Goal: Task Accomplishment & Management: Manage account settings

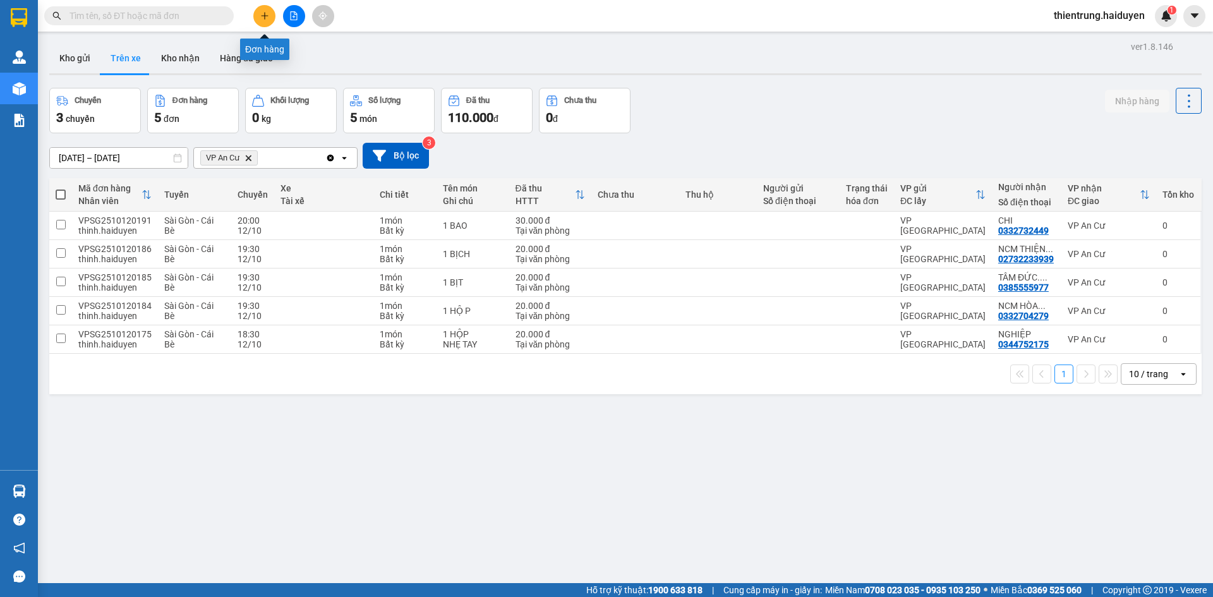
click at [262, 20] on icon "plus" at bounding box center [264, 15] width 9 height 9
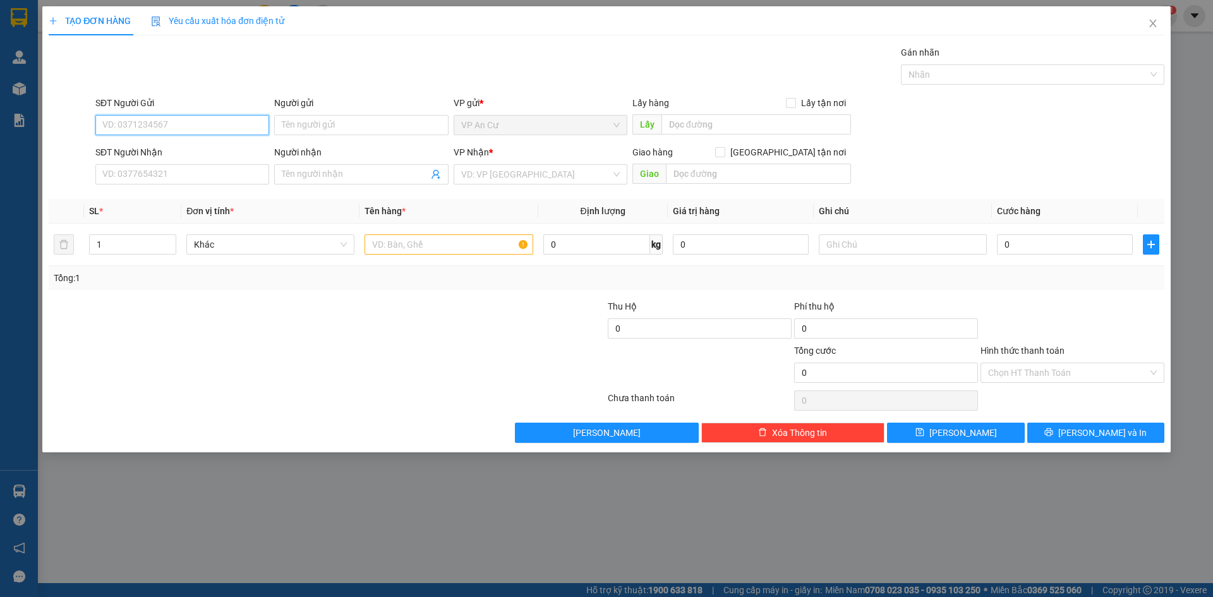
click at [171, 128] on input "SĐT Người Gửi" at bounding box center [182, 125] width 174 height 20
type input "0"
click at [618, 536] on div "TẠO ĐƠN HÀNG Yêu cầu xuất hóa đơn điện tử Transit Pickup Surcharge Ids Transit …" at bounding box center [606, 298] width 1213 height 597
click at [642, 540] on div "TẠO ĐƠN HÀNG Yêu cầu xuất hóa đơn điện tử Transit Pickup Surcharge Ids Transit …" at bounding box center [606, 298] width 1213 height 597
click at [122, 129] on input "SĐT Người Gửi" at bounding box center [182, 125] width 174 height 20
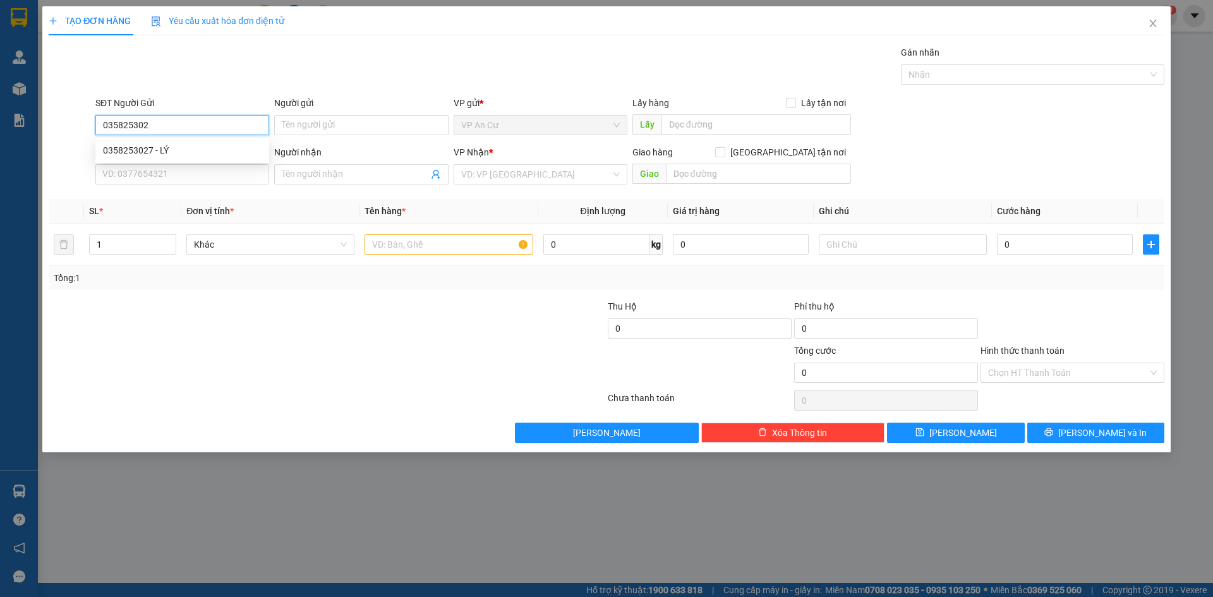
type input "0358253027"
click at [160, 148] on div "0358253027 - LÝ" at bounding box center [182, 150] width 159 height 14
type input "LÝ"
type input "0378890892"
type input "TRÂM"
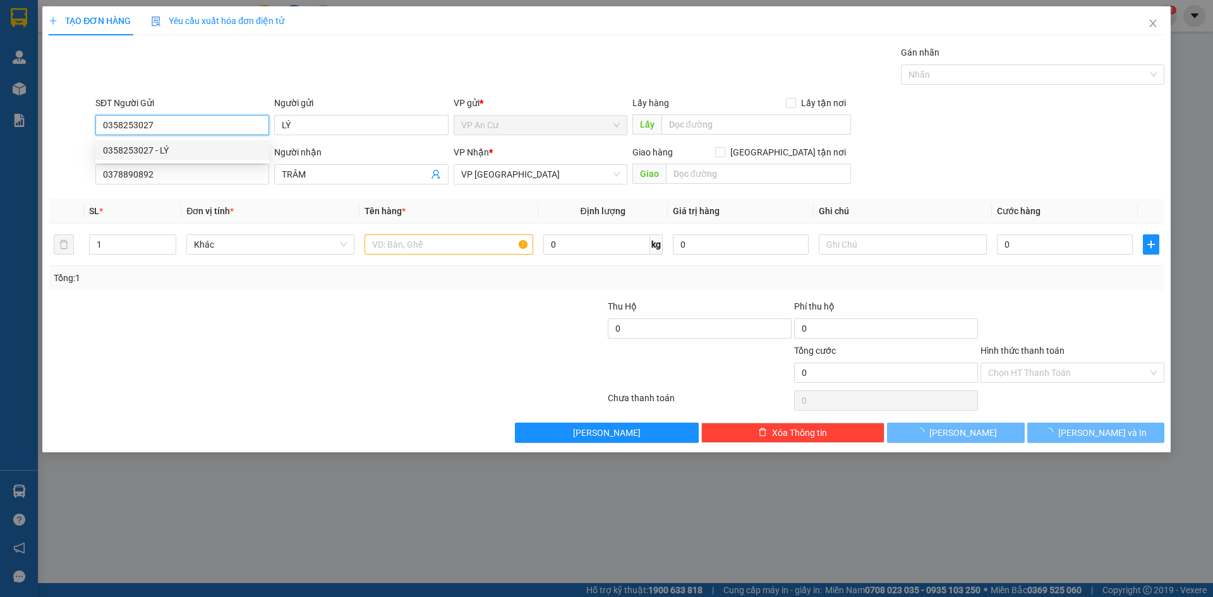
type input "30.000"
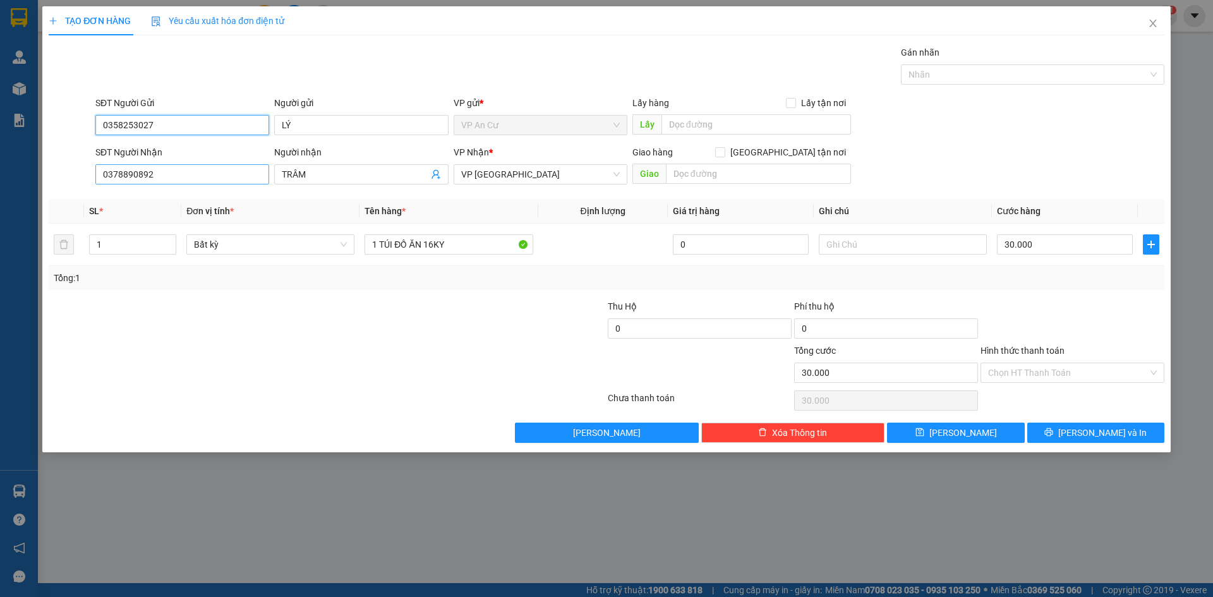
type input "0358253027"
drag, startPoint x: 172, startPoint y: 172, endPoint x: 29, endPoint y: 186, distance: 143.5
click at [29, 186] on div "TẠO ĐƠN HÀNG Yêu cầu xuất hóa đơn điện tử Transit Pickup Surcharge Ids Transit …" at bounding box center [606, 298] width 1213 height 597
click at [151, 203] on div "0355858324 - TRÂM" at bounding box center [182, 200] width 159 height 14
type input "0355858324"
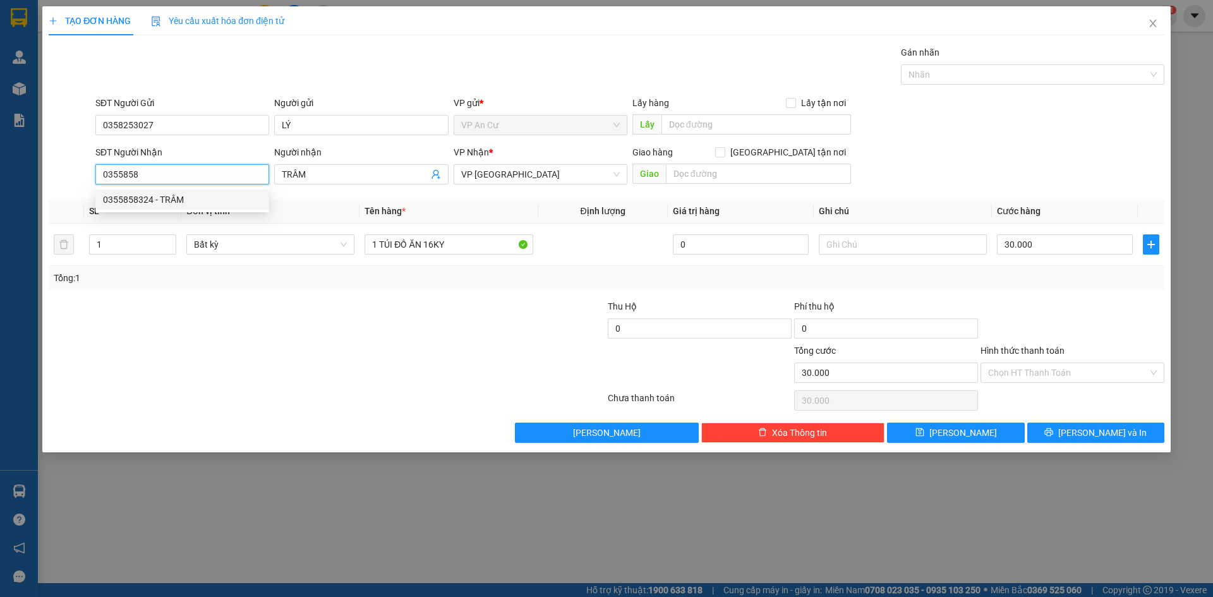
type input "TRÂM"
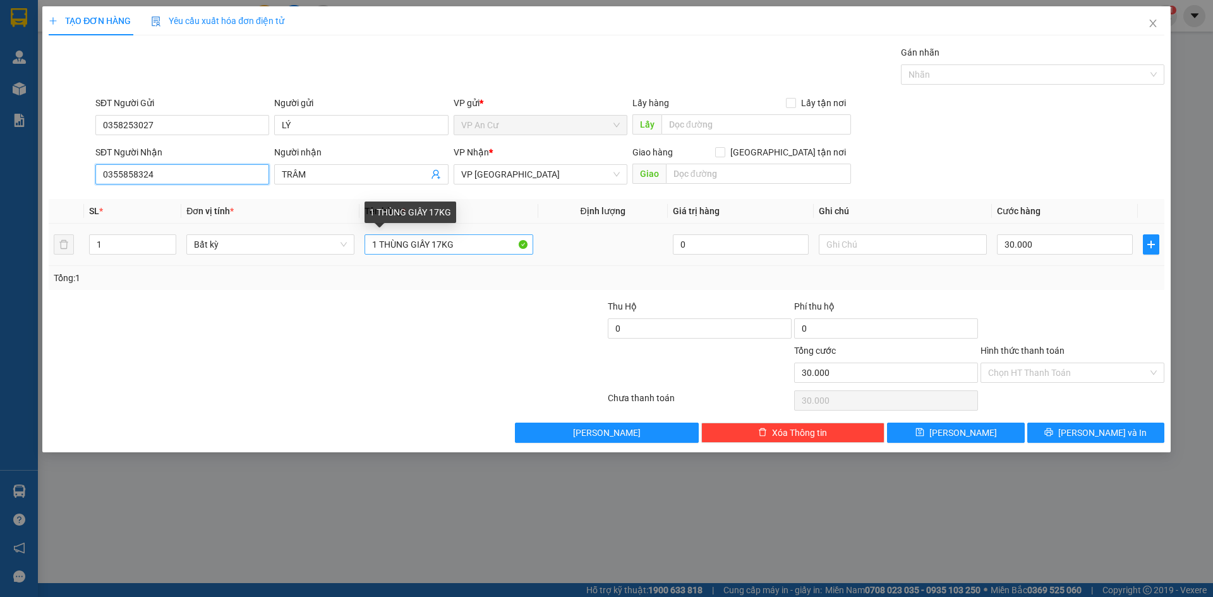
type input "0355858324"
drag, startPoint x: 467, startPoint y: 248, endPoint x: 289, endPoint y: 260, distance: 178.5
click at [289, 260] on tr "1 Bất kỳ 1 THÙNG GIẤY 17KG 0 30.000" at bounding box center [607, 245] width 1116 height 42
type input "1 BỊCH XANH HS"
click at [1037, 250] on input "30.000" at bounding box center [1065, 244] width 136 height 20
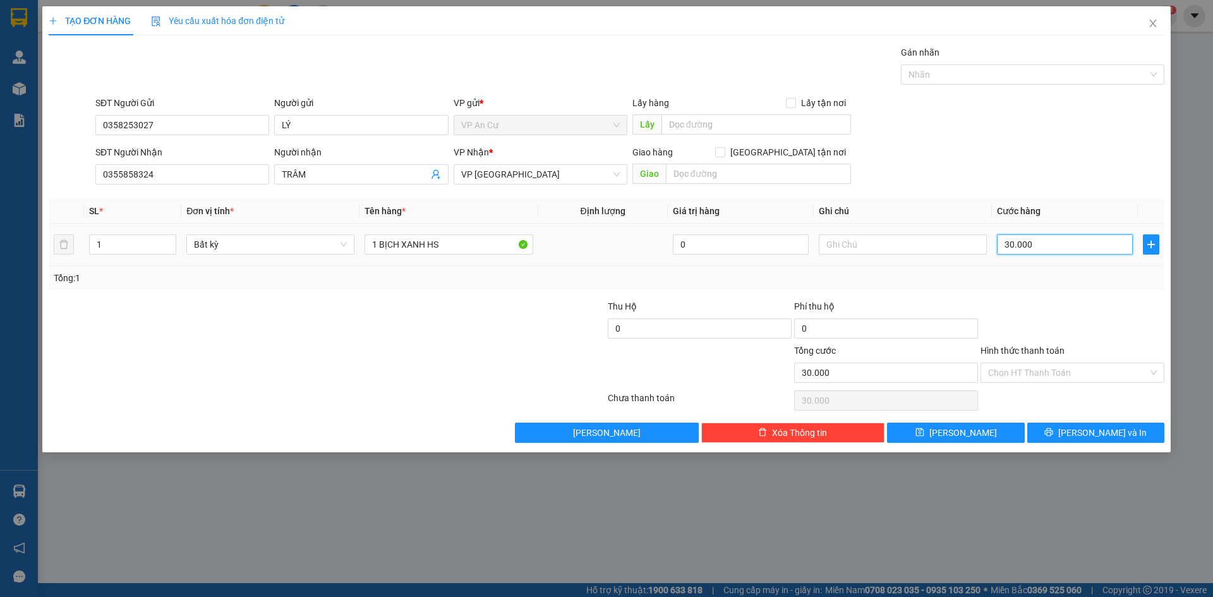
type input "0"
type input "2"
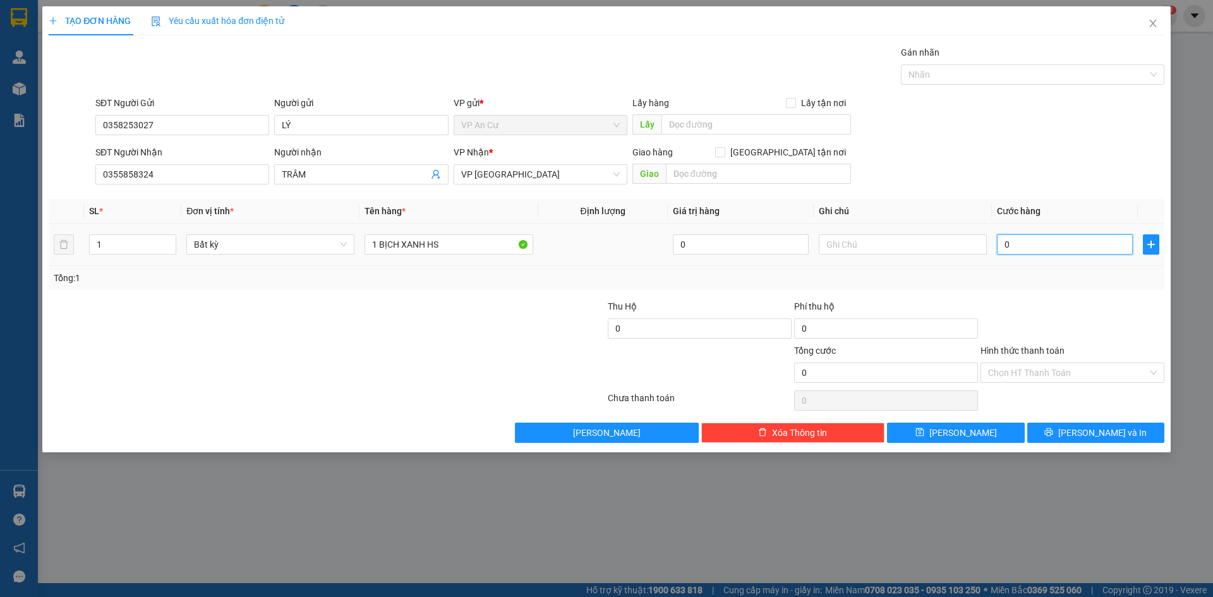
type input "02"
type input "20"
type input "020"
type input "200"
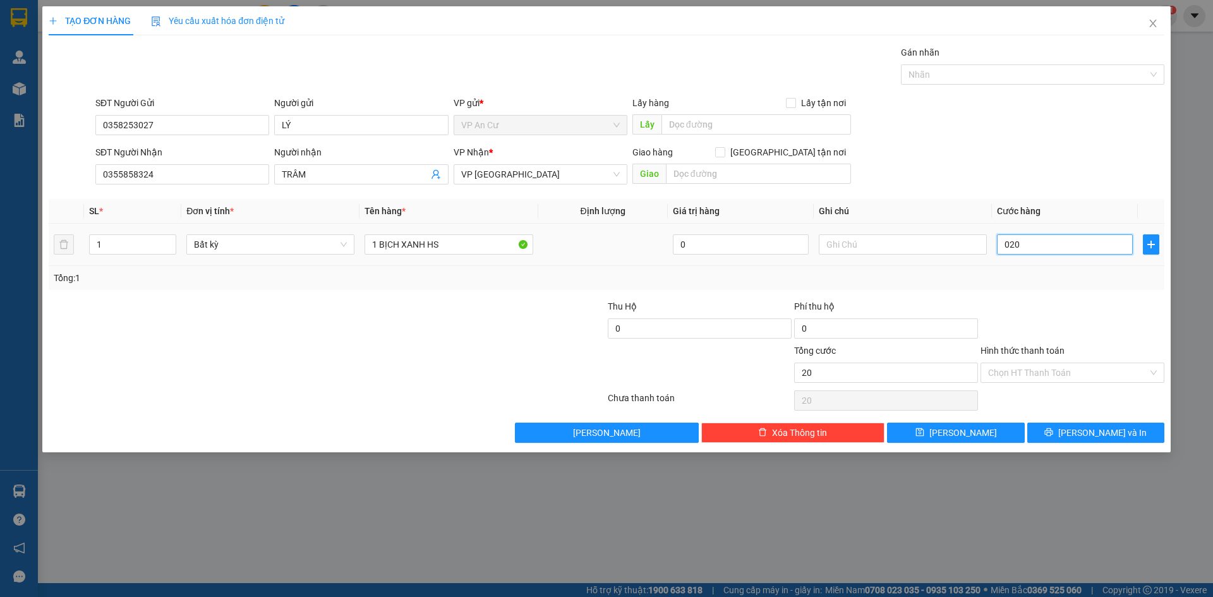
type input "200"
type input "0.200"
type input "2.000"
type input "02.000"
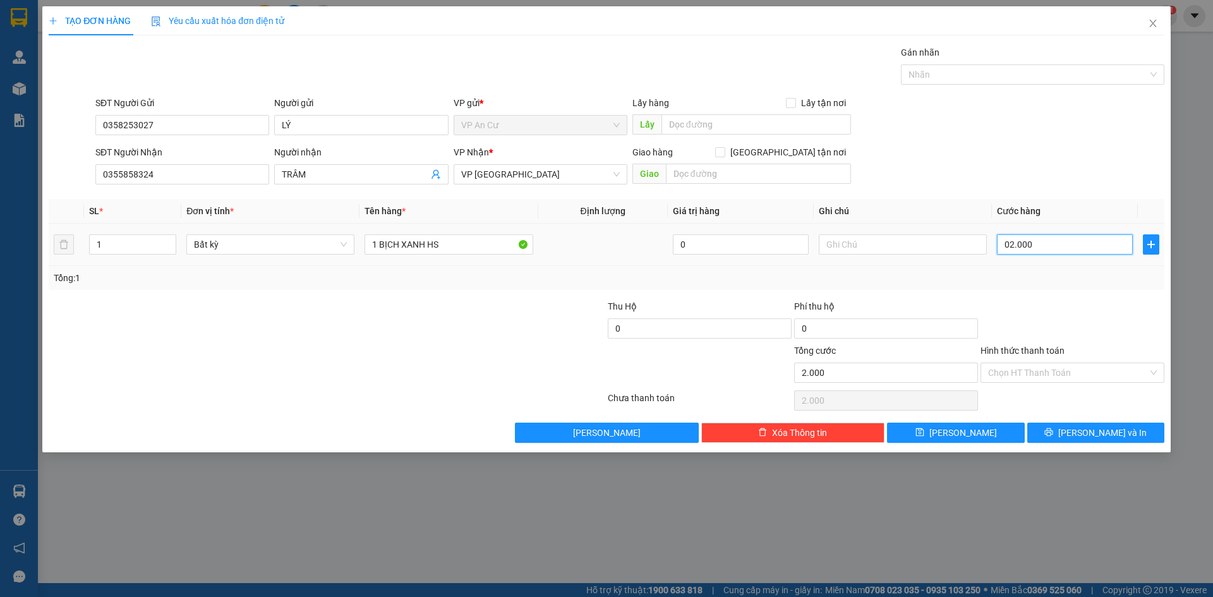
type input "20.000"
click at [851, 251] on input "text" at bounding box center [903, 244] width 168 height 20
type input "LÊN TỚI ĐT LIỀN Ạ"
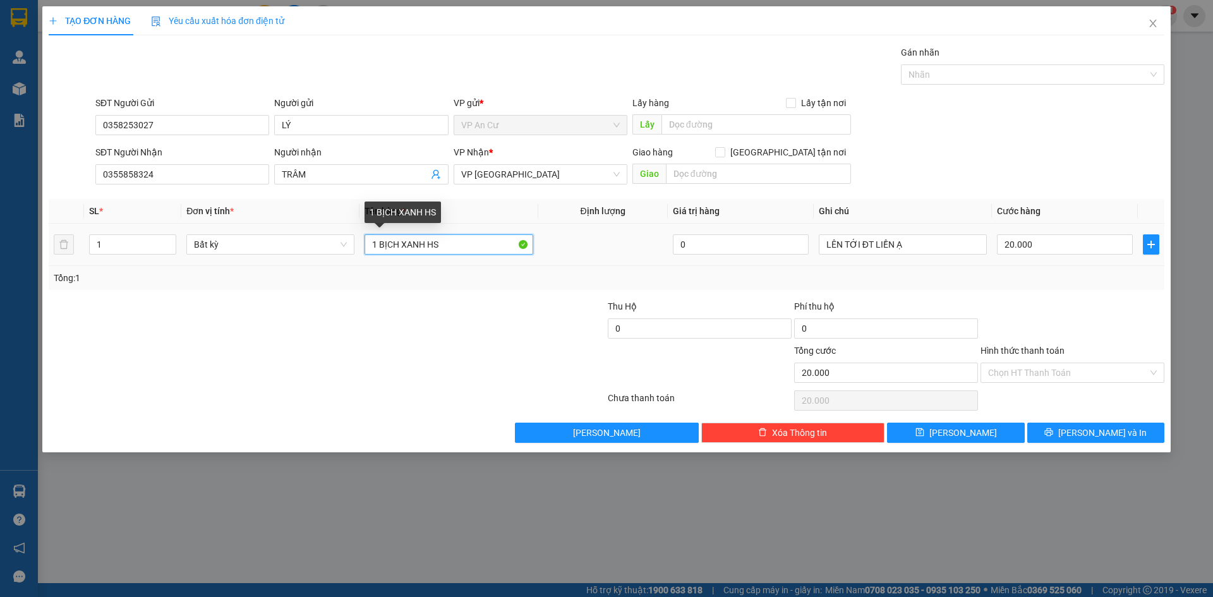
click at [456, 246] on input "1 BỊCH XANH HS" at bounding box center [449, 244] width 168 height 20
type input "1 BỊCH XANH HS"
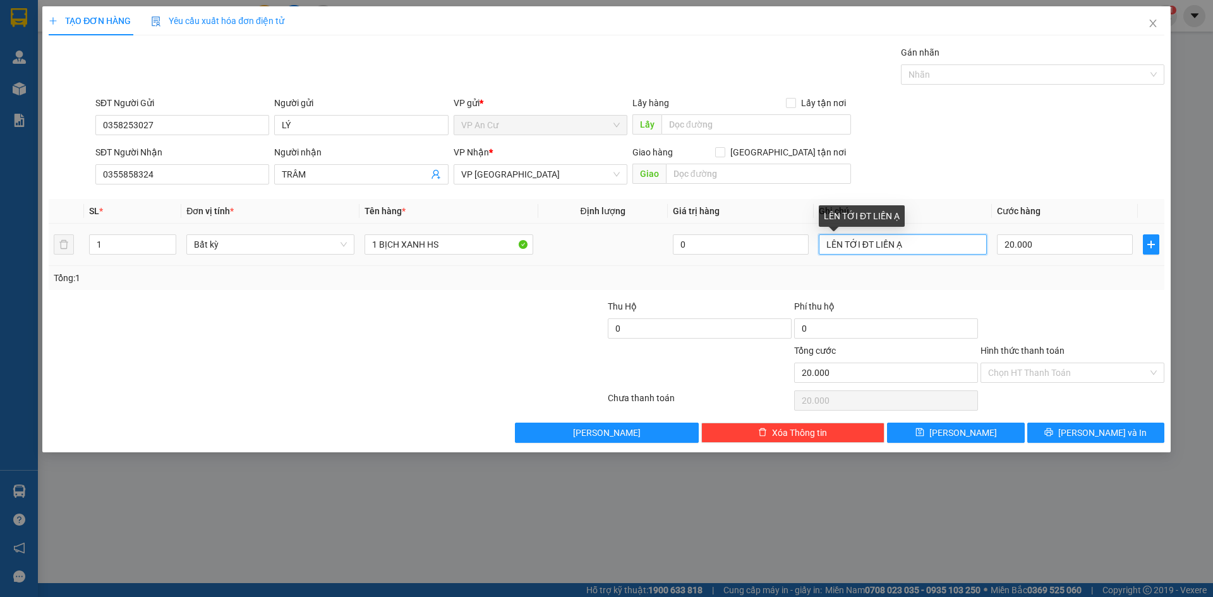
click at [910, 246] on input "LÊN TỚI ĐT LIỀN Ạ" at bounding box center [903, 244] width 168 height 20
type input "LÊN TỚI ĐT LIỀN Ạ HS KHÁM BỆNH Ạ"
click at [1024, 377] on input "Hình thức thanh toán" at bounding box center [1068, 372] width 160 height 19
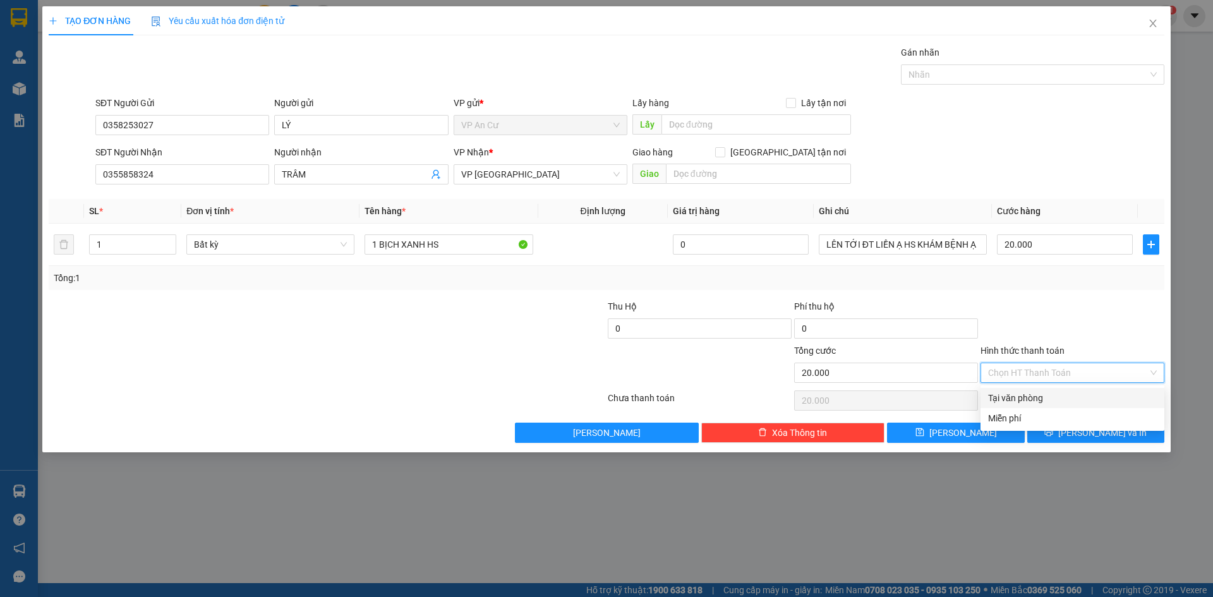
click at [1024, 401] on div "Tại văn phòng" at bounding box center [1072, 398] width 169 height 14
type input "0"
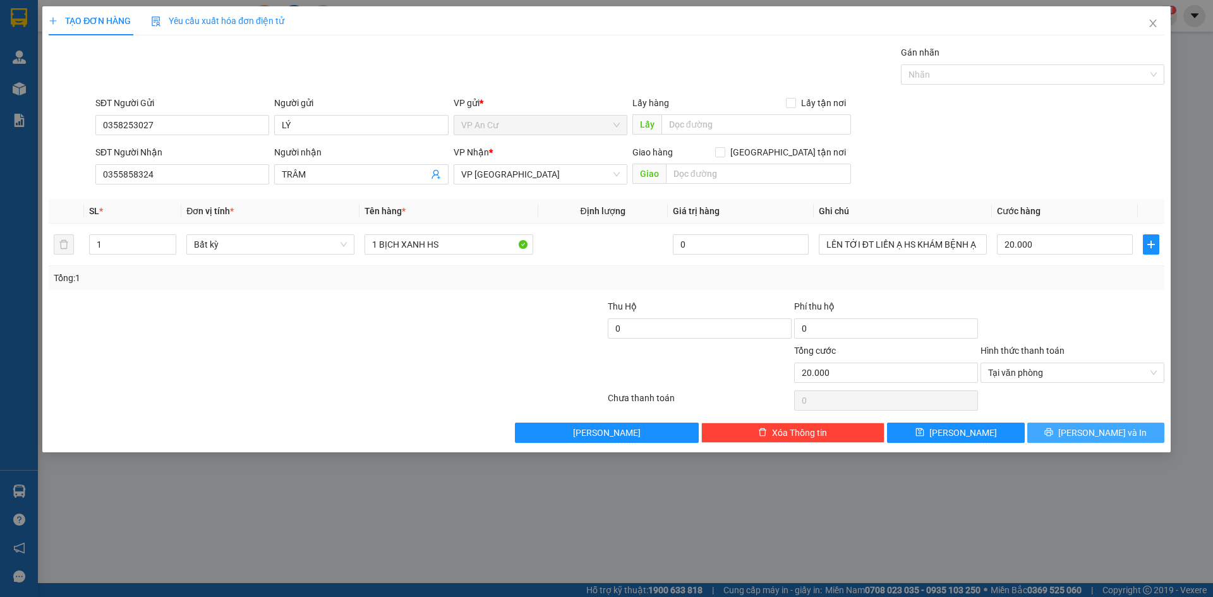
click at [1063, 436] on button "[PERSON_NAME] và In" at bounding box center [1095, 433] width 137 height 20
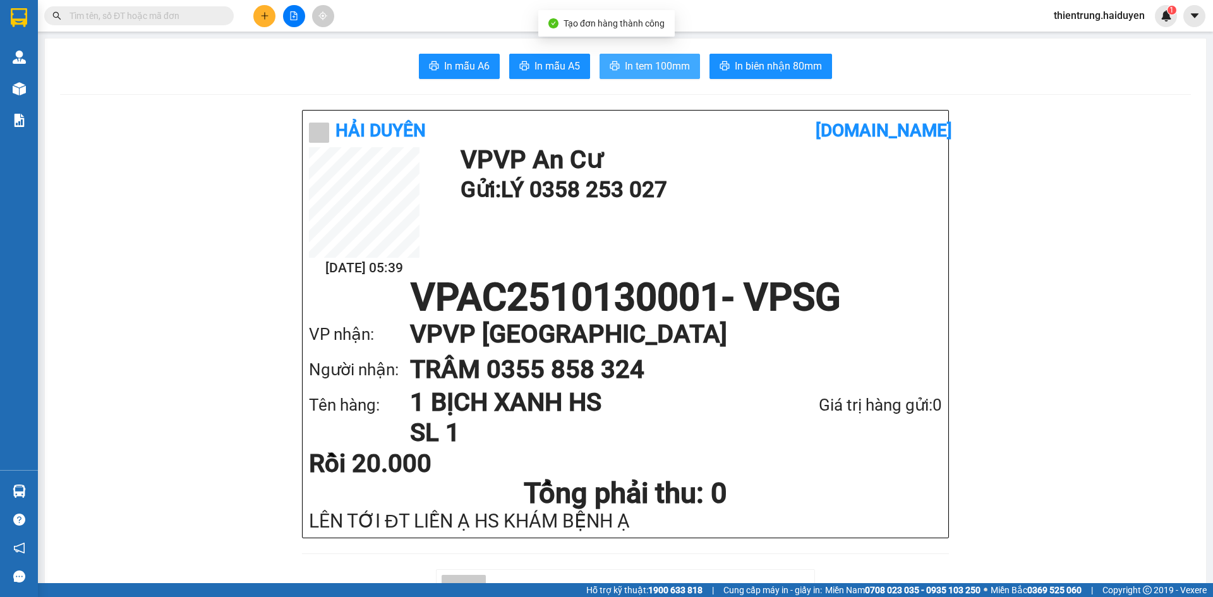
click at [631, 67] on span "In tem 100mm" at bounding box center [657, 66] width 65 height 16
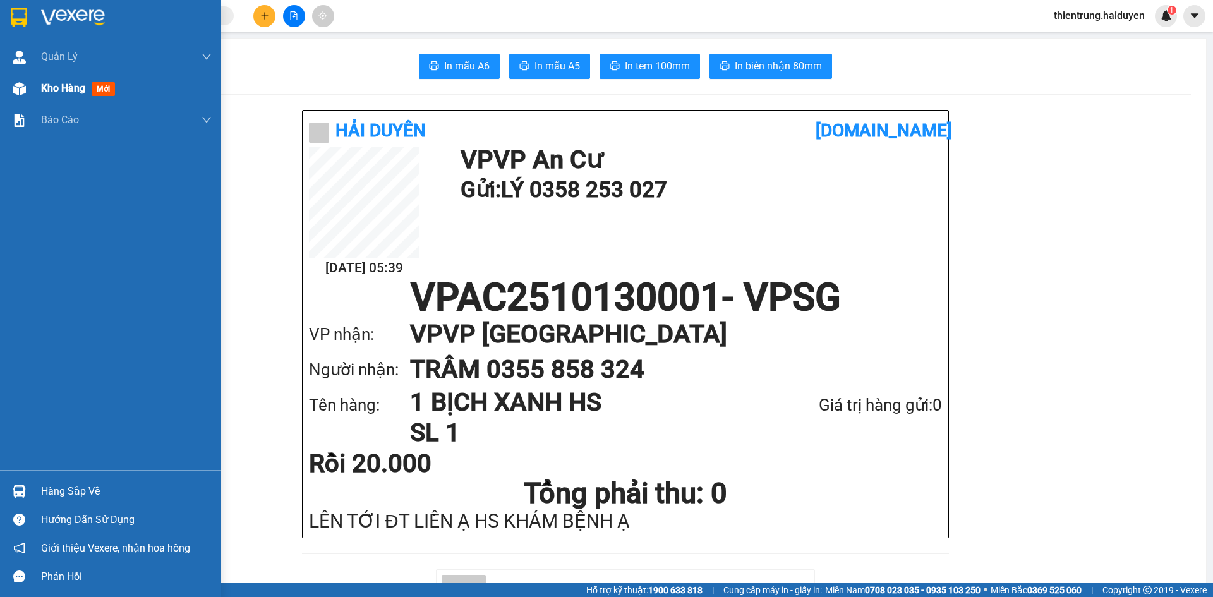
click at [59, 86] on span "Kho hàng" at bounding box center [63, 88] width 44 height 12
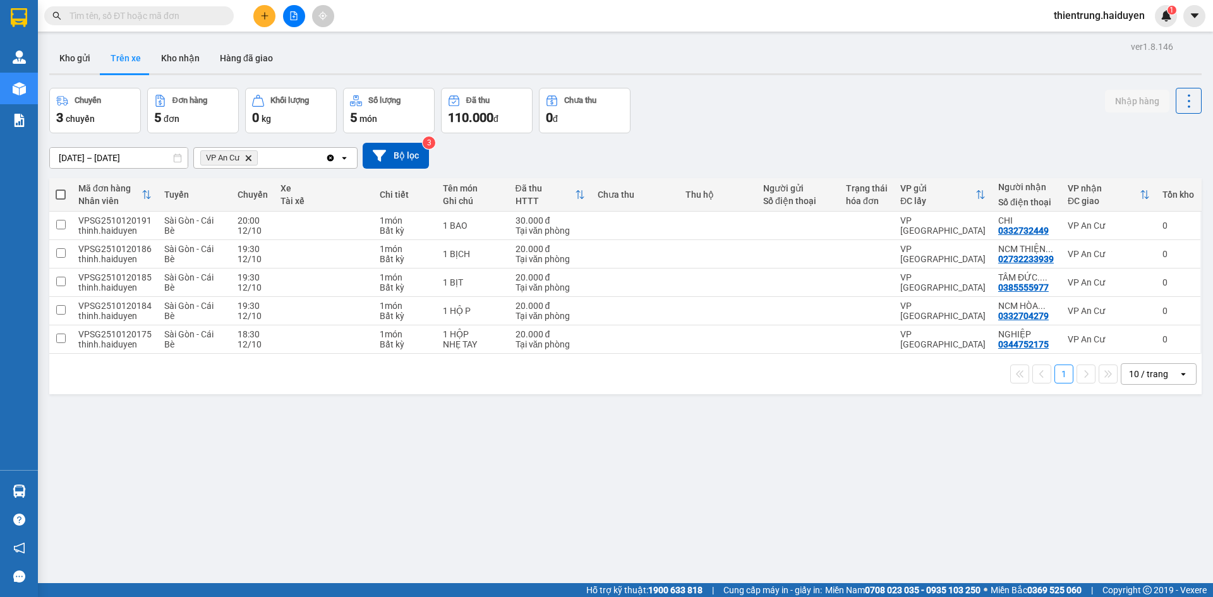
click at [601, 503] on div "ver 1.8.146 Kho gửi Trên xe Kho nhận Hàng đã giao Chuyến 3 chuyến Đơn hàng 5 đơ…" at bounding box center [625, 336] width 1163 height 597
click at [53, 61] on button "Kho gửi" at bounding box center [74, 58] width 51 height 30
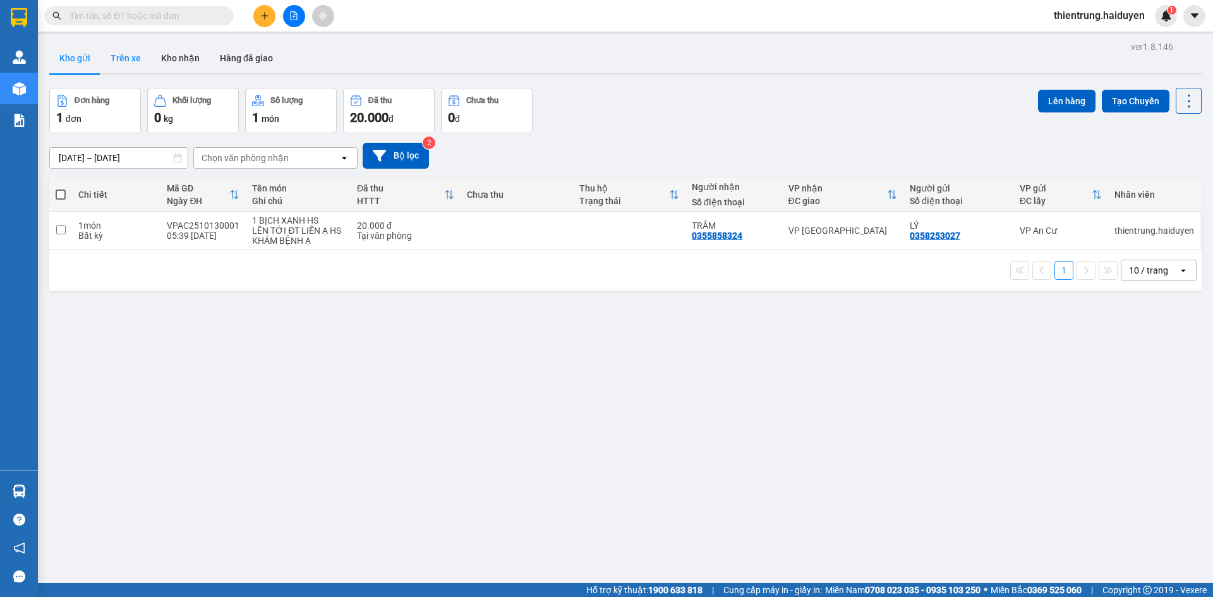
click at [118, 46] on button "Trên xe" at bounding box center [125, 58] width 51 height 30
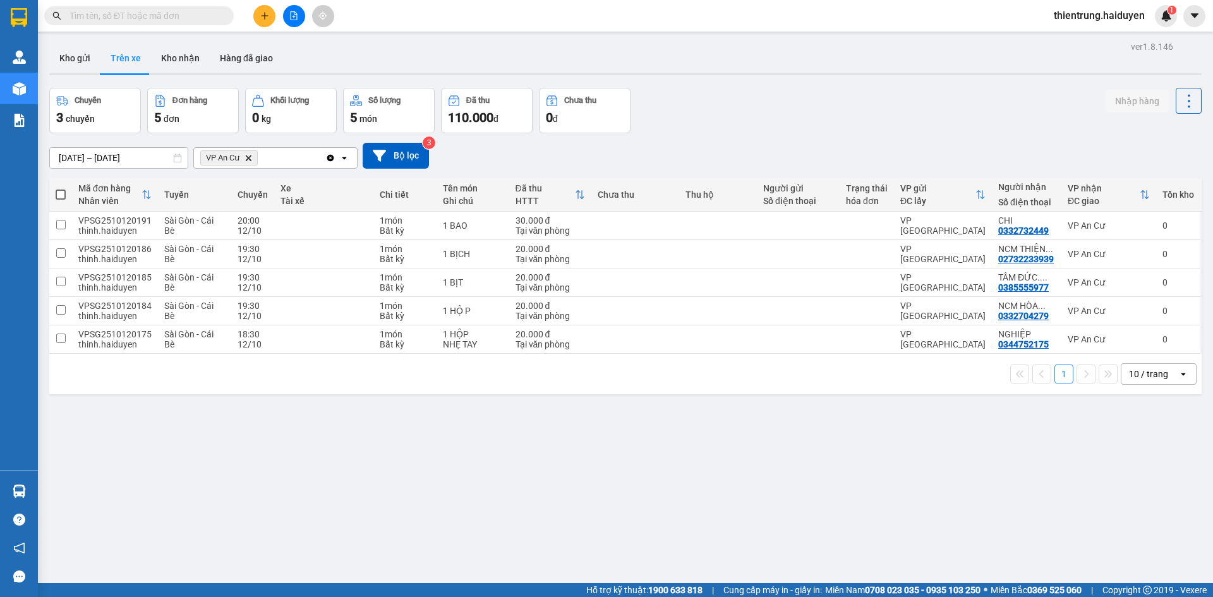
click at [100, 43] on button "Trên xe" at bounding box center [125, 58] width 51 height 30
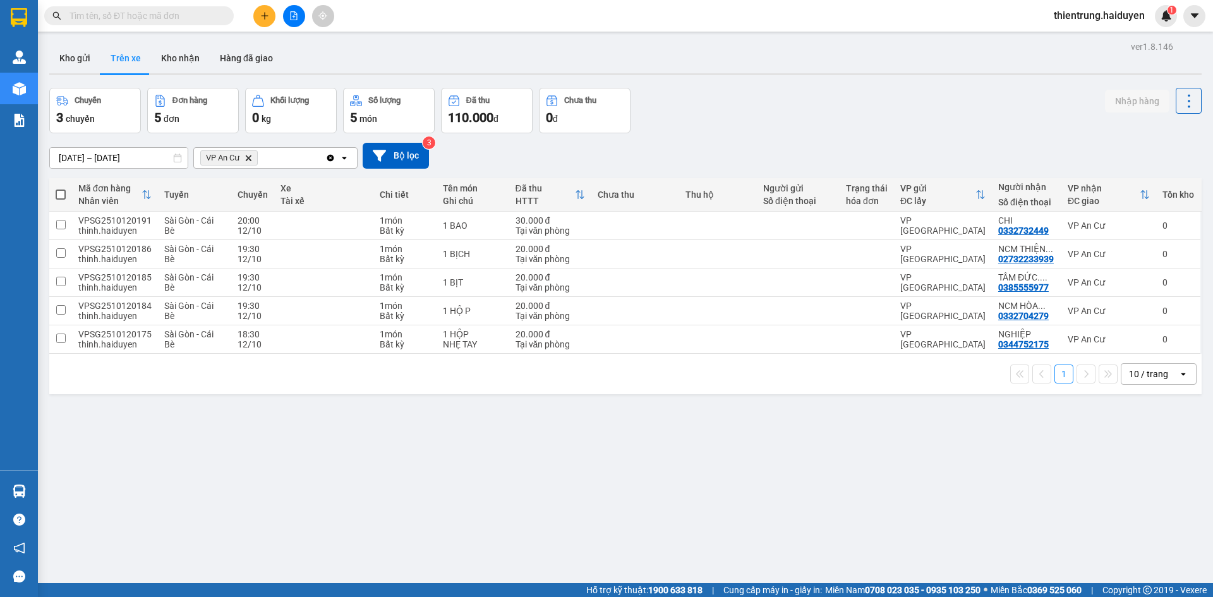
click at [100, 43] on button "Trên xe" at bounding box center [125, 58] width 51 height 30
click at [1183, 344] on icon at bounding box center [1186, 339] width 7 height 9
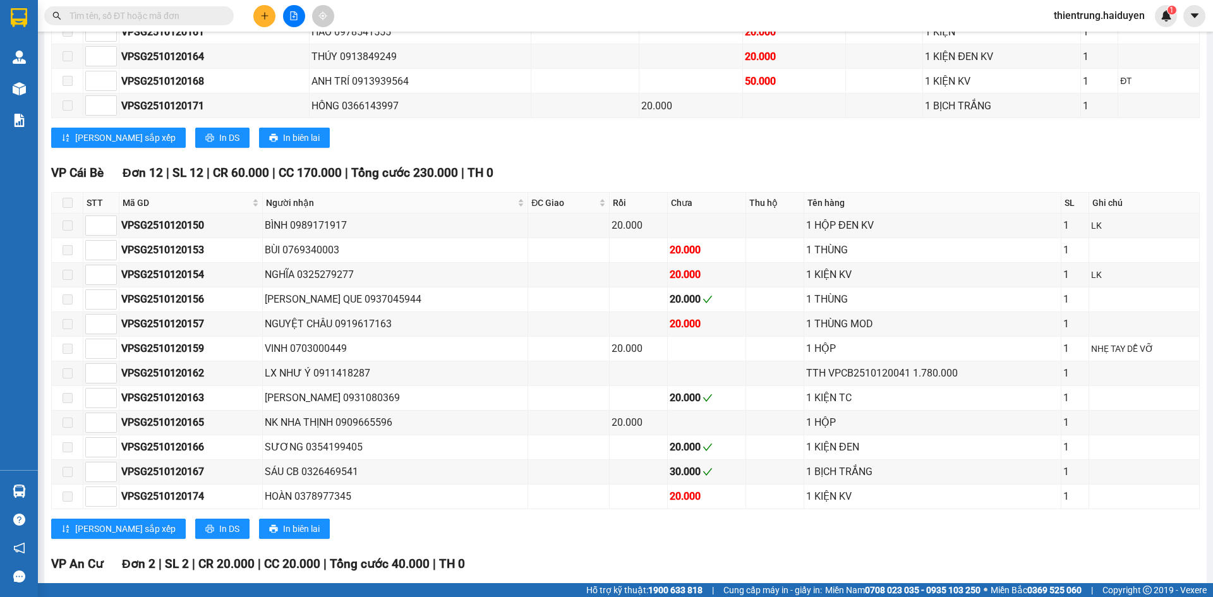
scroll to position [632, 0]
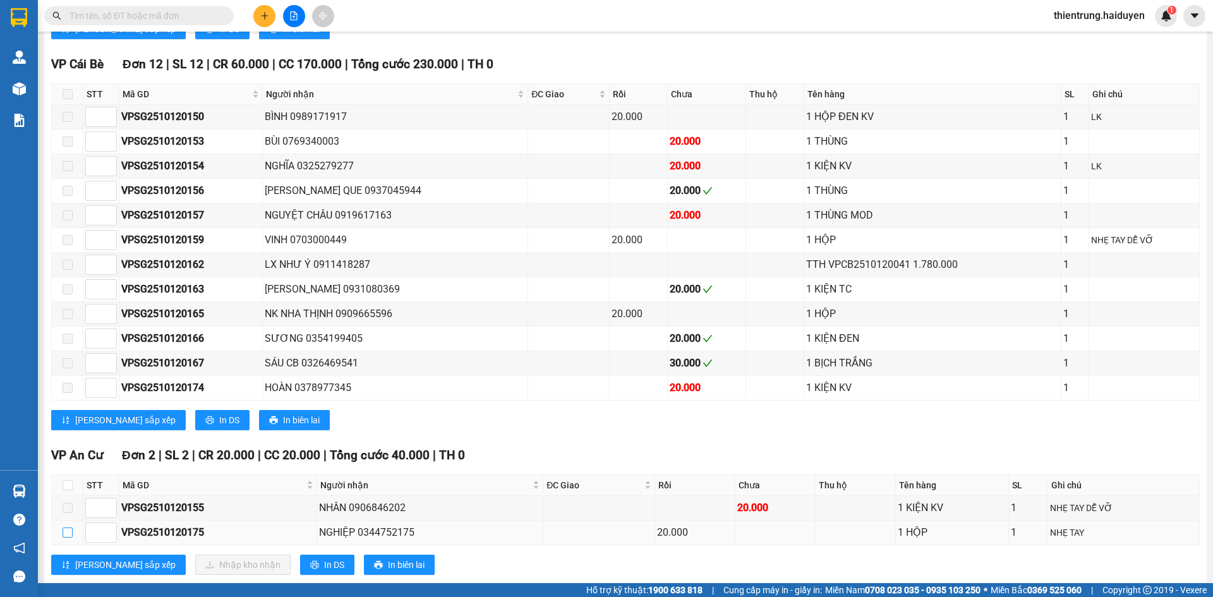
click at [70, 534] on input "checkbox" at bounding box center [68, 533] width 10 height 10
checkbox input "true"
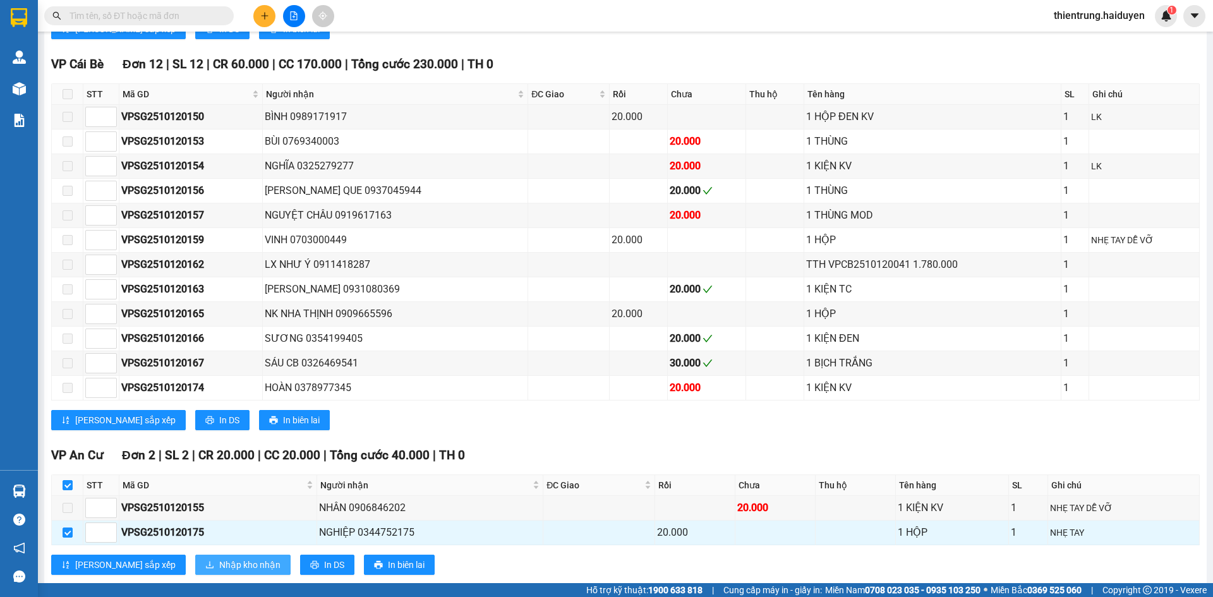
click at [219, 562] on span "Nhập kho nhận" at bounding box center [249, 565] width 61 height 14
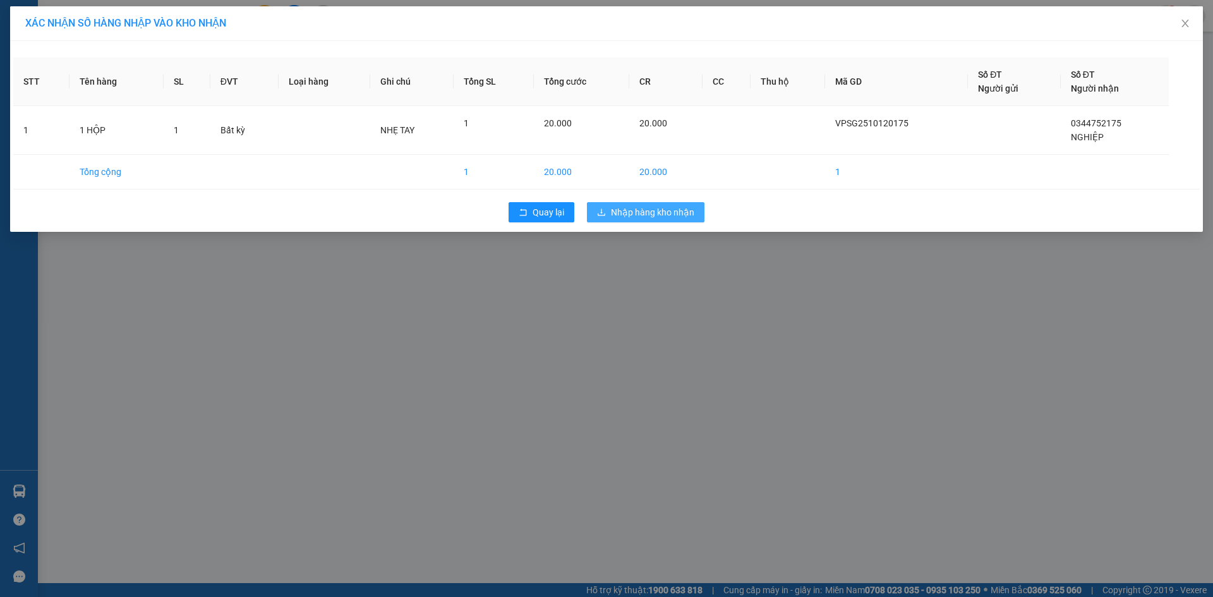
click at [675, 213] on span "Nhập hàng kho nhận" at bounding box center [652, 212] width 83 height 14
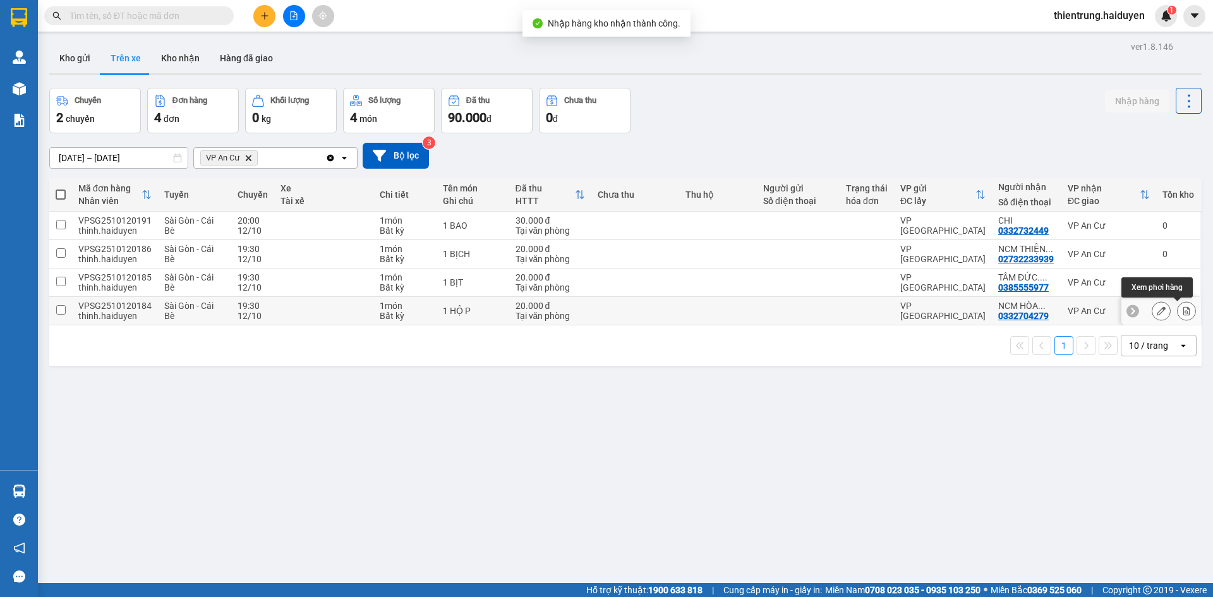
click at [1182, 311] on icon at bounding box center [1186, 310] width 9 height 9
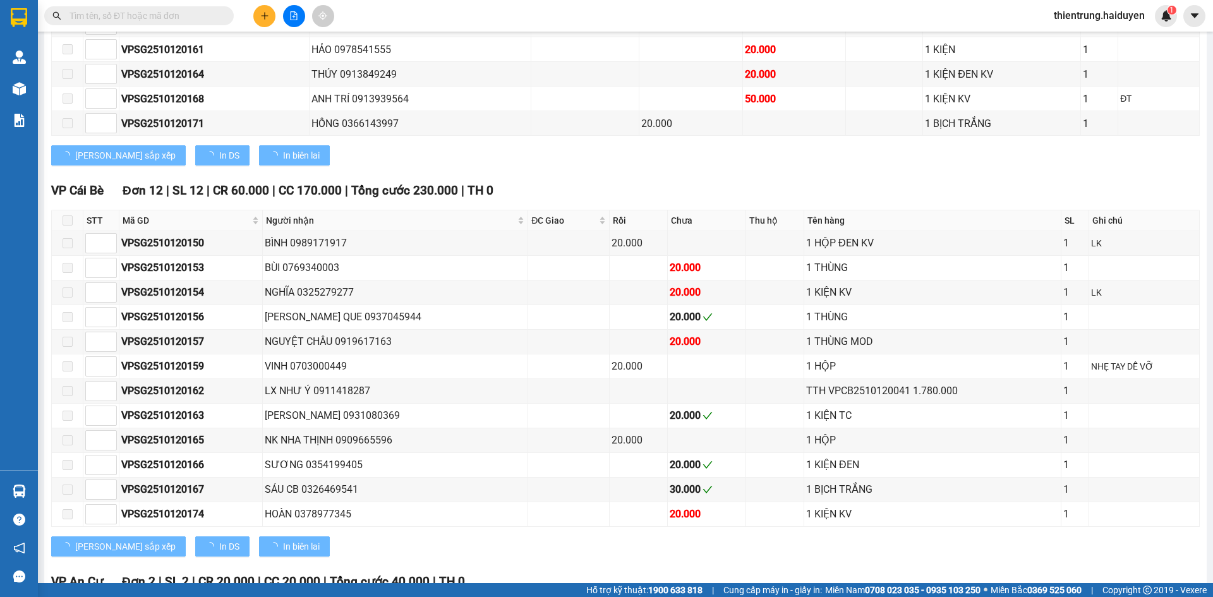
scroll to position [317, 0]
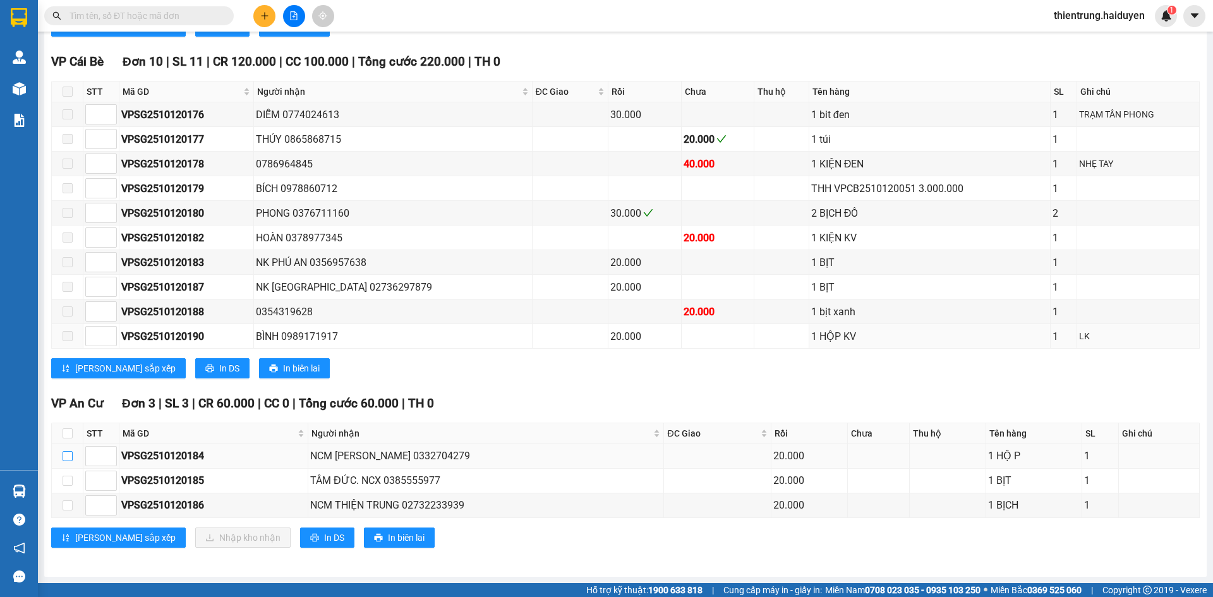
click at [68, 457] on input "checkbox" at bounding box center [68, 456] width 10 height 10
checkbox input "true"
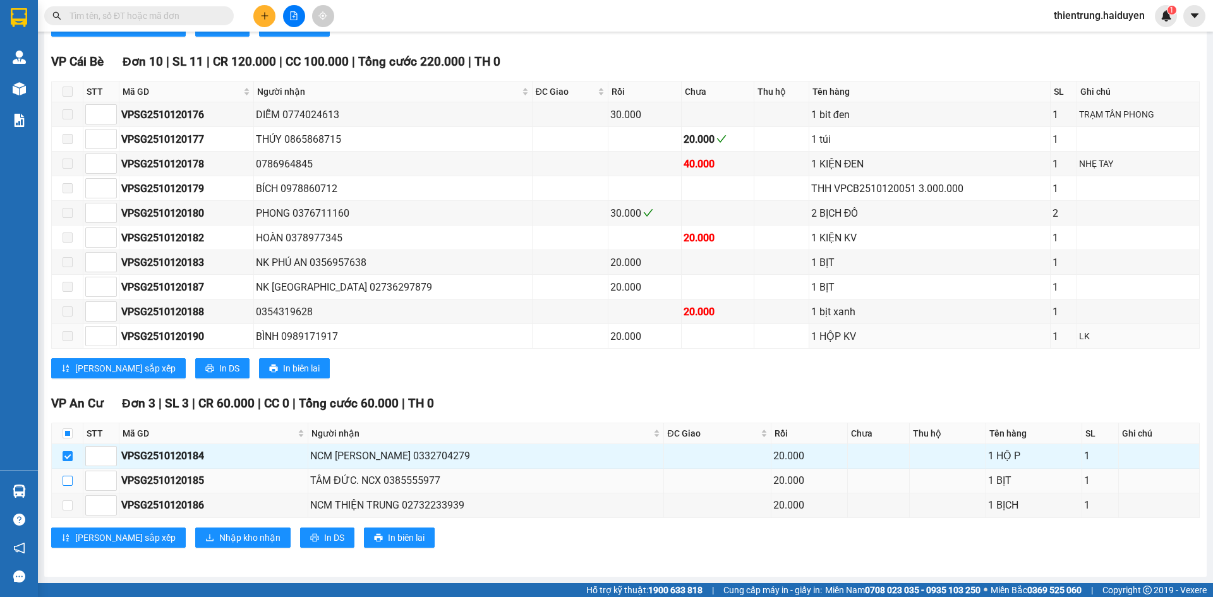
click at [70, 483] on input "checkbox" at bounding box center [68, 481] width 10 height 10
checkbox input "true"
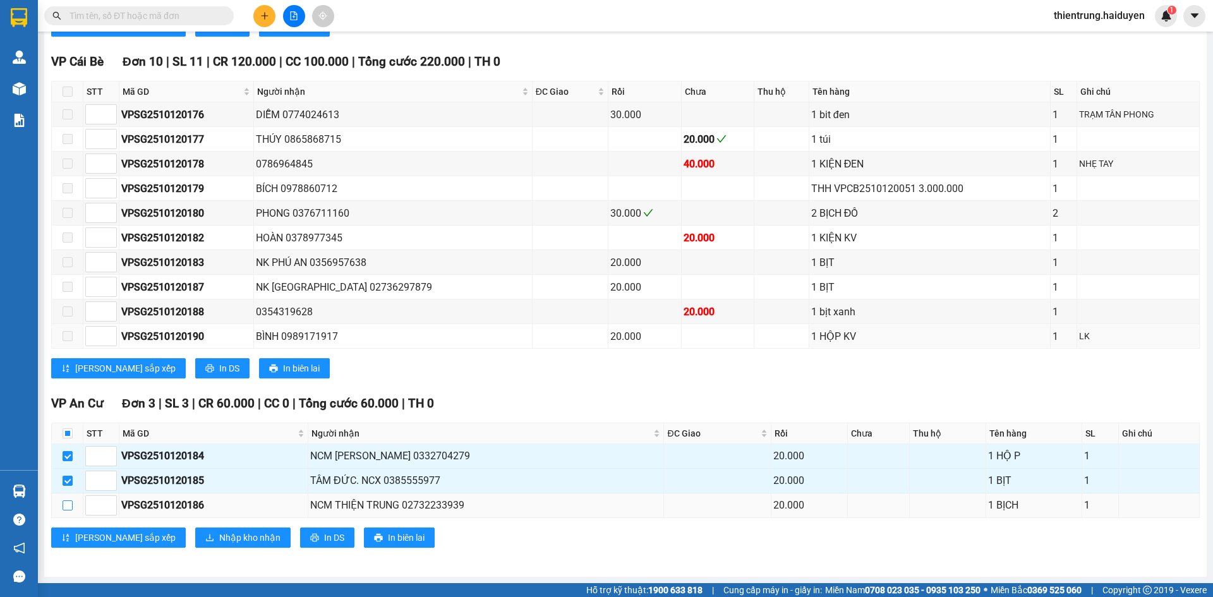
click at [70, 509] on input "checkbox" at bounding box center [68, 505] width 10 height 10
checkbox input "true"
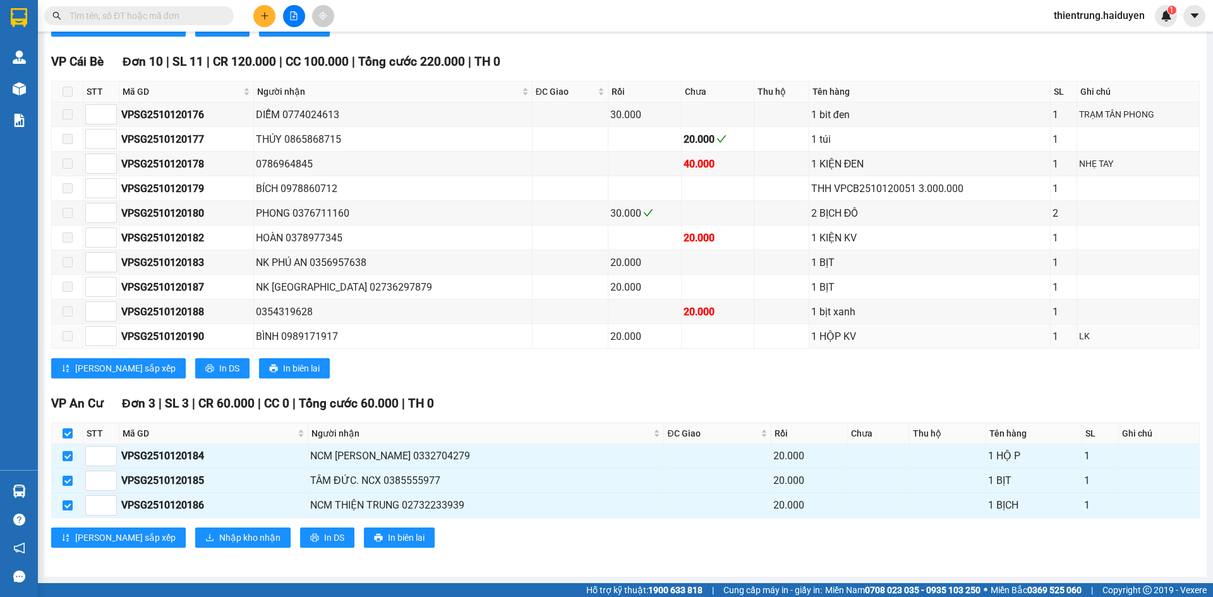
click at [210, 548] on div "VP An Cư Đơn 3 | SL 3 | CR 60.000 | CC 0 | Tổng cước 60.000 | TH 0 STT Mã GD Ng…" at bounding box center [625, 475] width 1149 height 163
click at [219, 533] on span "Nhập kho nhận" at bounding box center [249, 538] width 61 height 14
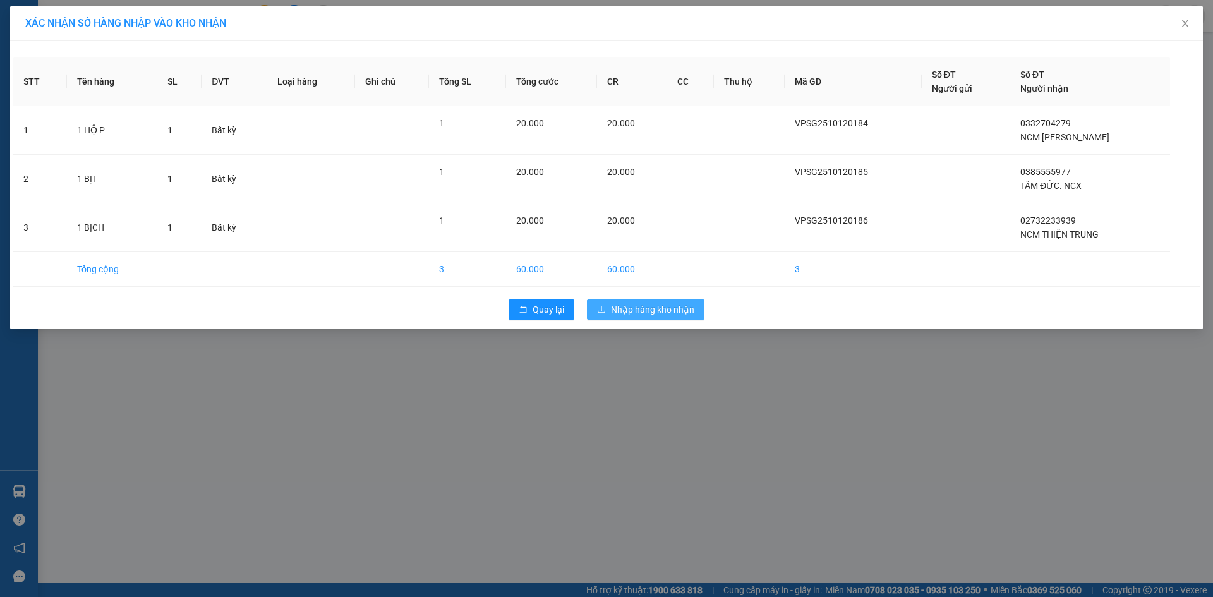
click at [661, 315] on span "Nhập hàng kho nhận" at bounding box center [652, 310] width 83 height 14
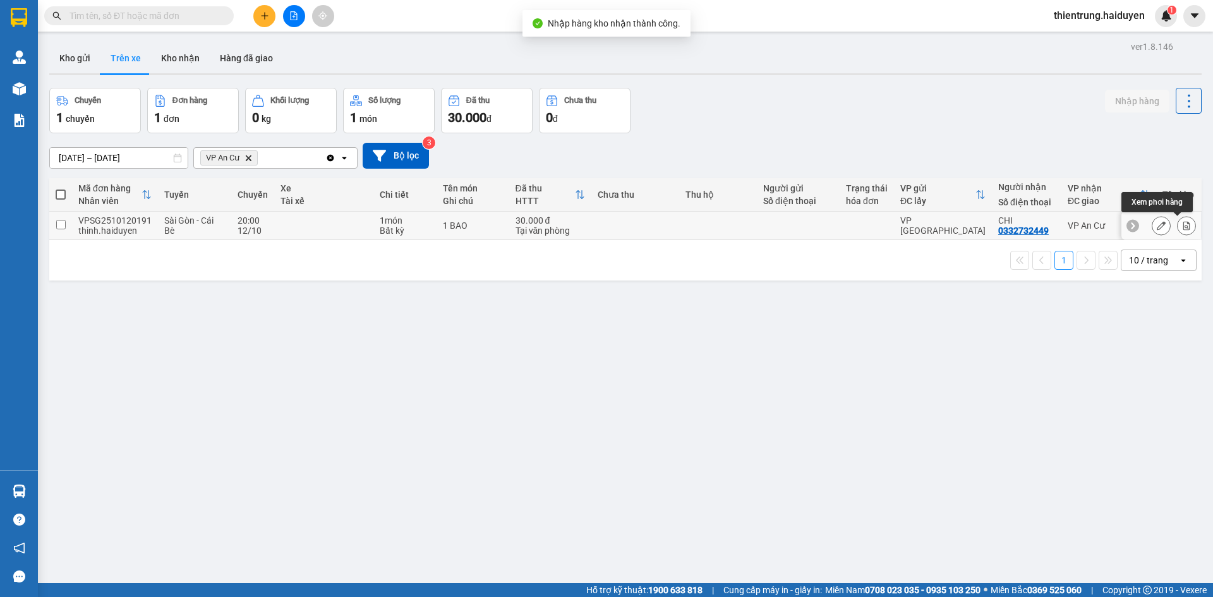
click at [1182, 229] on icon at bounding box center [1186, 225] width 9 height 9
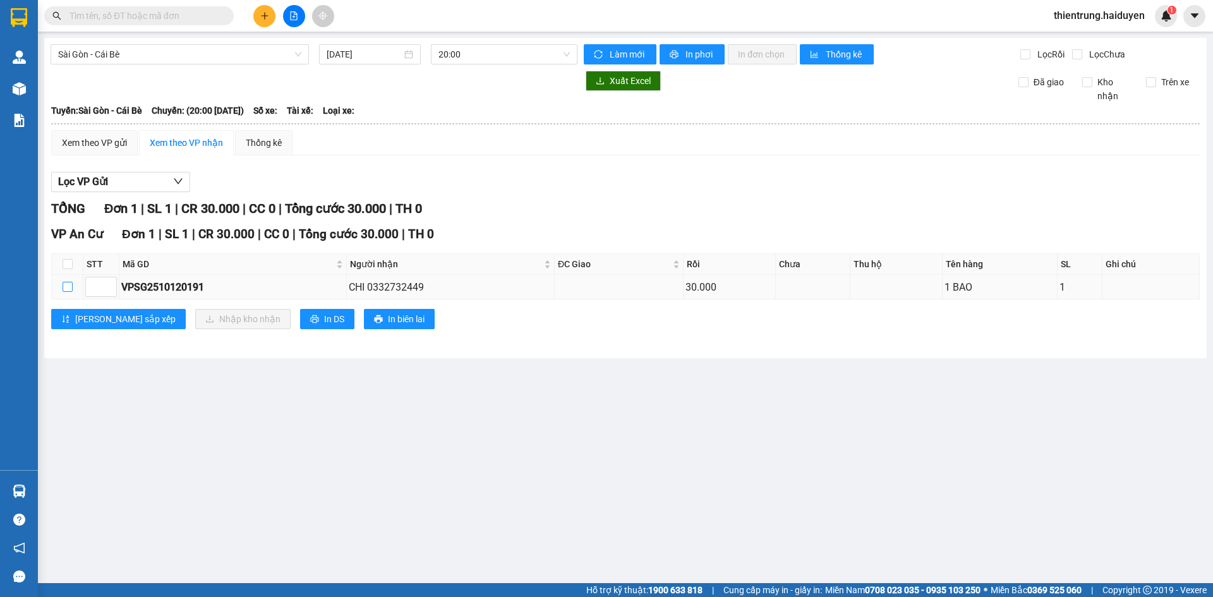
click at [68, 293] on label at bounding box center [68, 287] width 10 height 14
click at [68, 292] on input "checkbox" at bounding box center [68, 287] width 10 height 10
checkbox input "true"
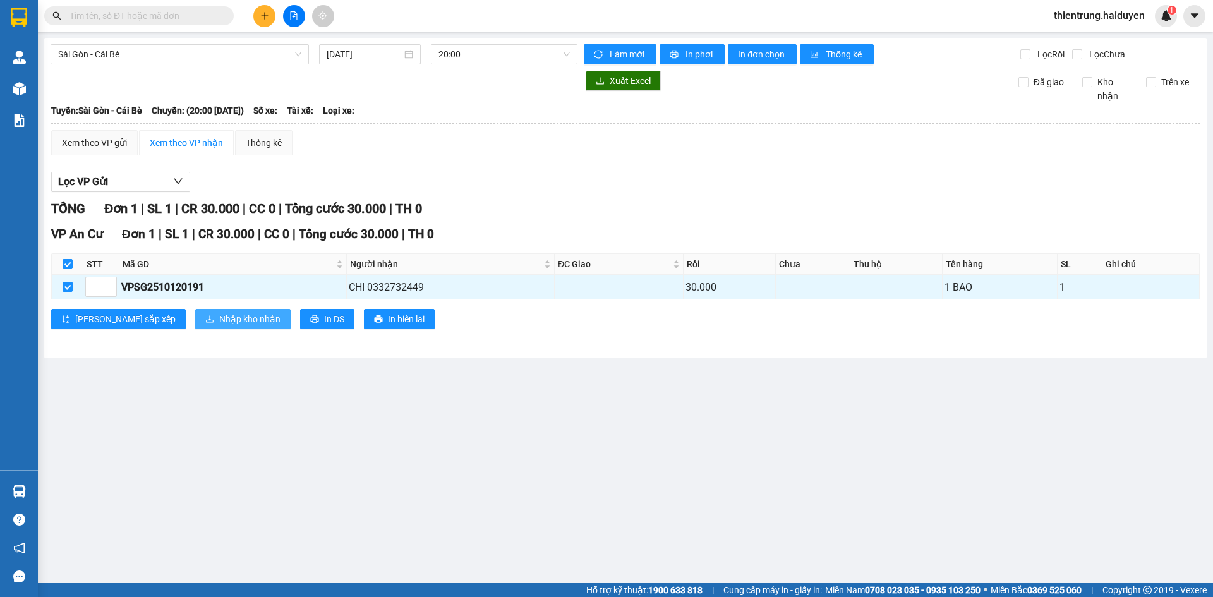
click at [219, 321] on span "Nhập kho nhận" at bounding box center [249, 319] width 61 height 14
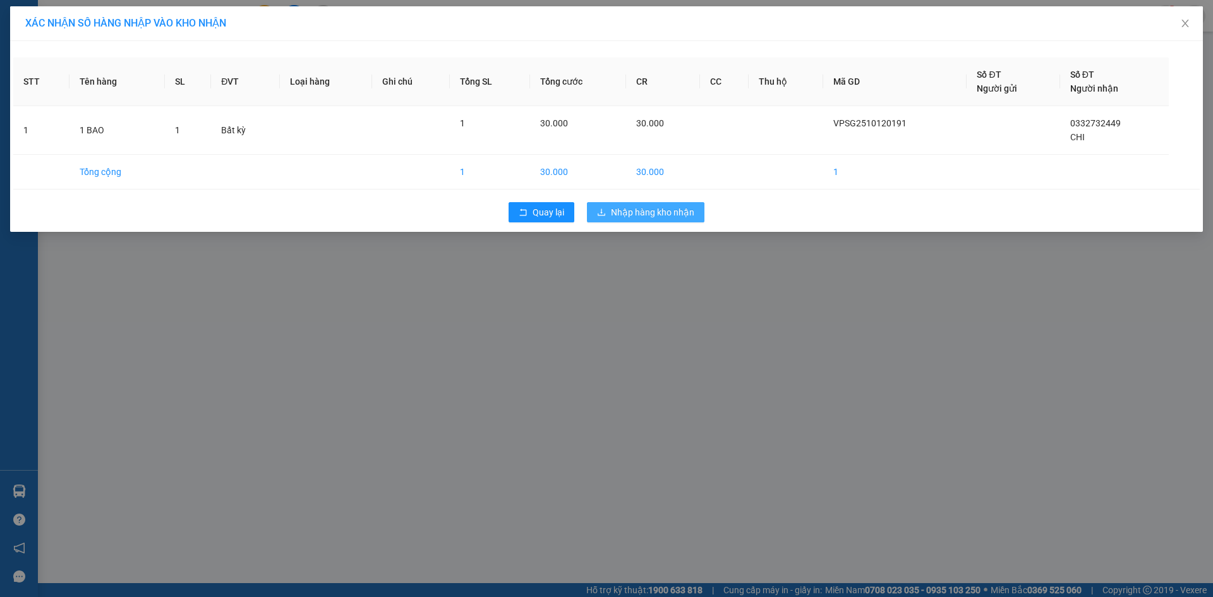
click at [674, 217] on span "Nhập hàng kho nhận" at bounding box center [652, 212] width 83 height 14
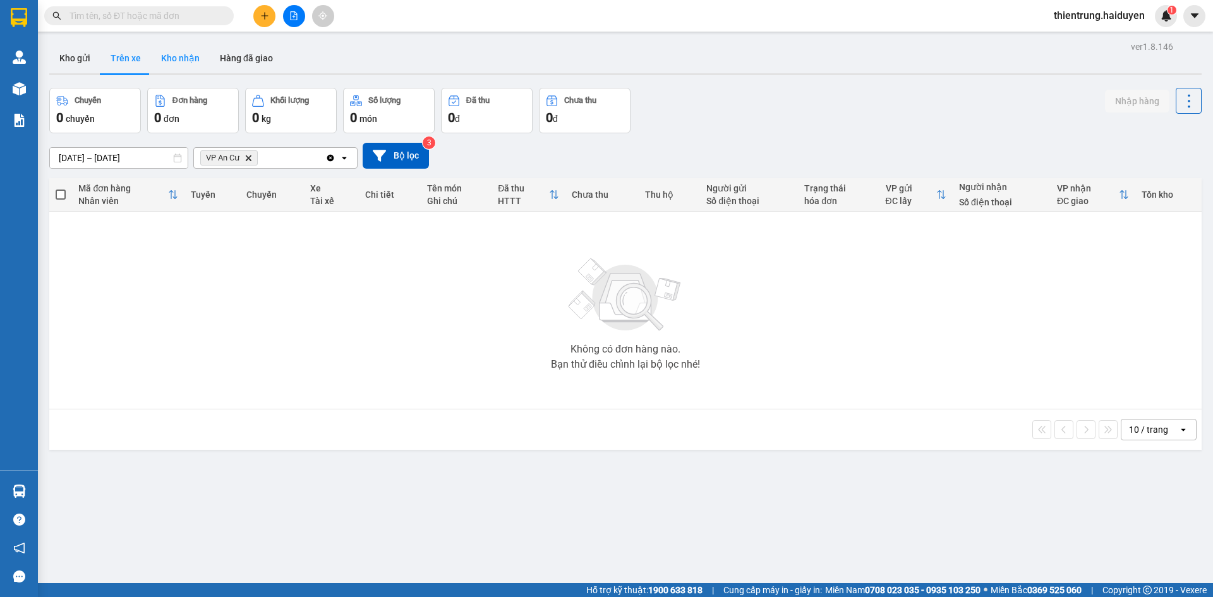
click at [200, 55] on button "Kho nhận" at bounding box center [180, 58] width 59 height 30
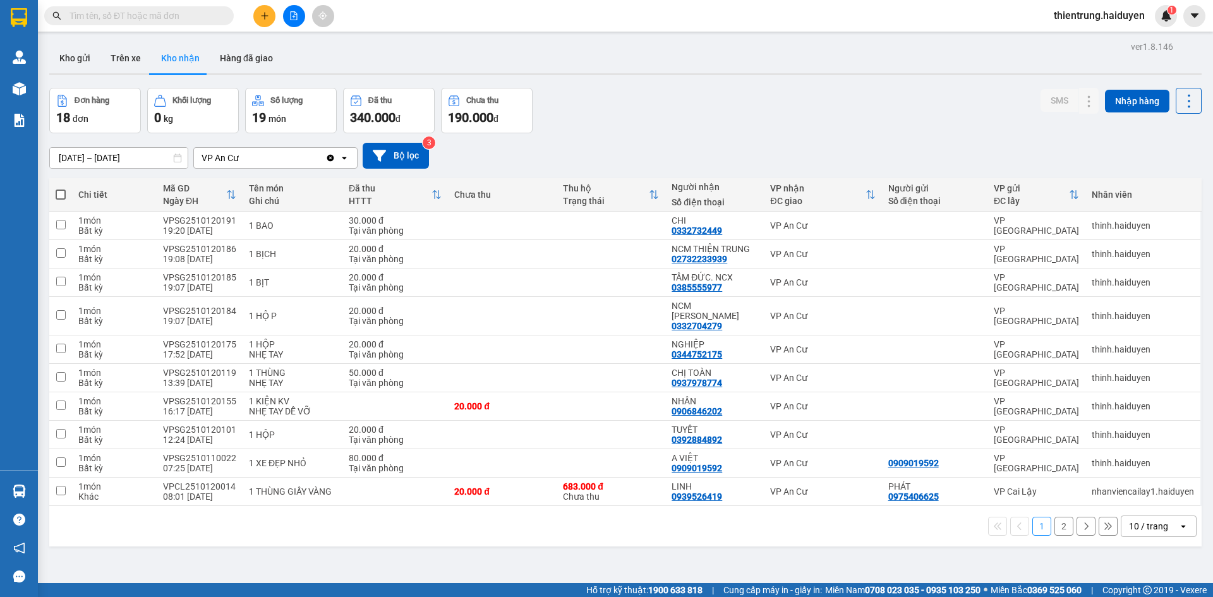
click at [289, 63] on div "Kho gửi Trên xe Kho nhận Hàng đã giao" at bounding box center [625, 59] width 1152 height 33
drag, startPoint x: 724, startPoint y: 235, endPoint x: 667, endPoint y: 234, distance: 56.9
click at [667, 234] on td "CHI 0332732449" at bounding box center [714, 226] width 99 height 28
checkbox input "true"
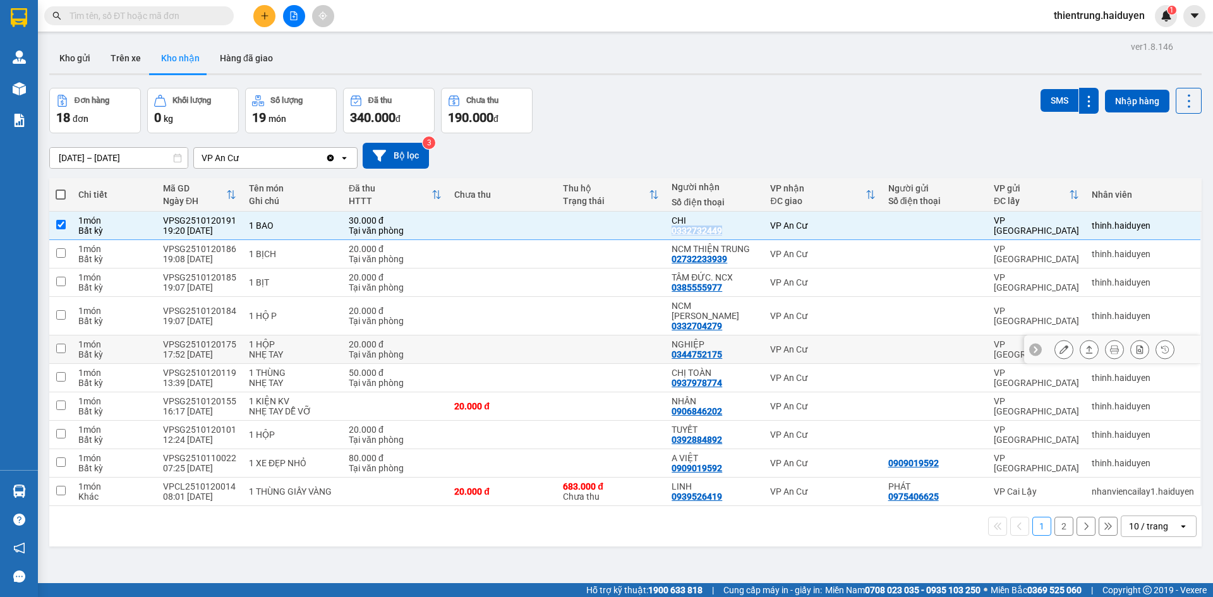
copy div "0332732449"
click at [990, 73] on div "Kho gửi Trên xe Kho nhận Hàng đã giao" at bounding box center [625, 59] width 1152 height 33
click at [121, 51] on button "Trên xe" at bounding box center [125, 58] width 51 height 30
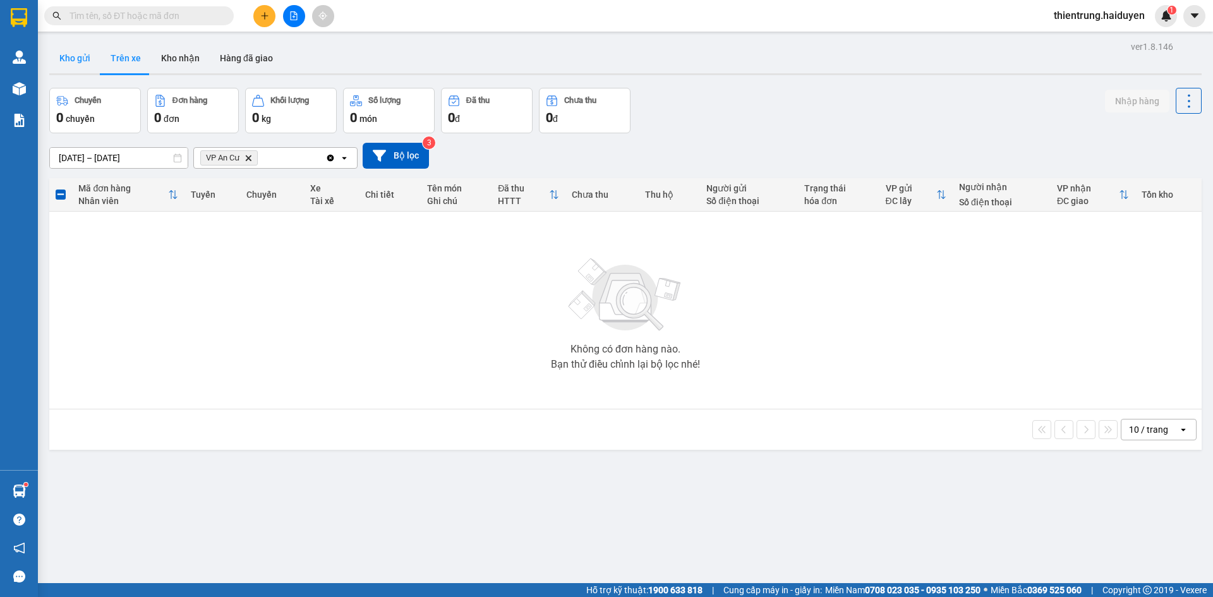
click at [79, 57] on button "Kho gửi" at bounding box center [74, 58] width 51 height 30
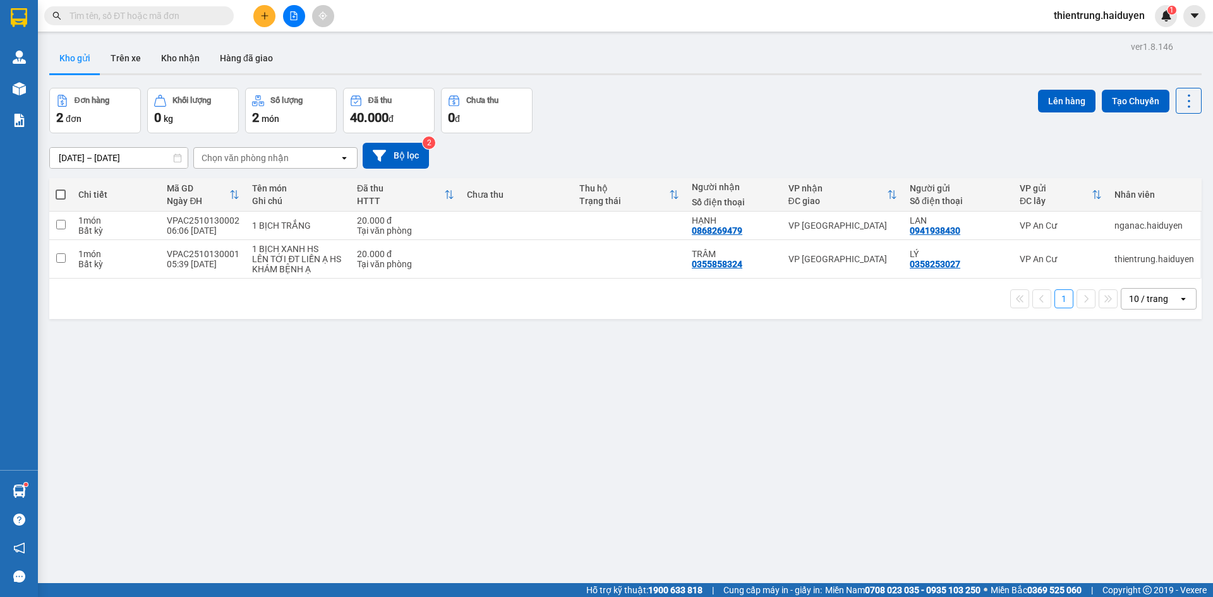
click at [167, 384] on div "ver 1.8.146 Kho gửi Trên xe Kho nhận Hàng đã giao Đơn hàng 2 đơn Khối lượng 0 k…" at bounding box center [625, 336] width 1163 height 597
click at [66, 260] on td at bounding box center [60, 259] width 23 height 39
checkbox input "true"
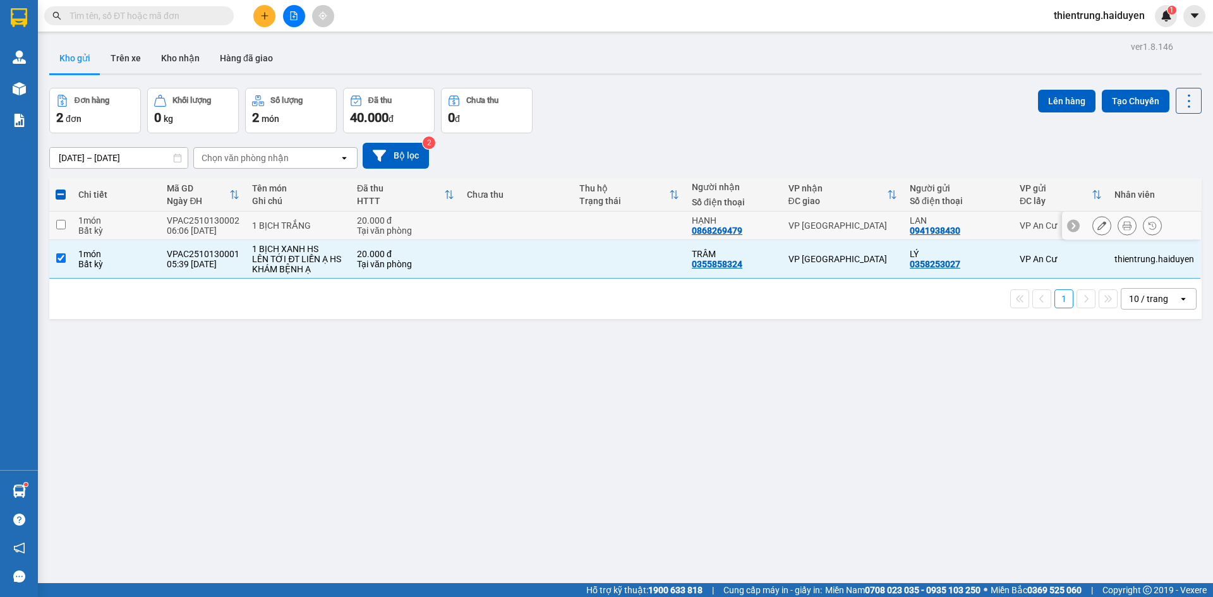
click at [61, 222] on input "checkbox" at bounding box center [60, 224] width 9 height 9
checkbox input "true"
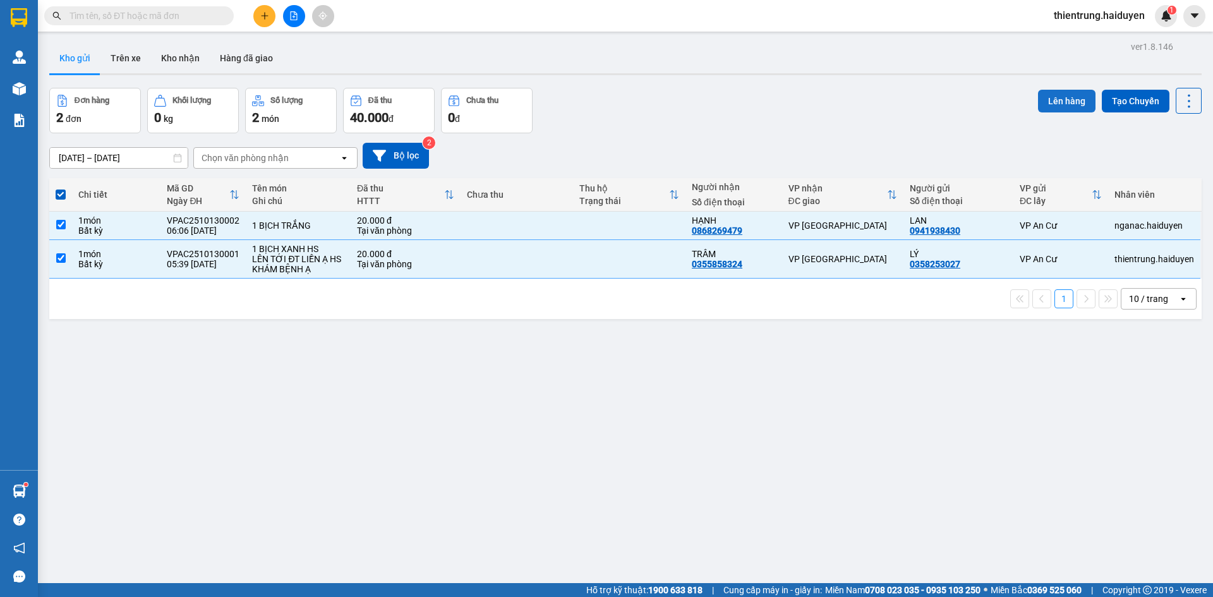
click at [1051, 100] on button "Lên hàng" at bounding box center [1066, 101] width 57 height 23
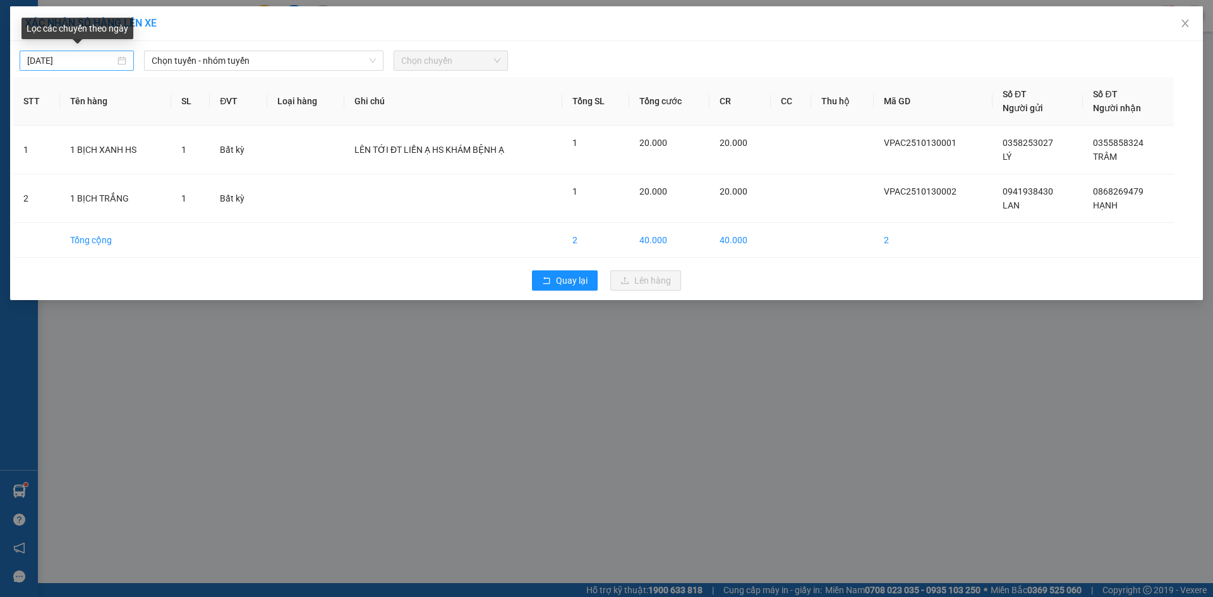
click at [126, 64] on div "12/10/2025" at bounding box center [76, 61] width 99 height 14
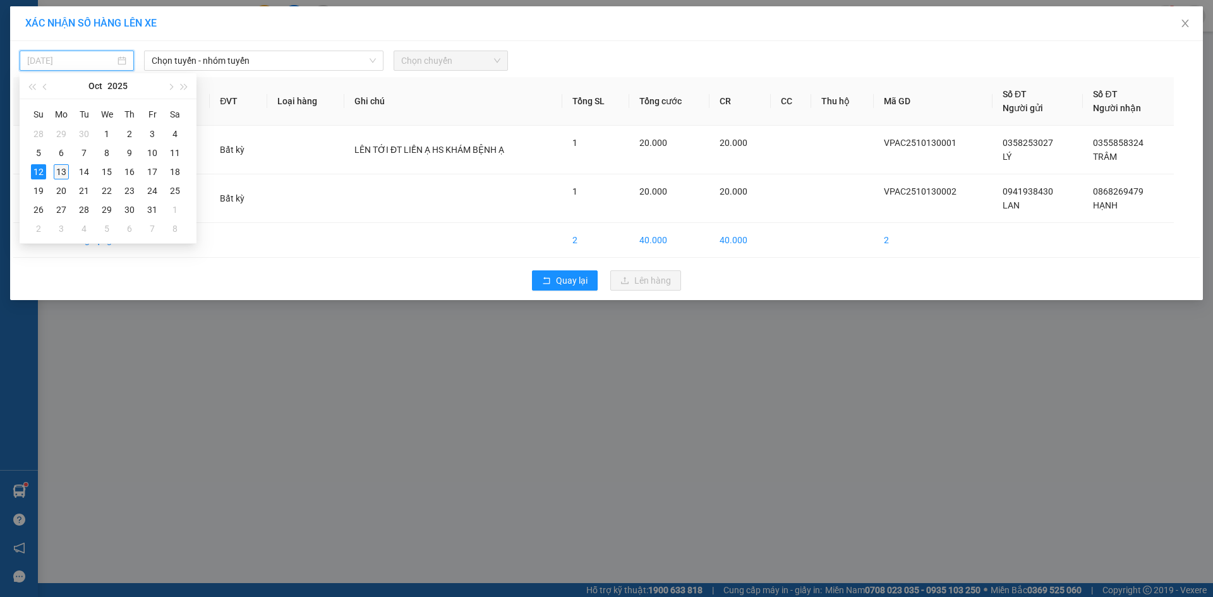
click at [60, 174] on div "13" at bounding box center [61, 171] width 15 height 15
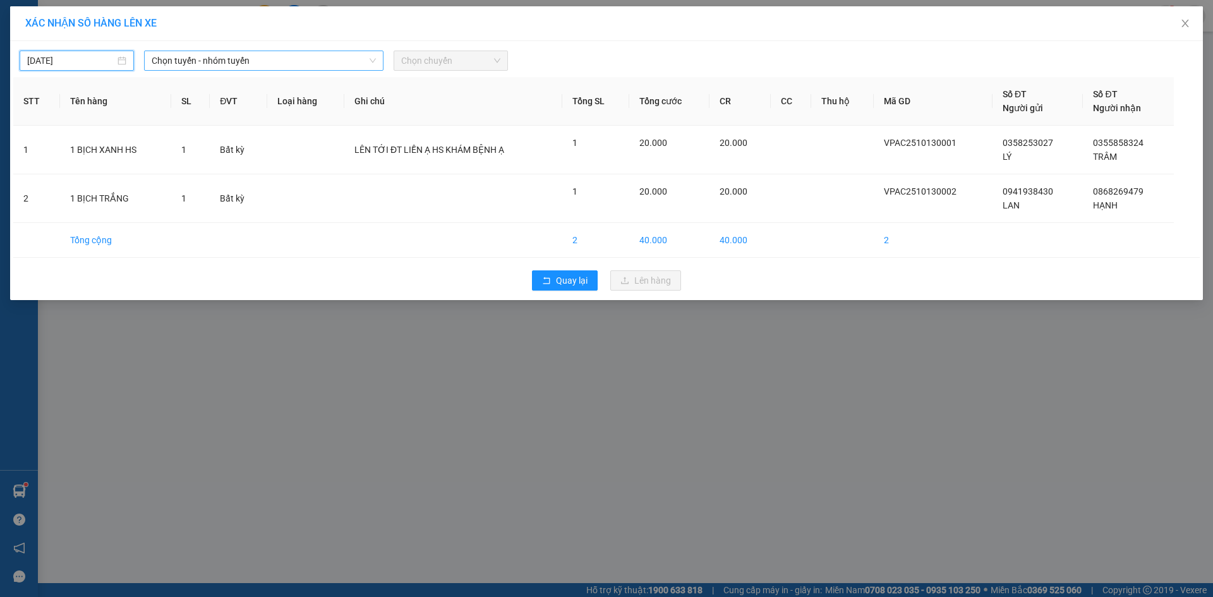
type input "13/10/2025"
click at [258, 62] on span "Chọn tuyến - nhóm tuyến" at bounding box center [264, 60] width 224 height 19
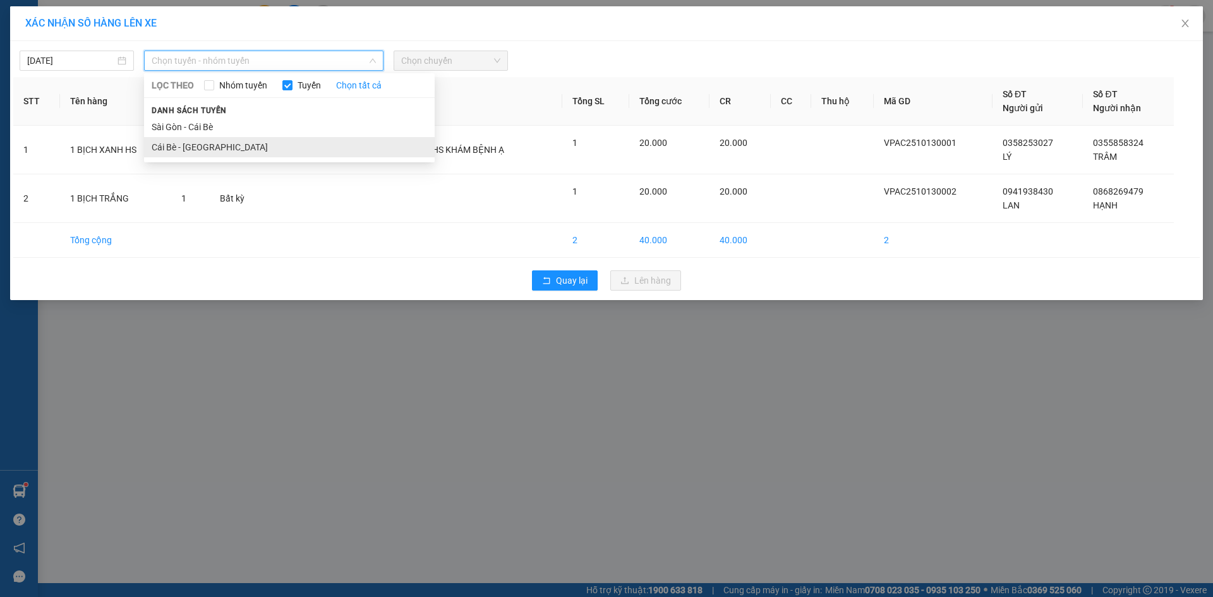
click at [181, 149] on li "Cái Bè - Sài Gòn" at bounding box center [289, 147] width 291 height 20
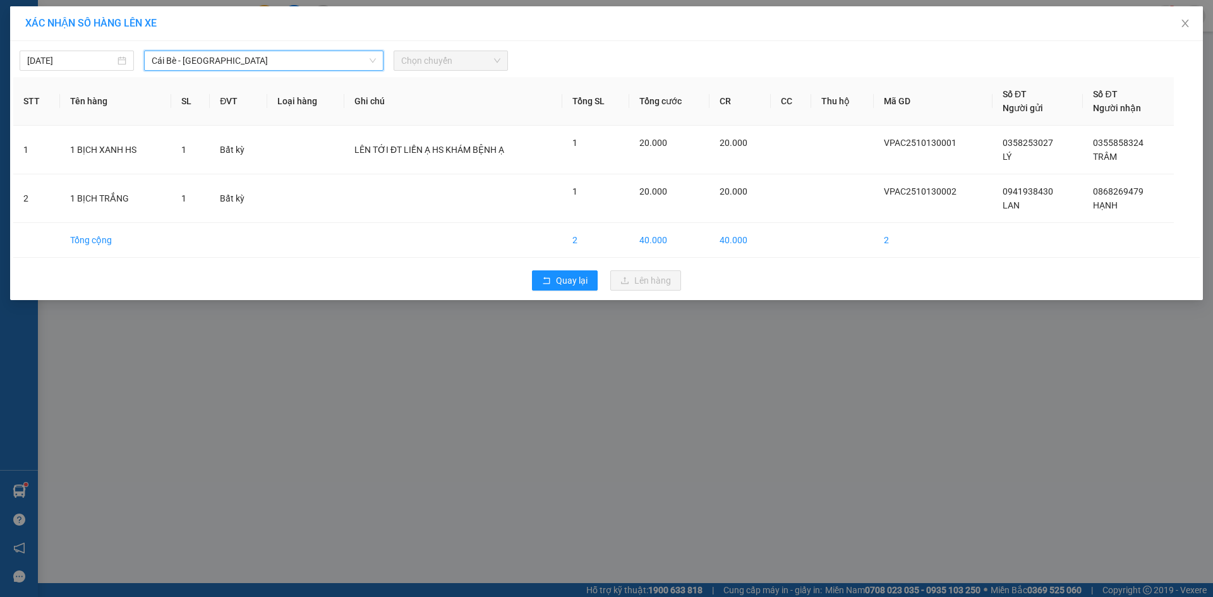
click at [418, 63] on span "Chọn chuyến" at bounding box center [450, 60] width 99 height 19
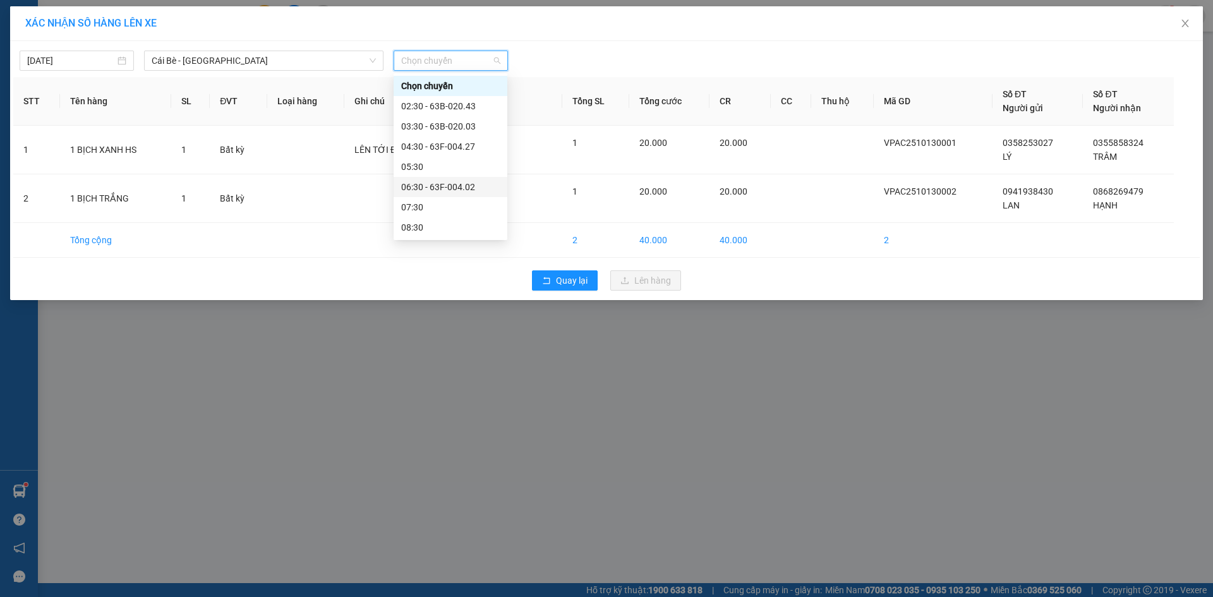
click at [433, 184] on div "06:30 - 63F-004.02" at bounding box center [450, 187] width 99 height 14
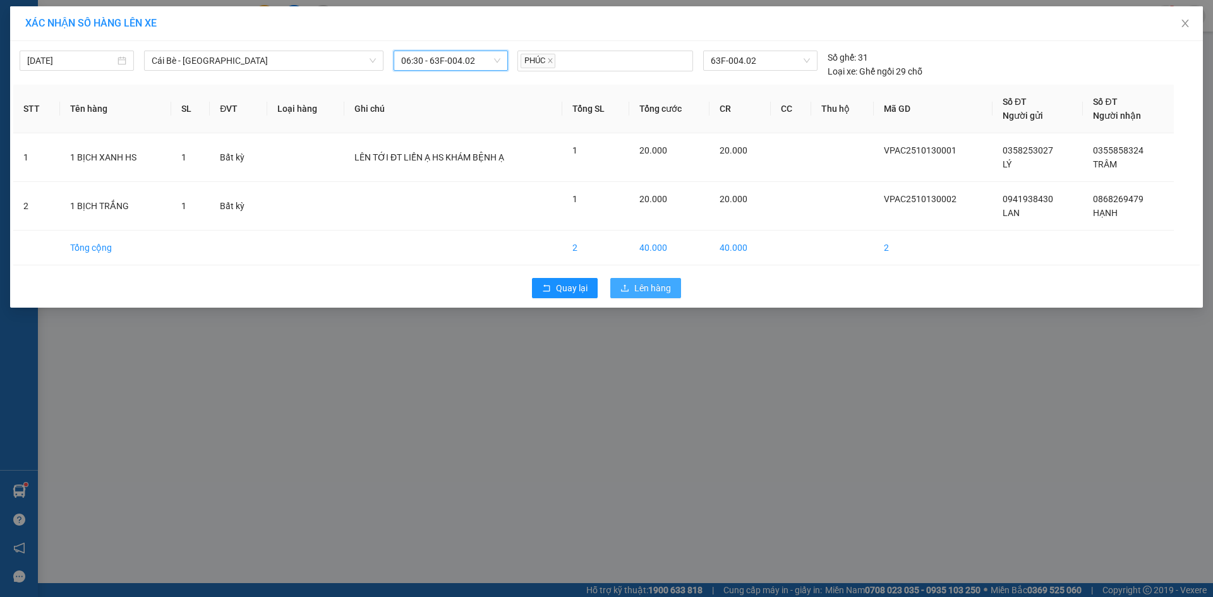
click at [667, 284] on span "Lên hàng" at bounding box center [652, 288] width 37 height 14
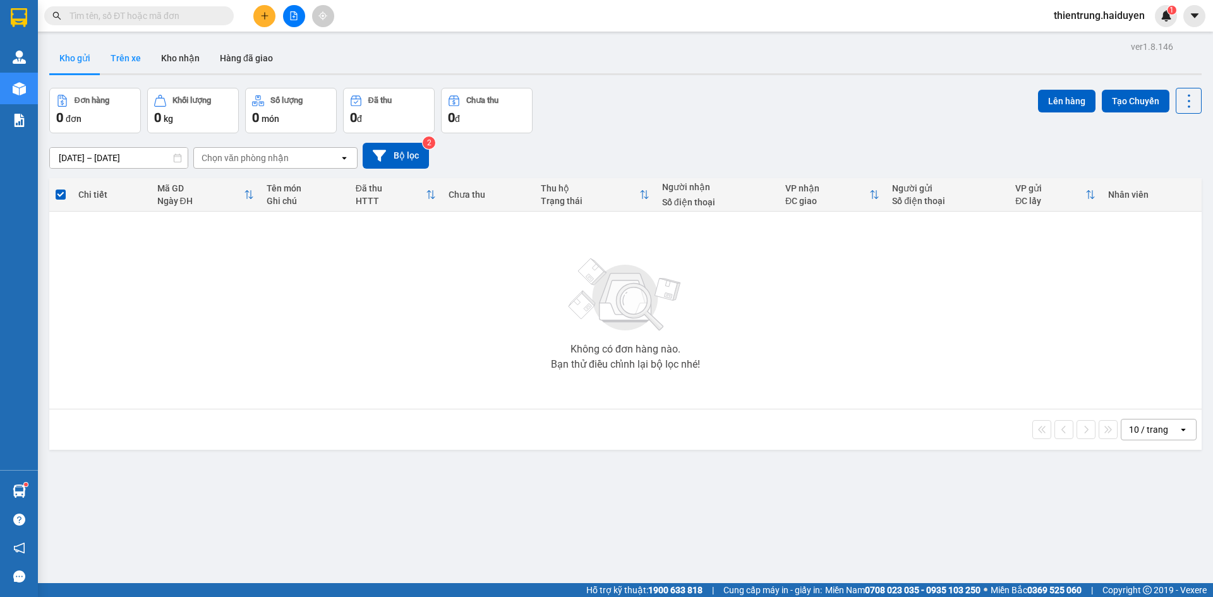
click at [130, 66] on button "Trên xe" at bounding box center [125, 58] width 51 height 30
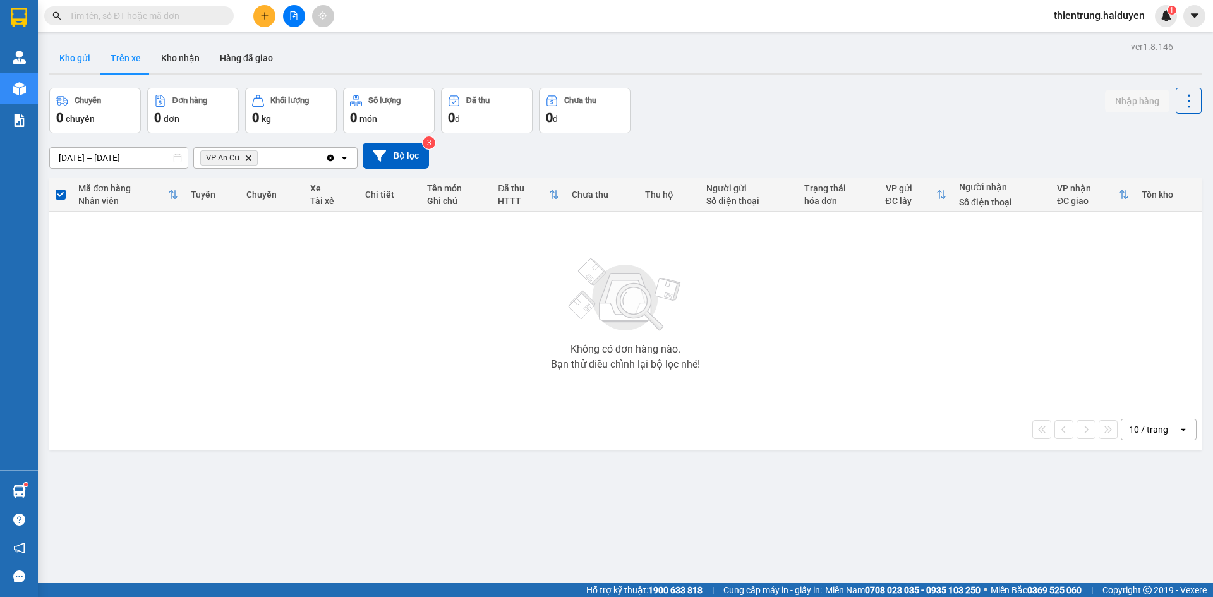
click at [66, 71] on button "Kho gửi" at bounding box center [74, 58] width 51 height 30
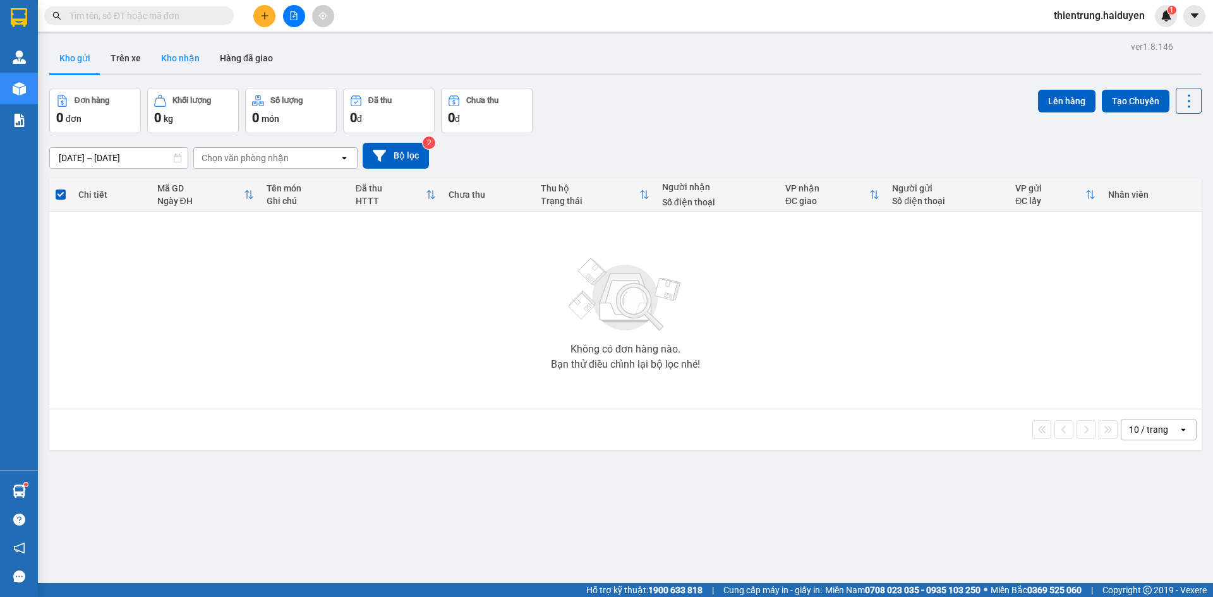
click at [151, 61] on button "Kho nhận" at bounding box center [180, 58] width 59 height 30
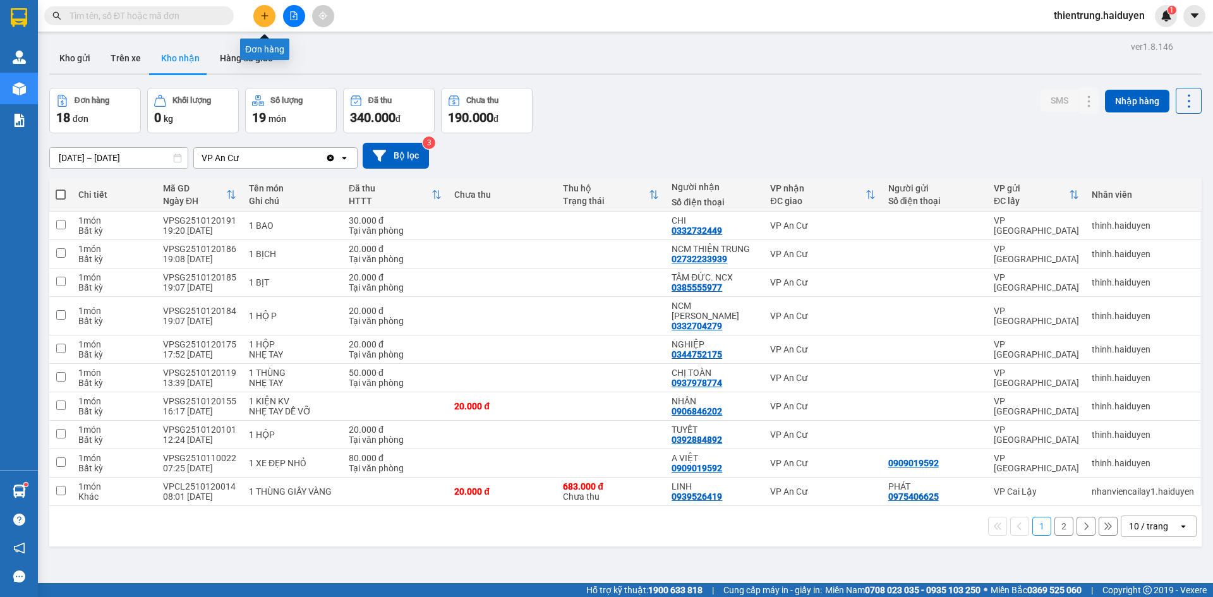
click at [267, 10] on button at bounding box center [264, 16] width 22 height 22
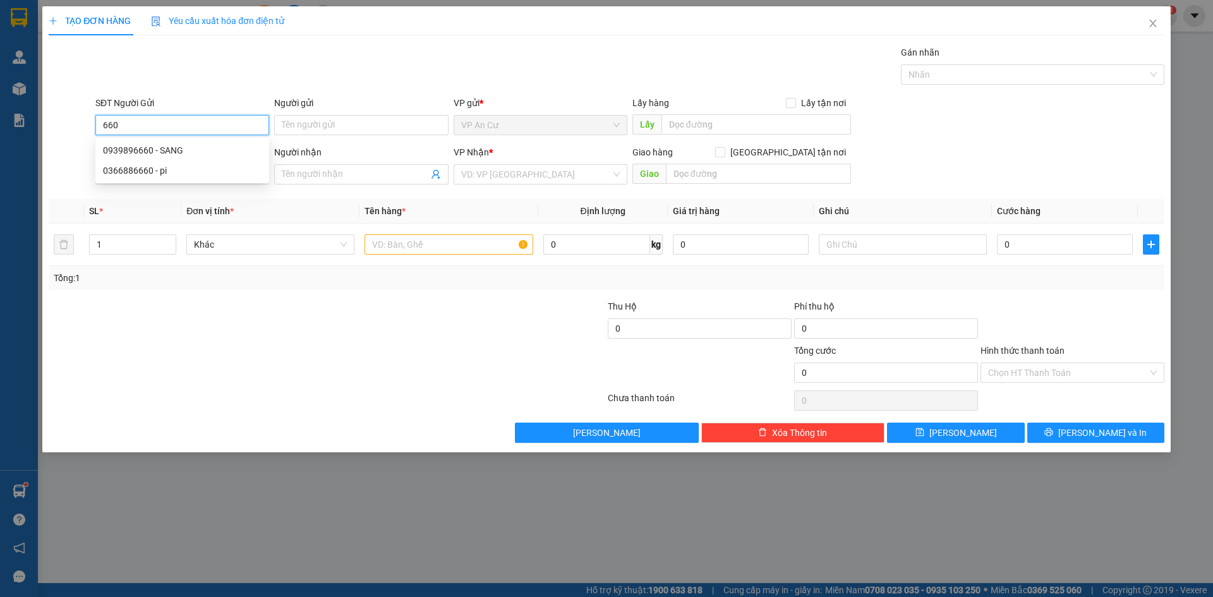
click at [169, 130] on input "660" at bounding box center [182, 125] width 174 height 20
click at [168, 150] on div "0939896660 - SANG" at bounding box center [182, 150] width 159 height 14
type input "0939896660"
type input "SANG"
type input "0988114298"
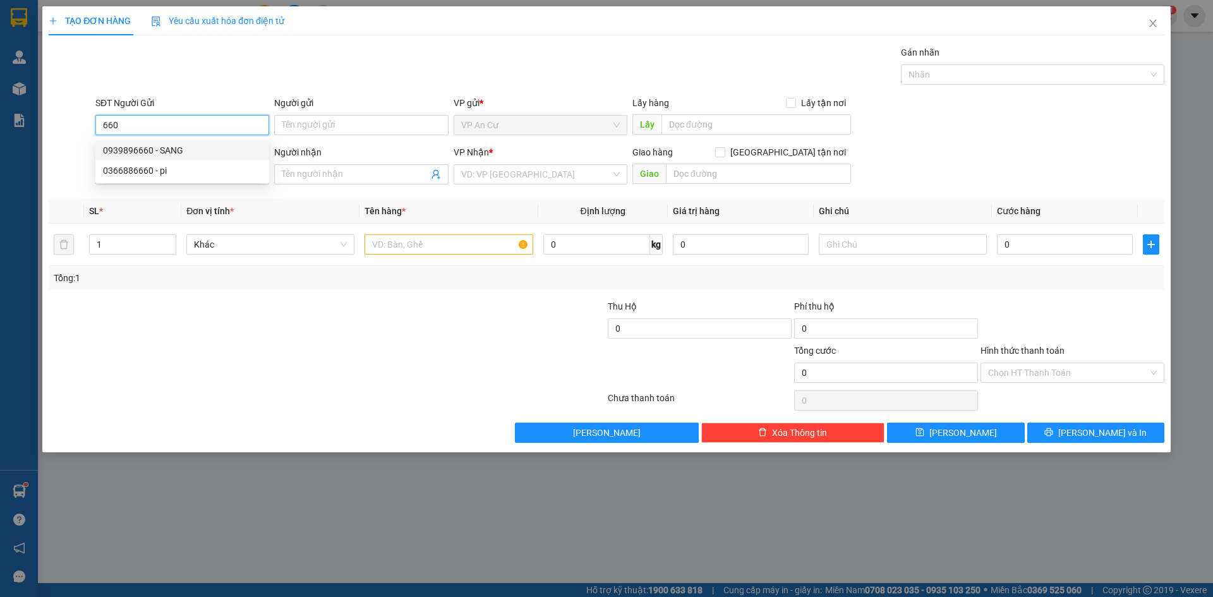
type input "NHƯ"
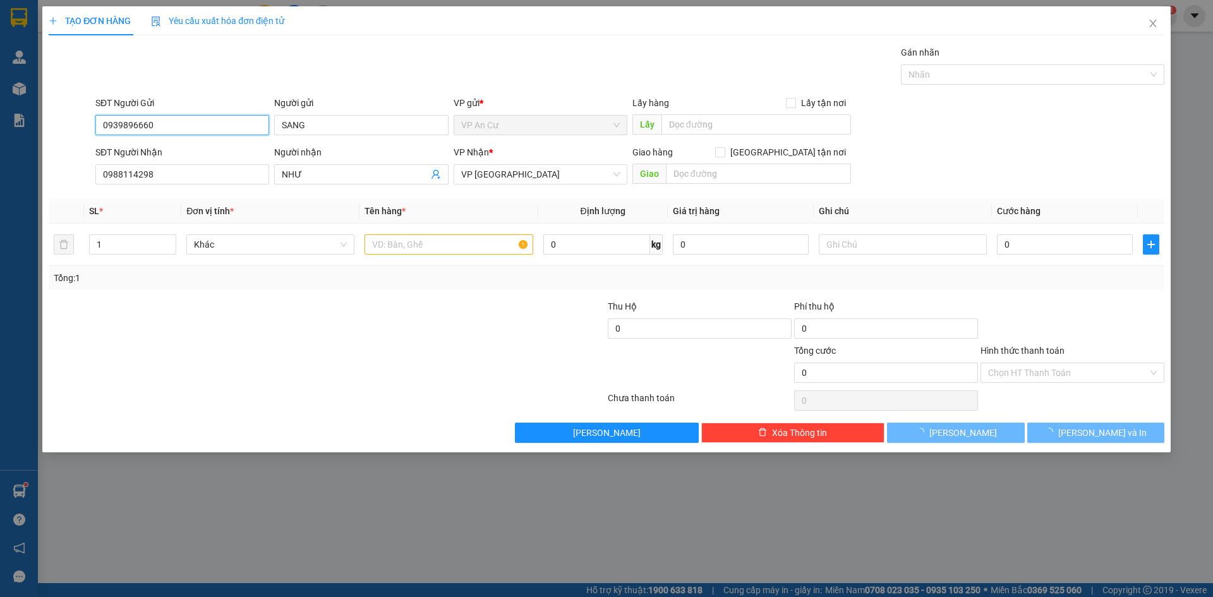
type input "0939896660"
click at [387, 368] on div at bounding box center [233, 366] width 373 height 44
type input "20.000"
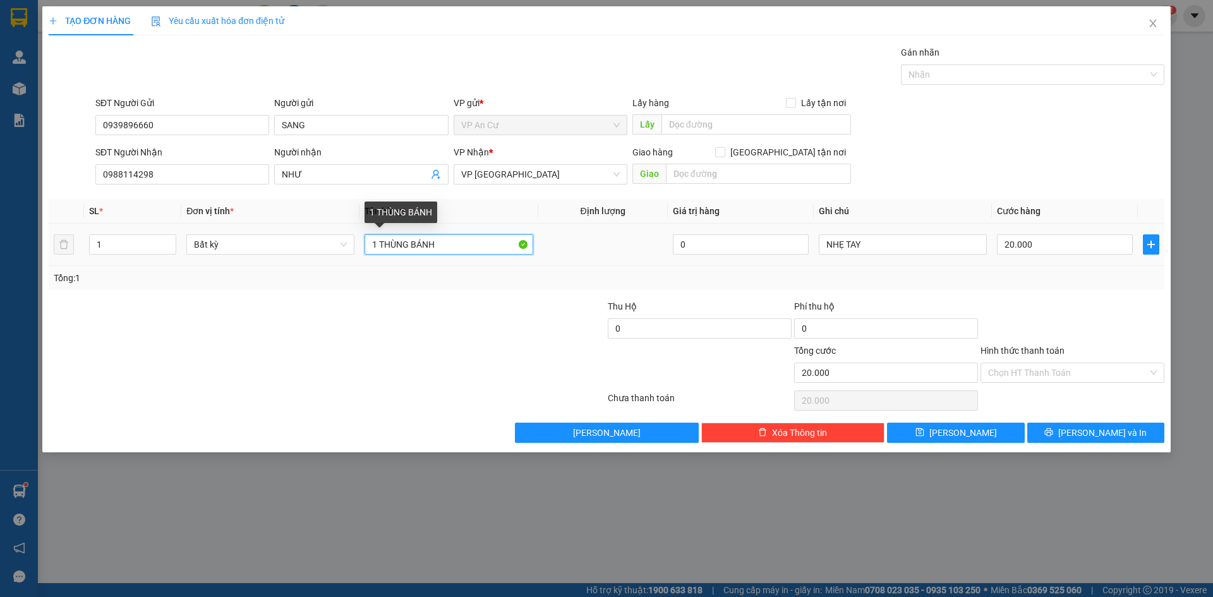
click at [503, 247] on input "1 THÙNG BÁNH" at bounding box center [449, 244] width 168 height 20
type input "1 THÙNG BÁNH"
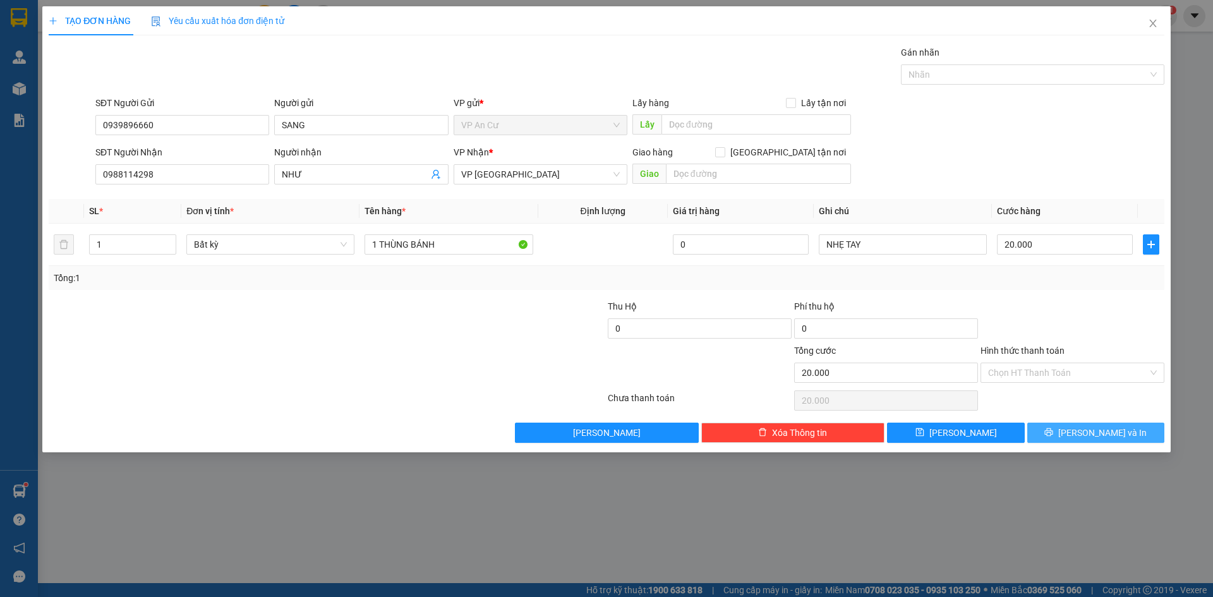
click at [1095, 430] on span "Lưu và In" at bounding box center [1102, 433] width 88 height 14
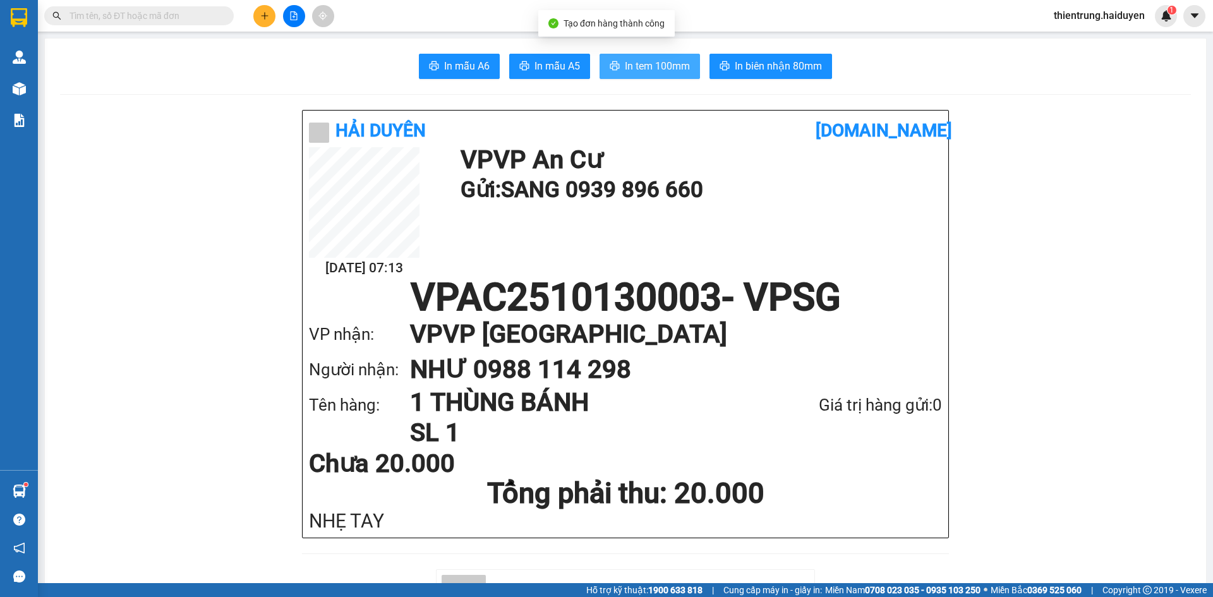
click at [657, 71] on span "In tem 100mm" at bounding box center [657, 66] width 65 height 16
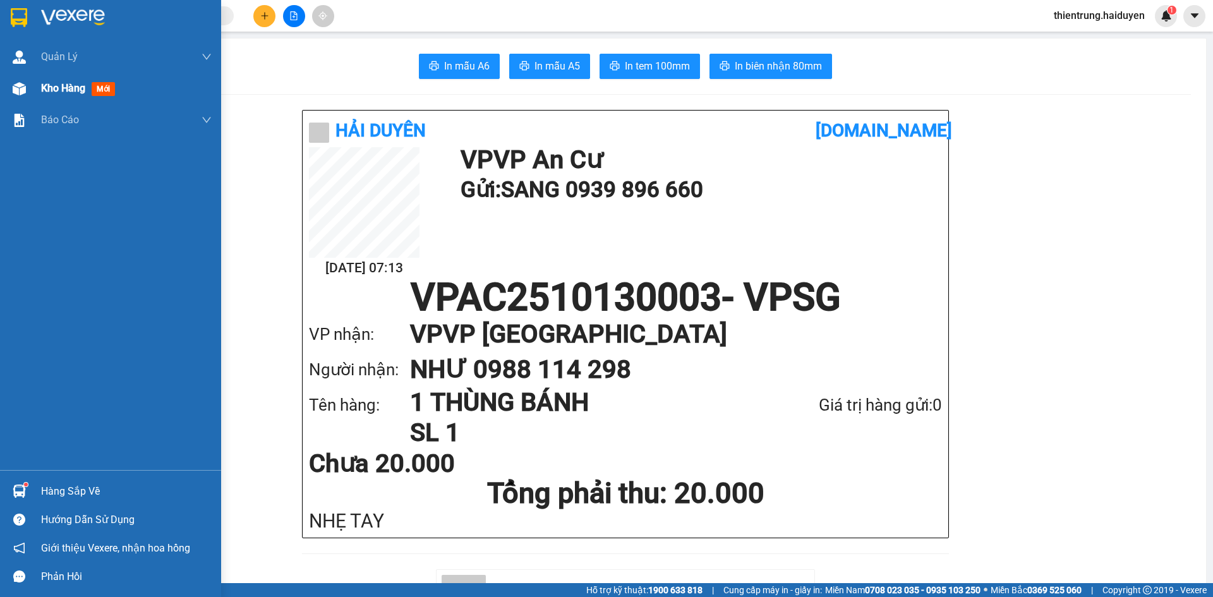
click at [64, 91] on span "Kho hàng" at bounding box center [63, 88] width 44 height 12
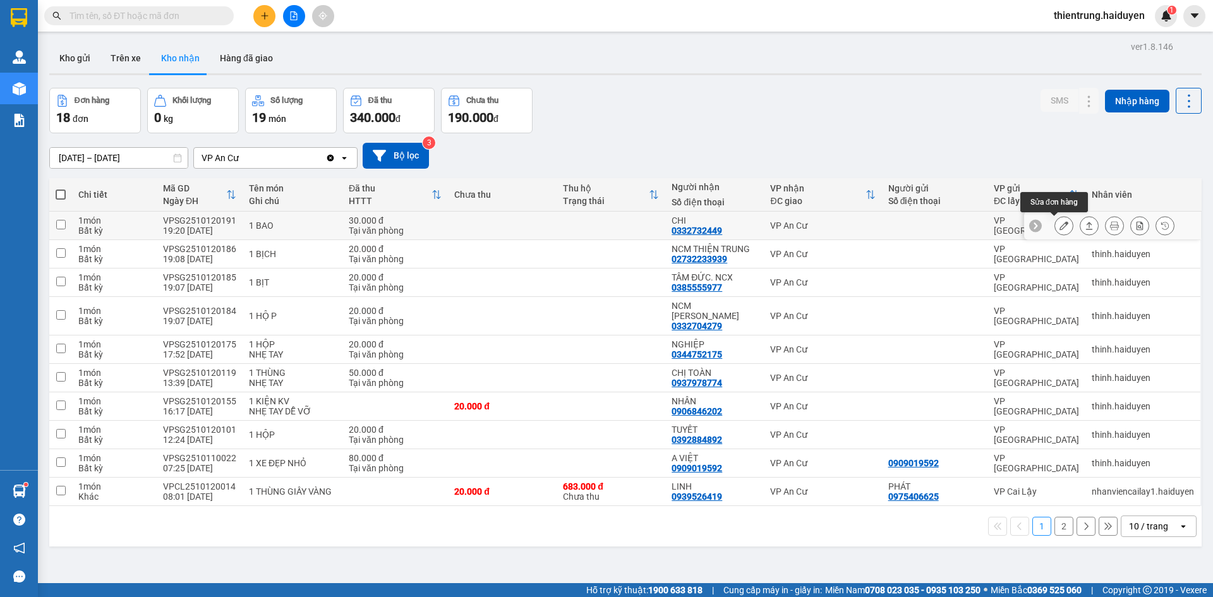
click at [1060, 228] on icon at bounding box center [1064, 225] width 9 height 9
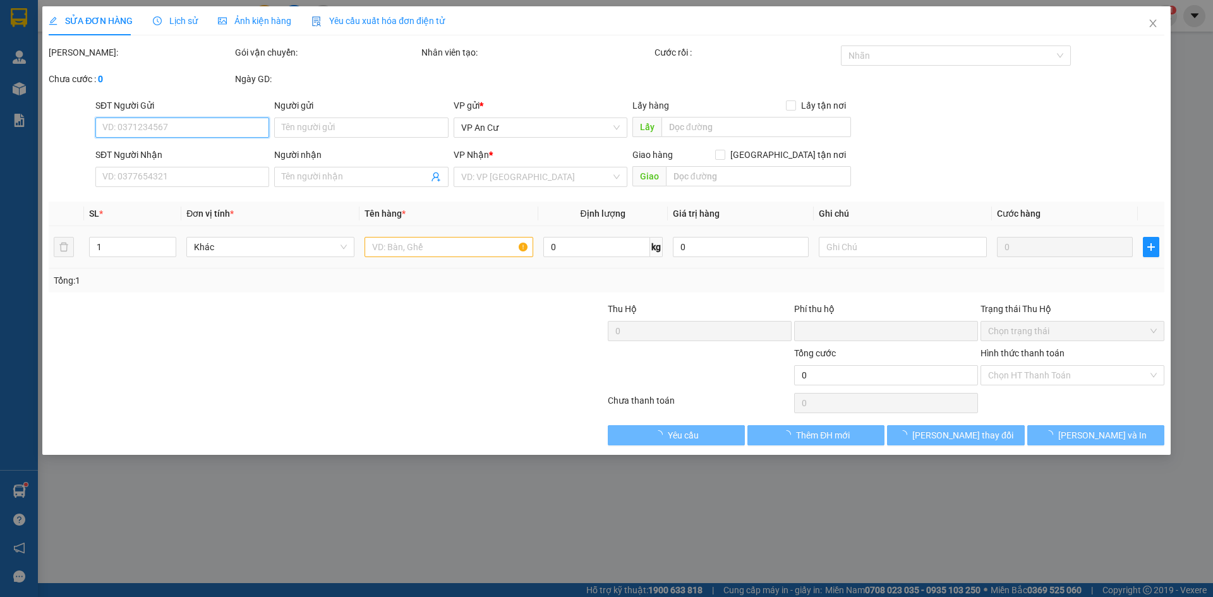
type input "0332732449"
type input "CHI"
type input "0"
type input "30.000"
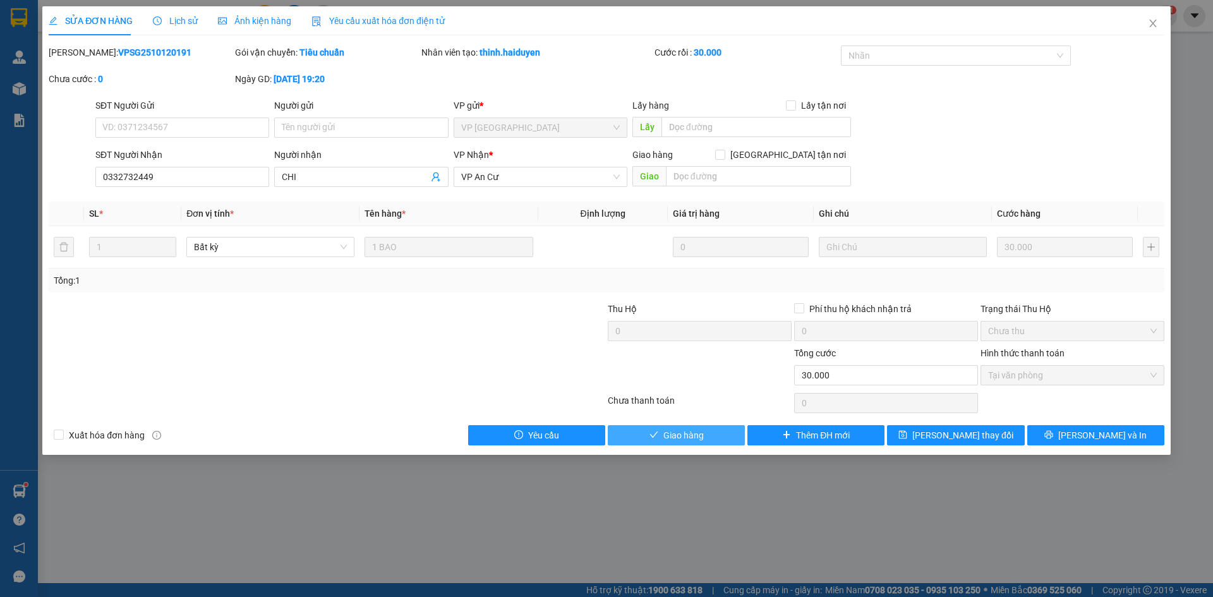
click at [683, 425] on button "Giao hàng" at bounding box center [676, 435] width 137 height 20
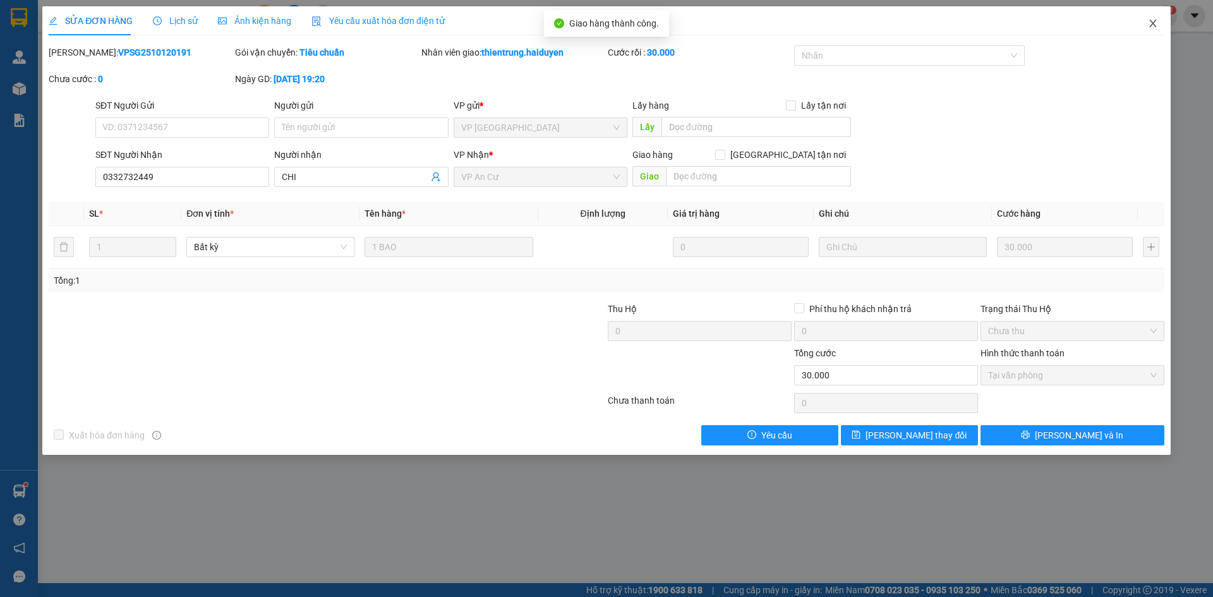
click at [1156, 23] on icon "close" at bounding box center [1153, 23] width 10 height 10
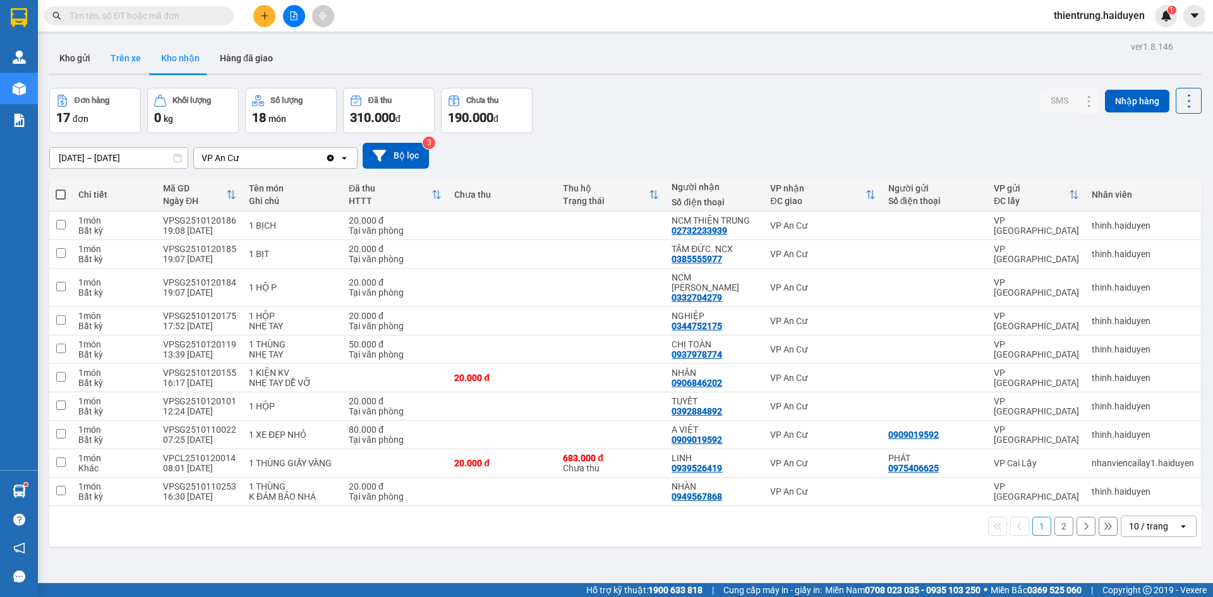
click at [143, 69] on button "Trên xe" at bounding box center [125, 58] width 51 height 30
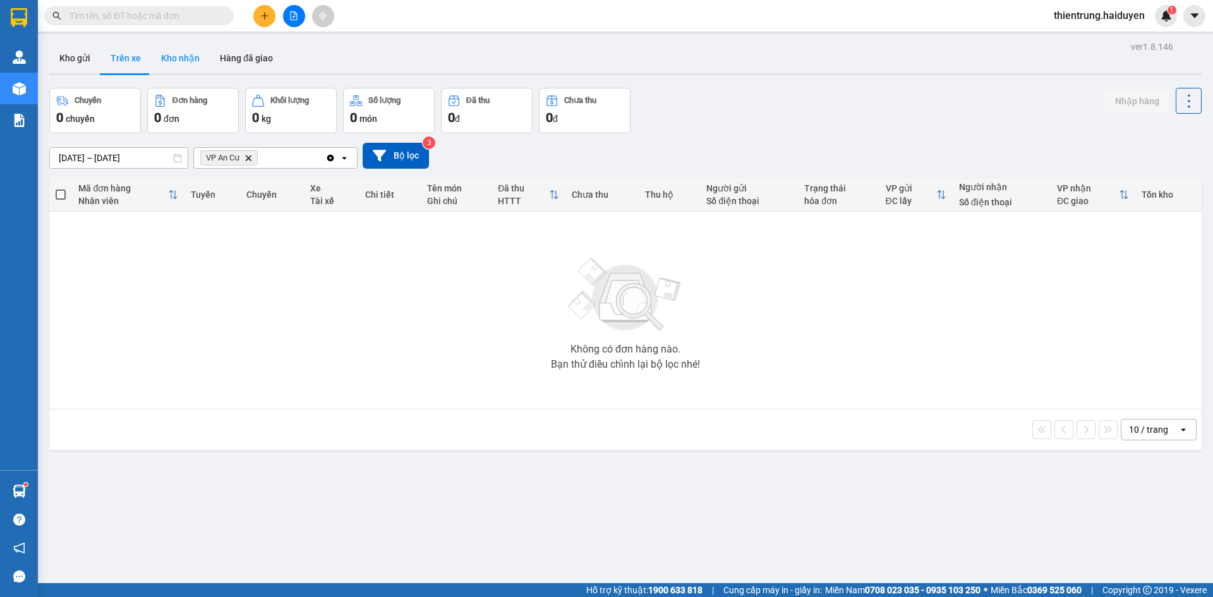
click at [178, 58] on button "Kho nhận" at bounding box center [180, 58] width 59 height 30
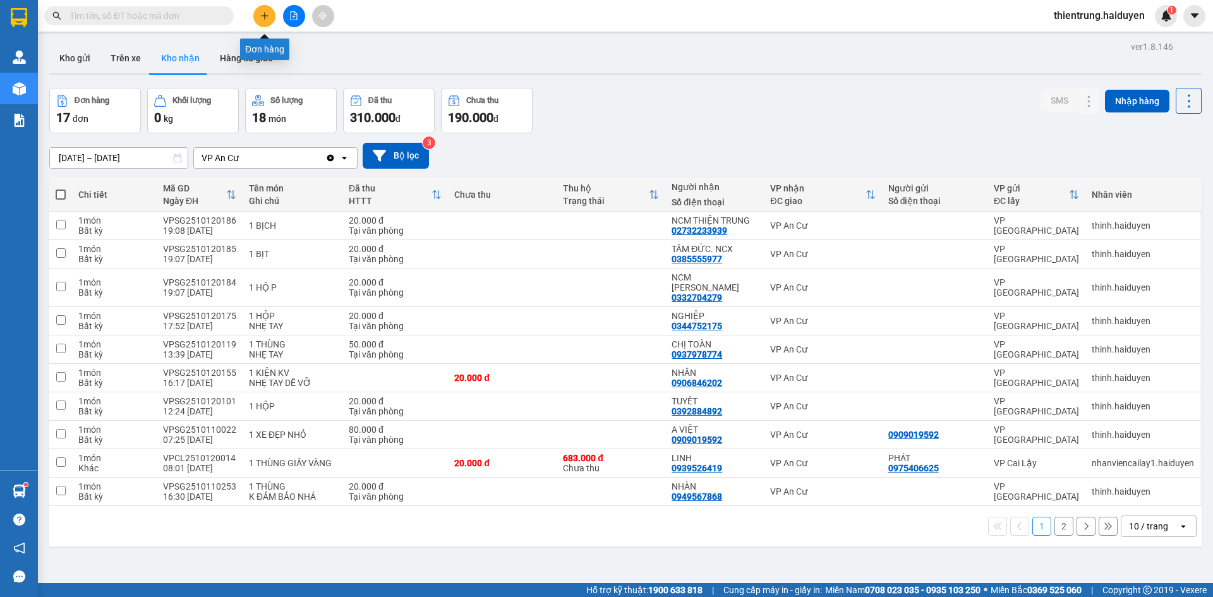
click at [274, 13] on button at bounding box center [264, 16] width 22 height 22
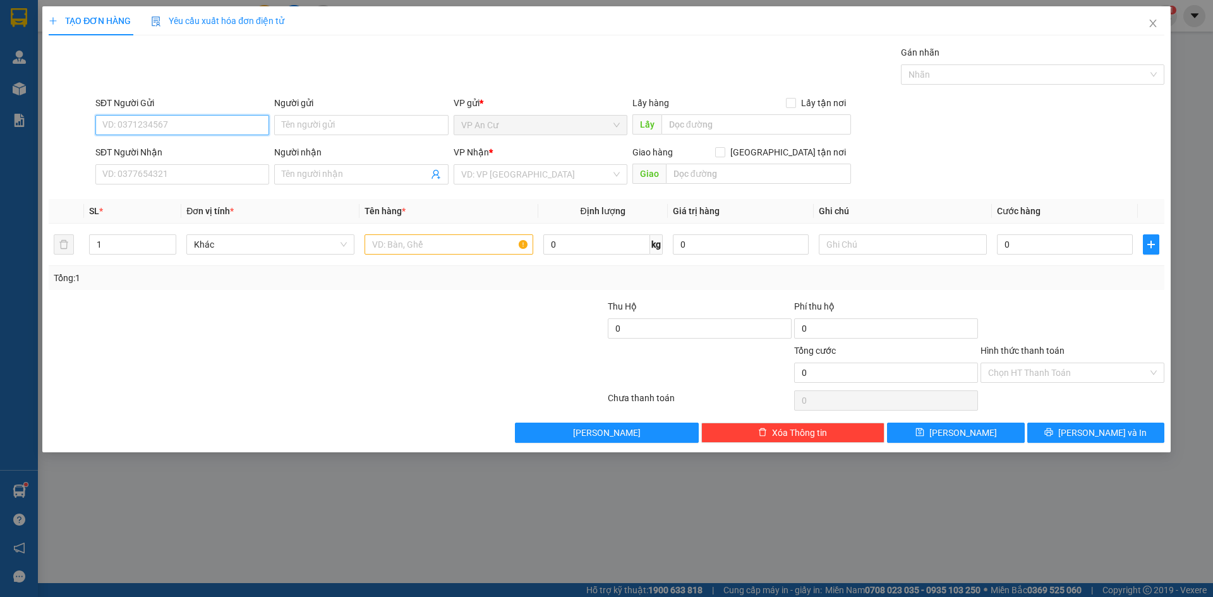
click at [200, 119] on input "SĐT Người Gửi" at bounding box center [182, 125] width 174 height 20
click at [456, 509] on div "TẠO ĐƠN HÀNG Yêu cầu xuất hóa đơn điện tử Transit Pickup Surcharge Ids Transit …" at bounding box center [606, 298] width 1213 height 597
click at [228, 126] on input "SĐT Người Gửi" at bounding box center [182, 125] width 174 height 20
type input "0389048740"
click at [153, 151] on div "0389048740 - THIÊU" at bounding box center [182, 150] width 159 height 14
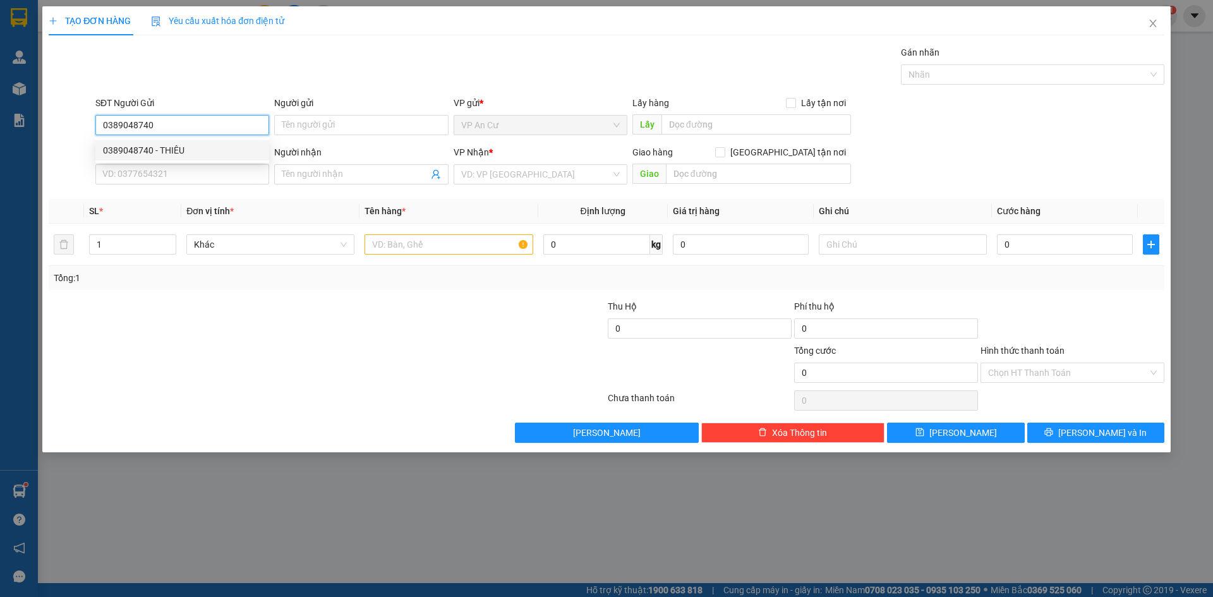
type input "THIÊU"
type input "0383018250"
type input "40.000"
type input "0389048740"
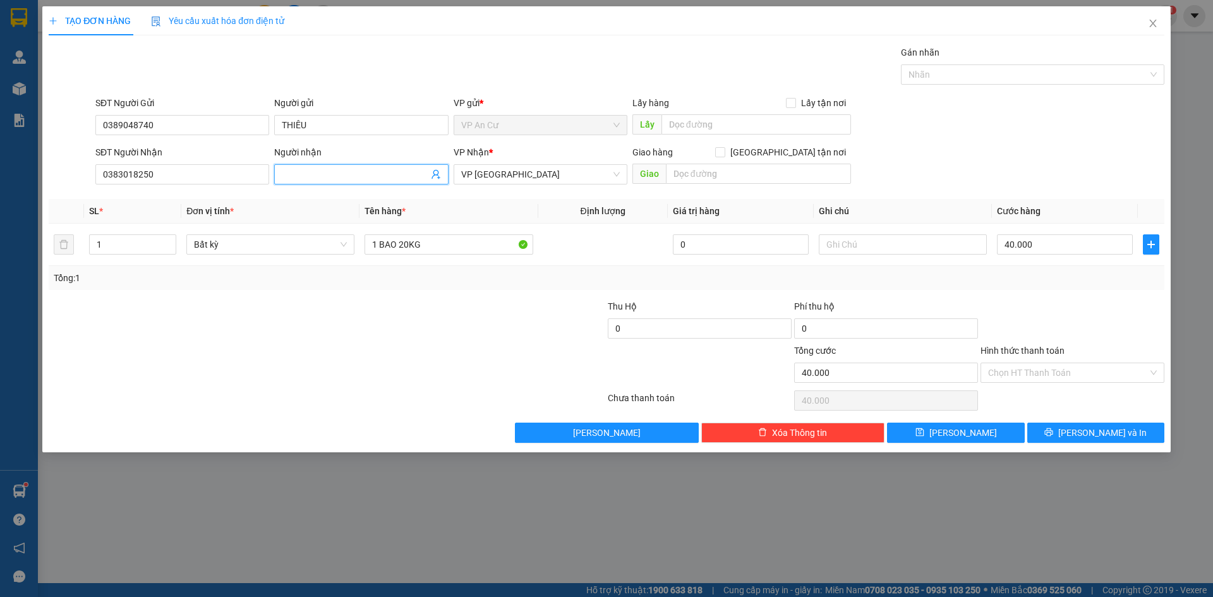
click at [436, 174] on icon "user-add" at bounding box center [436, 174] width 10 height 10
click at [131, 177] on input "0383018250" at bounding box center [182, 174] width 174 height 20
click at [215, 176] on input "0383018250" at bounding box center [182, 174] width 174 height 20
click at [370, 180] on input "Người nhận" at bounding box center [355, 174] width 146 height 14
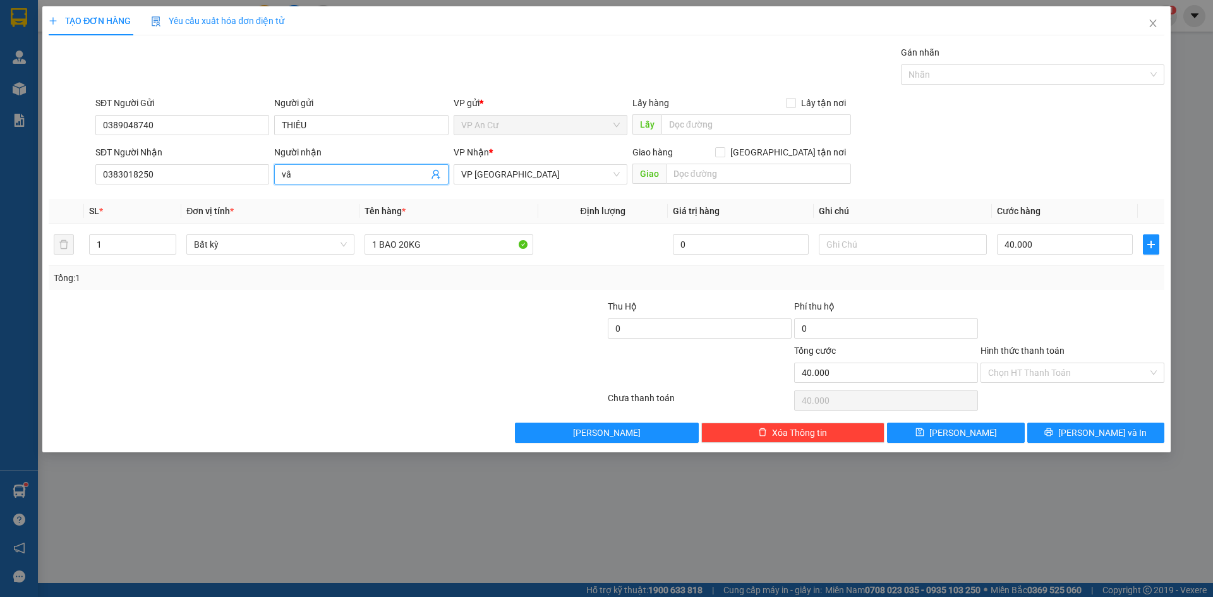
type input "v"
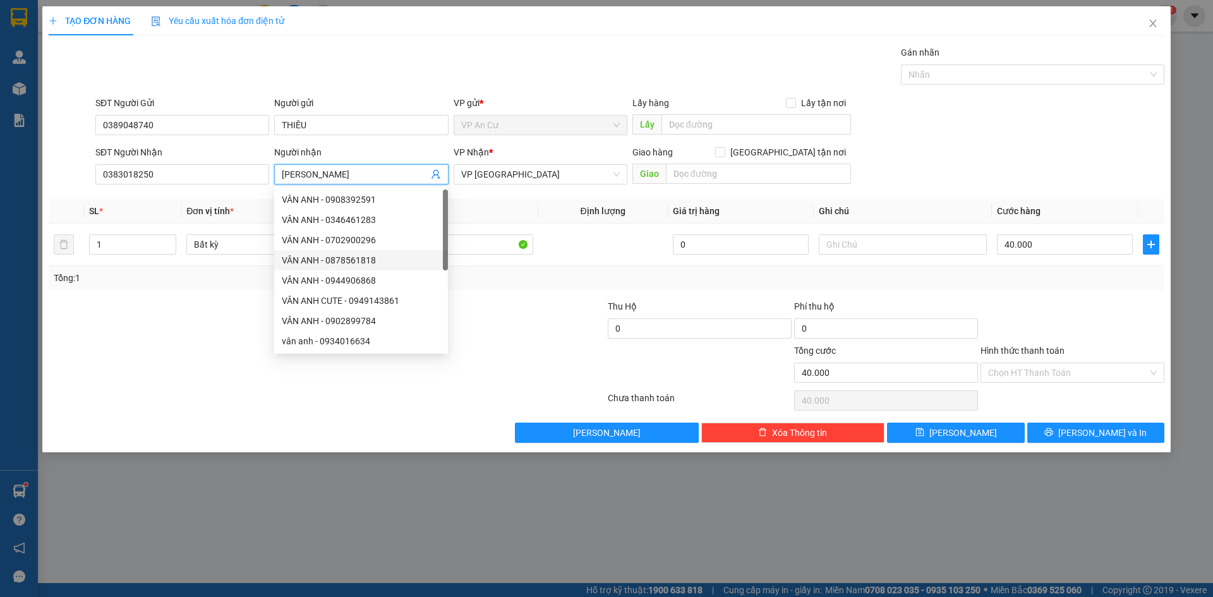
type input "VÂN ANH"
click at [828, 26] on div "TẠO ĐƠN HÀNG Yêu cầu xuất hóa đơn điện tử" at bounding box center [607, 20] width 1116 height 29
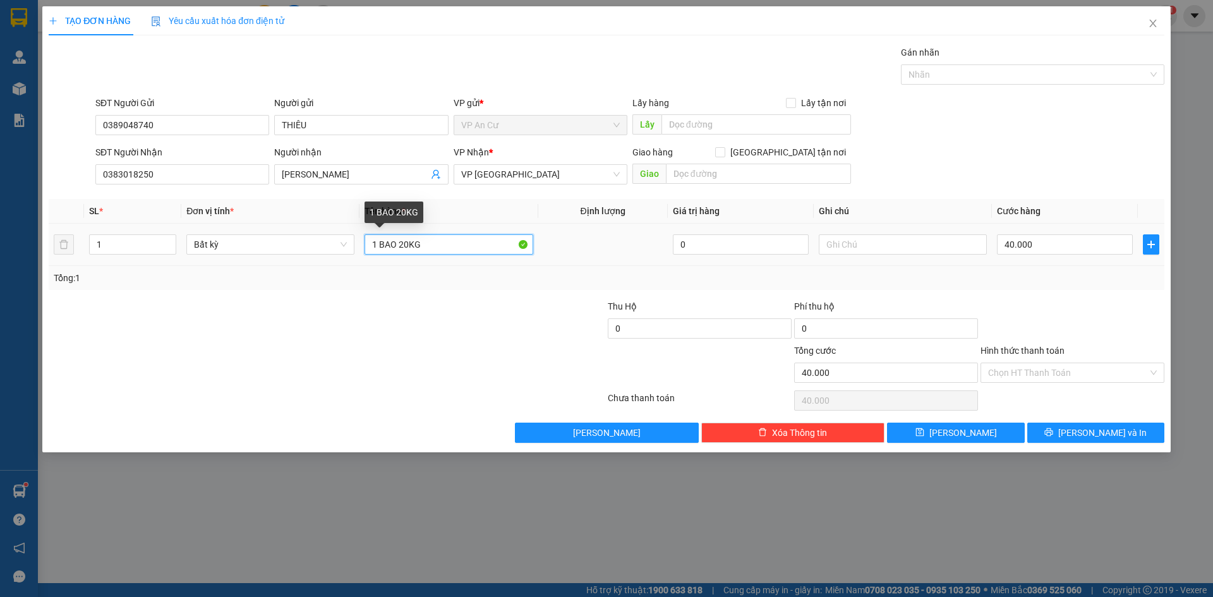
drag, startPoint x: 380, startPoint y: 244, endPoint x: 442, endPoint y: 245, distance: 61.9
click at [442, 245] on input "1 BAO 20KG" at bounding box center [449, 244] width 168 height 20
type input "1 THÙNG 8 KG"
click at [1068, 251] on input "40.000" at bounding box center [1065, 244] width 136 height 20
type input "2"
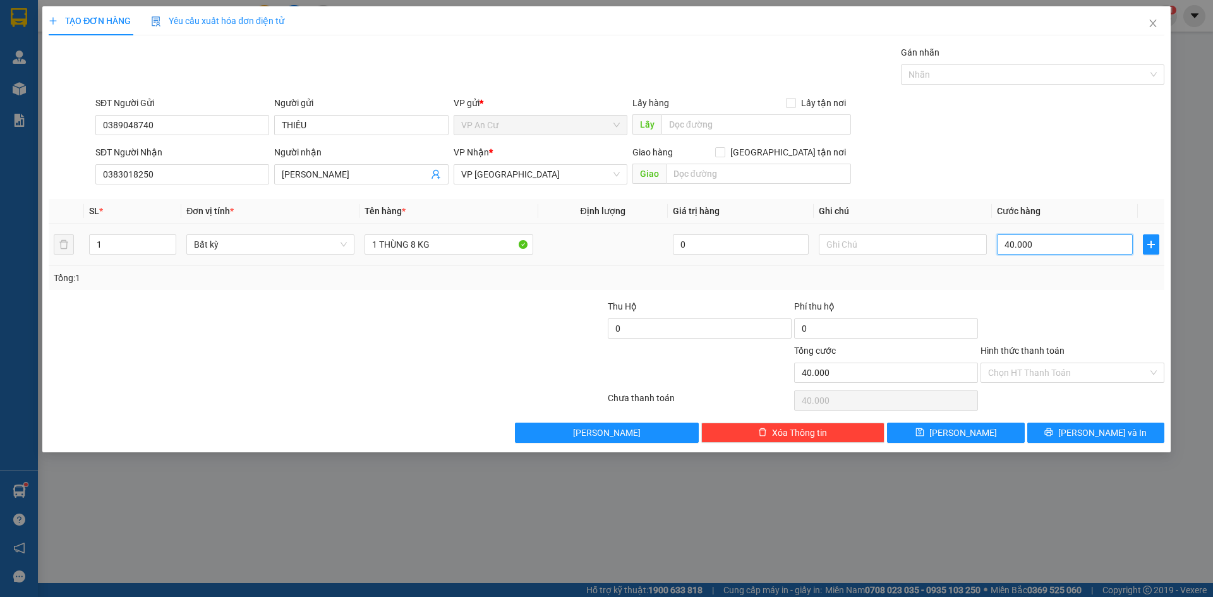
type input "2"
type input "20"
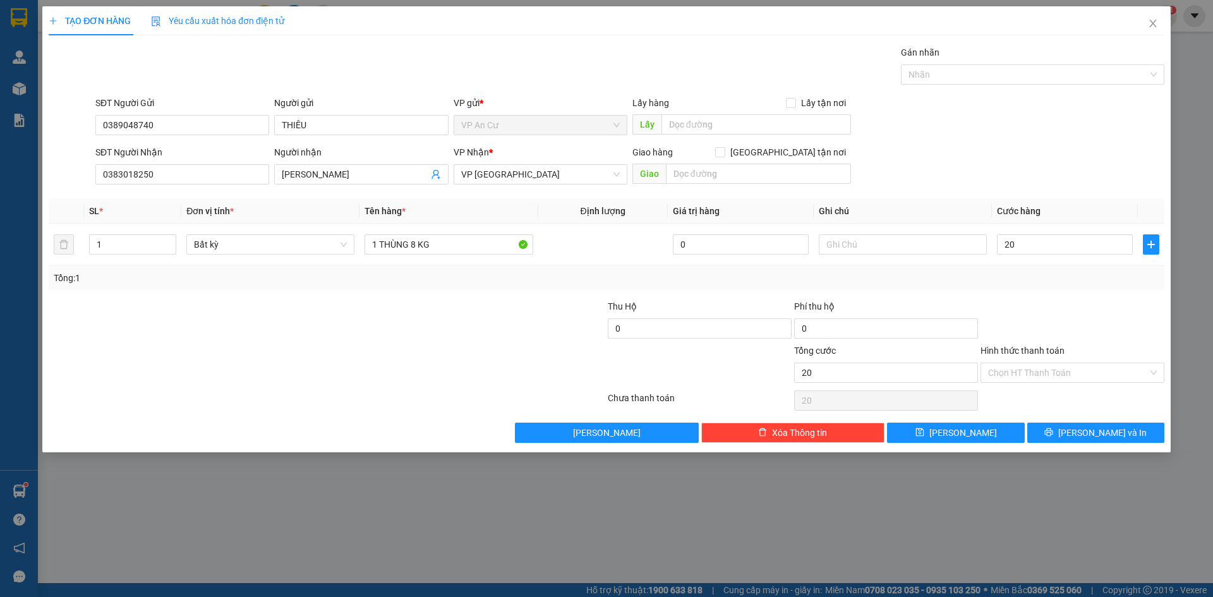
type input "20.000"
click at [1069, 284] on div "Tổng: 1" at bounding box center [607, 278] width 1106 height 14
click at [1071, 380] on input "Hình thức thanh toán" at bounding box center [1068, 372] width 160 height 19
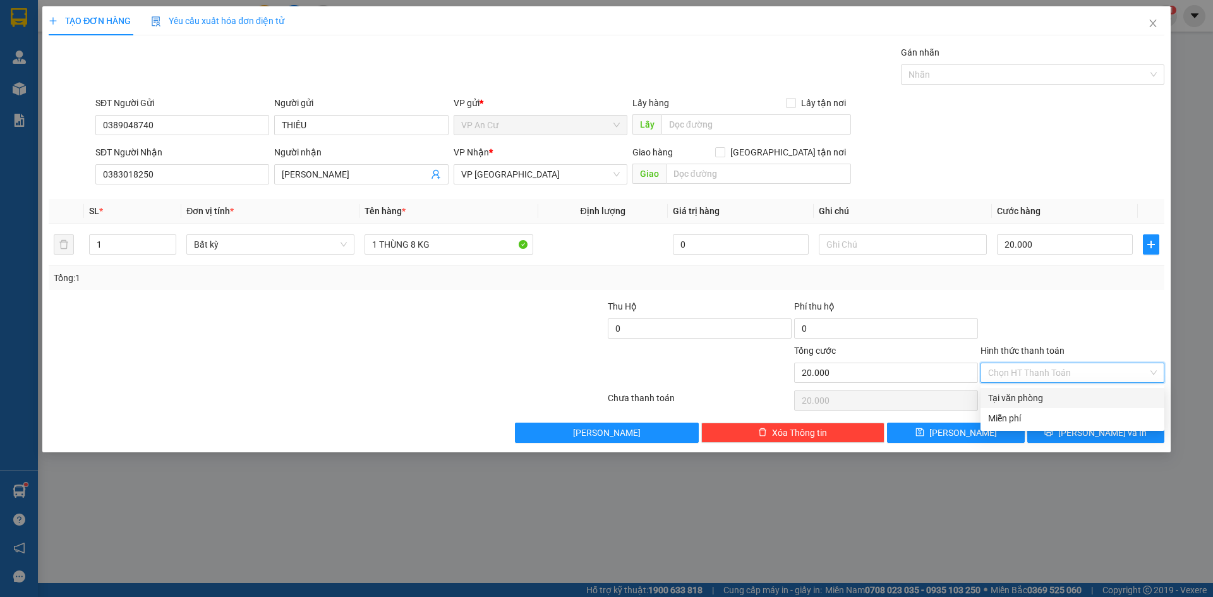
click at [1074, 401] on div "Tại văn phòng" at bounding box center [1072, 398] width 169 height 14
type input "0"
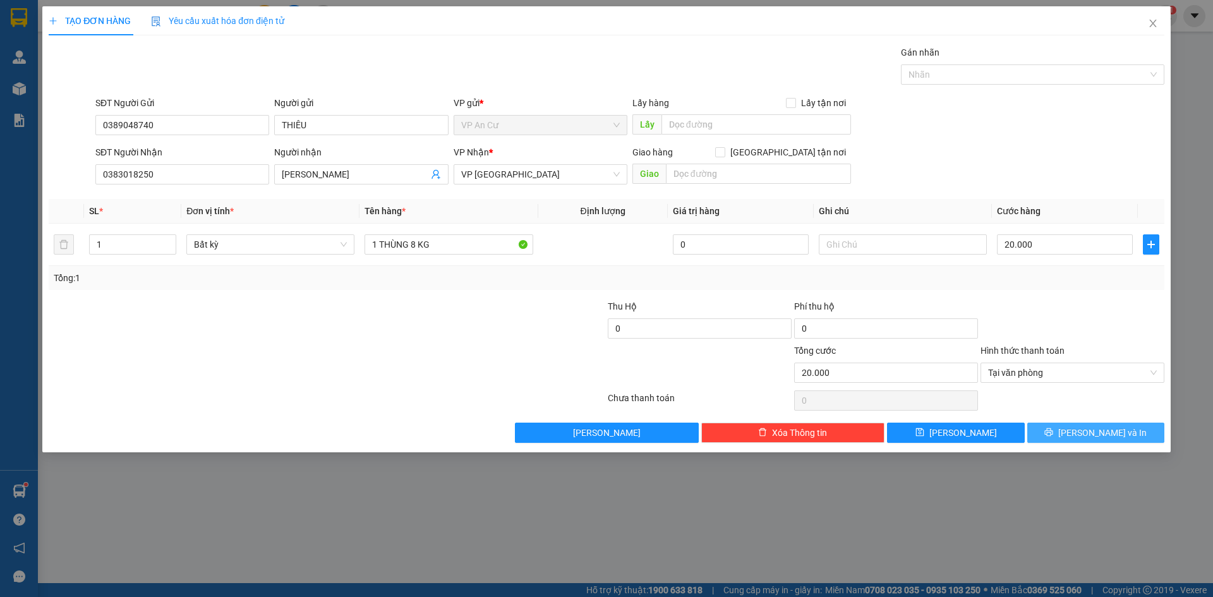
click at [1087, 432] on span "Lưu và In" at bounding box center [1102, 433] width 88 height 14
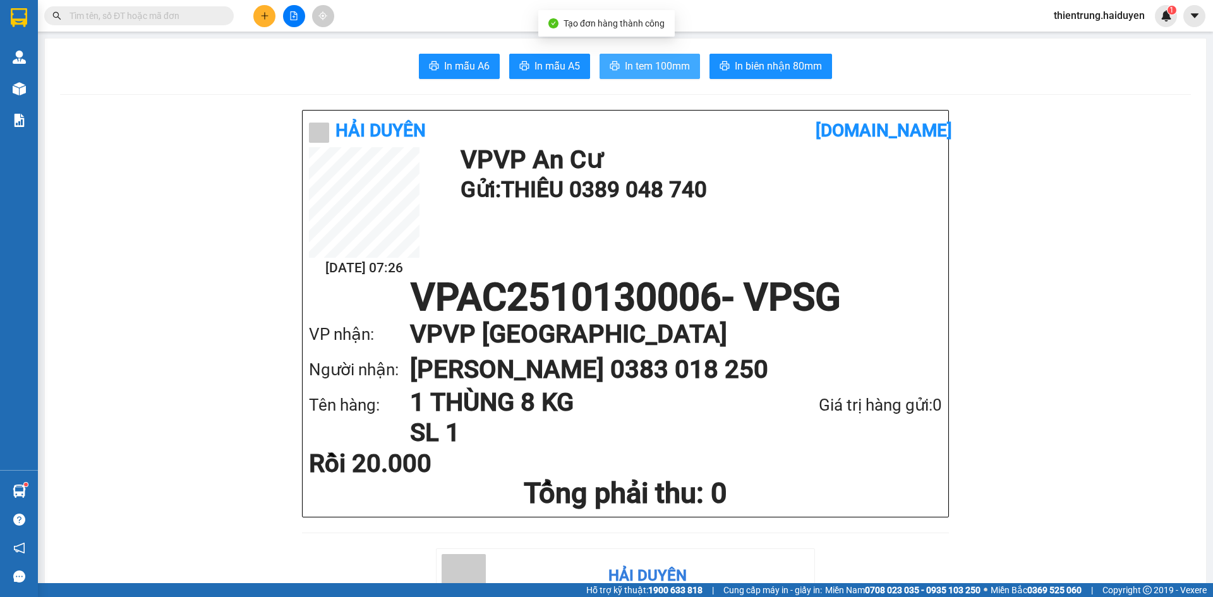
click at [657, 65] on span "In tem 100mm" at bounding box center [657, 66] width 65 height 16
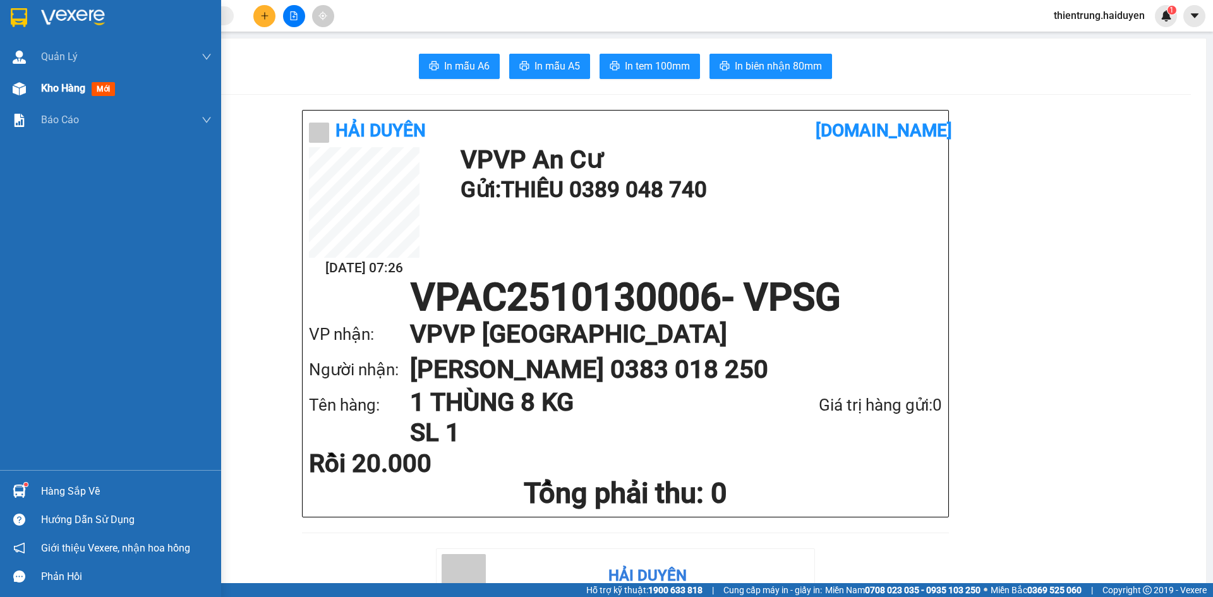
click at [44, 83] on span "Kho hàng" at bounding box center [63, 88] width 44 height 12
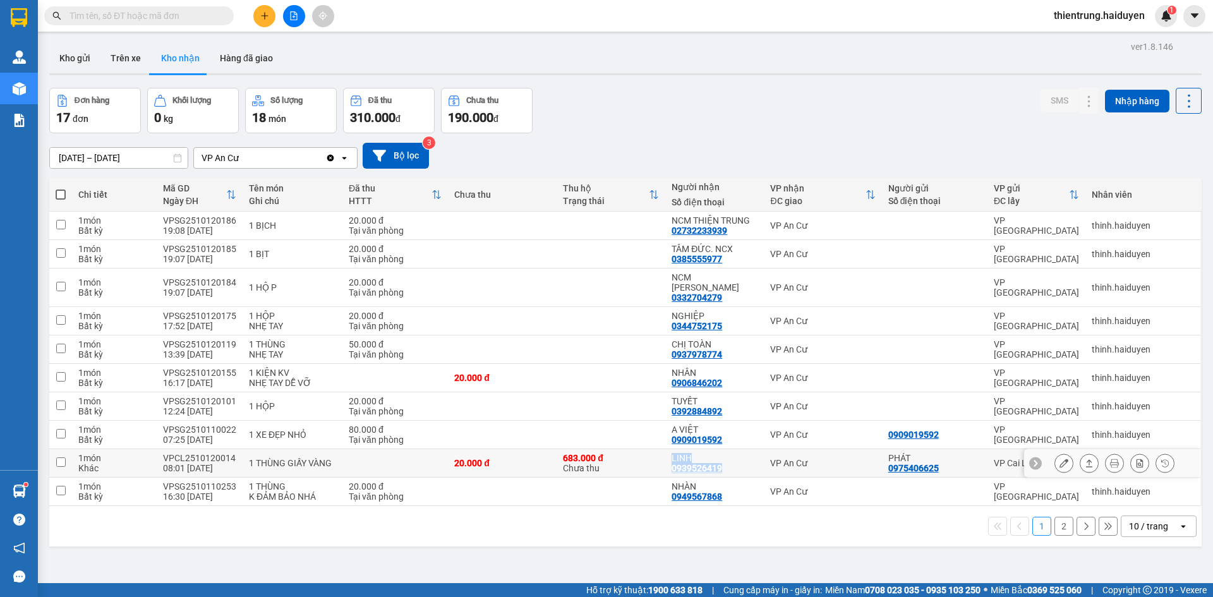
drag, startPoint x: 717, startPoint y: 456, endPoint x: 671, endPoint y: 447, distance: 47.0
click at [671, 449] on td "LINH 0939526419" at bounding box center [714, 463] width 99 height 28
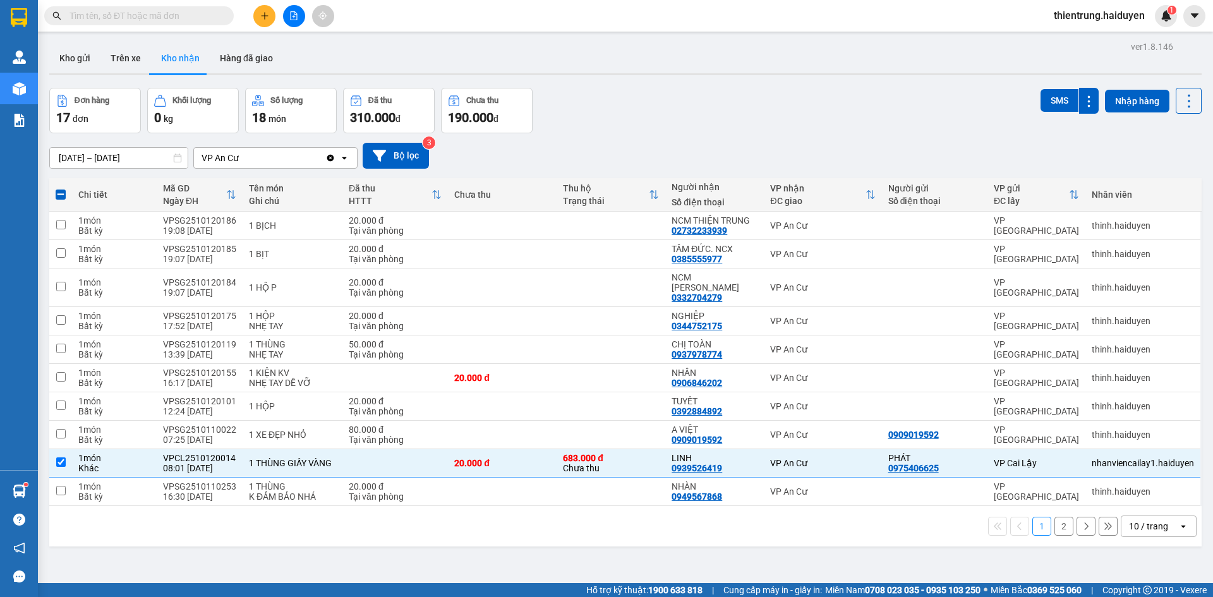
click at [619, 544] on div "ver 1.8.146 Kho gửi Trên xe Kho nhận Hàng đã giao Đơn hàng 17 đơn Khối lượng 0 …" at bounding box center [625, 336] width 1163 height 597
click at [955, 544] on div "ver 1.8.146 Kho gửi Trên xe Kho nhận Hàng đã giao Đơn hàng 17 đơn Khối lượng 0 …" at bounding box center [625, 336] width 1163 height 597
click at [1054, 517] on button "2" at bounding box center [1063, 526] width 19 height 19
checkbox input "false"
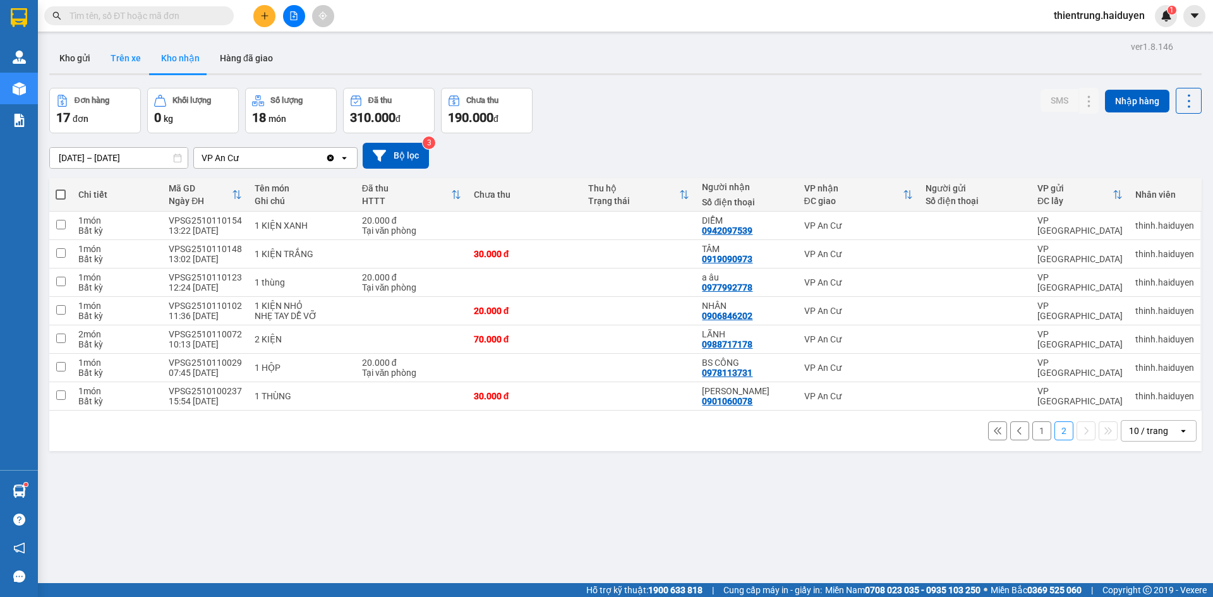
click at [132, 67] on button "Trên xe" at bounding box center [125, 58] width 51 height 30
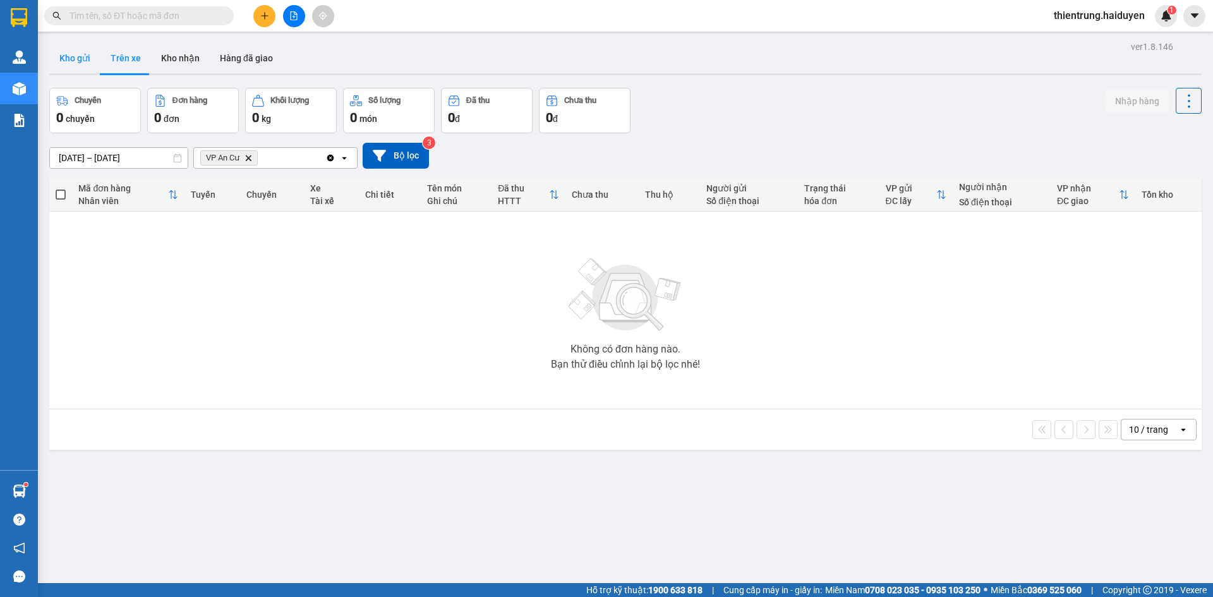
click at [57, 56] on button "Kho gửi" at bounding box center [74, 58] width 51 height 30
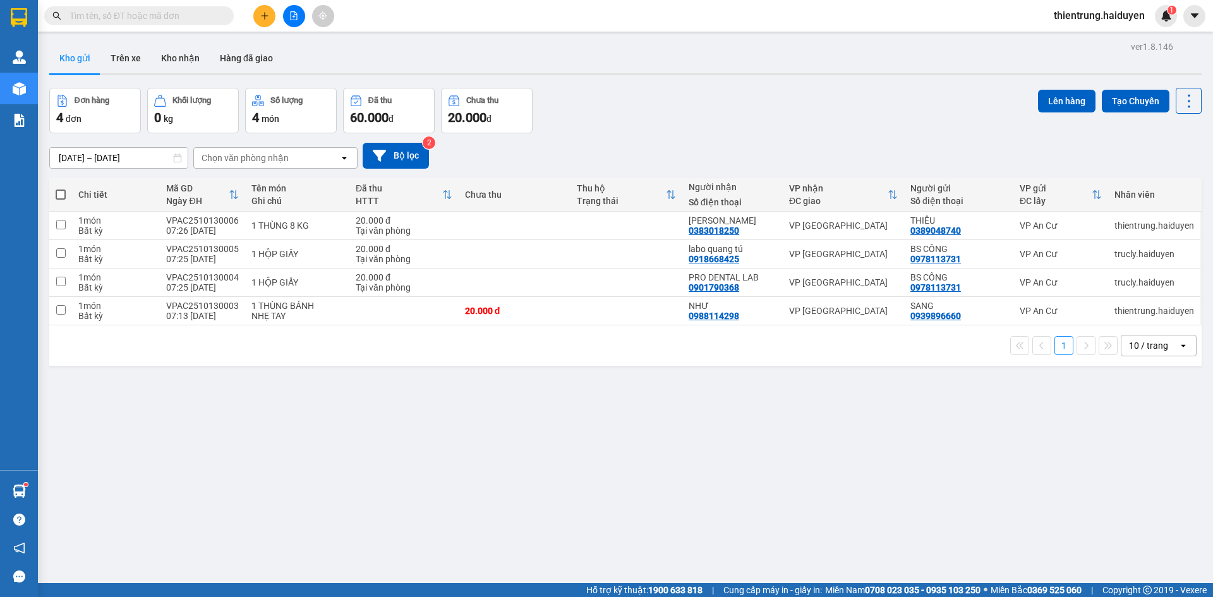
drag, startPoint x: 825, startPoint y: 591, endPoint x: 830, endPoint y: 584, distance: 8.6
click at [825, 591] on span "Miền Nam 0708 023 035 - 0935 103 250" at bounding box center [902, 590] width 155 height 14
click at [122, 52] on button "Trên xe" at bounding box center [125, 58] width 51 height 30
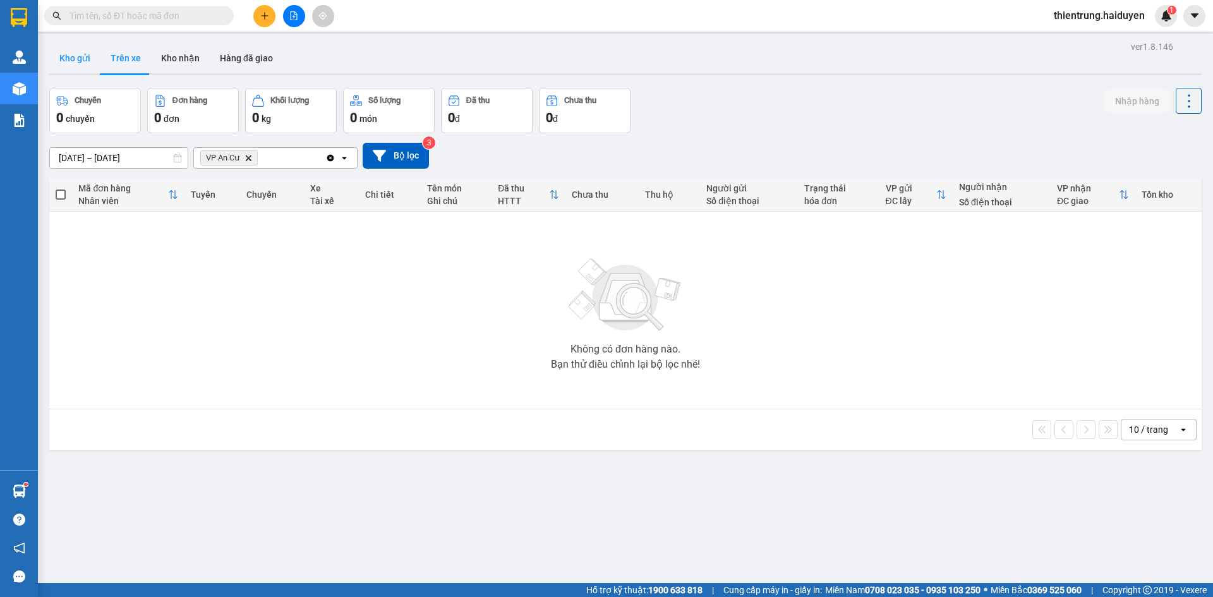
click at [83, 57] on button "Kho gửi" at bounding box center [74, 58] width 51 height 30
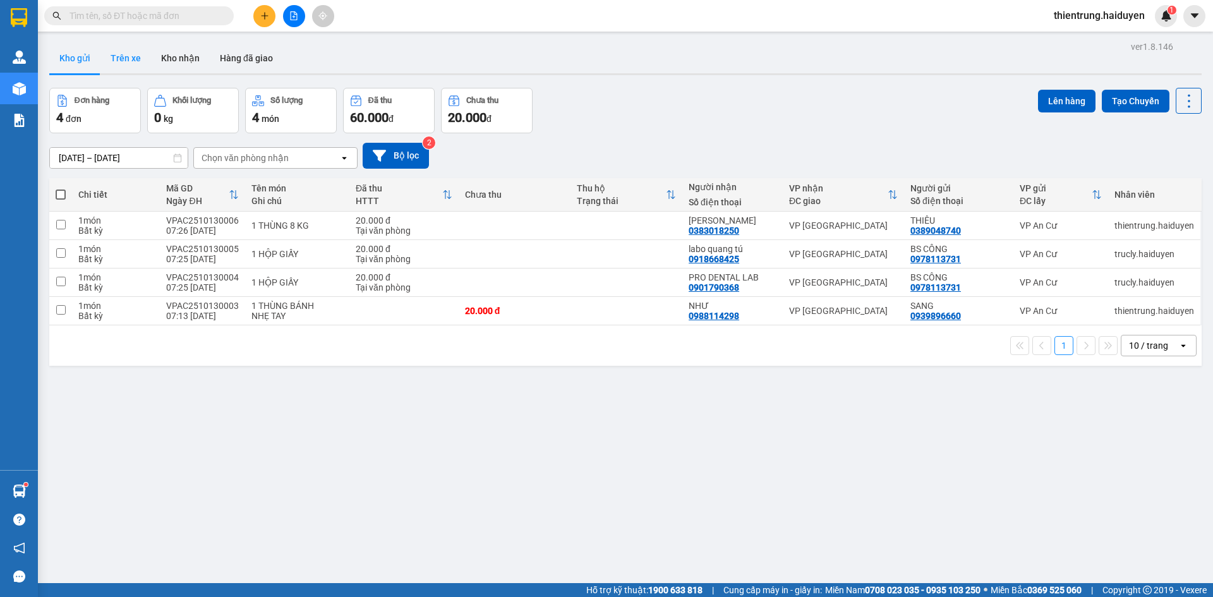
click at [109, 57] on button "Trên xe" at bounding box center [125, 58] width 51 height 30
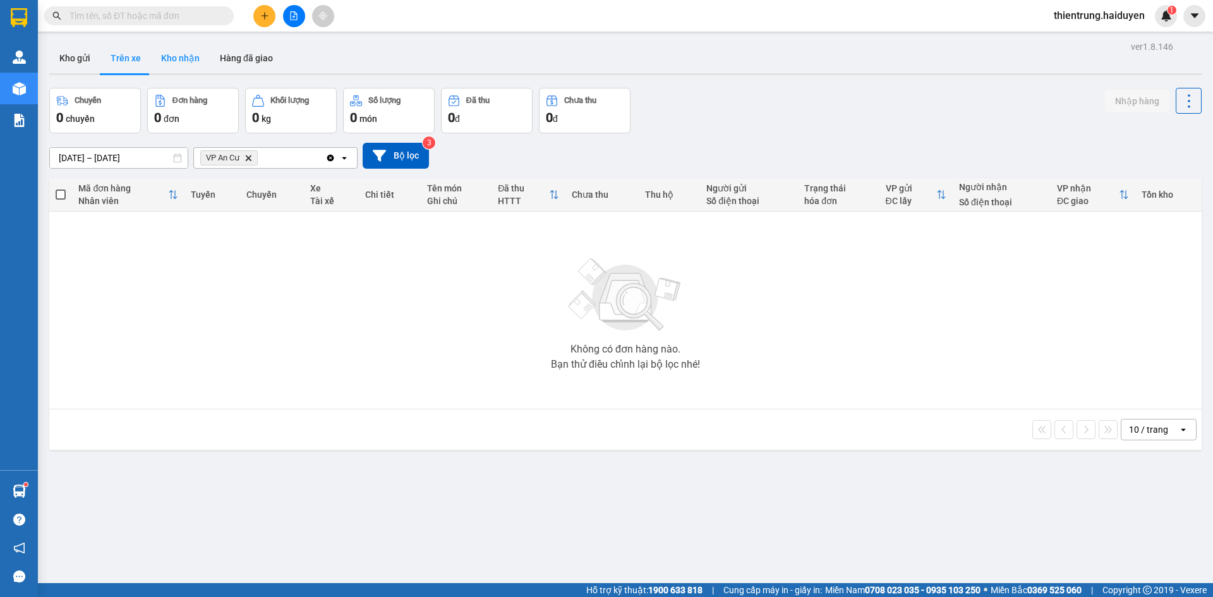
click at [178, 56] on button "Kho nhận" at bounding box center [180, 58] width 59 height 30
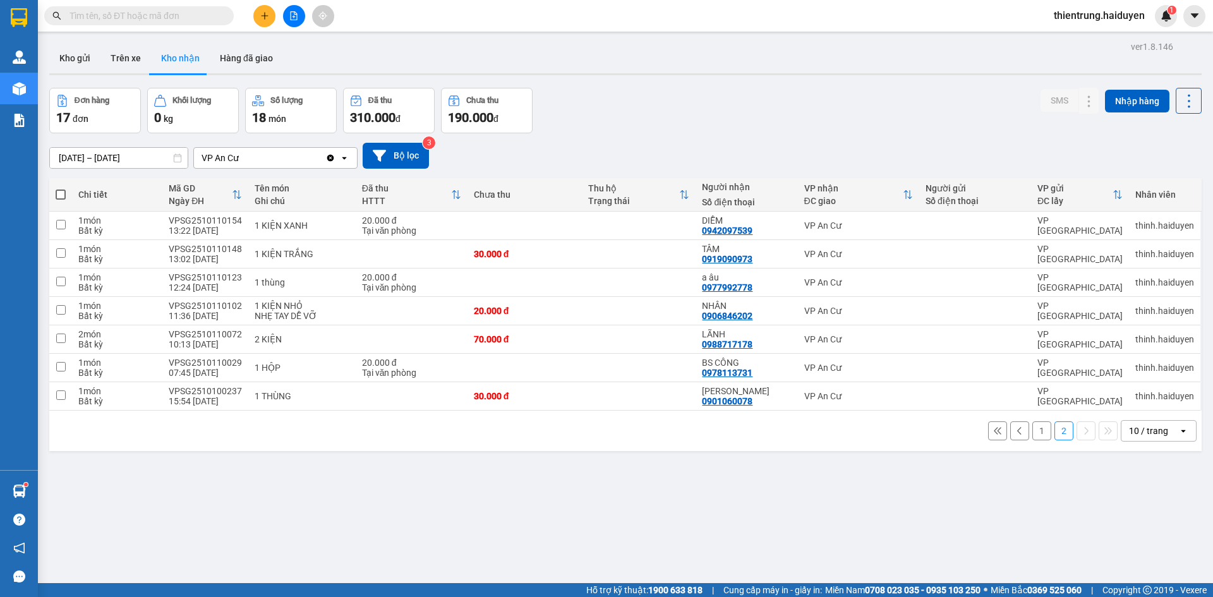
click at [1032, 432] on button "1" at bounding box center [1041, 430] width 19 height 19
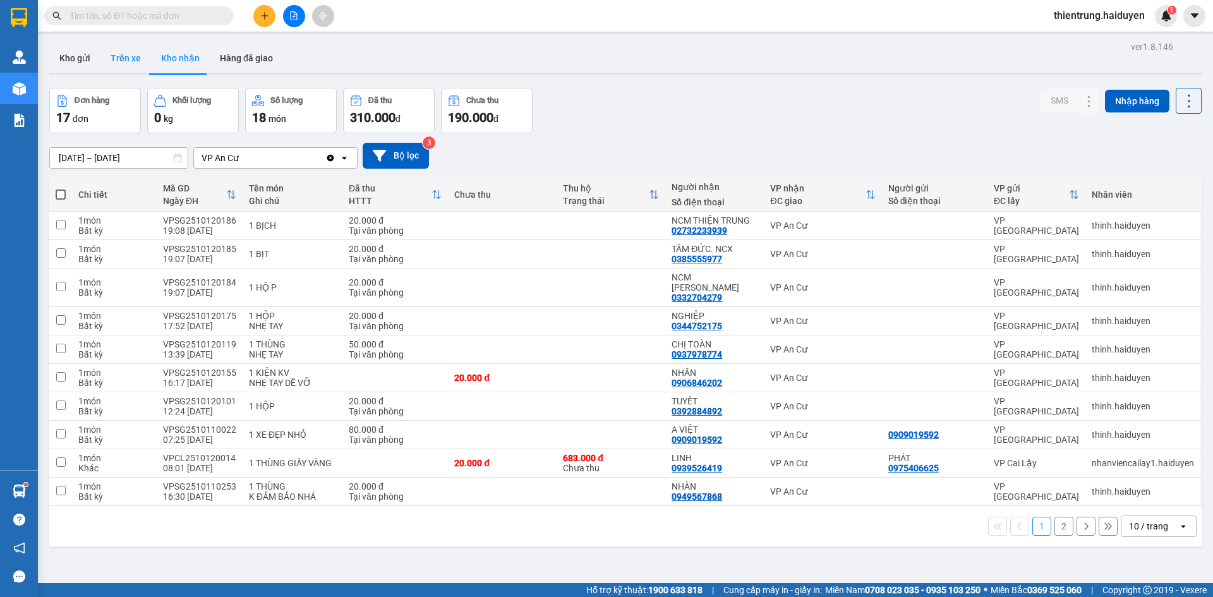
click at [137, 61] on button "Trên xe" at bounding box center [125, 58] width 51 height 30
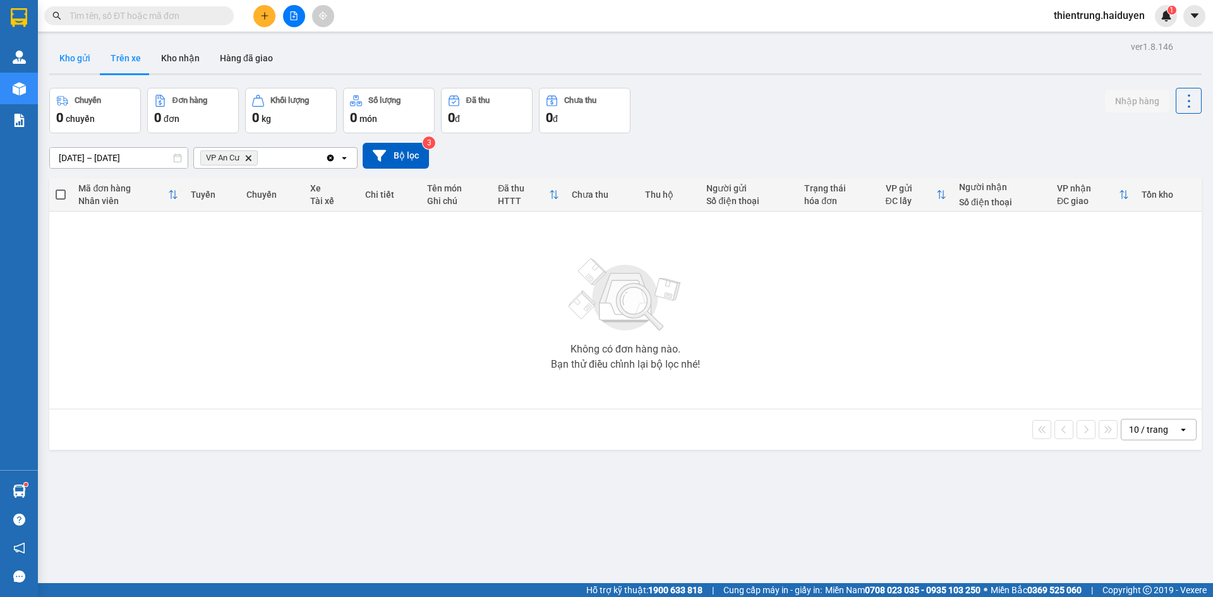
click at [80, 61] on button "Kho gửi" at bounding box center [74, 58] width 51 height 30
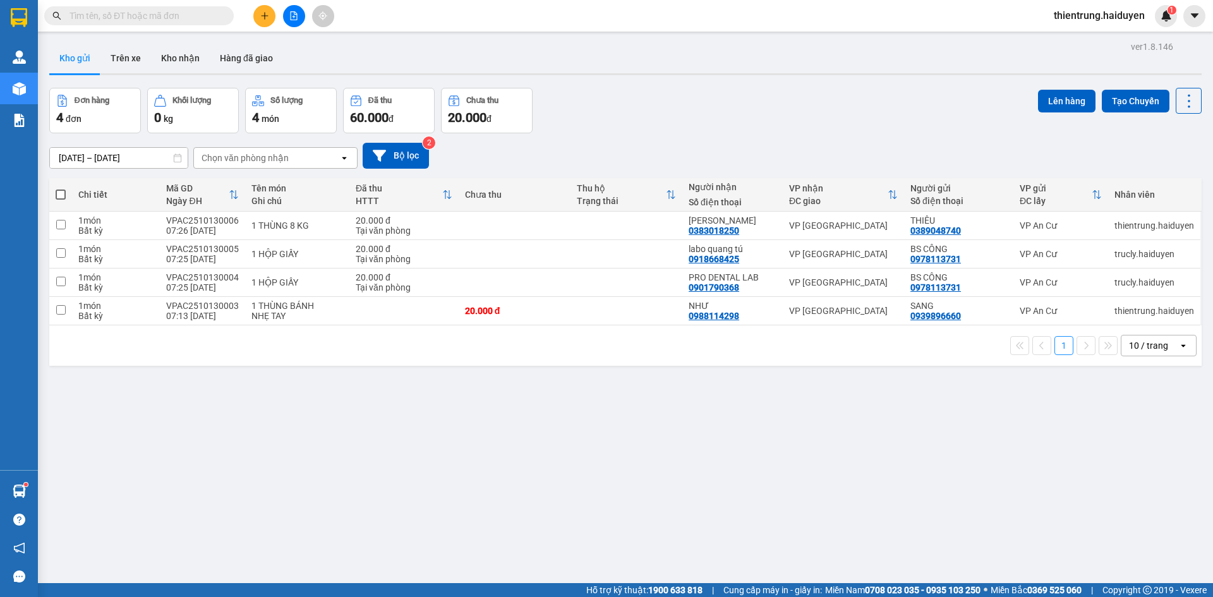
click at [718, 545] on div "ver 1.8.146 Kho gửi Trên xe Kho nhận Hàng đã giao Đơn hàng 4 đơn Khối lượng 0 k…" at bounding box center [625, 336] width 1163 height 597
click at [171, 61] on button "Kho nhận" at bounding box center [180, 58] width 59 height 30
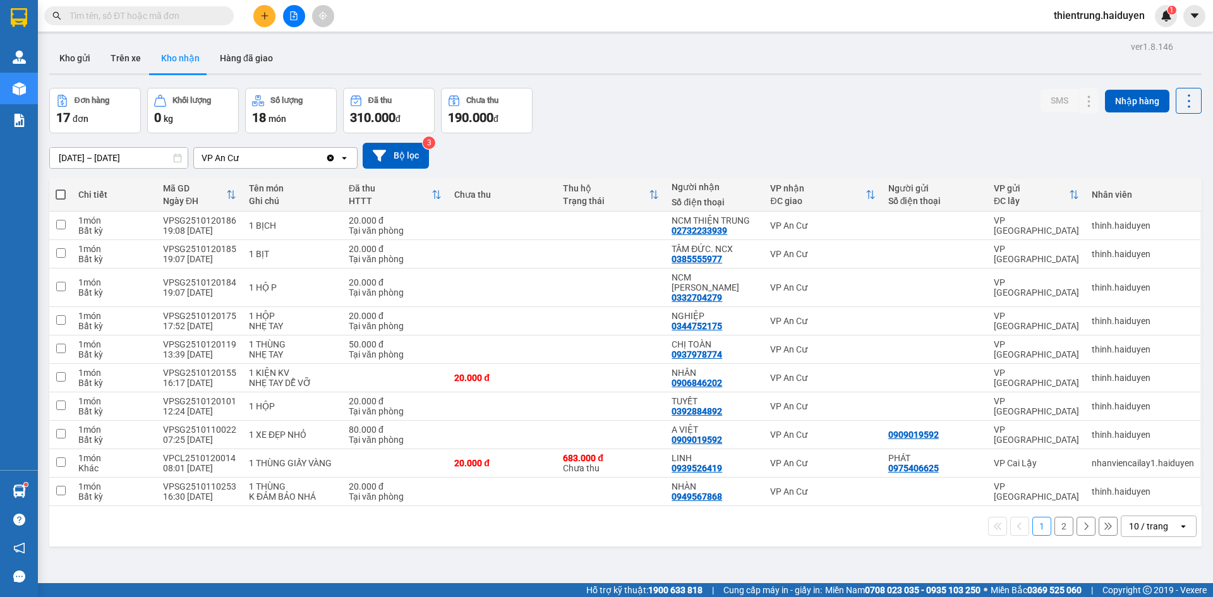
click at [994, 101] on div "Đơn hàng 17 đơn Khối lượng 0 kg Số lượng 18 món Đã thu 310.000 đ Chưa thu 190.0…" at bounding box center [625, 110] width 1152 height 45
click at [134, 64] on button "Trên xe" at bounding box center [125, 58] width 51 height 30
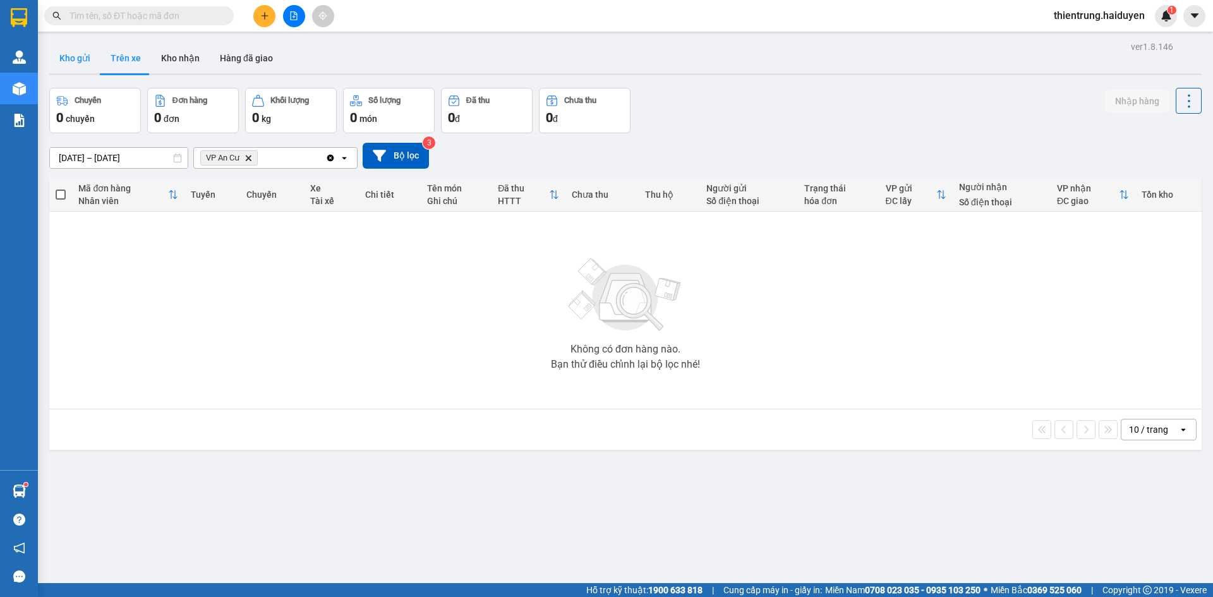
click at [78, 61] on button "Kho gửi" at bounding box center [74, 58] width 51 height 30
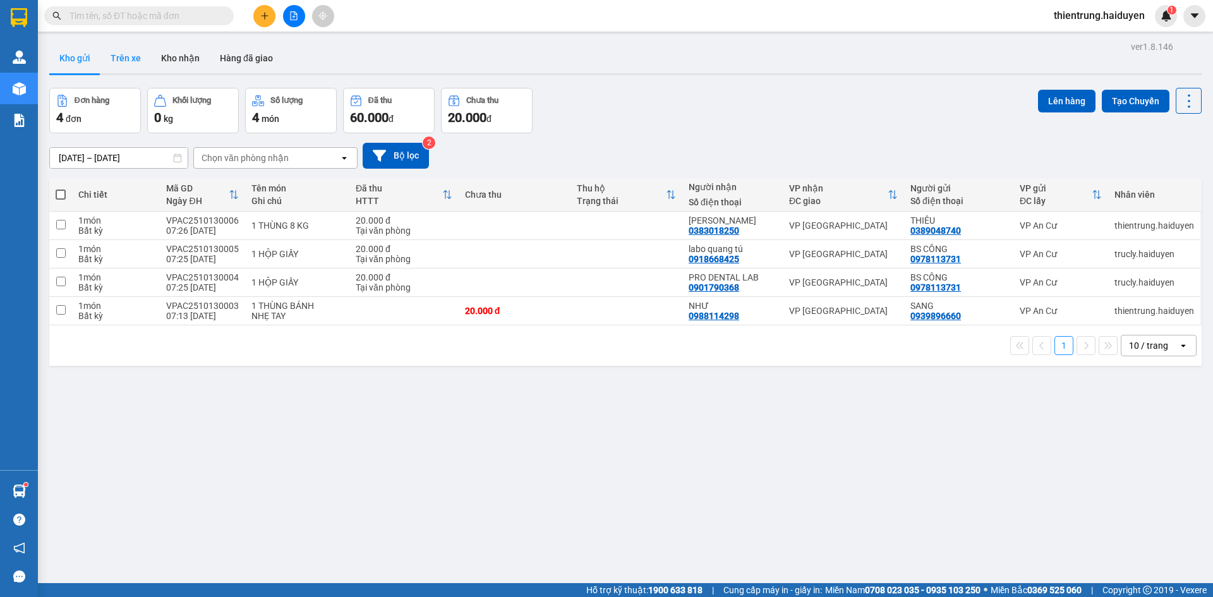
click at [116, 63] on button "Trên xe" at bounding box center [125, 58] width 51 height 30
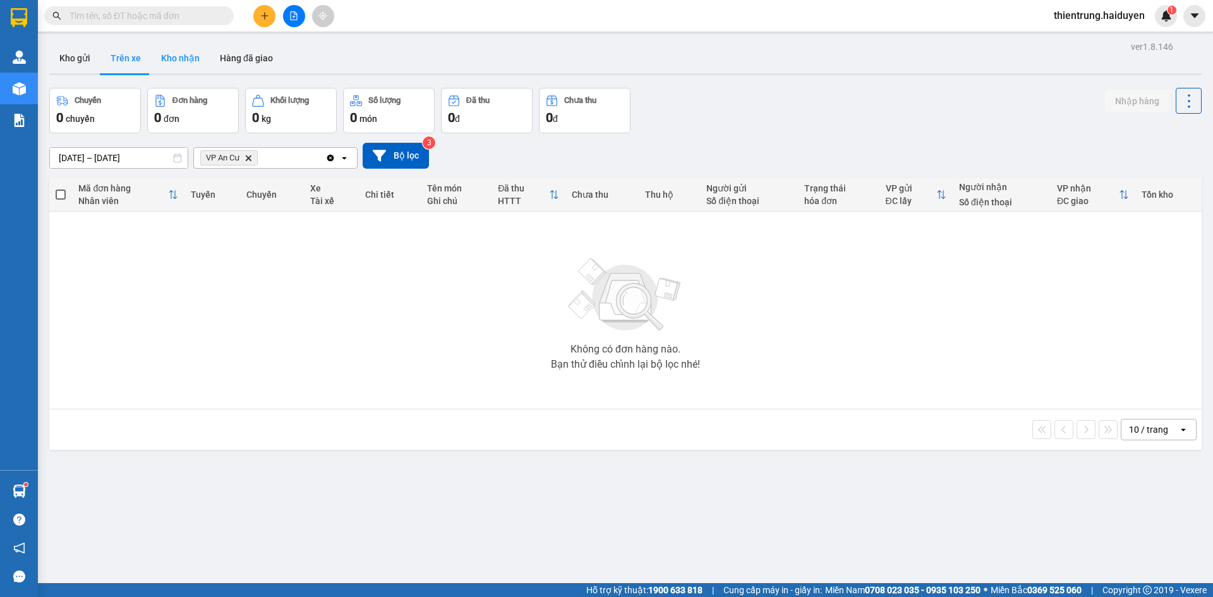
click at [173, 58] on button "Kho nhận" at bounding box center [180, 58] width 59 height 30
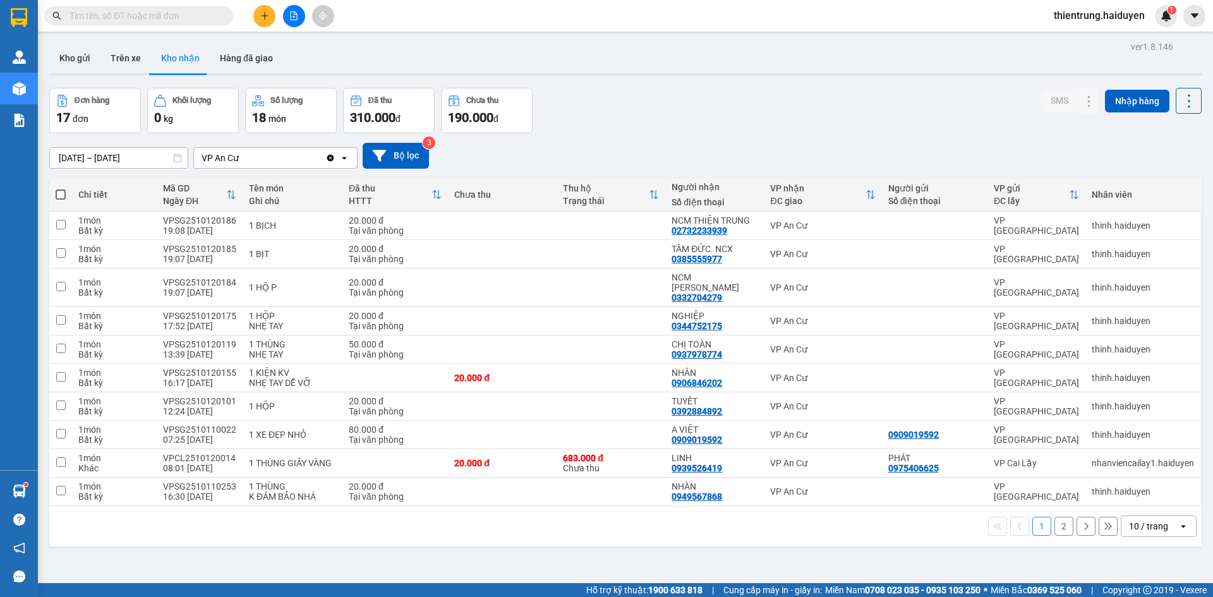
click at [1054, 517] on button "2" at bounding box center [1063, 526] width 19 height 19
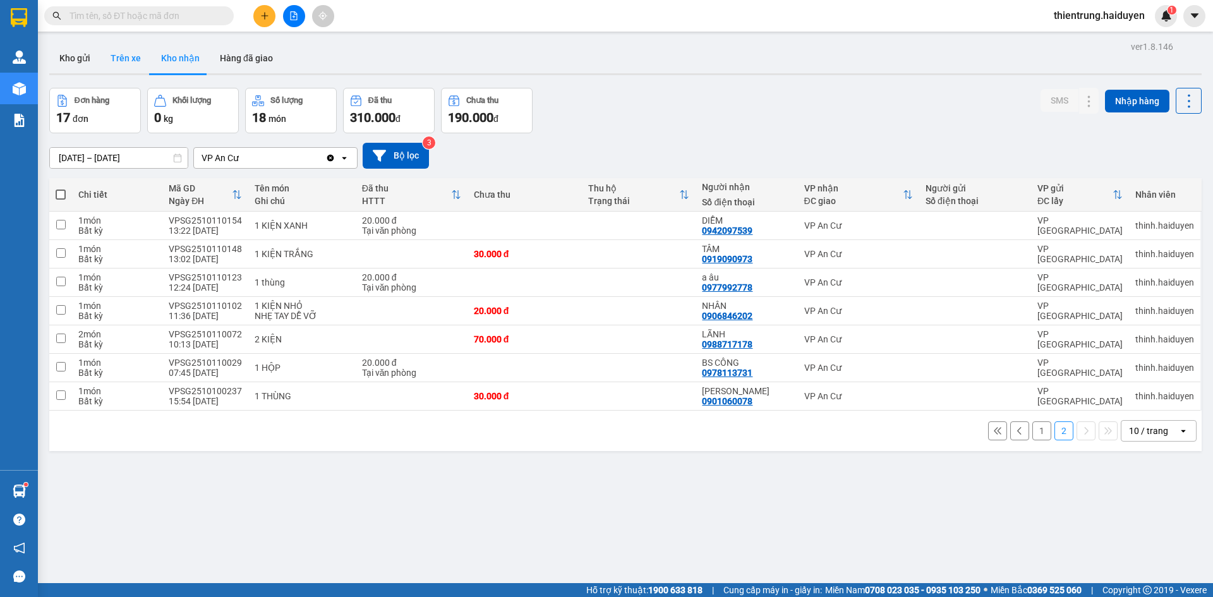
click at [126, 52] on button "Trên xe" at bounding box center [125, 58] width 51 height 30
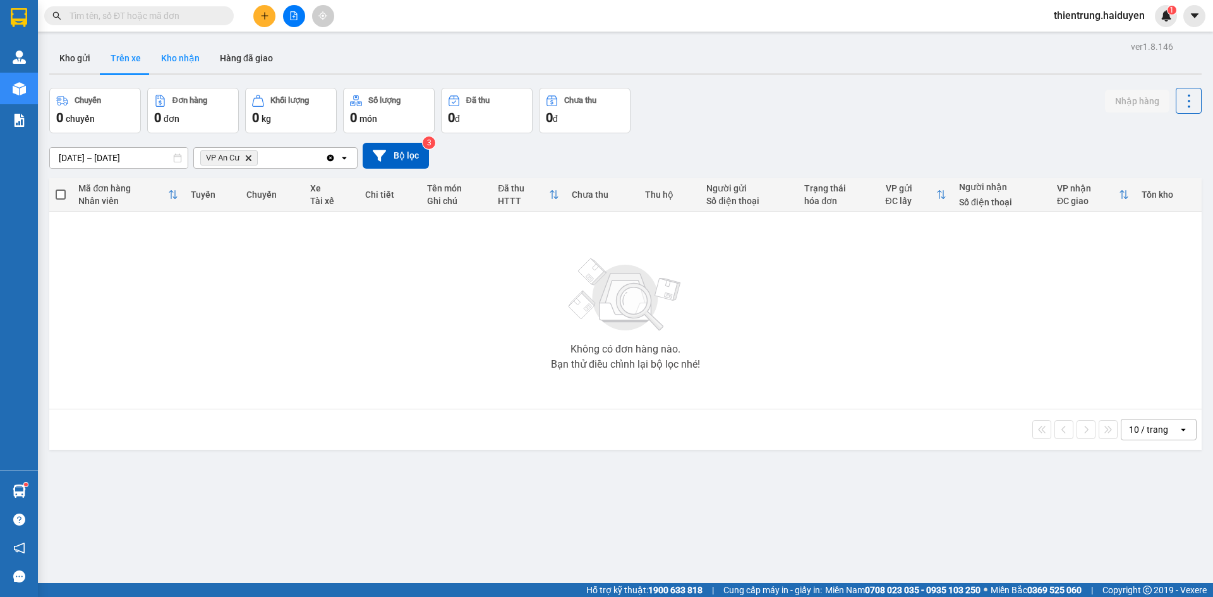
click at [182, 62] on button "Kho nhận" at bounding box center [180, 58] width 59 height 30
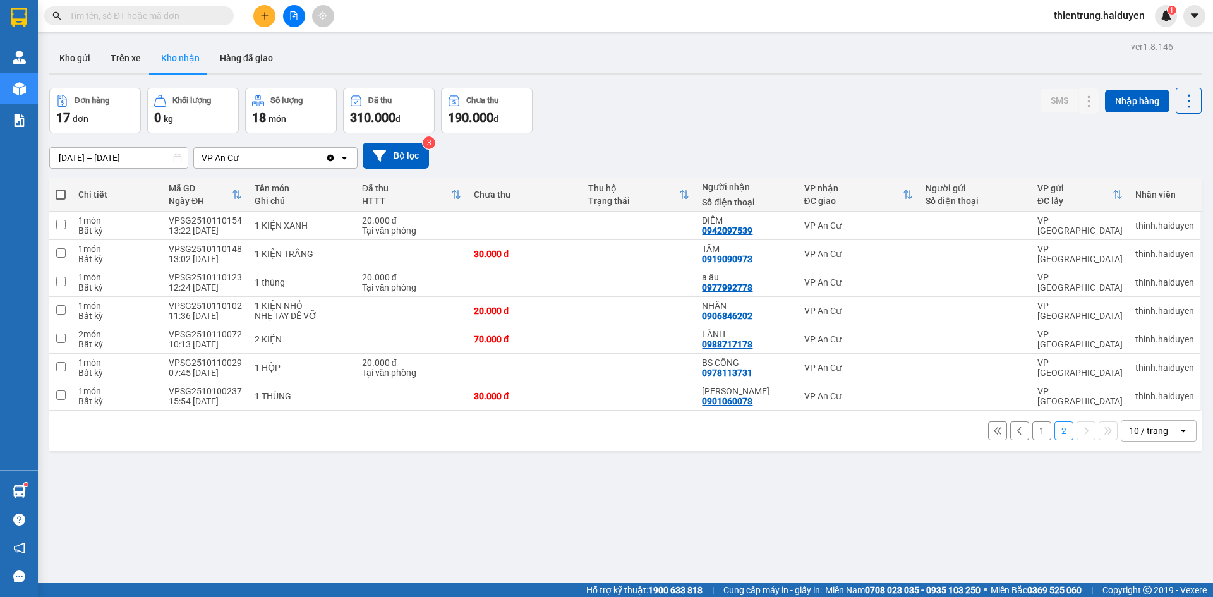
click at [1035, 435] on button "1" at bounding box center [1041, 430] width 19 height 19
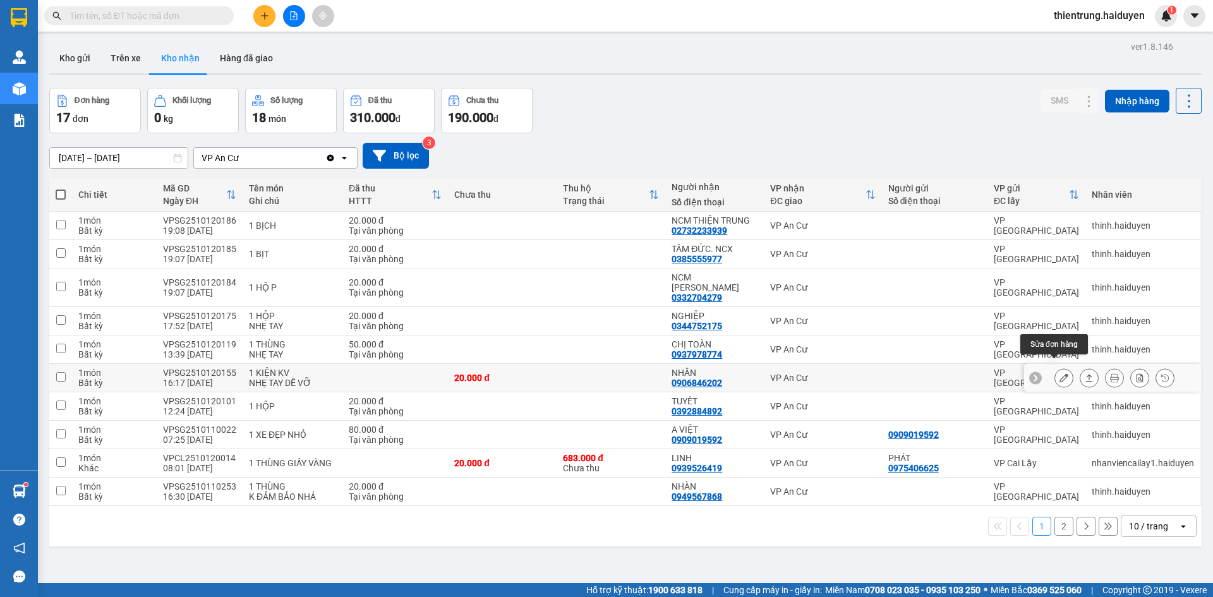
click at [1060, 373] on icon at bounding box center [1064, 377] width 9 height 9
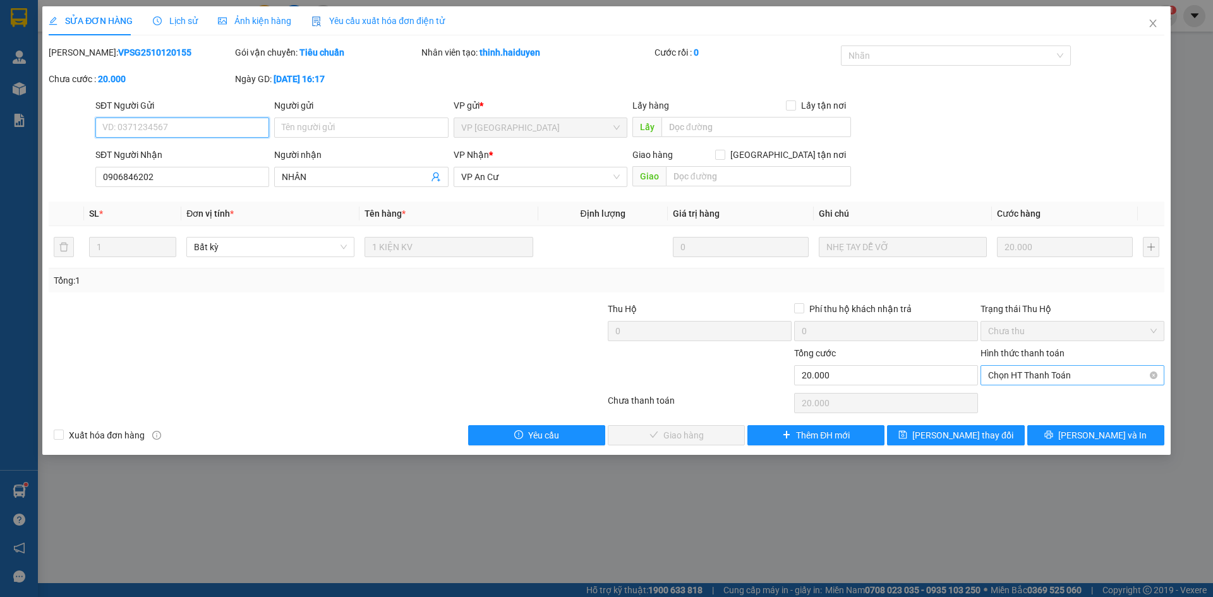
click at [1066, 379] on span "Chọn HT Thanh Toán" at bounding box center [1072, 375] width 169 height 19
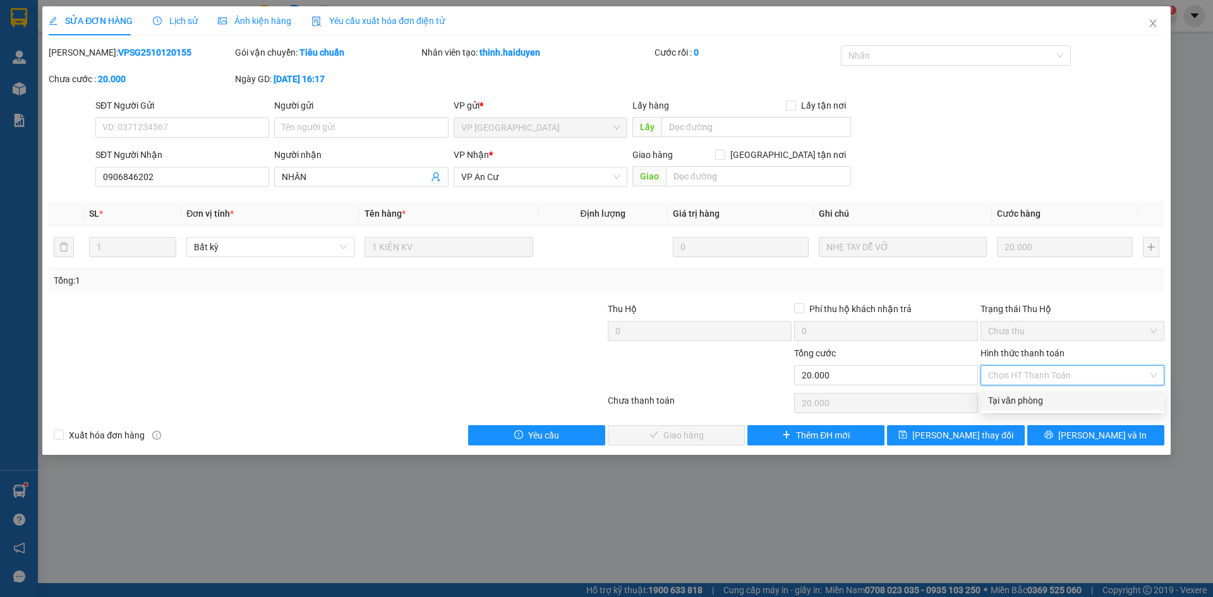
click at [1054, 397] on div "Tại văn phòng" at bounding box center [1072, 401] width 169 height 14
type input "0"
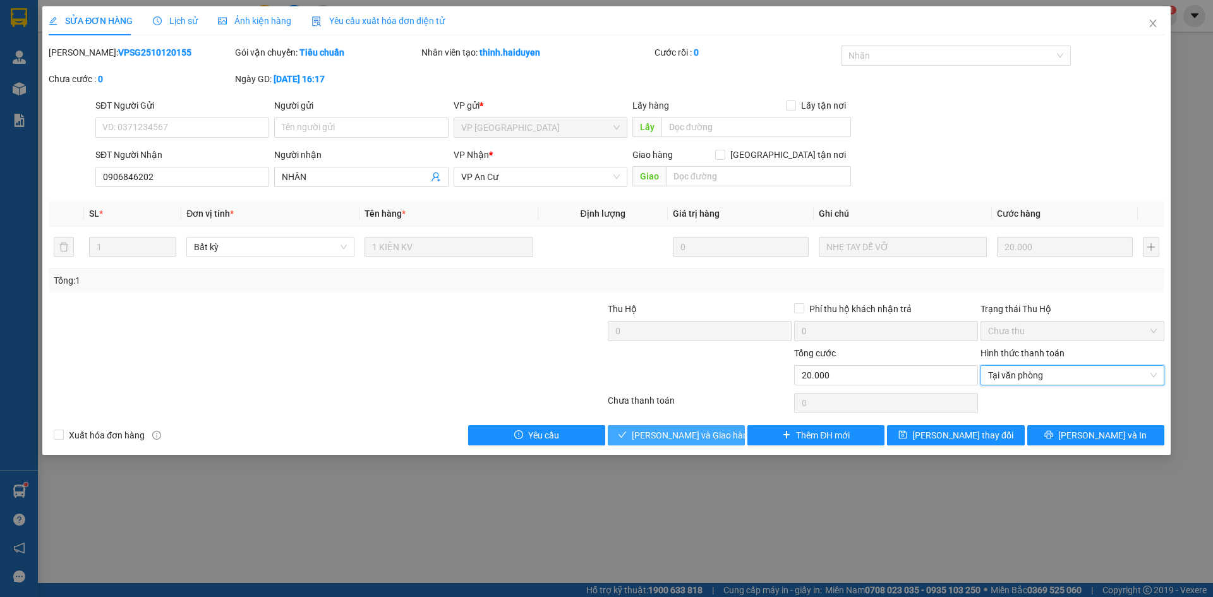
drag, startPoint x: 680, startPoint y: 437, endPoint x: 688, endPoint y: 368, distance: 68.7
click at [681, 437] on span "Lưu và Giao hàng" at bounding box center [692, 435] width 121 height 14
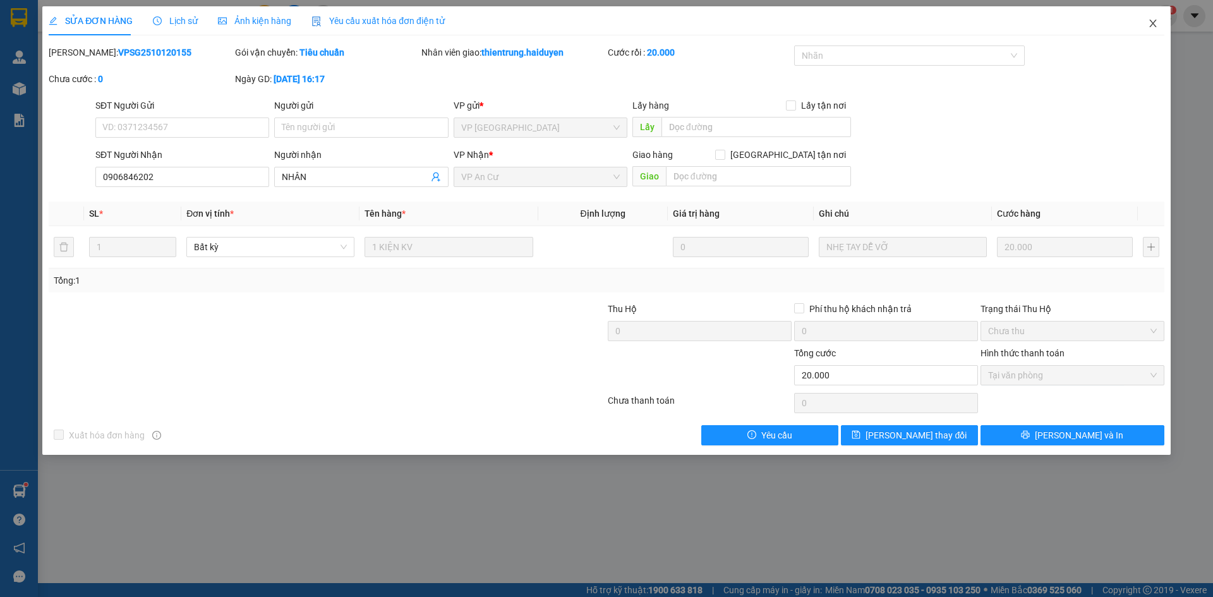
click at [1153, 27] on icon "close" at bounding box center [1153, 23] width 10 height 10
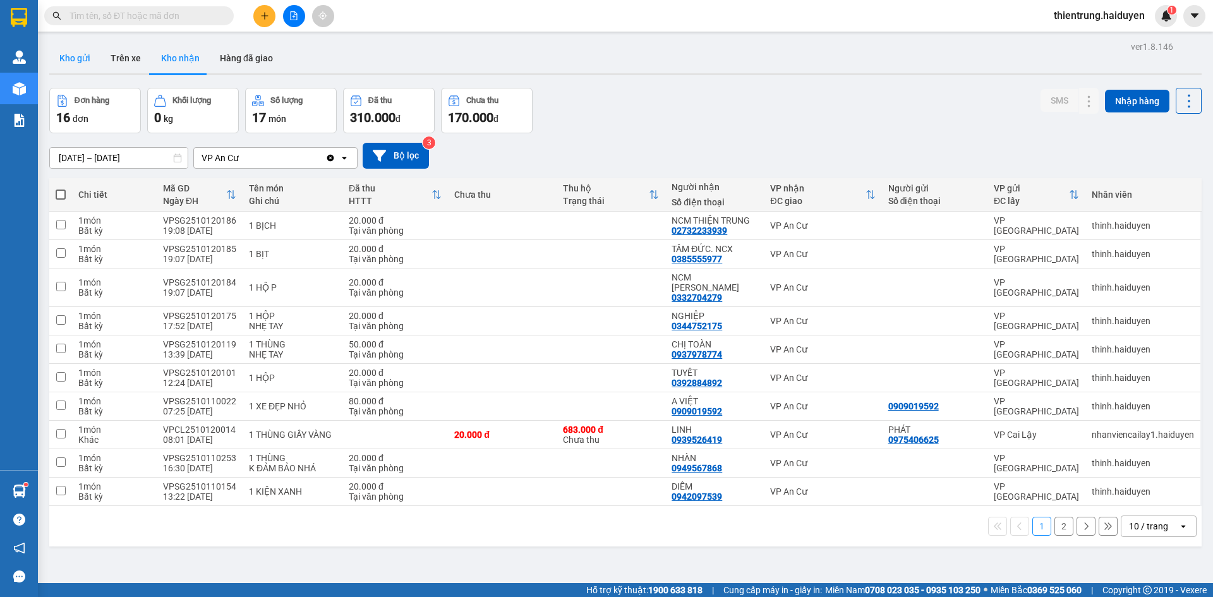
click at [74, 60] on button "Kho gửi" at bounding box center [74, 58] width 51 height 30
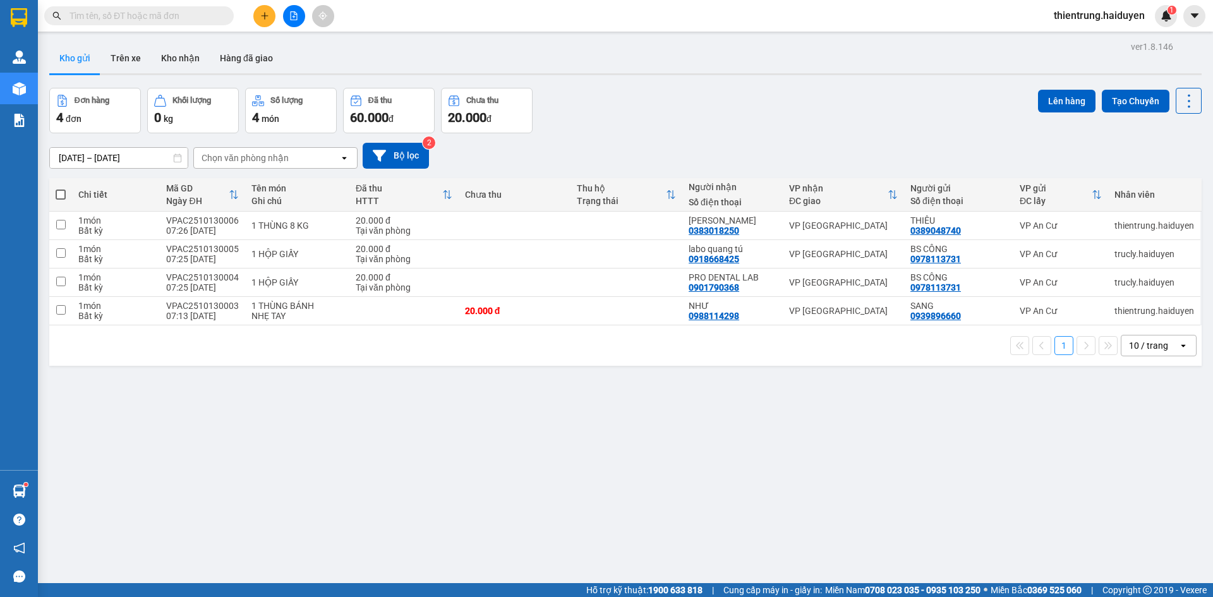
click at [59, 198] on span at bounding box center [61, 195] width 10 height 10
click at [61, 188] on input "checkbox" at bounding box center [61, 188] width 0 height 0
checkbox input "true"
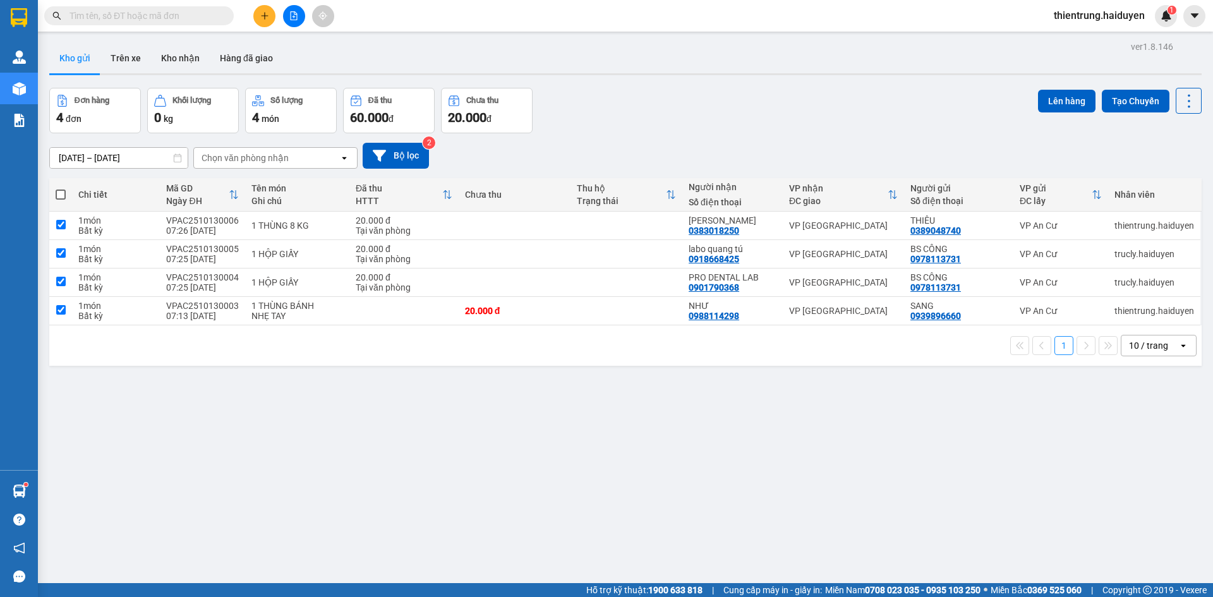
checkbox input "true"
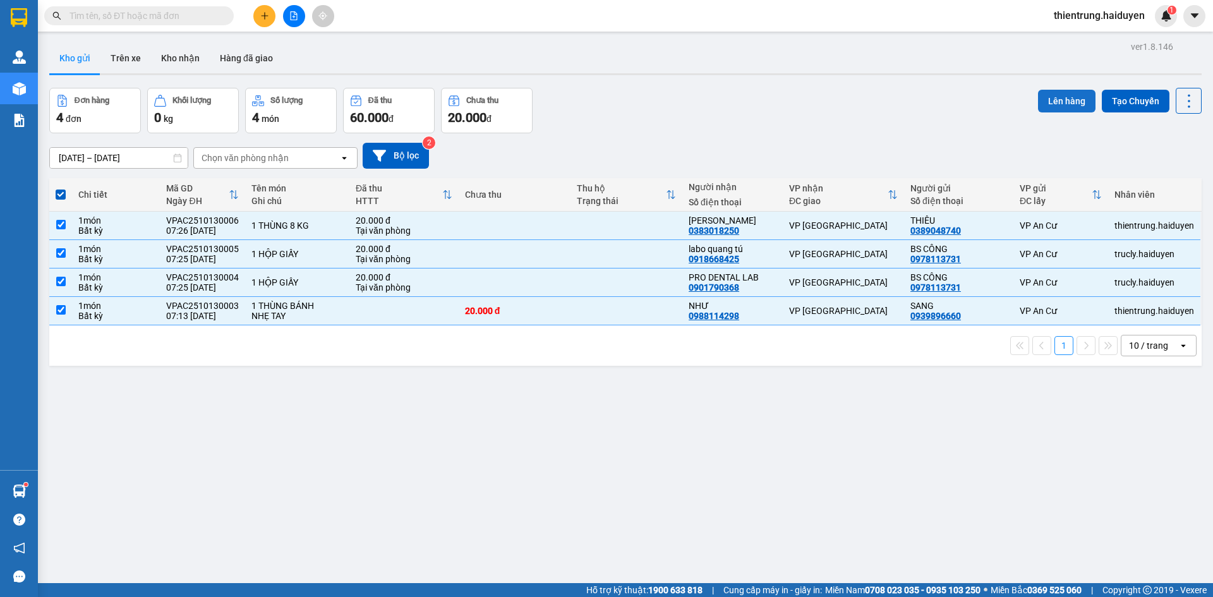
click at [1041, 98] on button "Lên hàng" at bounding box center [1066, 101] width 57 height 23
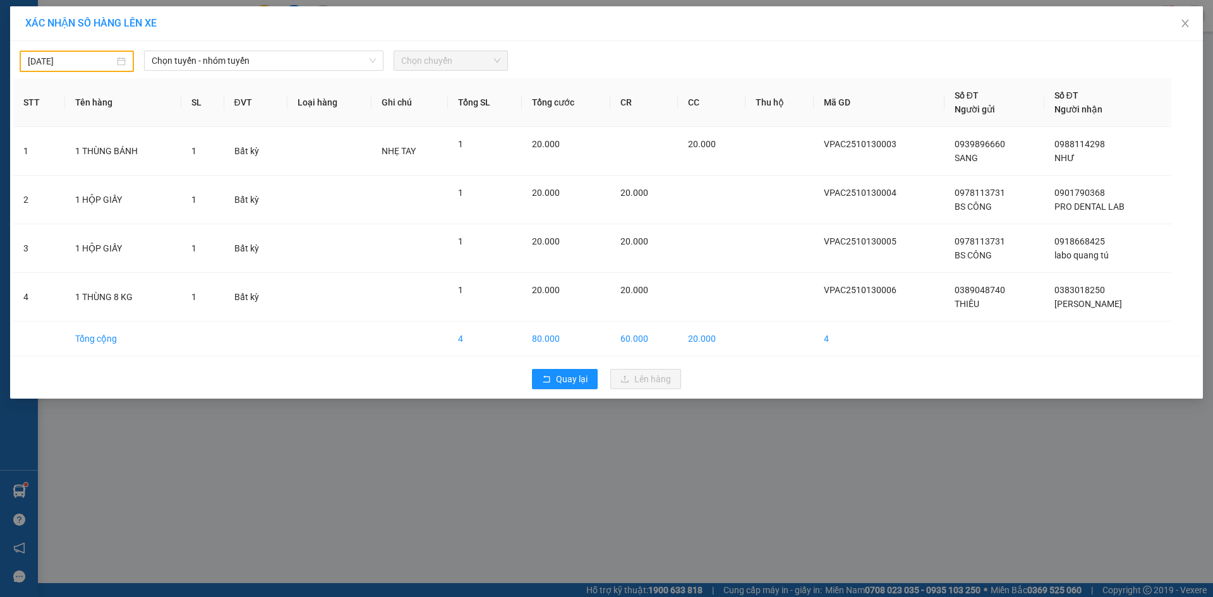
click at [127, 61] on div "12/10/2025" at bounding box center [77, 61] width 114 height 21
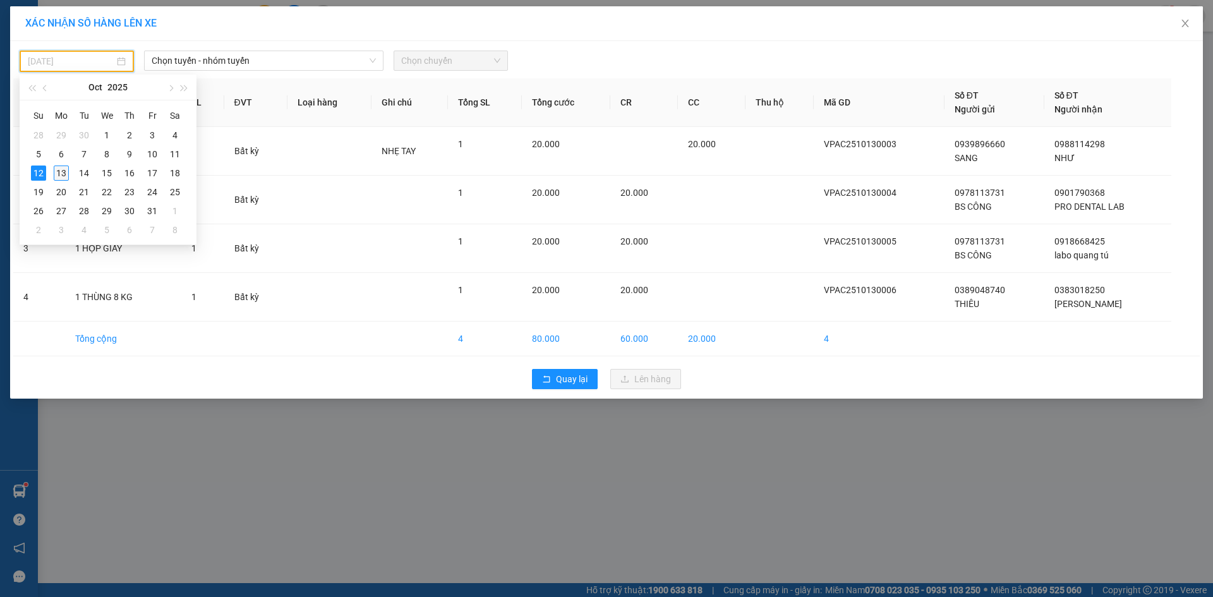
click at [64, 174] on div "13" at bounding box center [61, 173] width 15 height 15
type input "13/10/2025"
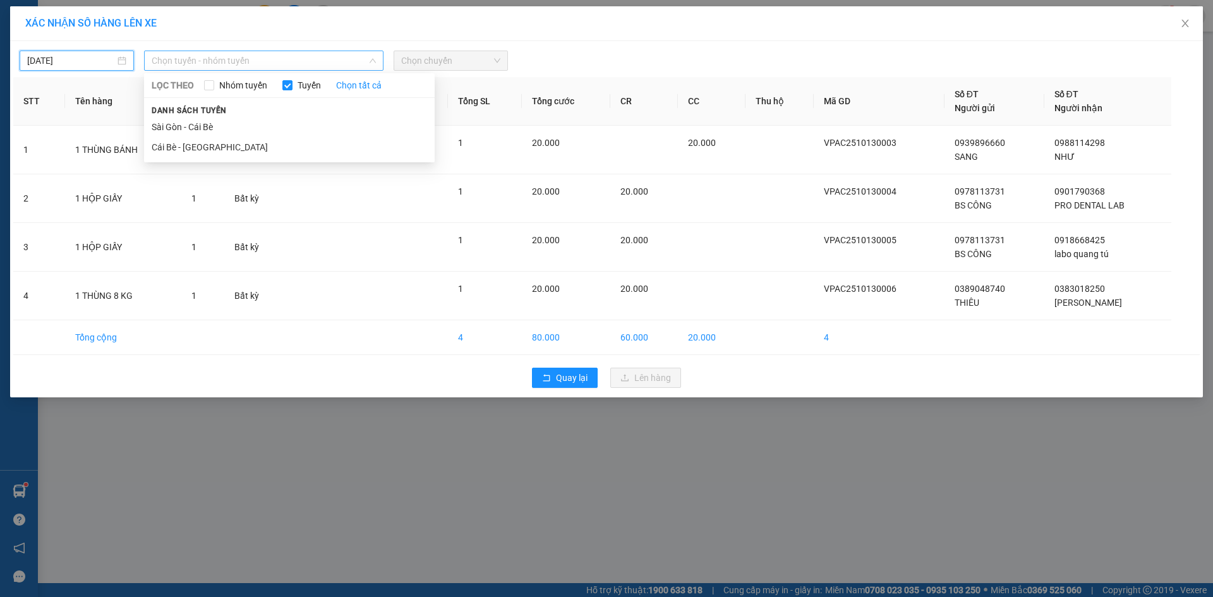
click at [224, 63] on span "Chọn tuyến - nhóm tuyến" at bounding box center [264, 60] width 224 height 19
click at [199, 151] on li "Cái Bè - Sài Gòn" at bounding box center [289, 147] width 291 height 20
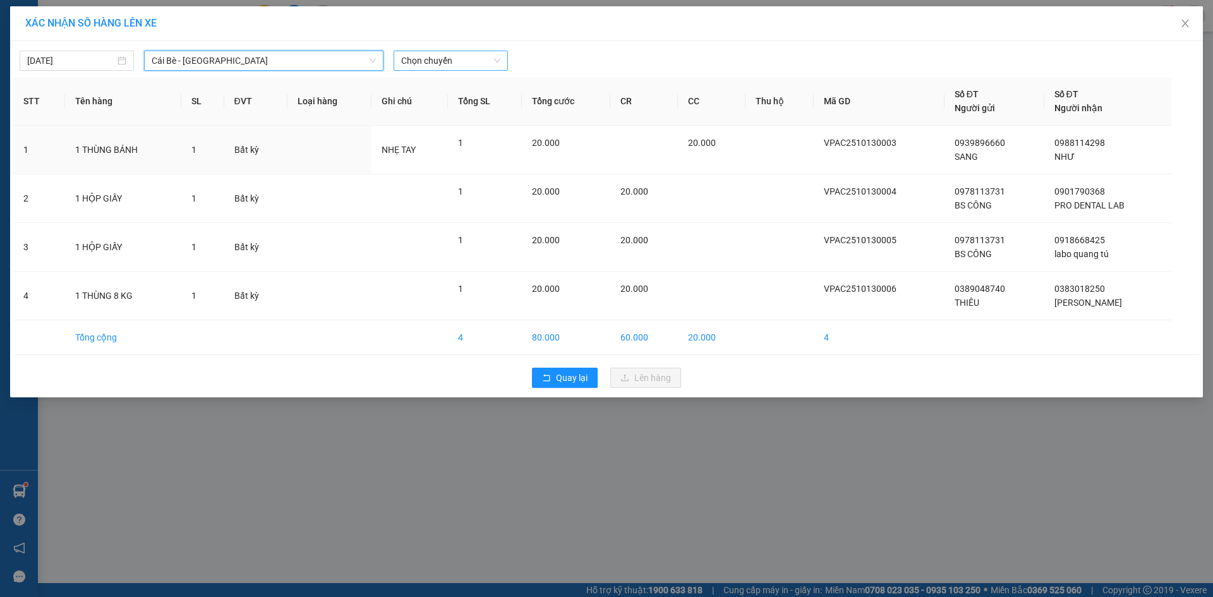
click at [434, 60] on span "Chọn chuyến" at bounding box center [450, 60] width 99 height 19
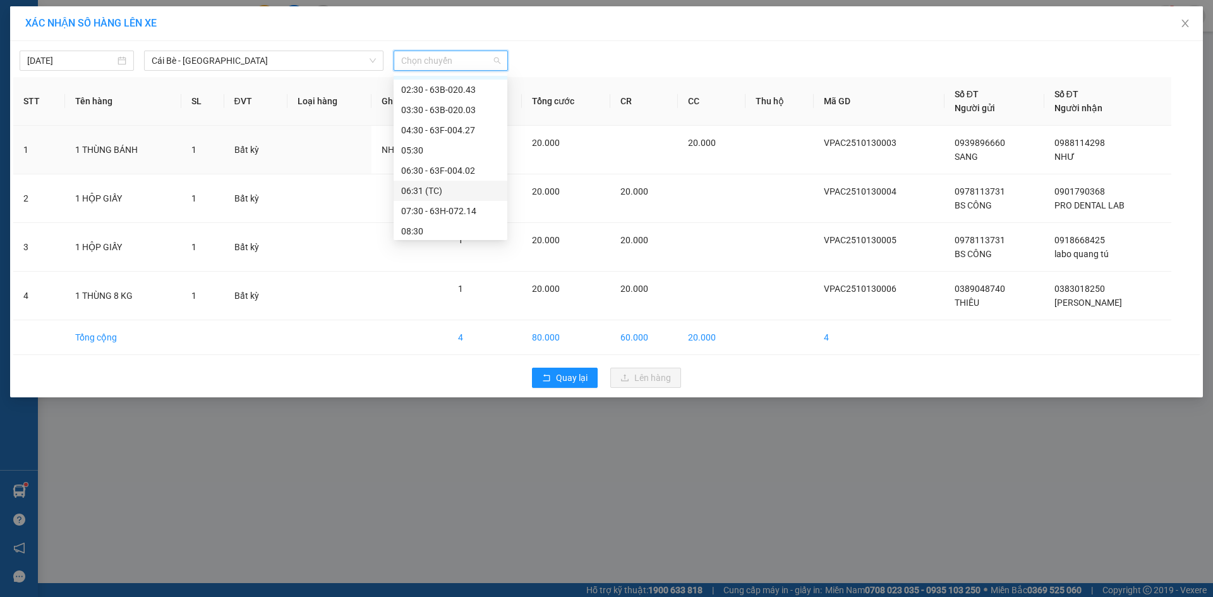
scroll to position [63, 0]
click at [443, 166] on div "07:30 - 63H-072.14" at bounding box center [450, 164] width 99 height 14
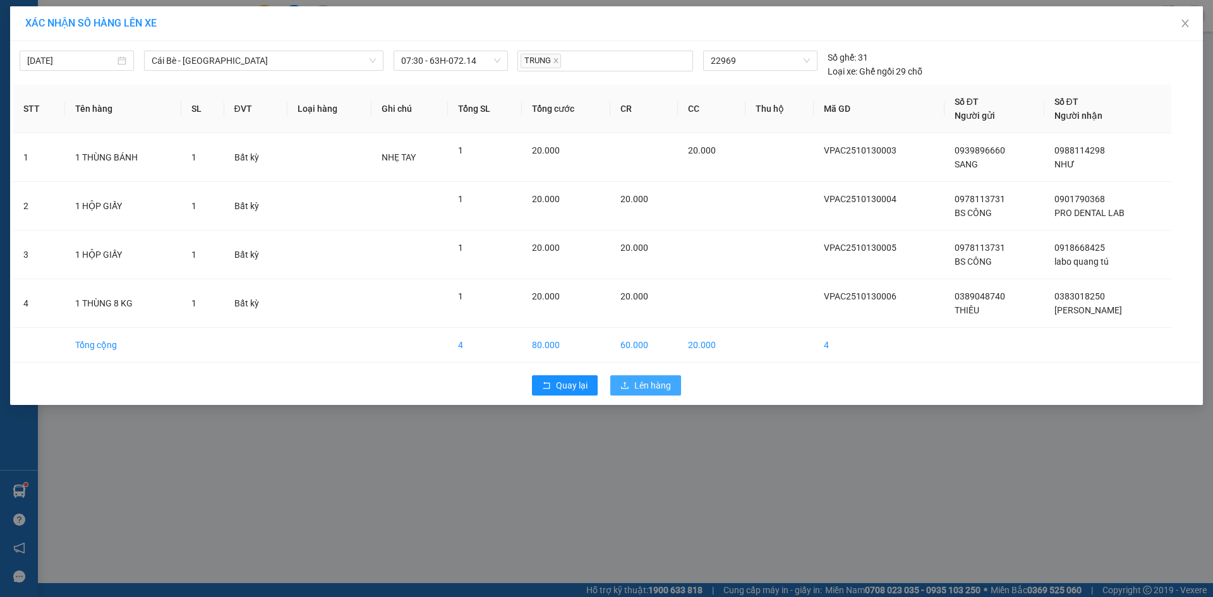
click at [646, 387] on span "Lên hàng" at bounding box center [652, 385] width 37 height 14
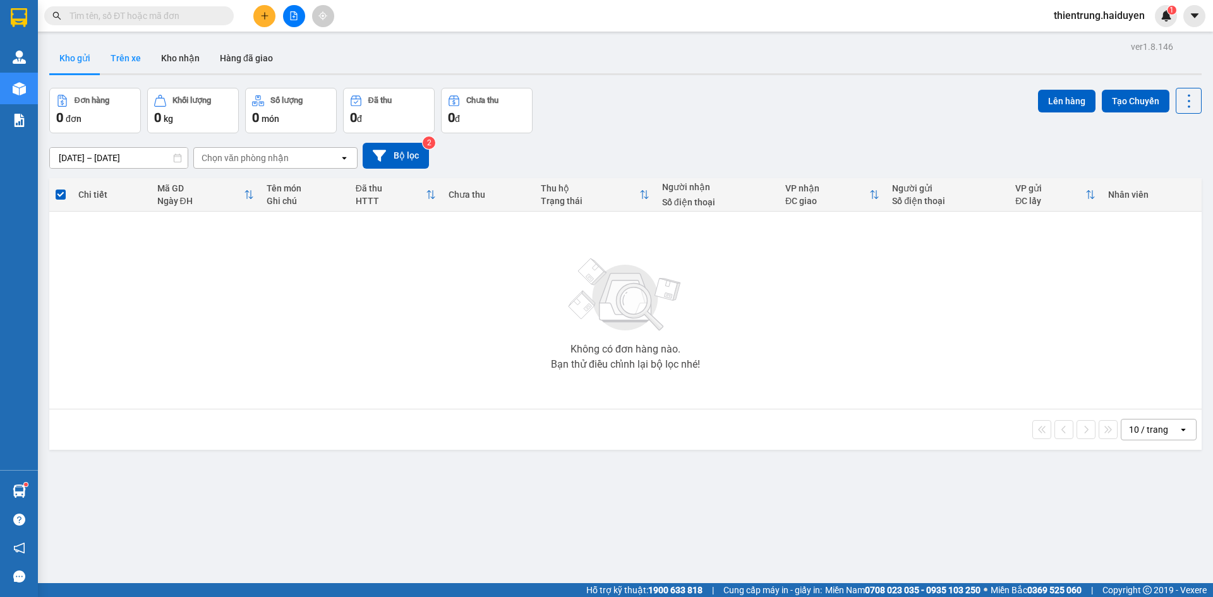
click at [121, 56] on button "Trên xe" at bounding box center [125, 58] width 51 height 30
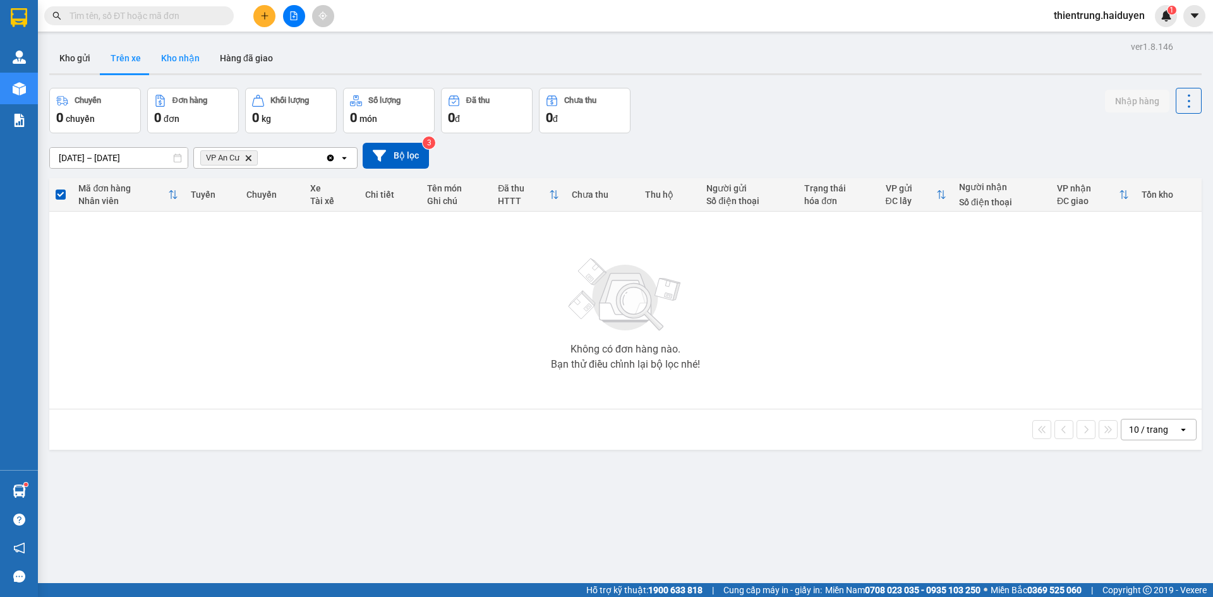
click at [171, 57] on button "Kho nhận" at bounding box center [180, 58] width 59 height 30
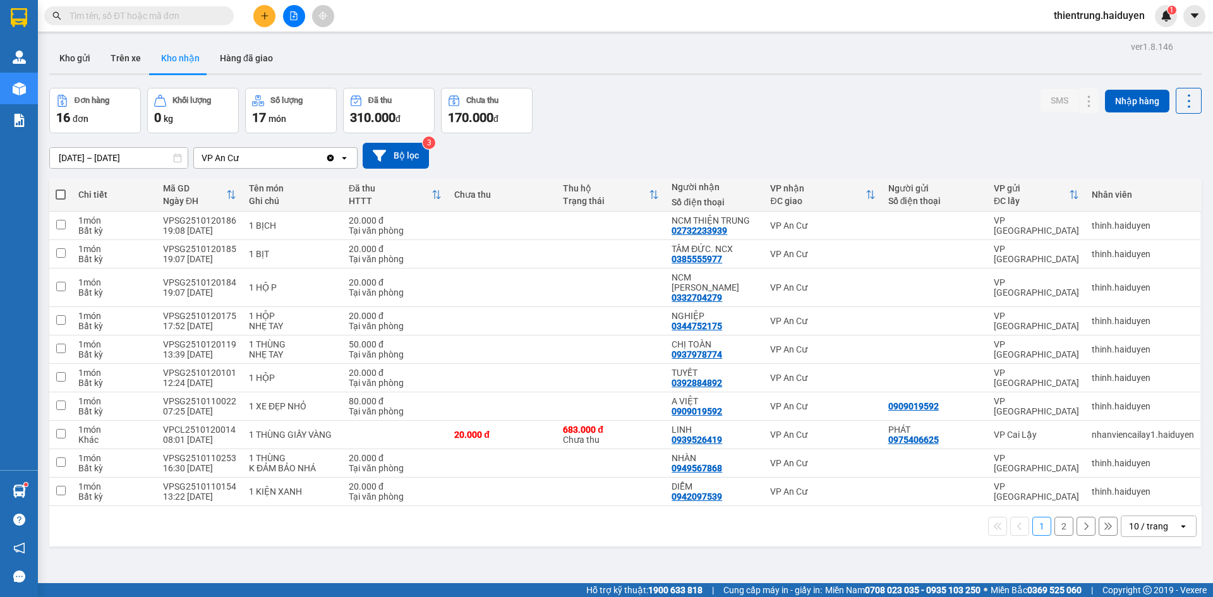
click at [1060, 518] on button "2" at bounding box center [1063, 526] width 19 height 19
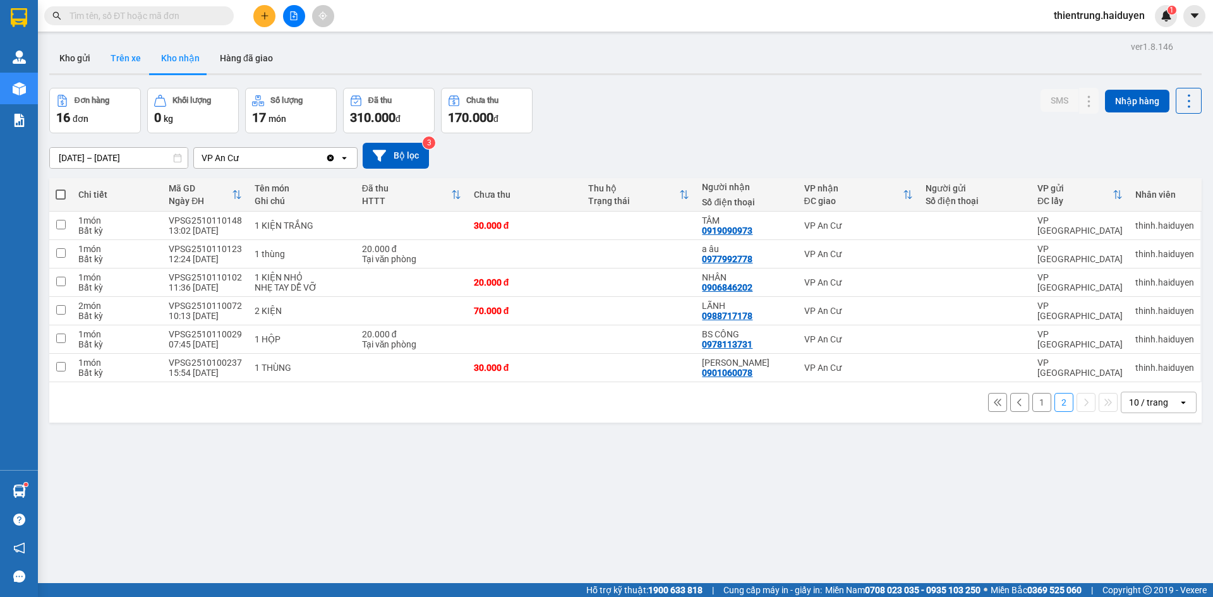
click at [135, 61] on button "Trên xe" at bounding box center [125, 58] width 51 height 30
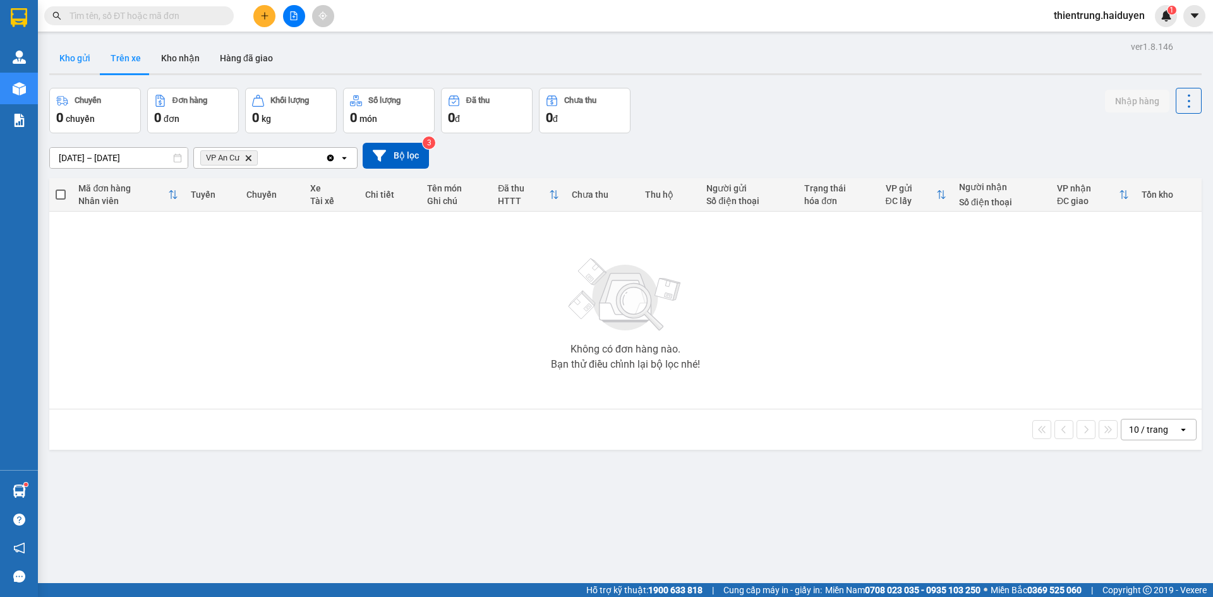
click at [64, 66] on button "Kho gửi" at bounding box center [74, 58] width 51 height 30
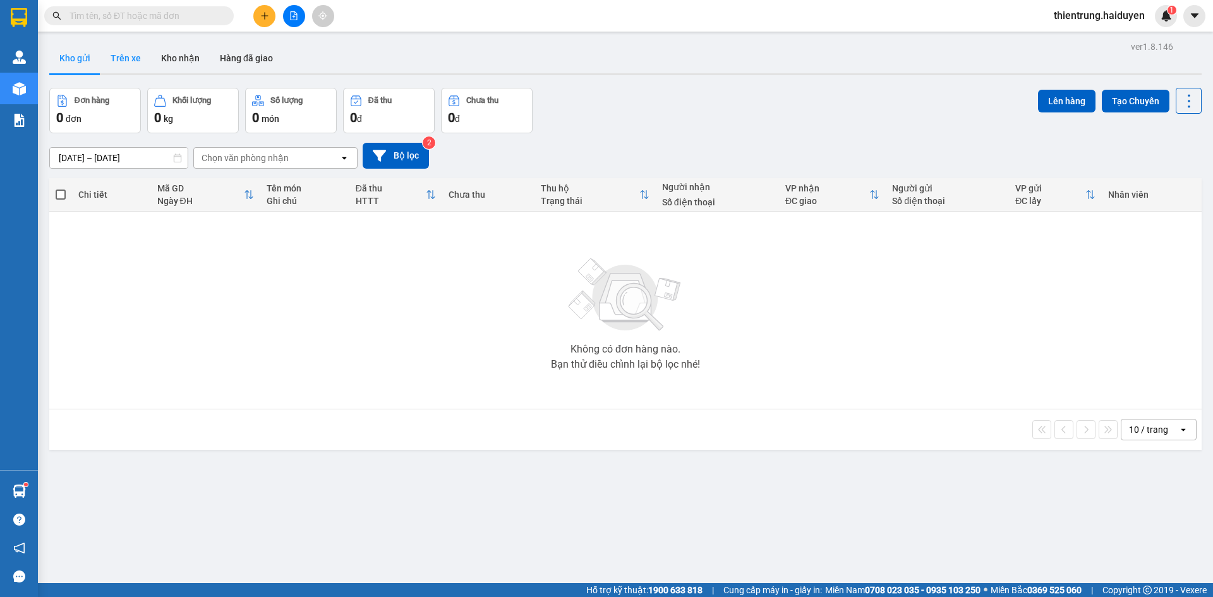
click at [114, 58] on button "Trên xe" at bounding box center [125, 58] width 51 height 30
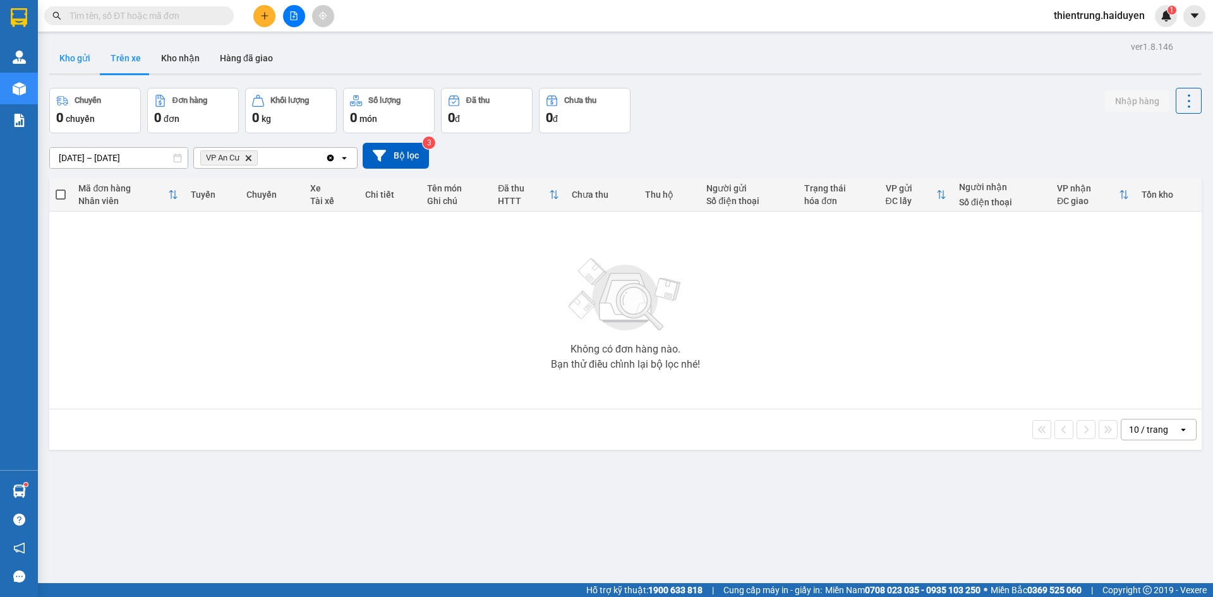
click at [75, 64] on button "Kho gửi" at bounding box center [74, 58] width 51 height 30
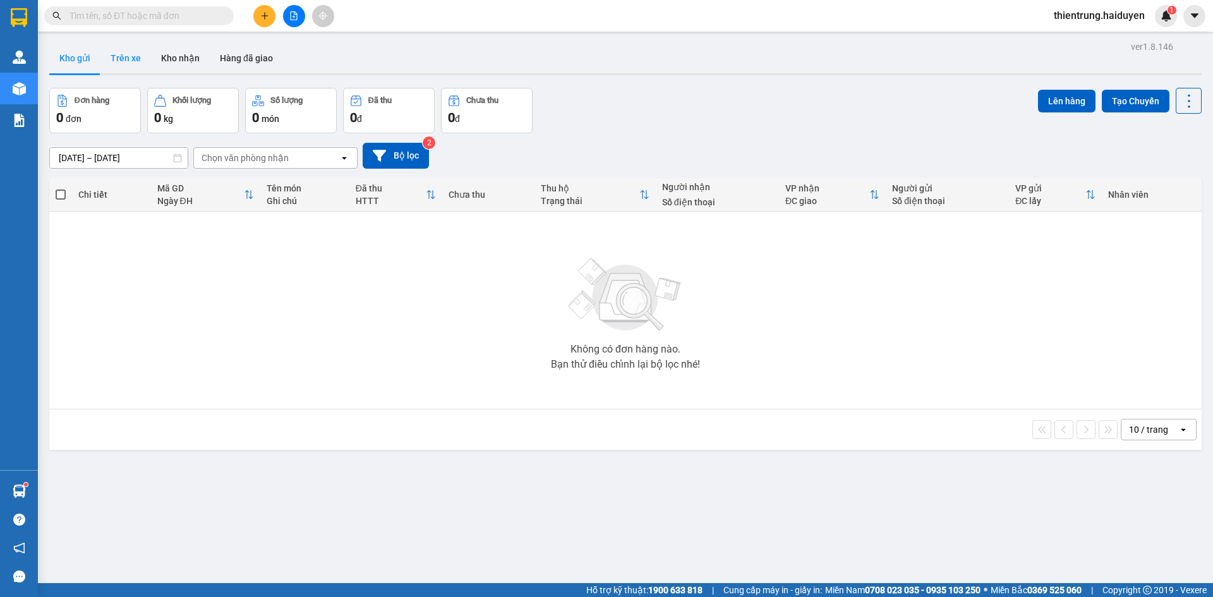
click at [142, 54] on button "Trên xe" at bounding box center [125, 58] width 51 height 30
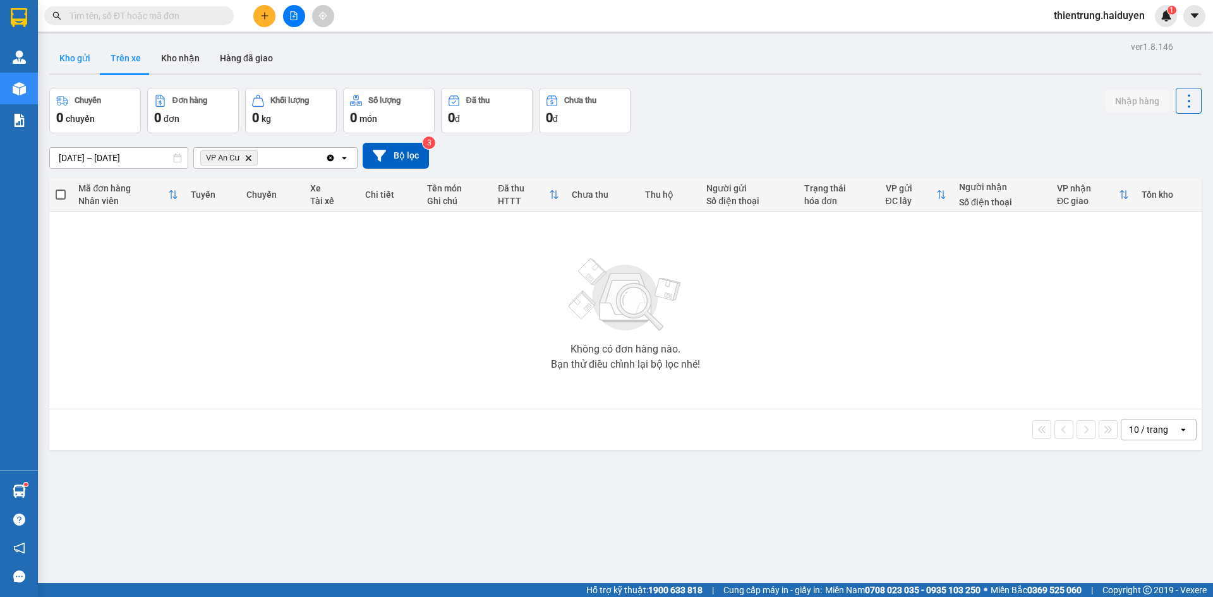
click at [78, 60] on button "Kho gửi" at bounding box center [74, 58] width 51 height 30
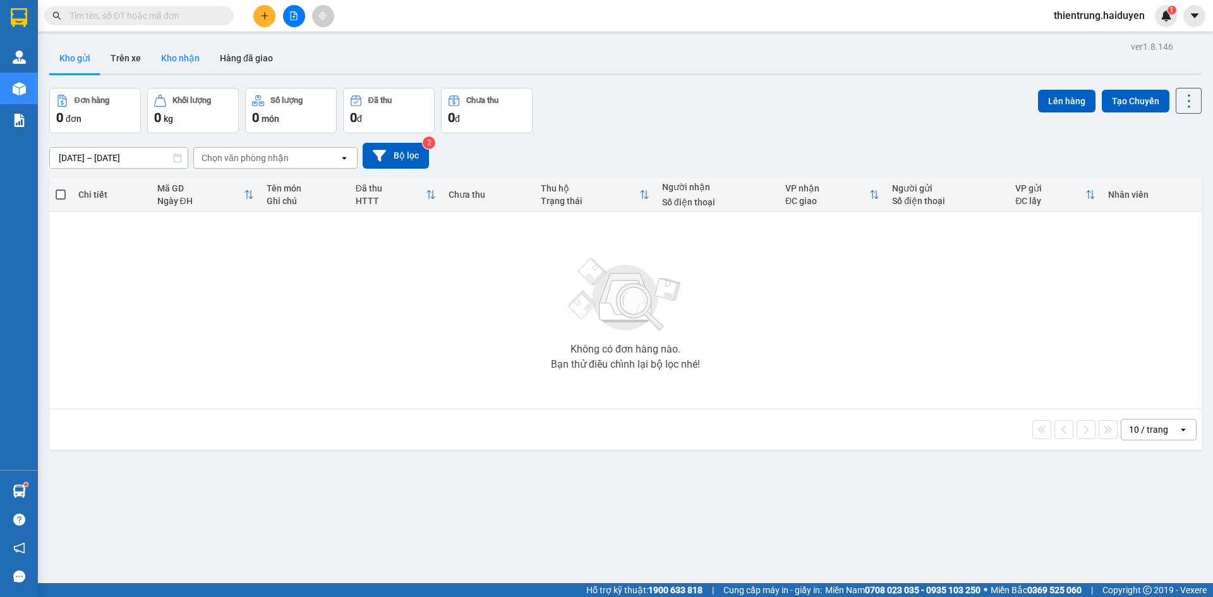
click at [188, 67] on button "Kho nhận" at bounding box center [180, 58] width 59 height 30
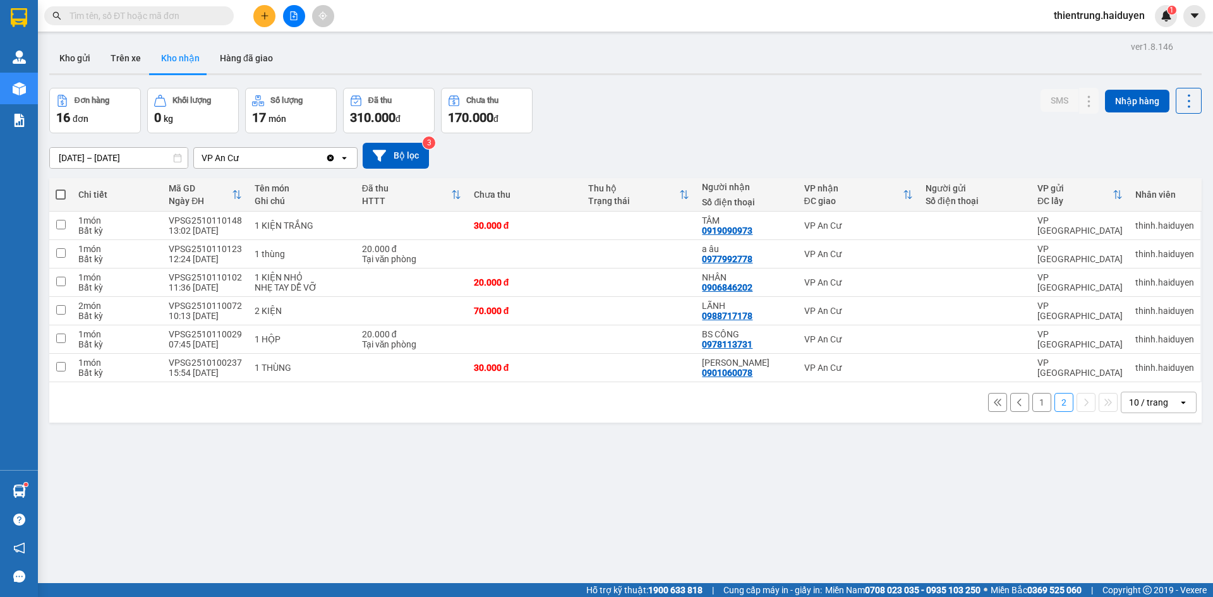
click at [1032, 404] on button "1" at bounding box center [1041, 402] width 19 height 19
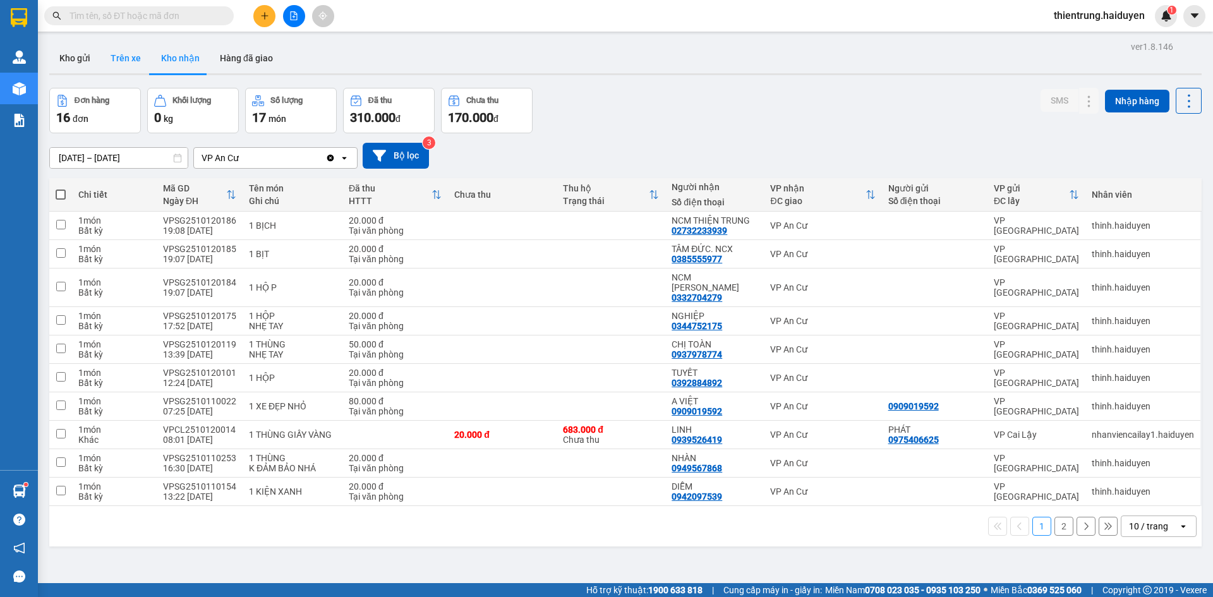
click at [122, 61] on button "Trên xe" at bounding box center [125, 58] width 51 height 30
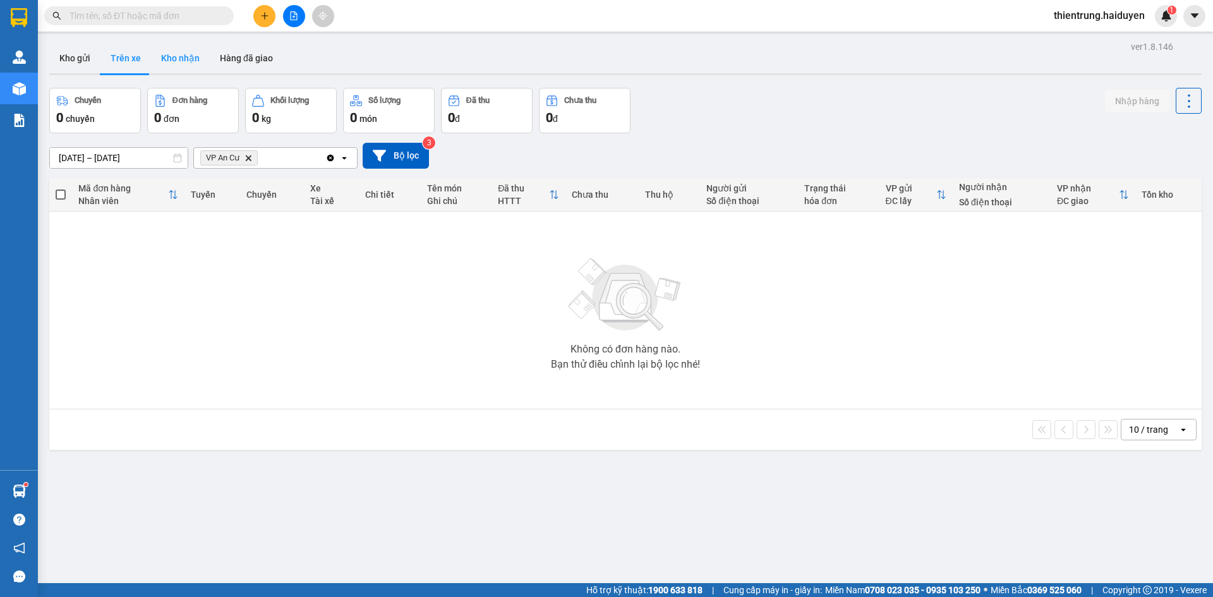
click at [171, 48] on button "Kho nhận" at bounding box center [180, 58] width 59 height 30
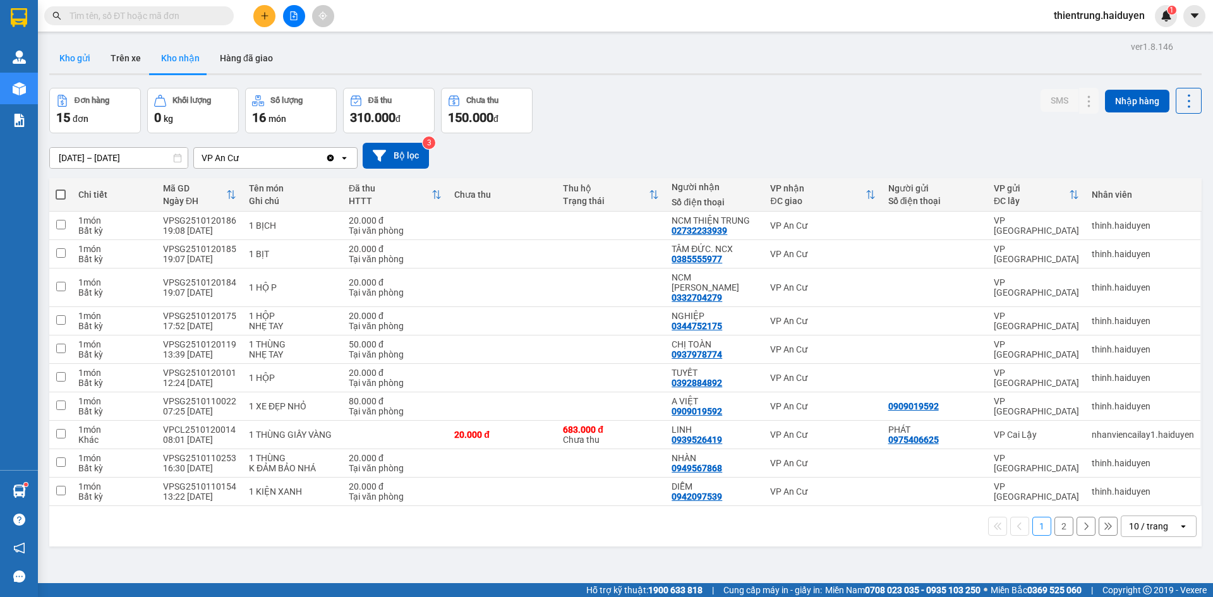
click at [95, 61] on button "Kho gửi" at bounding box center [74, 58] width 51 height 30
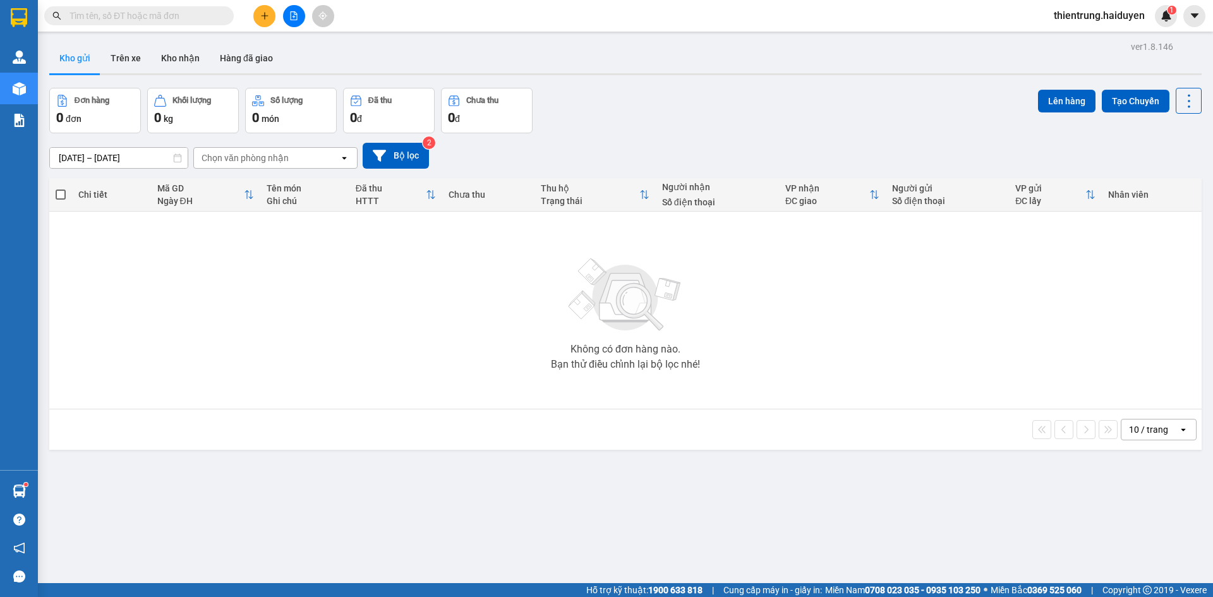
click at [220, 343] on div "Không có đơn hàng nào. Bạn thử điều chỉnh lại bộ lọc nhé!" at bounding box center [626, 310] width 1140 height 190
click at [130, 46] on button "Trên xe" at bounding box center [125, 58] width 51 height 30
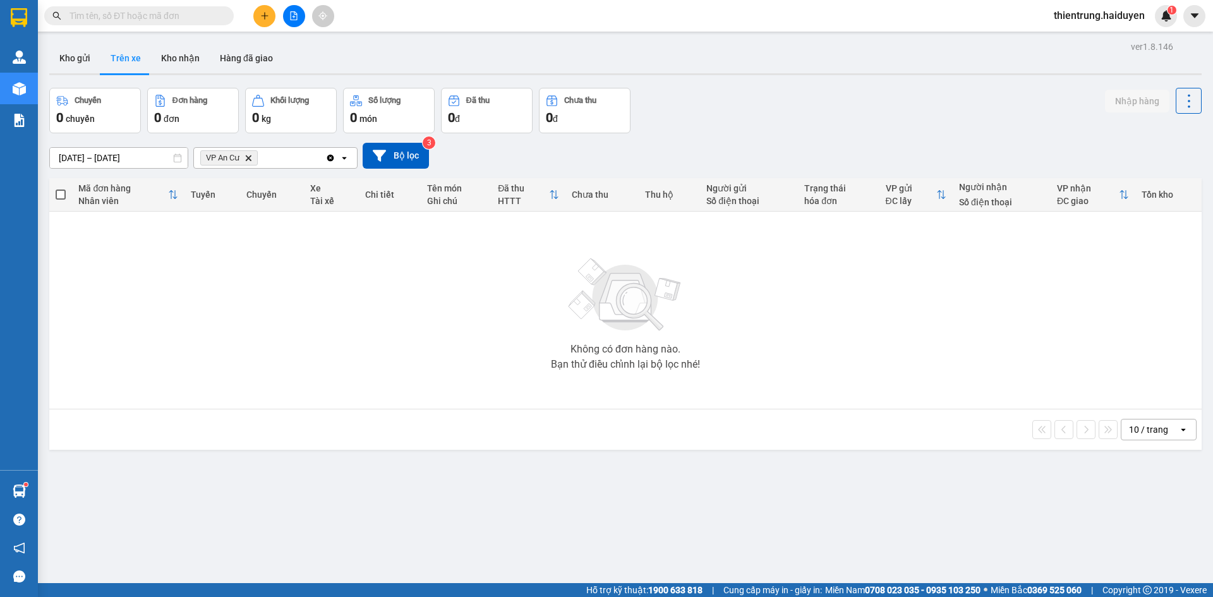
click at [219, 323] on div "Không có đơn hàng nào. Bạn thử điều chỉnh lại bộ lọc nhé!" at bounding box center [626, 310] width 1140 height 190
click at [268, 16] on icon "plus" at bounding box center [264, 15] width 7 height 1
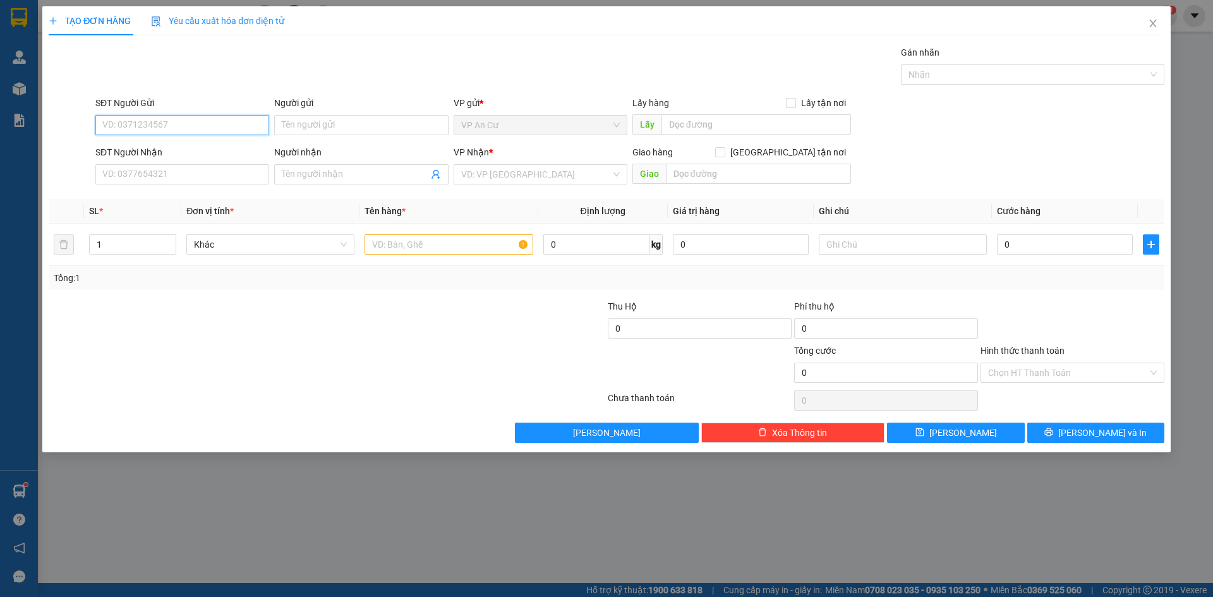
click at [181, 123] on input "SĐT Người Gửi" at bounding box center [182, 125] width 174 height 20
click at [1157, 24] on icon "close" at bounding box center [1153, 23] width 10 height 10
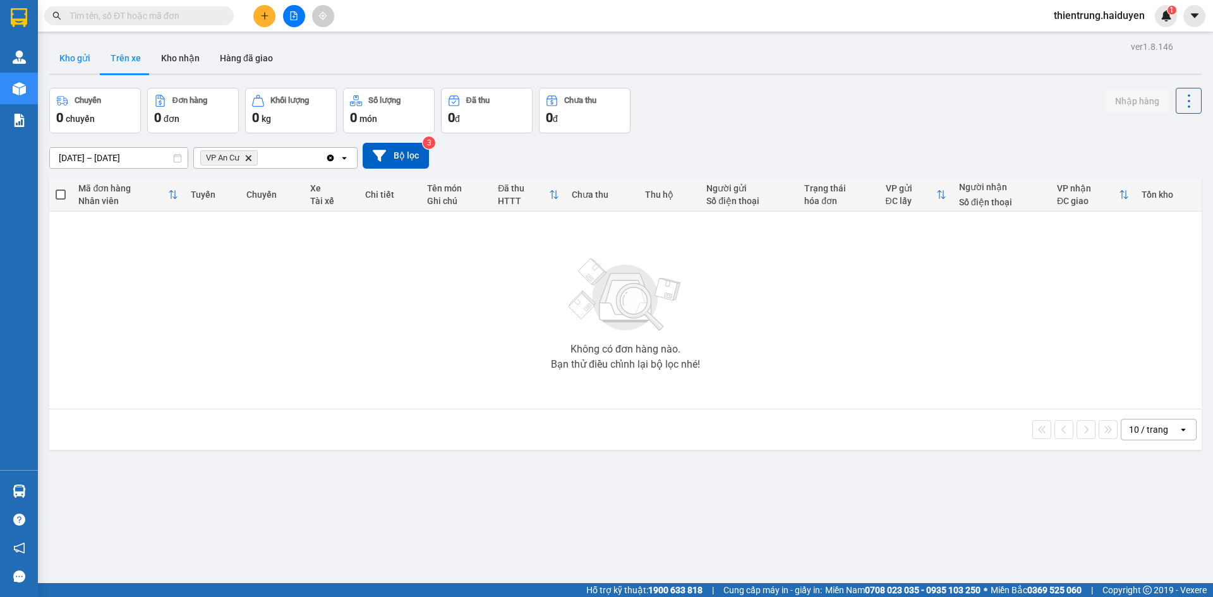
click at [92, 57] on button "Kho gửi" at bounding box center [74, 58] width 51 height 30
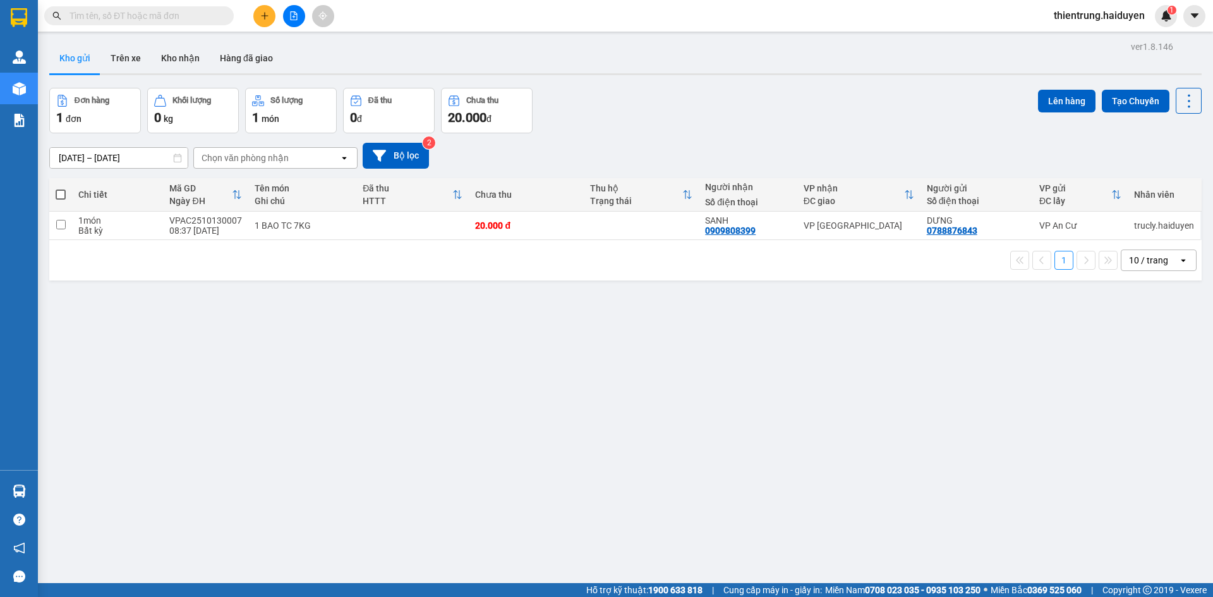
drag, startPoint x: 294, startPoint y: 359, endPoint x: 284, endPoint y: 284, distance: 75.2
click at [294, 359] on div "ver 1.8.146 Kho gửi Trên xe Kho nhận Hàng đã giao Đơn hàng 1 đơn Khối lượng 0 k…" at bounding box center [625, 336] width 1163 height 597
click at [138, 66] on button "Trên xe" at bounding box center [125, 58] width 51 height 30
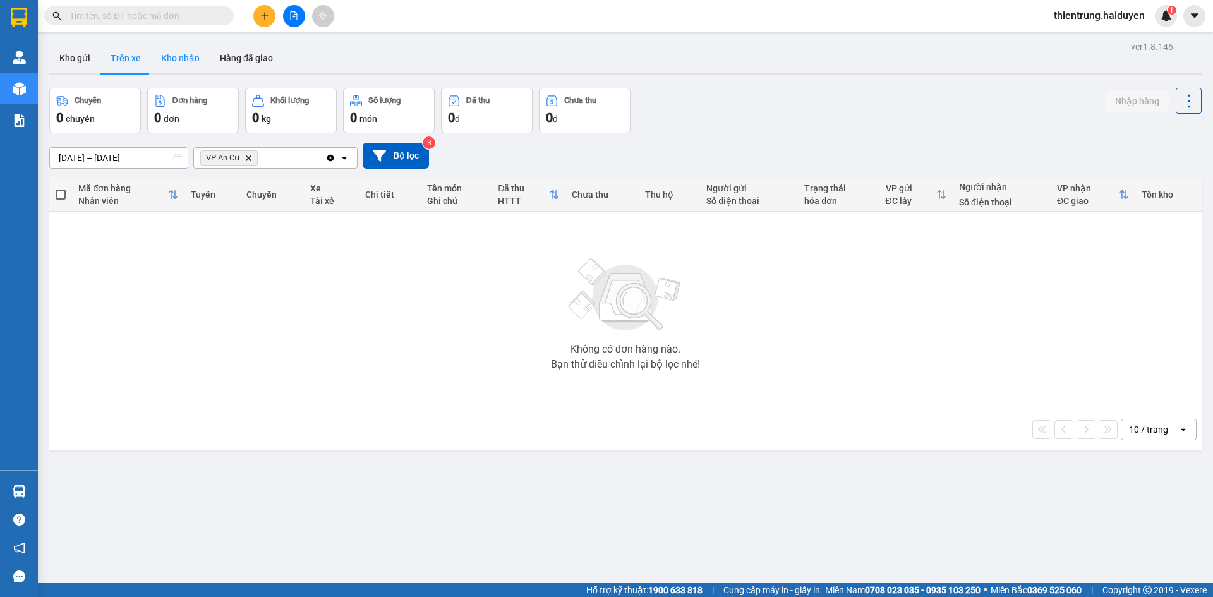
click at [193, 57] on button "Kho nhận" at bounding box center [180, 58] width 59 height 30
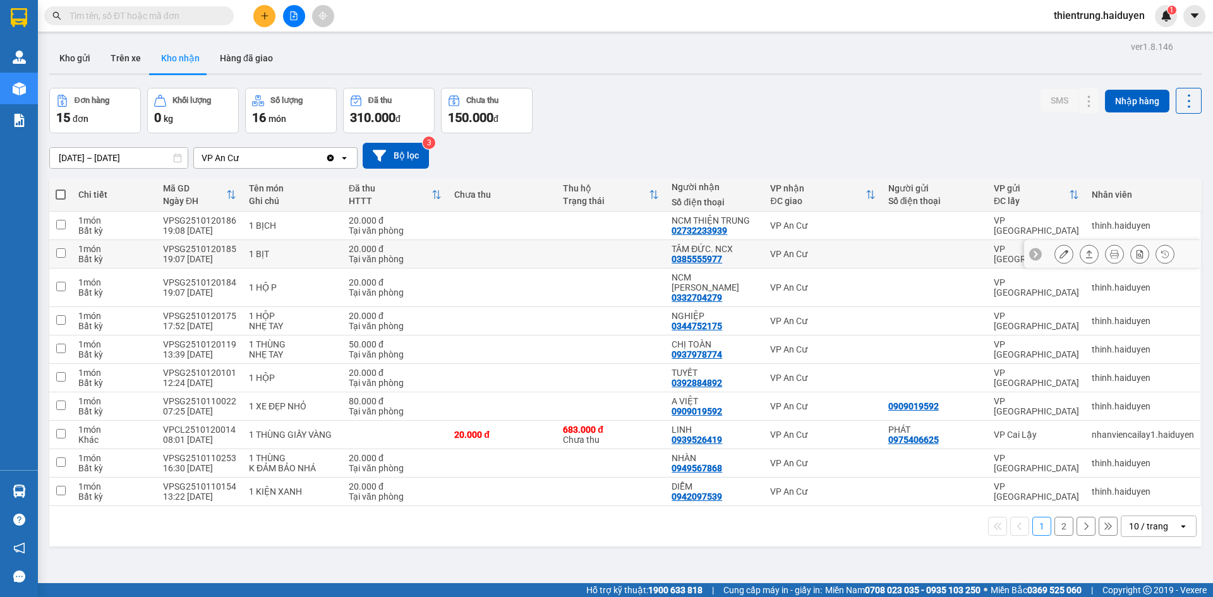
click at [1060, 257] on icon at bounding box center [1064, 254] width 9 height 9
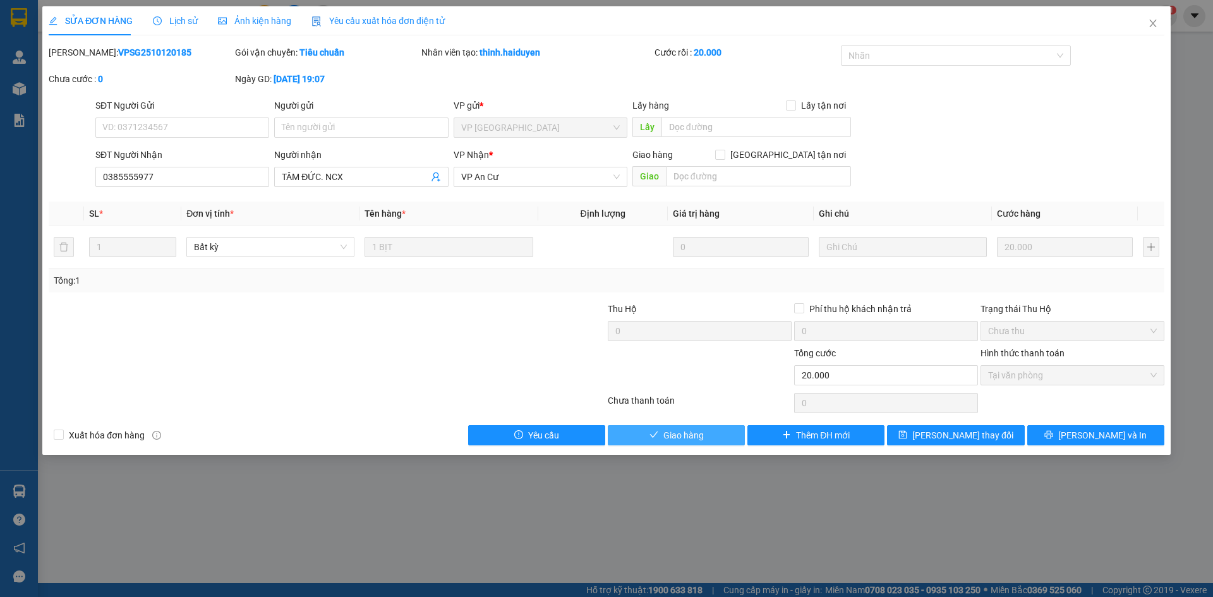
click at [715, 438] on button "Giao hàng" at bounding box center [676, 435] width 137 height 20
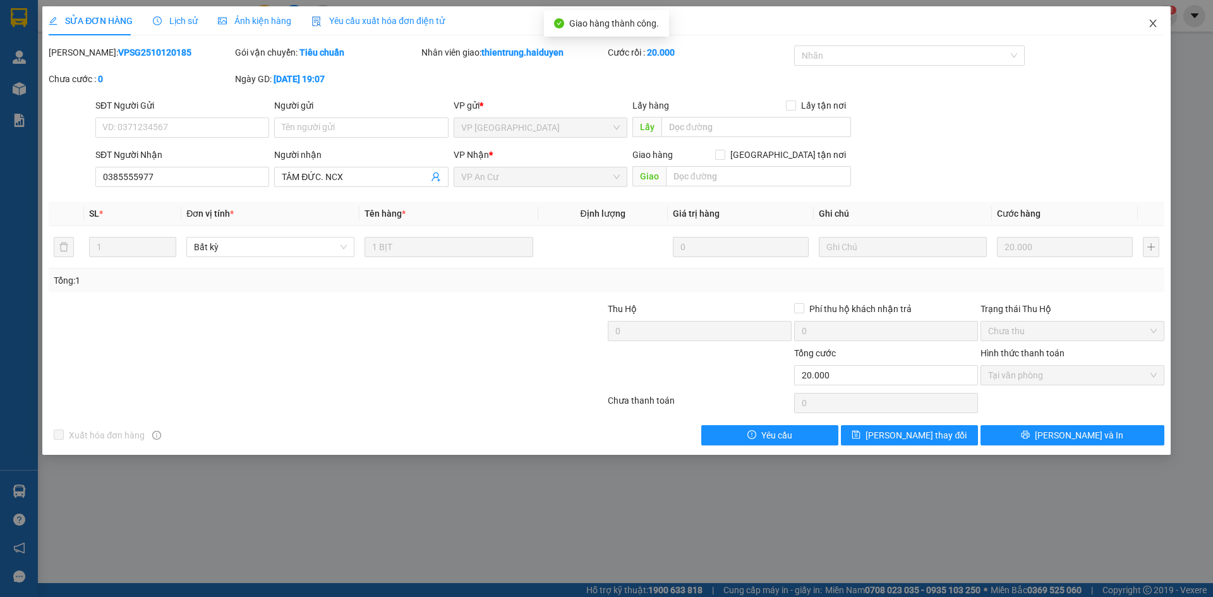
click at [1157, 30] on span "Close" at bounding box center [1152, 23] width 35 height 35
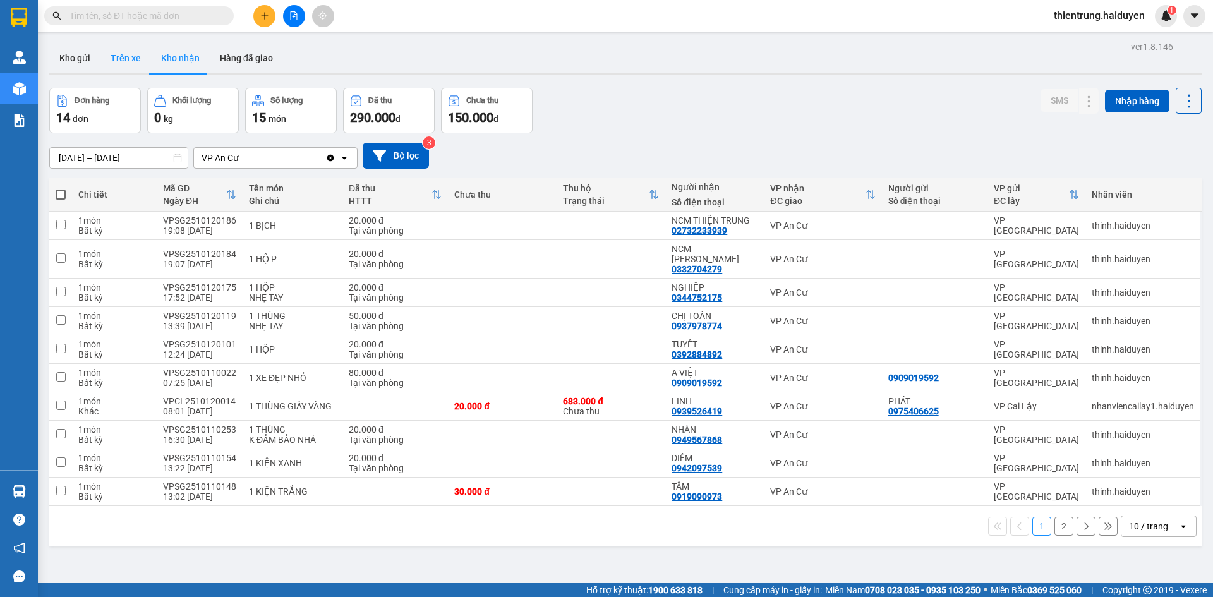
click at [120, 57] on button "Trên xe" at bounding box center [125, 58] width 51 height 30
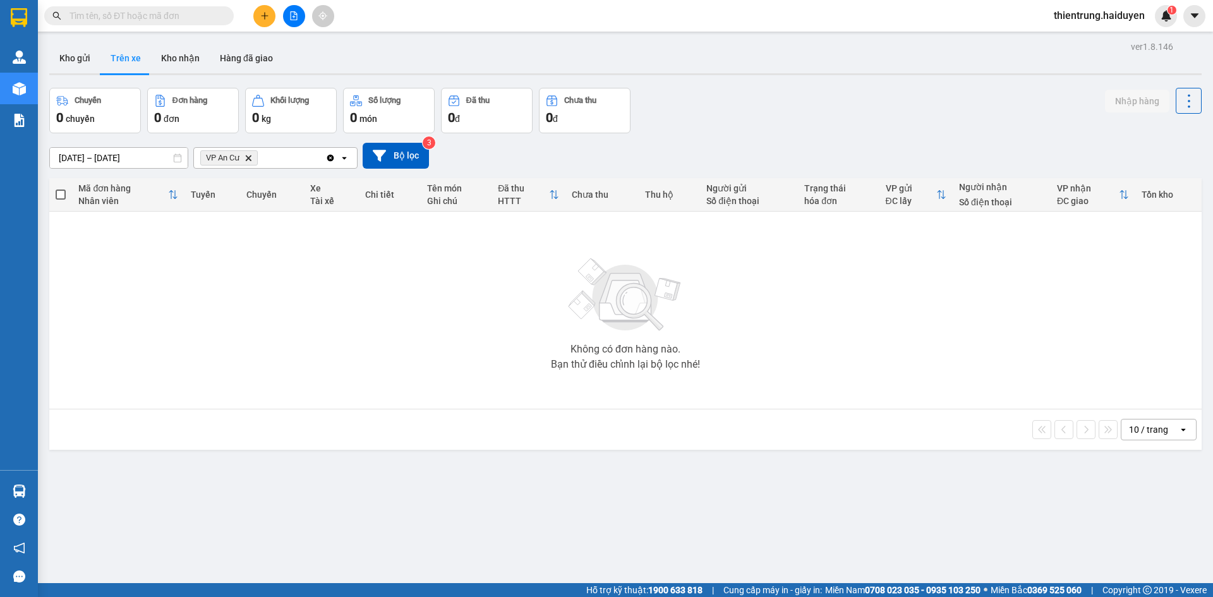
drag, startPoint x: 258, startPoint y: 314, endPoint x: 171, endPoint y: 169, distance: 168.9
click at [258, 313] on div "Không có đơn hàng nào. Bạn thử điều chỉnh lại bộ lọc nhé!" at bounding box center [626, 310] width 1140 height 190
click at [75, 61] on button "Kho gửi" at bounding box center [74, 58] width 51 height 30
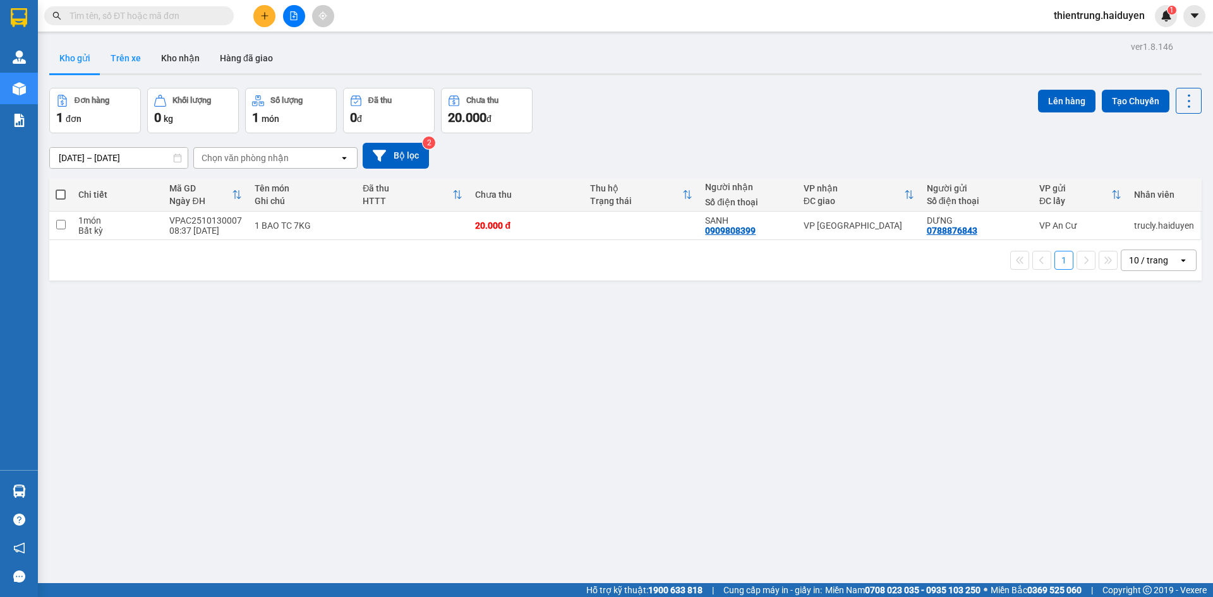
click at [121, 61] on button "Trên xe" at bounding box center [125, 58] width 51 height 30
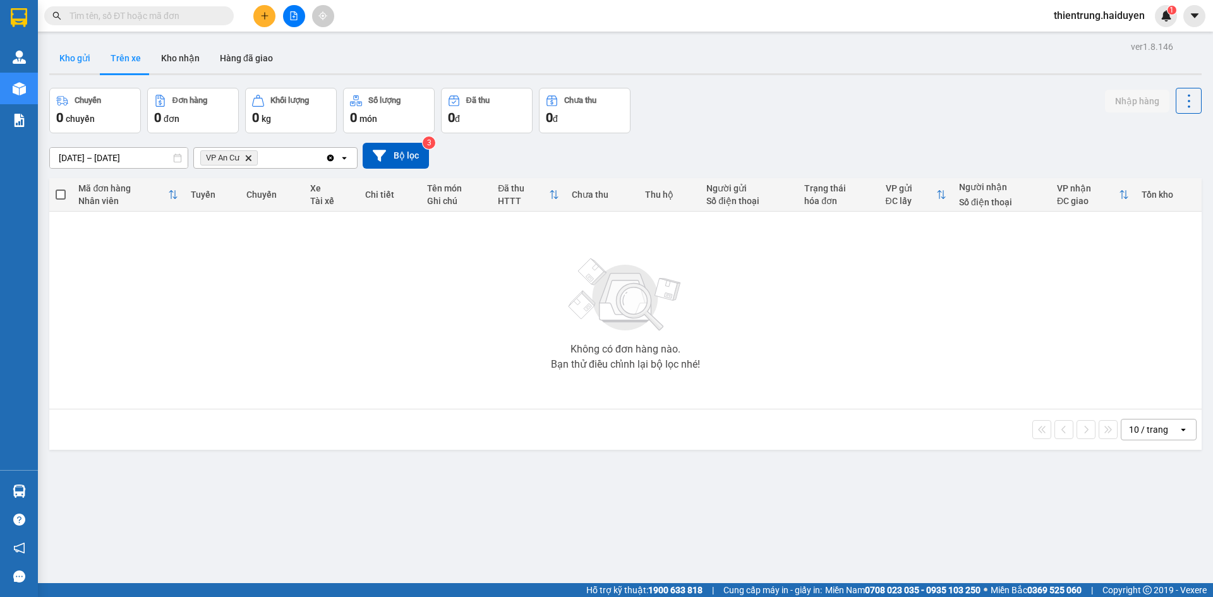
click at [82, 58] on button "Kho gửi" at bounding box center [74, 58] width 51 height 30
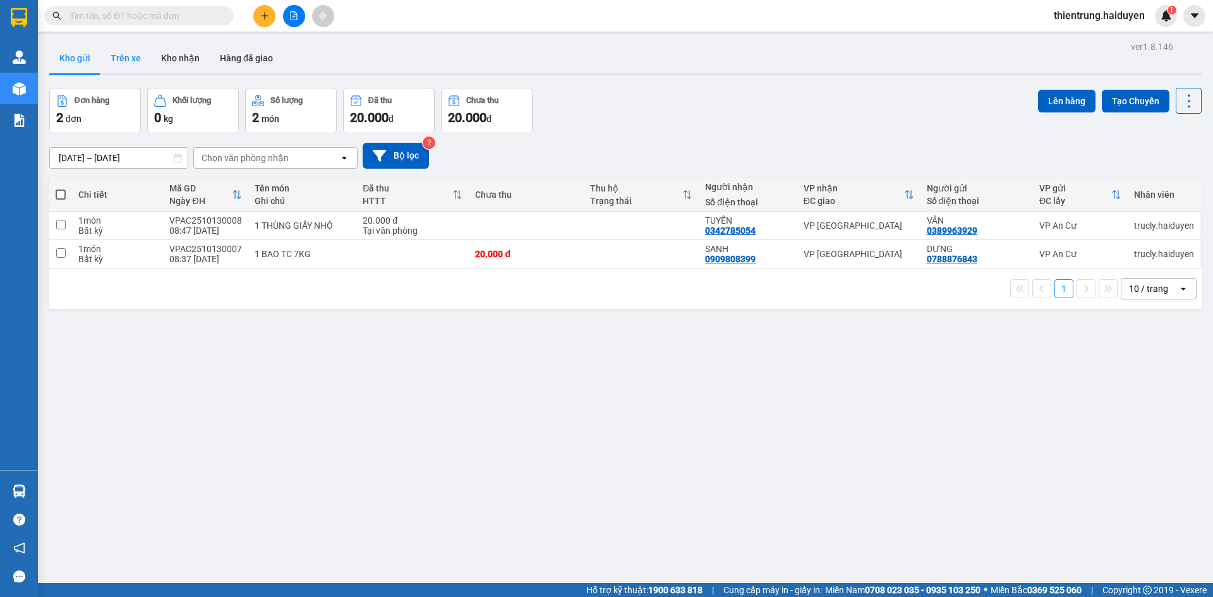
click at [130, 52] on button "Trên xe" at bounding box center [125, 58] width 51 height 30
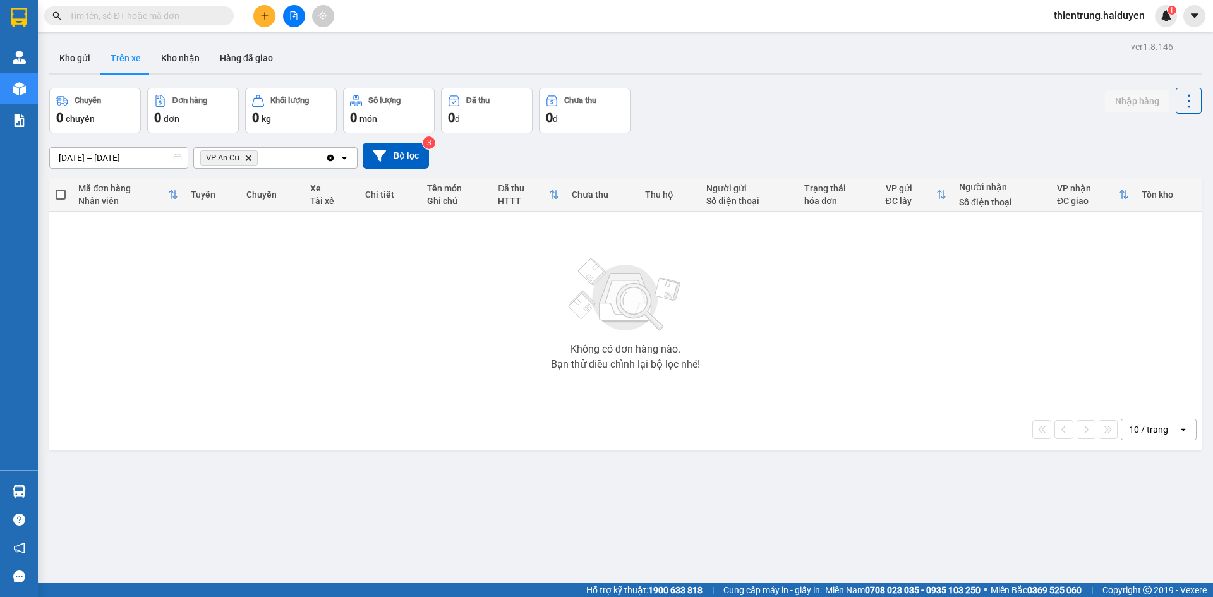
click at [193, 74] on div at bounding box center [625, 74] width 1152 height 2
click at [186, 63] on button "Kho nhận" at bounding box center [180, 58] width 59 height 30
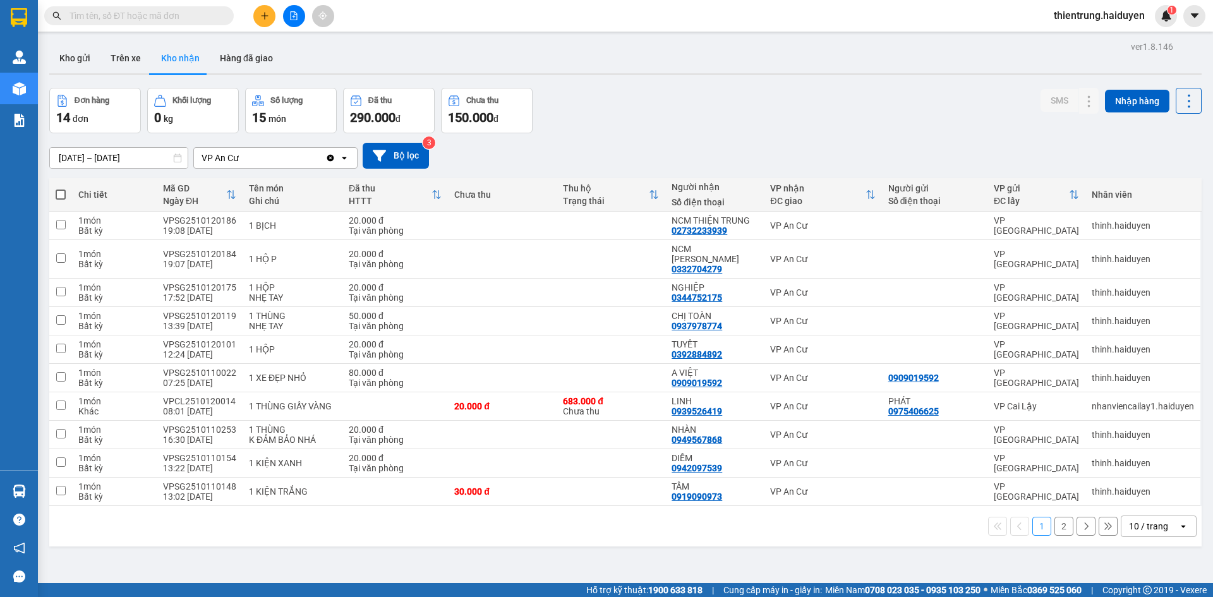
click at [1054, 521] on button "2" at bounding box center [1063, 526] width 19 height 19
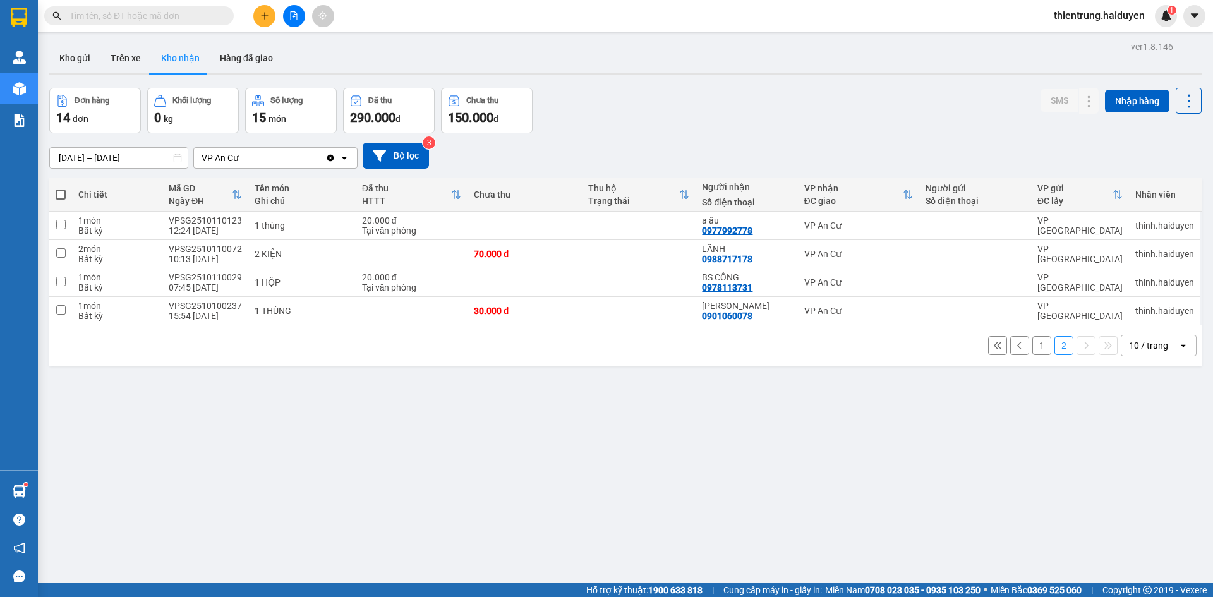
click at [1032, 351] on button "1" at bounding box center [1041, 345] width 19 height 19
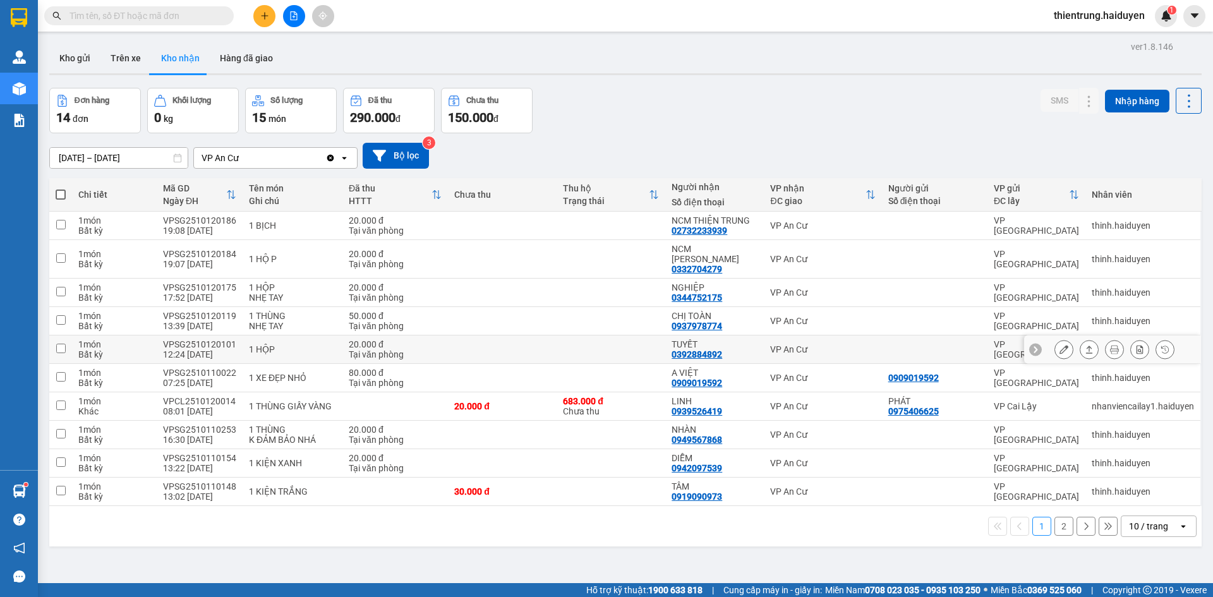
click at [1060, 345] on icon at bounding box center [1064, 349] width 9 height 9
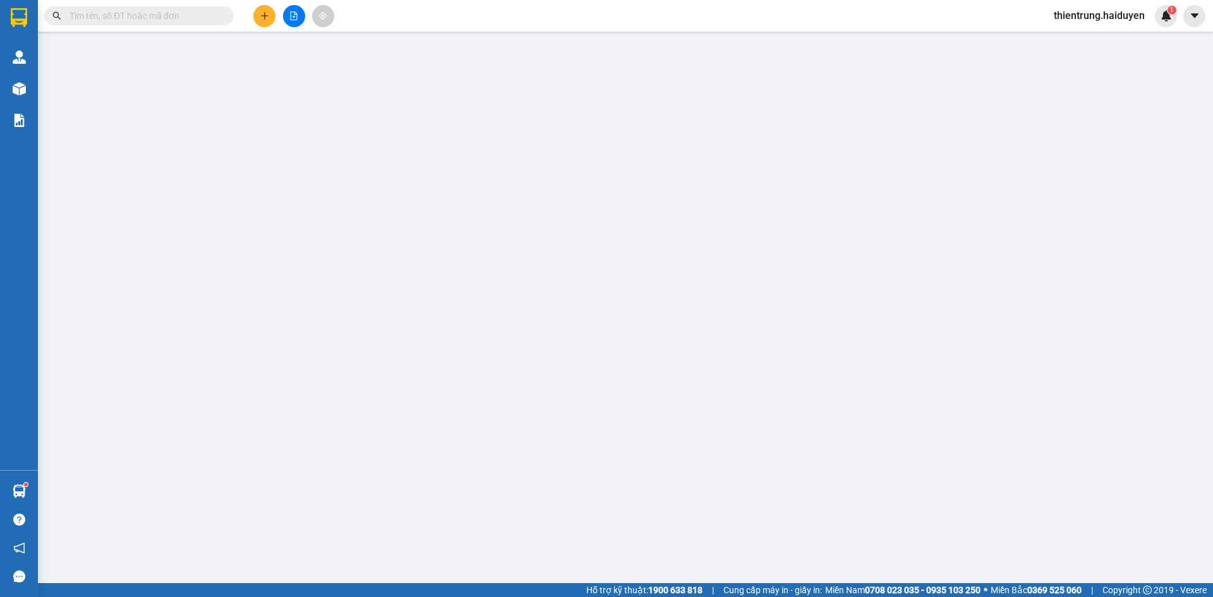
type input "0392884892"
type input "TUYẾT"
type input "0"
type input "20.000"
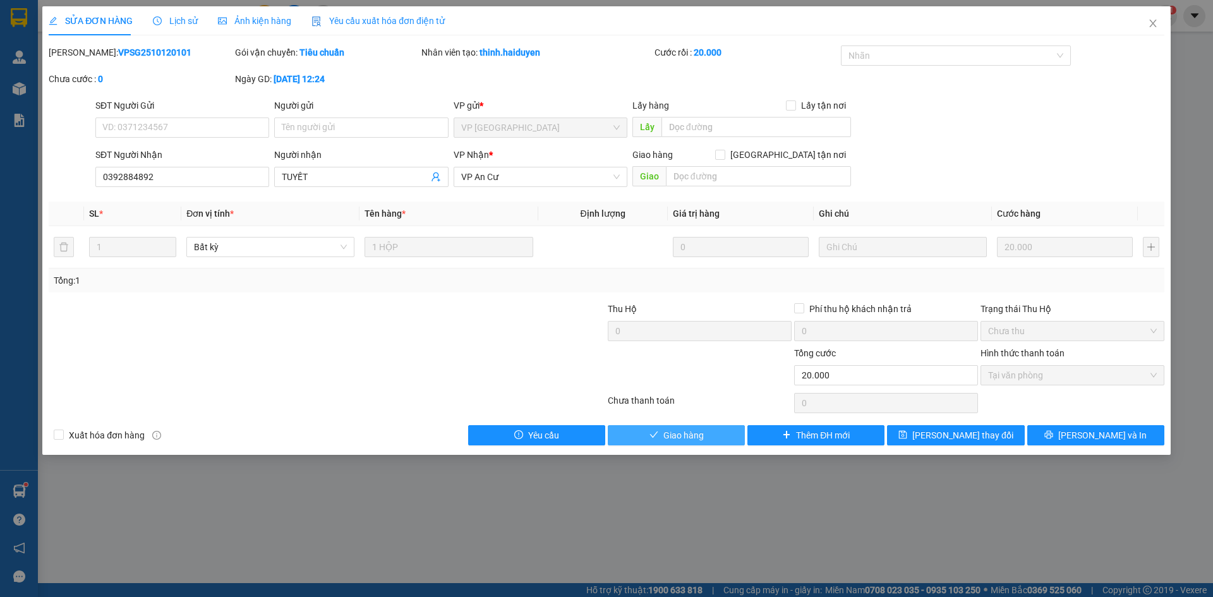
click at [675, 436] on span "Giao hàng" at bounding box center [683, 435] width 40 height 14
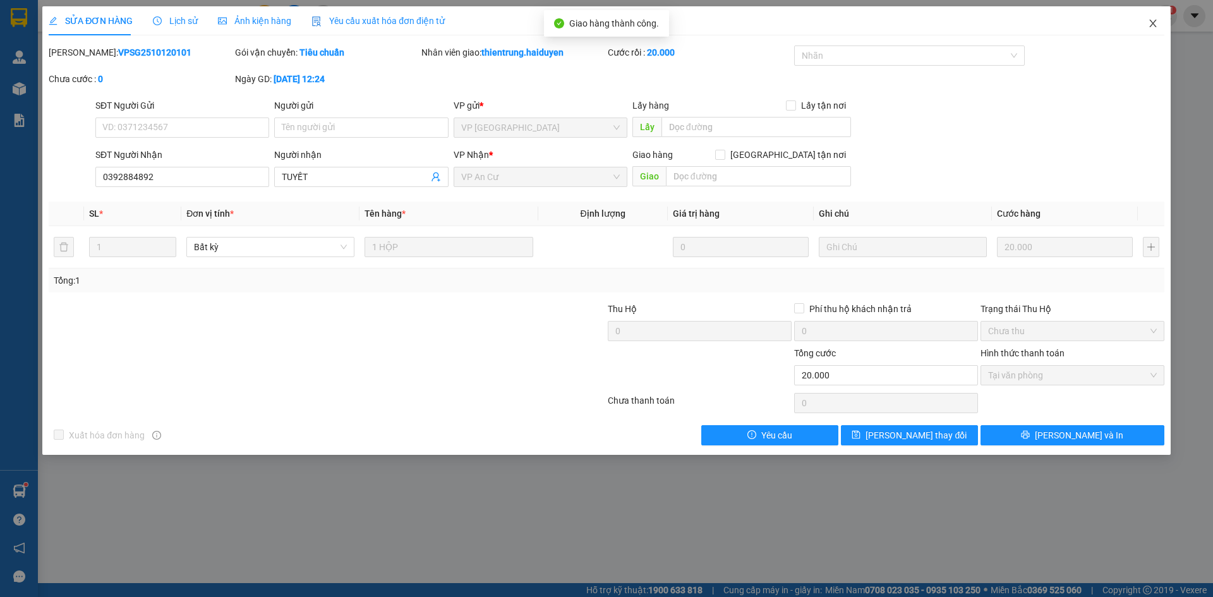
click at [1157, 24] on icon "close" at bounding box center [1153, 23] width 10 height 10
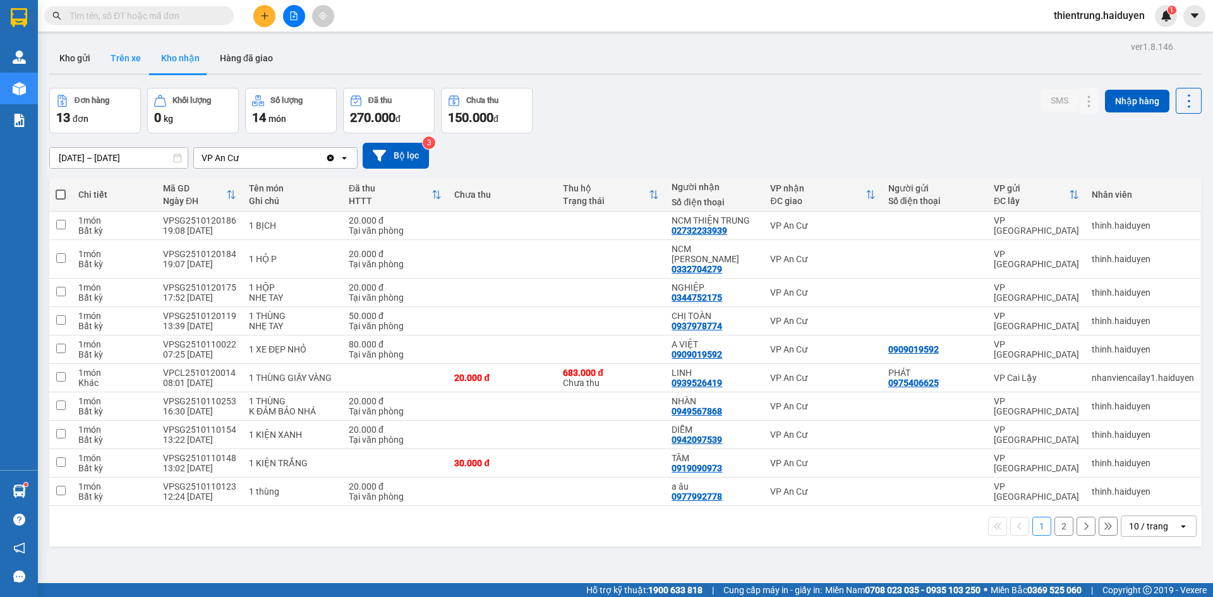
click at [104, 49] on button "Trên xe" at bounding box center [125, 58] width 51 height 30
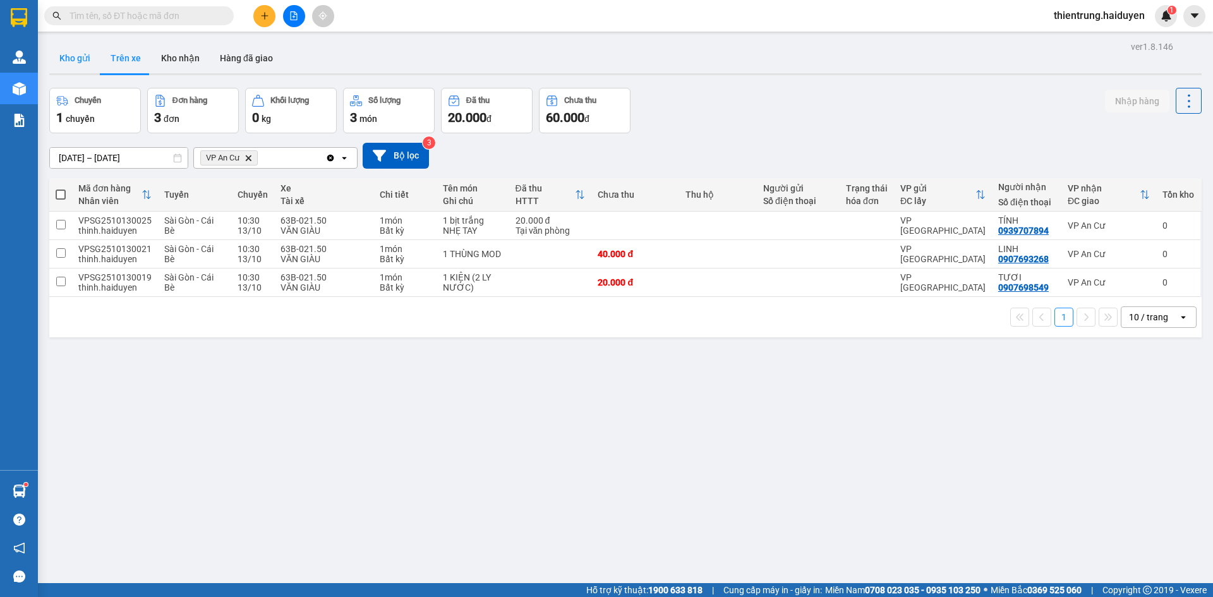
click at [79, 61] on button "Kho gửi" at bounding box center [74, 58] width 51 height 30
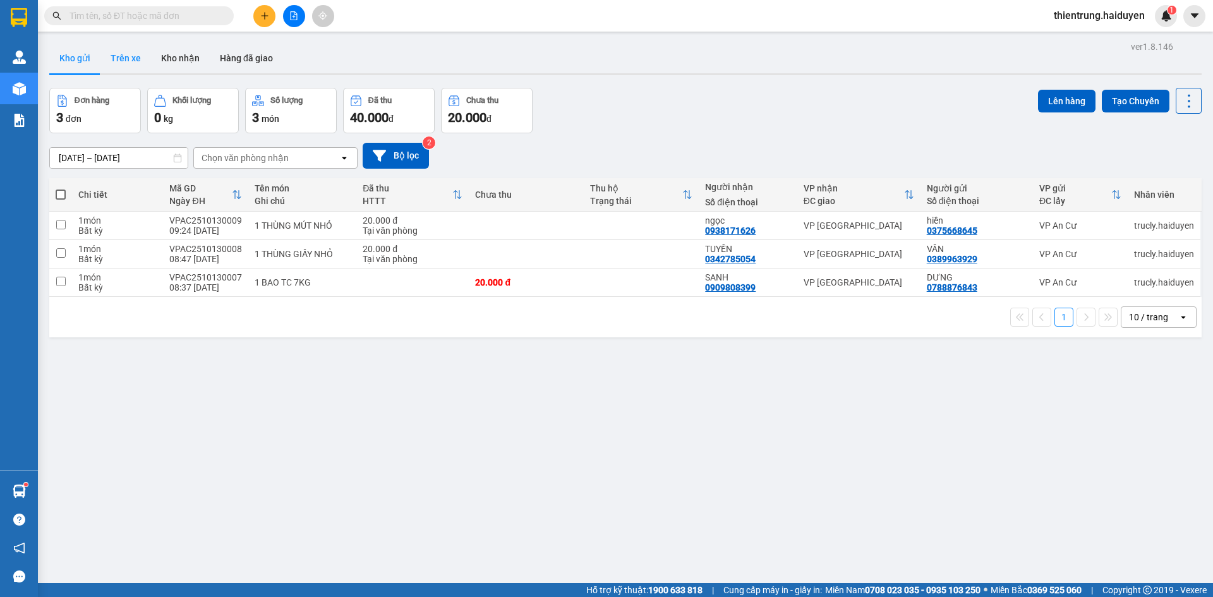
click at [123, 63] on button "Trên xe" at bounding box center [125, 58] width 51 height 30
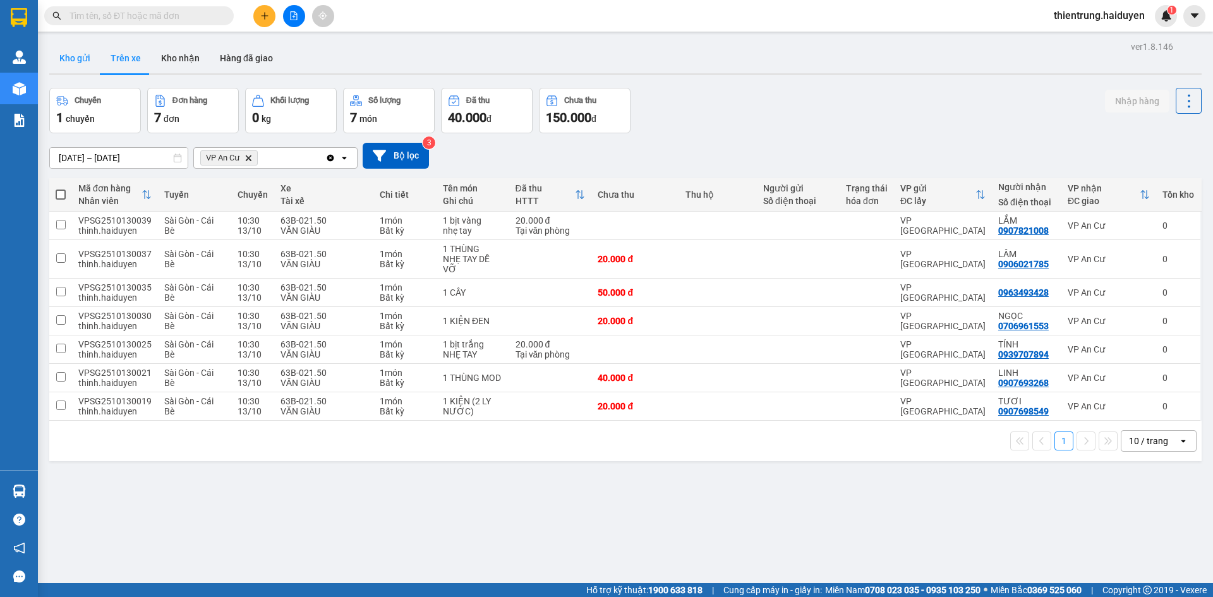
click at [68, 64] on button "Kho gửi" at bounding box center [74, 58] width 51 height 30
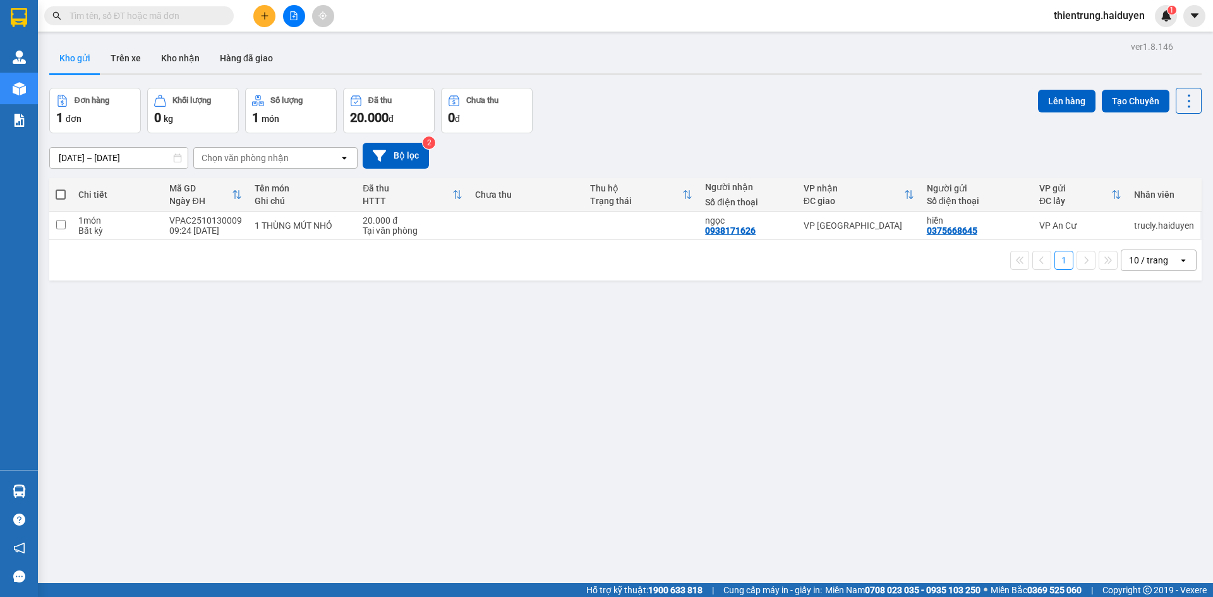
drag, startPoint x: 229, startPoint y: 362, endPoint x: 236, endPoint y: 279, distance: 83.1
click at [229, 362] on div "ver 1.8.146 Kho gửi Trên xe Kho nhận Hàng đã giao Đơn hàng 1 đơn Khối lượng 0 k…" at bounding box center [625, 336] width 1163 height 597
click at [123, 61] on button "Trên xe" at bounding box center [125, 58] width 51 height 30
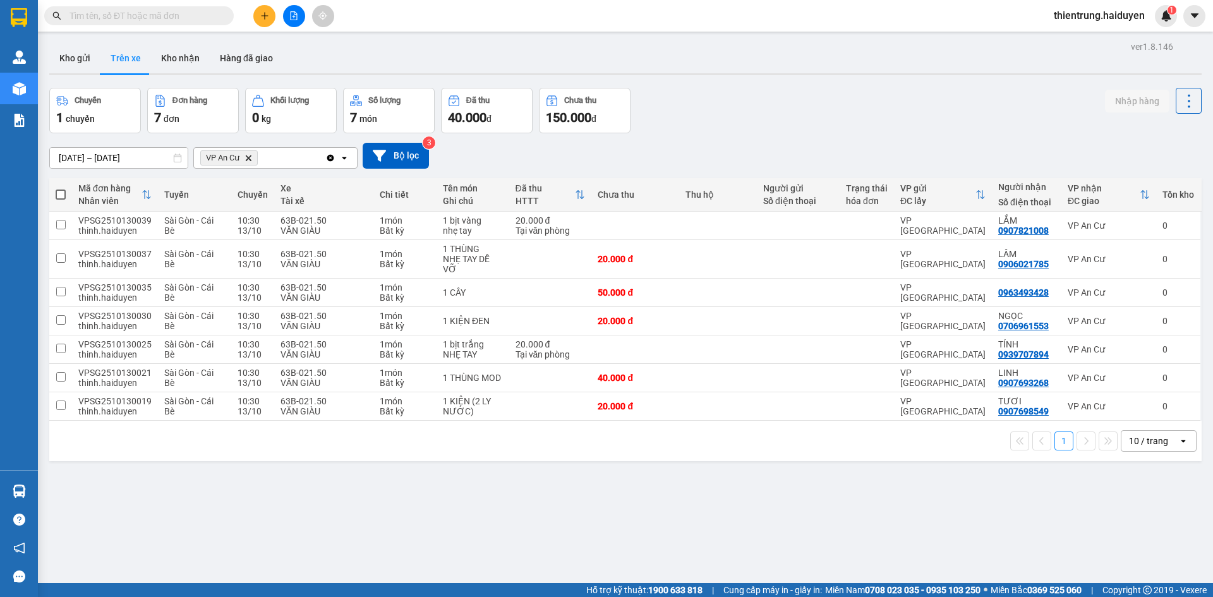
click at [730, 587] on span "Cung cấp máy in - giấy in:" at bounding box center [772, 590] width 99 height 14
click at [181, 63] on button "Kho nhận" at bounding box center [180, 58] width 59 height 30
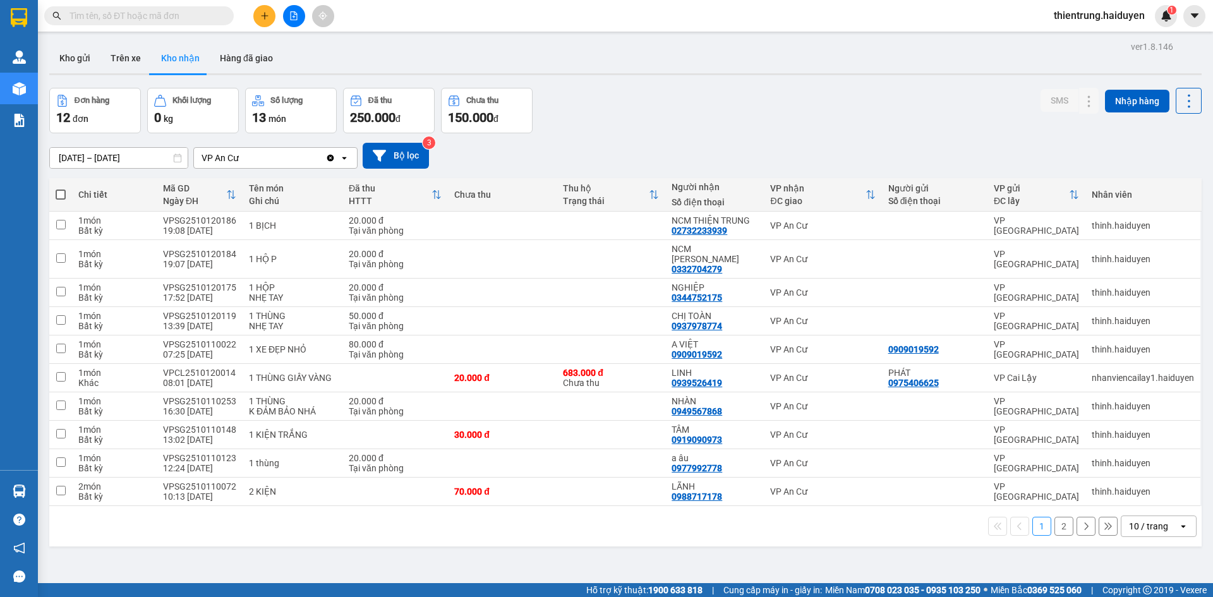
click at [832, 571] on div "ver 1.8.146 Kho gửi Trên xe Kho nhận Hàng đã giao Đơn hàng 12 đơn Khối lượng 0 …" at bounding box center [625, 336] width 1163 height 597
click at [1061, 517] on button "2" at bounding box center [1063, 526] width 19 height 19
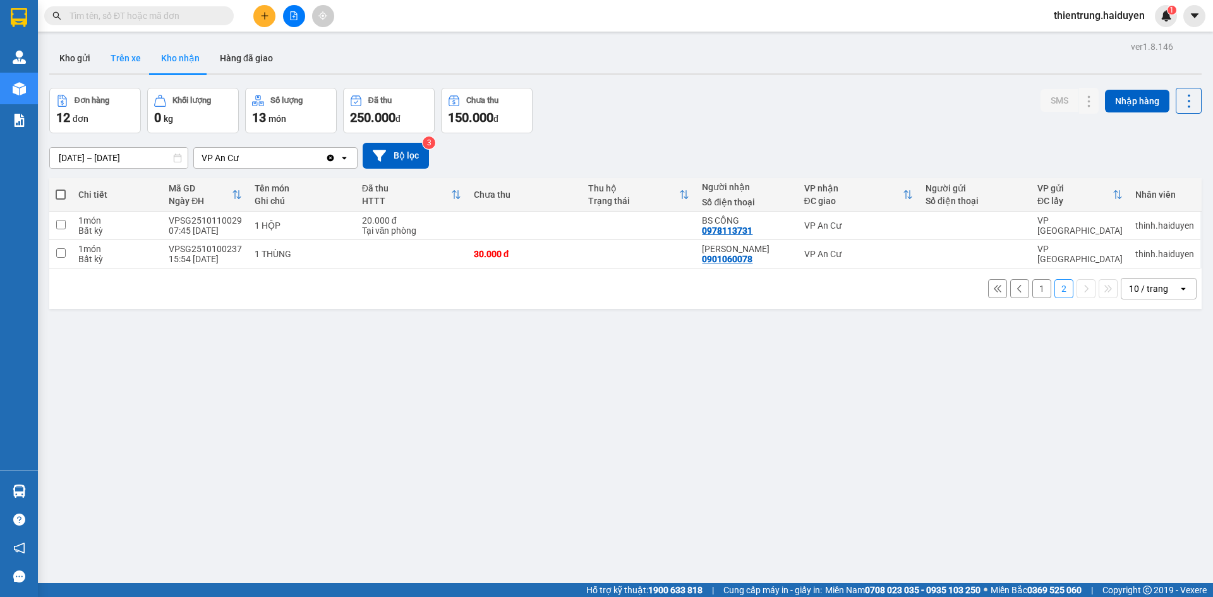
click at [128, 47] on button "Trên xe" at bounding box center [125, 58] width 51 height 30
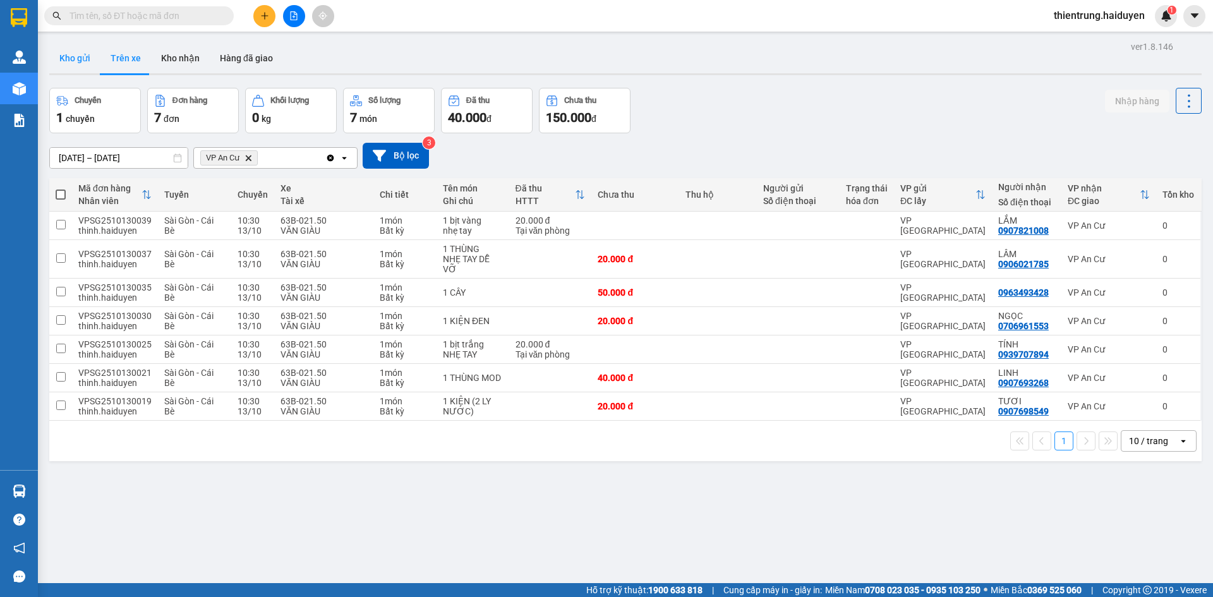
click at [81, 51] on button "Kho gửi" at bounding box center [74, 58] width 51 height 30
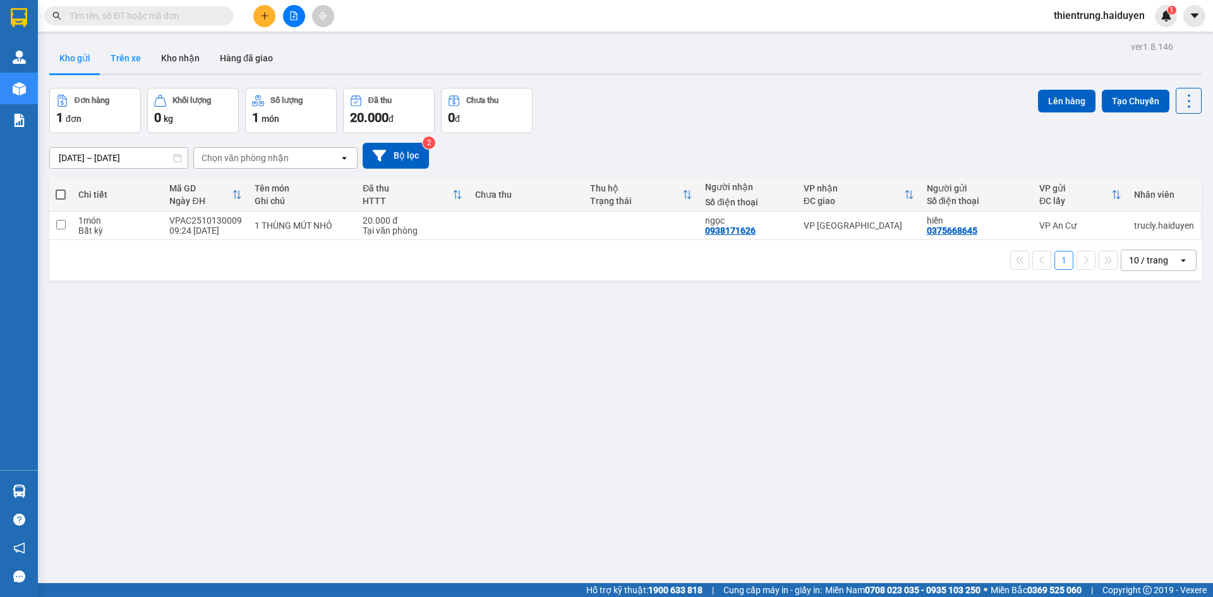
drag, startPoint x: 128, startPoint y: 57, endPoint x: 144, endPoint y: 60, distance: 16.6
click at [128, 57] on button "Trên xe" at bounding box center [125, 58] width 51 height 30
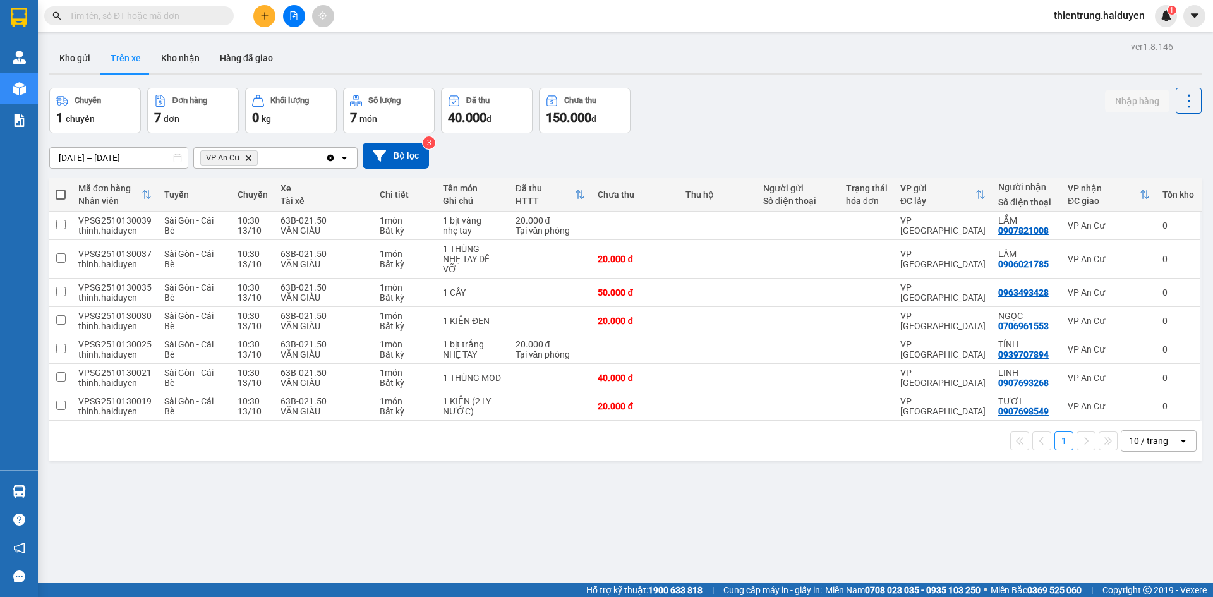
click at [131, 28] on div "Kết quả tìm kiếm ( 0 ) Bộ lọc No Data thientrung.haiduyen 1" at bounding box center [606, 16] width 1213 height 32
click at [131, 23] on span at bounding box center [139, 15] width 190 height 19
click at [134, 8] on span at bounding box center [139, 15] width 190 height 19
click at [155, 16] on input "text" at bounding box center [143, 16] width 149 height 14
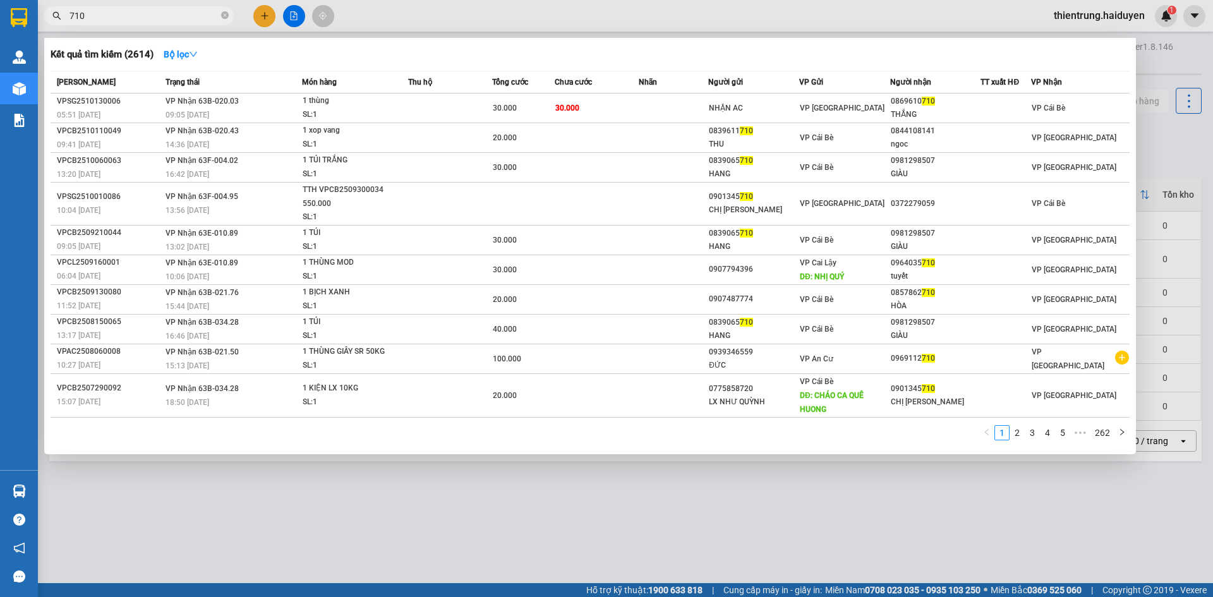
type input "710"
click at [885, 559] on div at bounding box center [606, 298] width 1213 height 597
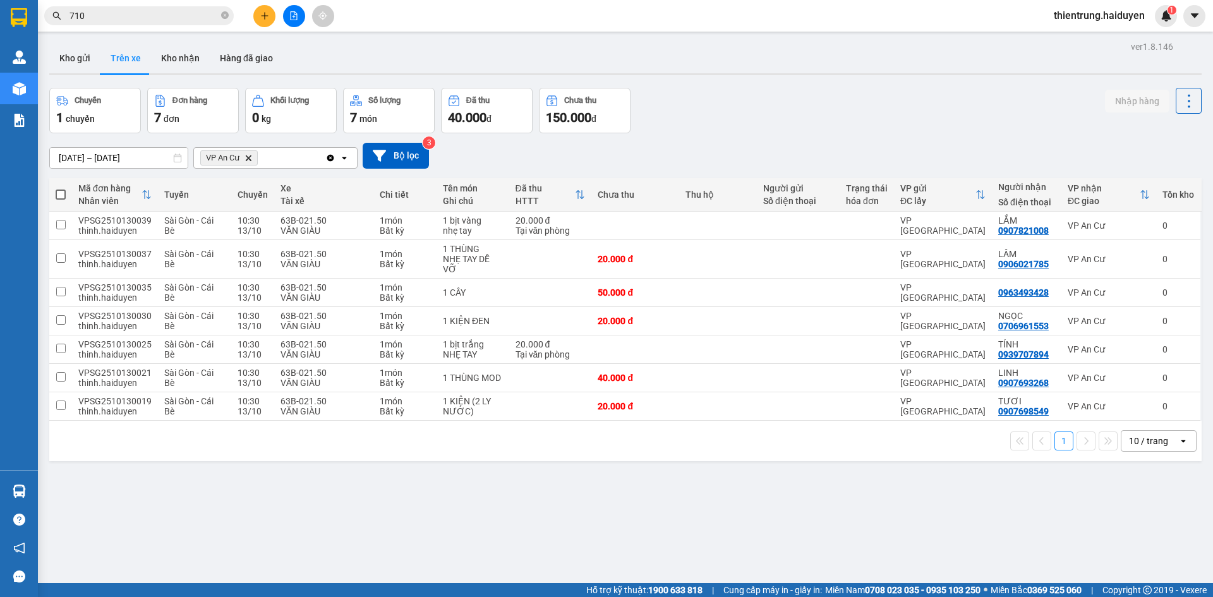
click at [636, 555] on div "ver 1.8.146 Kho gửi Trên xe Kho nhận Hàng đã giao Chuyến 1 chuyến Đơn hàng 7 đơ…" at bounding box center [625, 336] width 1163 height 597
click at [73, 60] on button "Kho gửi" at bounding box center [74, 58] width 51 height 30
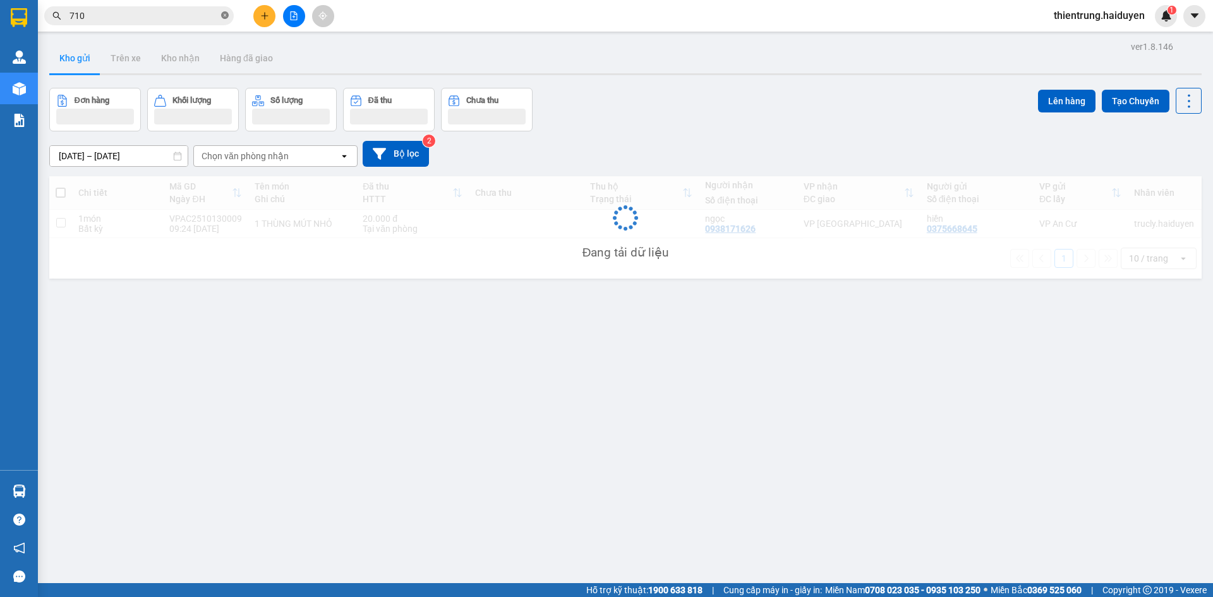
click at [224, 17] on icon "close-circle" at bounding box center [225, 15] width 8 height 8
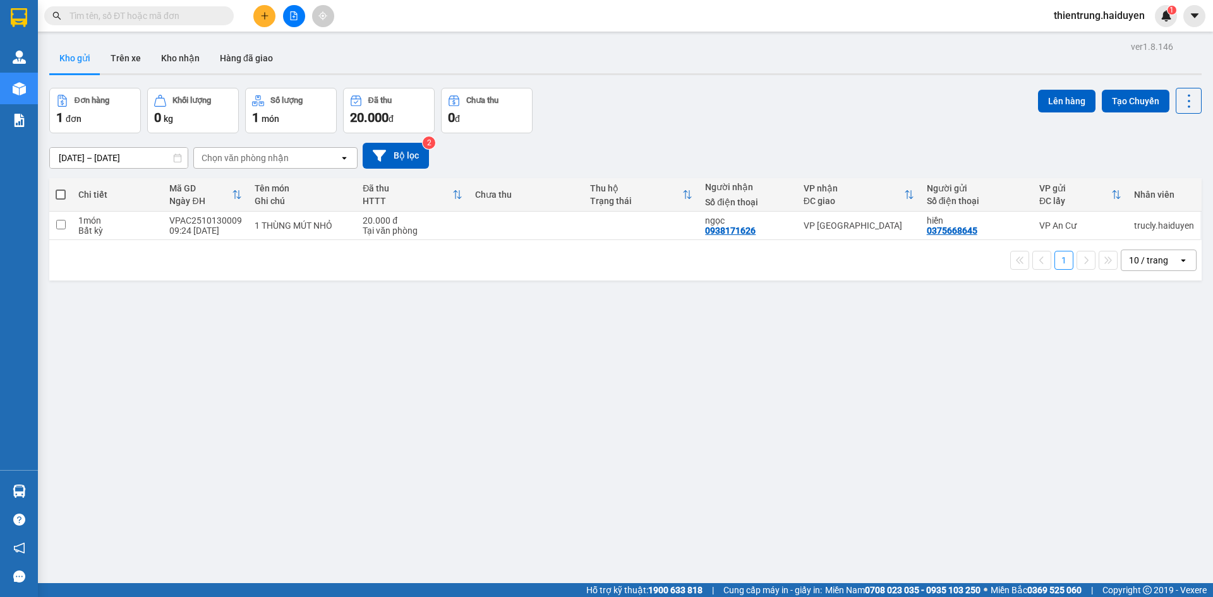
click at [1044, 461] on div "ver 1.8.146 Kho gửi Trên xe Kho nhận Hàng đã giao Đơn hàng 1 đơn Khối lượng 0 k…" at bounding box center [625, 336] width 1163 height 597
click at [130, 57] on button "Trên xe" at bounding box center [125, 58] width 51 height 30
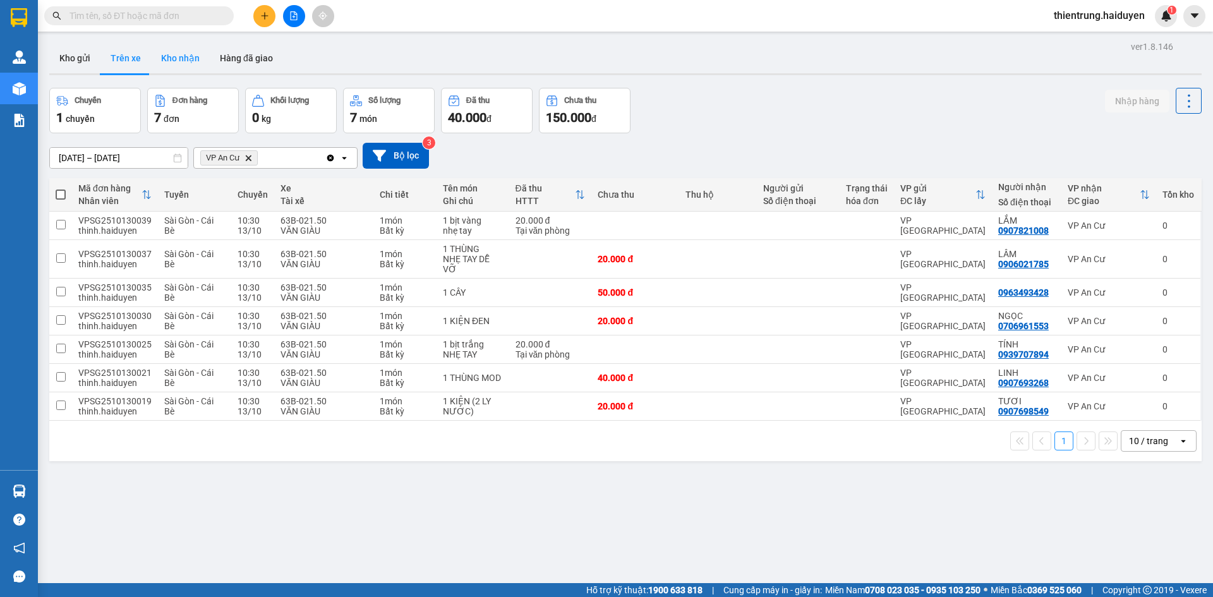
click at [174, 61] on button "Kho nhận" at bounding box center [180, 58] width 59 height 30
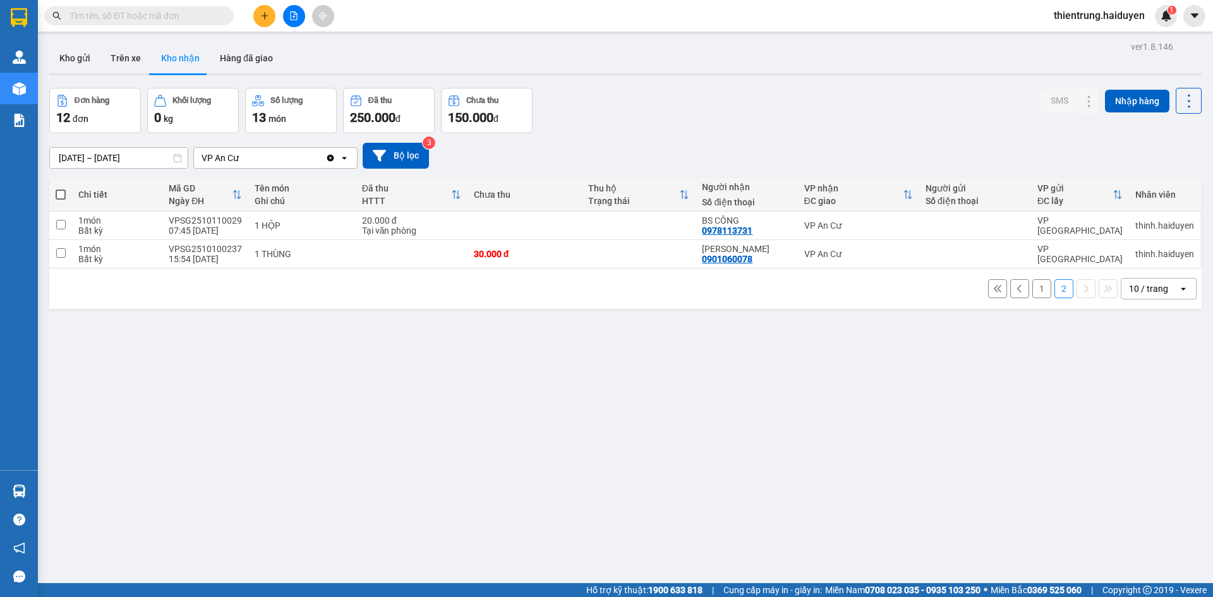
click at [1032, 291] on button "1" at bounding box center [1041, 288] width 19 height 19
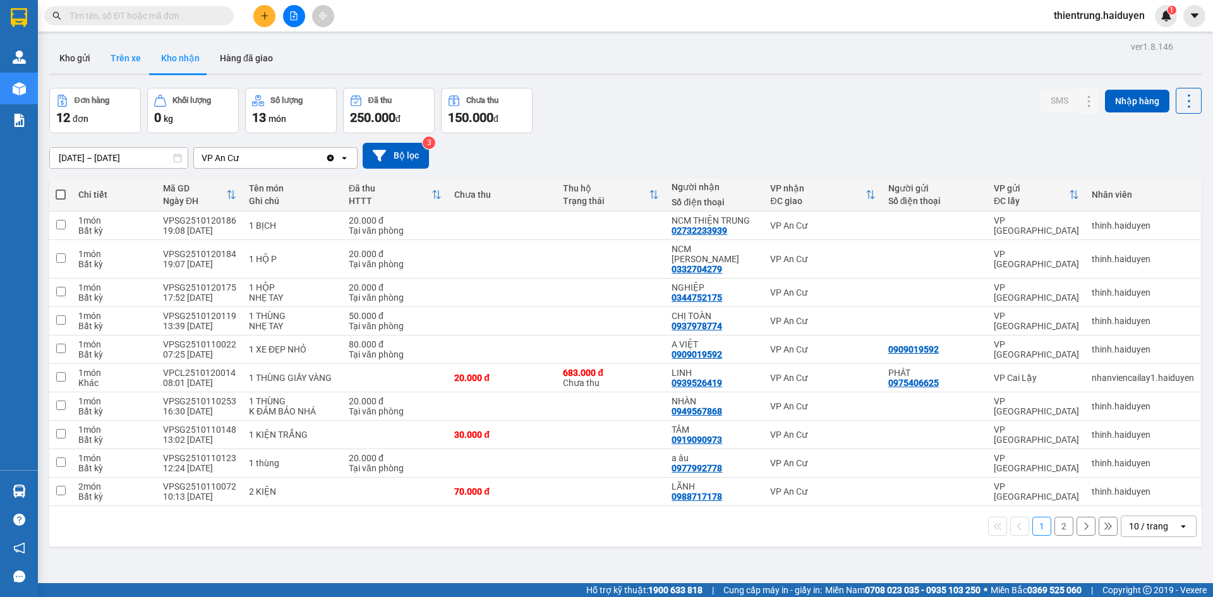
click at [130, 63] on button "Trên xe" at bounding box center [125, 58] width 51 height 30
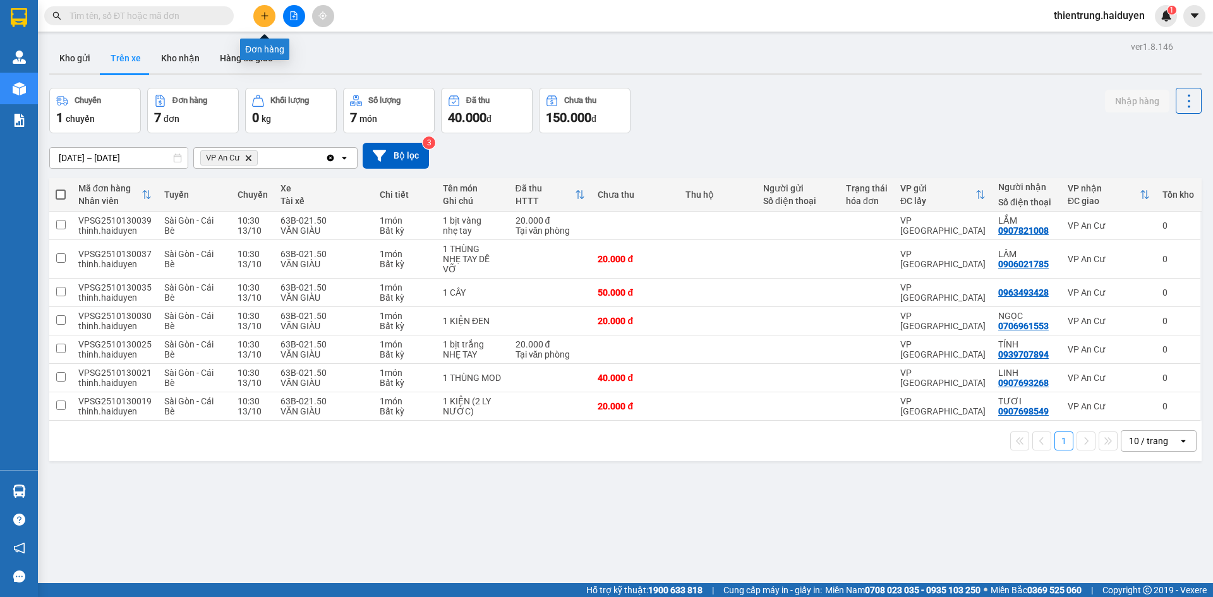
click at [264, 16] on icon "plus" at bounding box center [264, 15] width 7 height 1
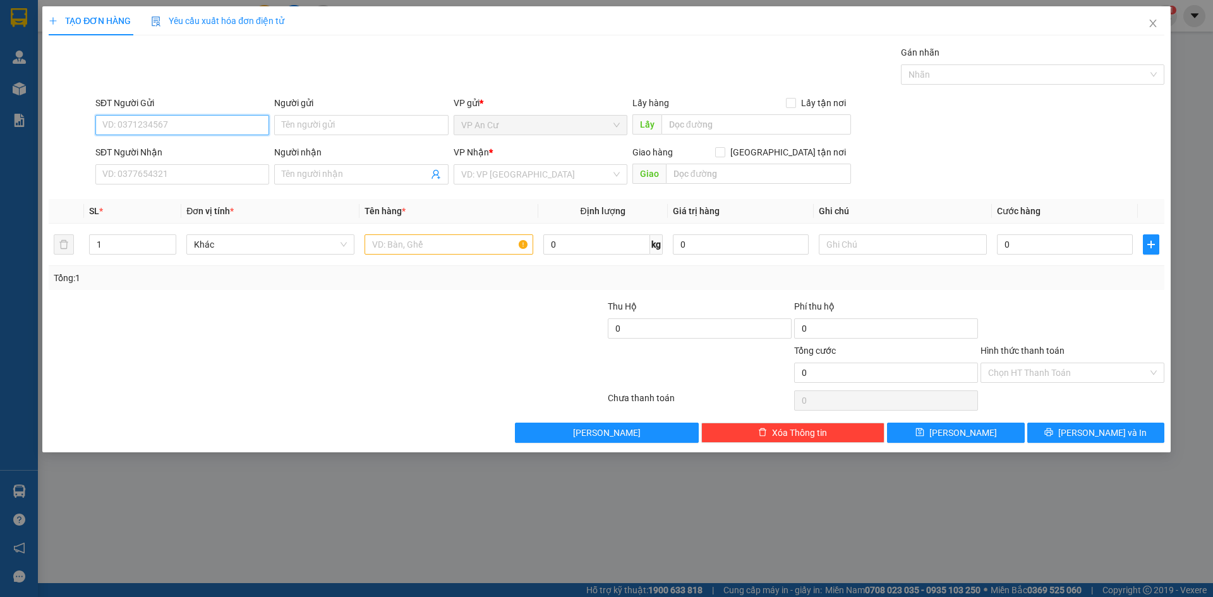
click at [206, 132] on input "SĐT Người Gửi" at bounding box center [182, 125] width 174 height 20
click at [167, 146] on div "0908392124 - CƯỜNG" at bounding box center [182, 150] width 159 height 14
type input "0908392124"
type input "CƯỜNG"
type input "0908392124"
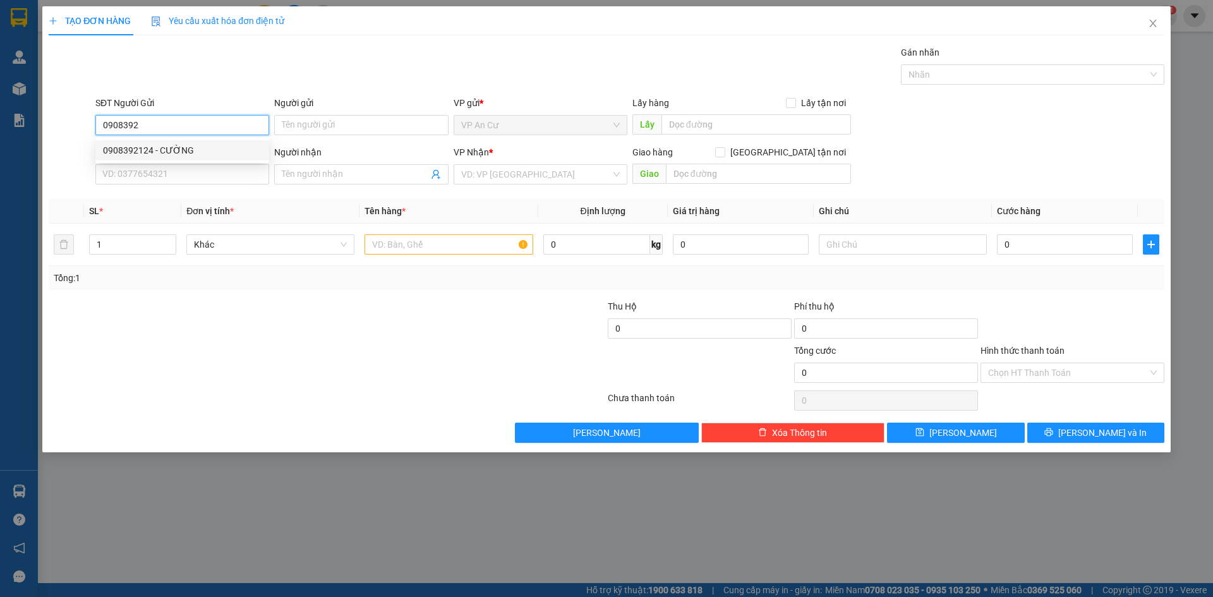
type input "CƯỜNG"
type input "50.000"
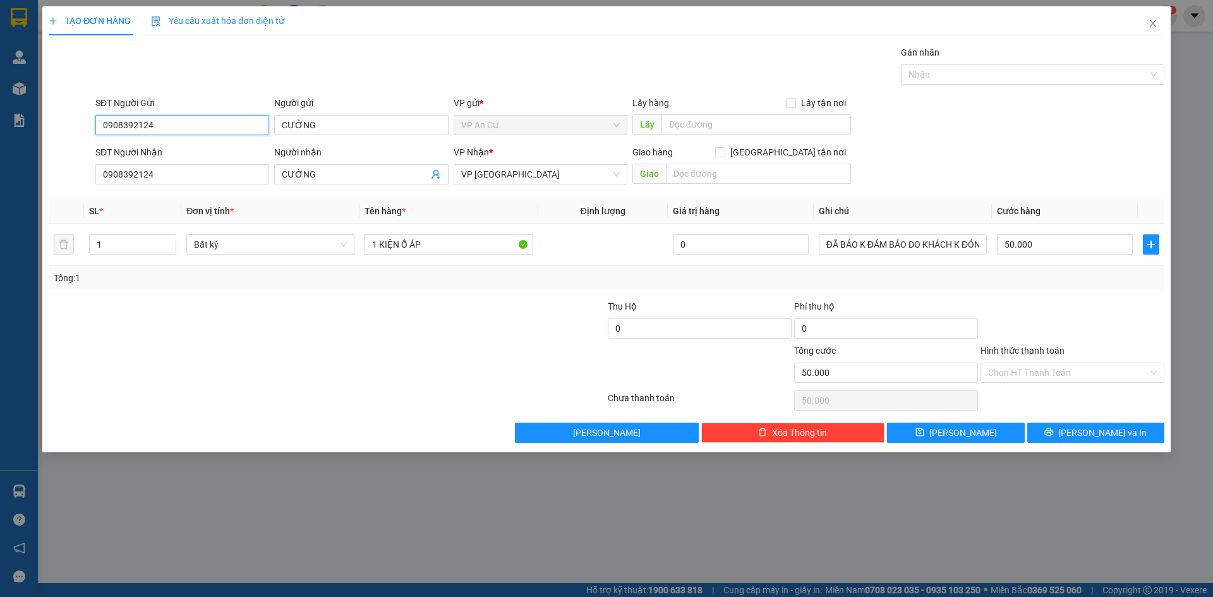
click at [131, 122] on input "0908392124" at bounding box center [182, 125] width 174 height 20
type input "0908392124"
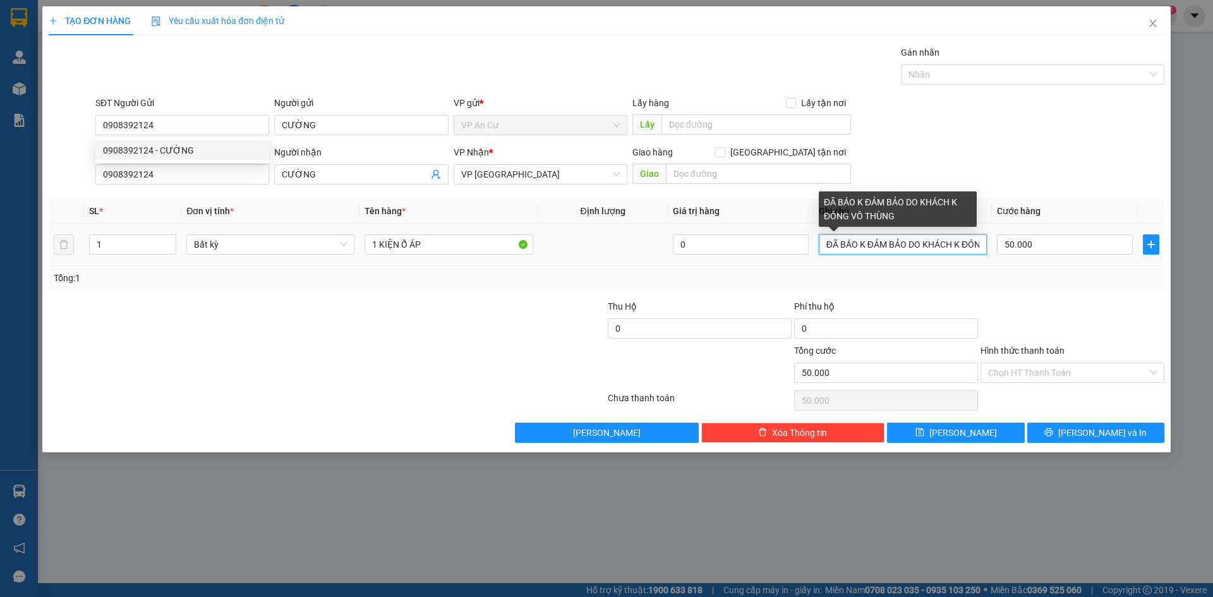
click at [894, 245] on input "ĐÃ BÁO K ĐẢM BẢO DO KHÁCH K ĐÓNG VÔ THÙNG" at bounding box center [903, 244] width 168 height 20
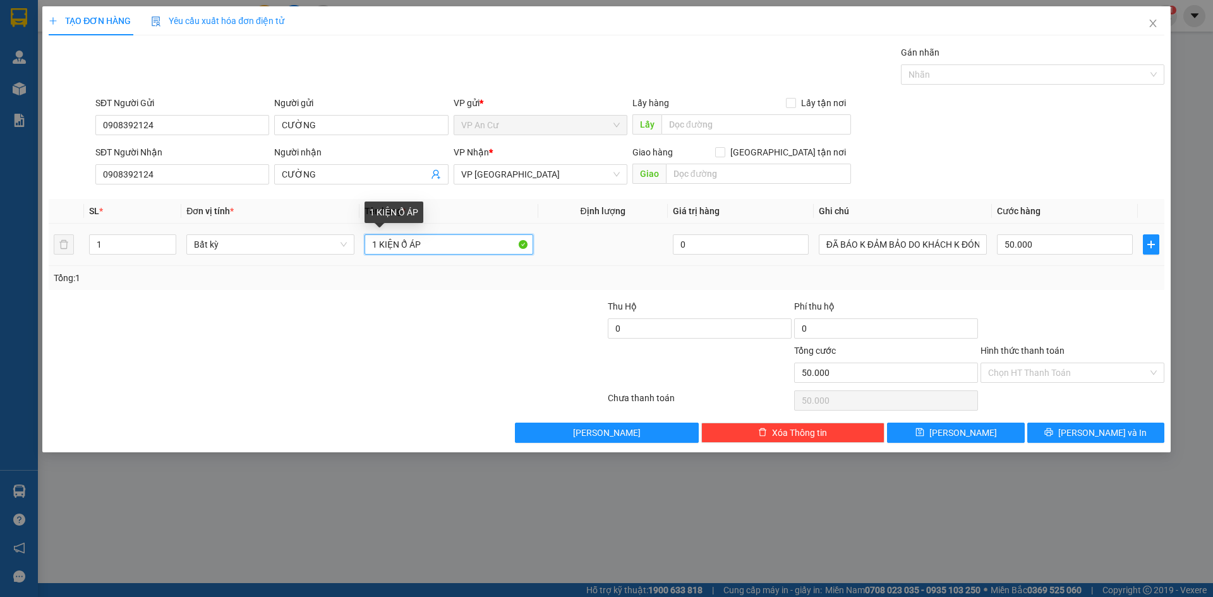
click at [433, 239] on input "1 KIỆN Ổ ÁP" at bounding box center [449, 244] width 168 height 20
type input "1 KIỆN Ổ ÁP LỚN"
click at [1055, 245] on input "50.000" at bounding box center [1065, 244] width 136 height 20
type input "8"
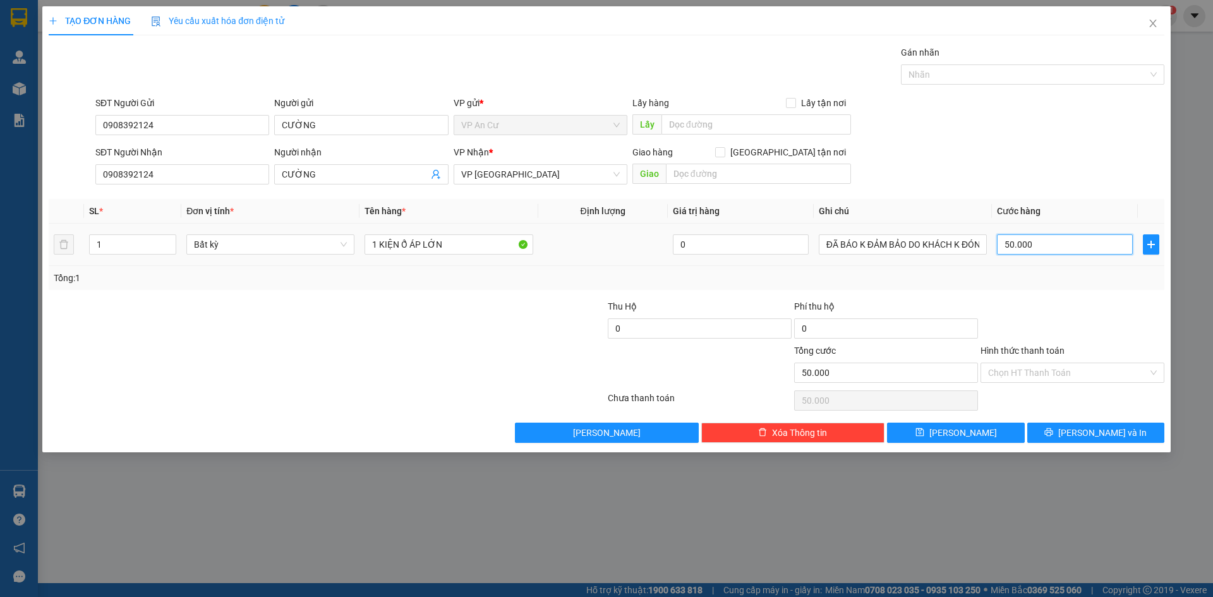
type input "8"
type input "80"
type input "80.000"
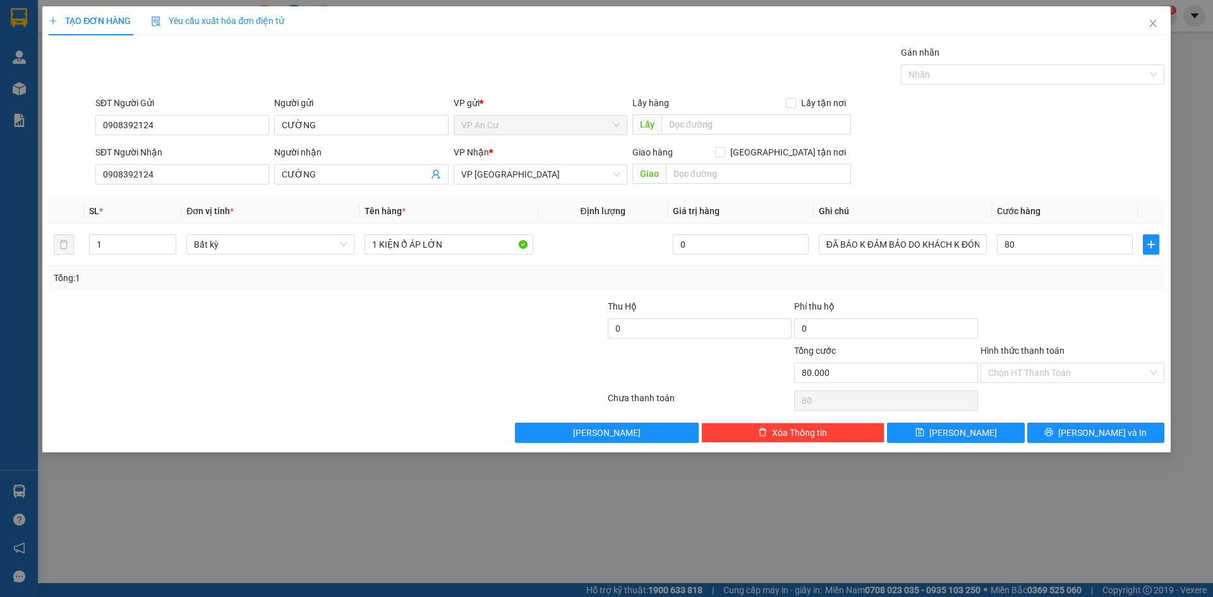
type input "80.000"
click at [1044, 275] on div "Tổng: 1" at bounding box center [607, 278] width 1106 height 14
drag, startPoint x: 1087, startPoint y: 435, endPoint x: 1067, endPoint y: 183, distance: 253.5
click at [1067, 183] on div "Transit Pickup Surcharge Ids Transit Deliver Surcharge Ids Transit Deliver Surc…" at bounding box center [607, 243] width 1116 height 397
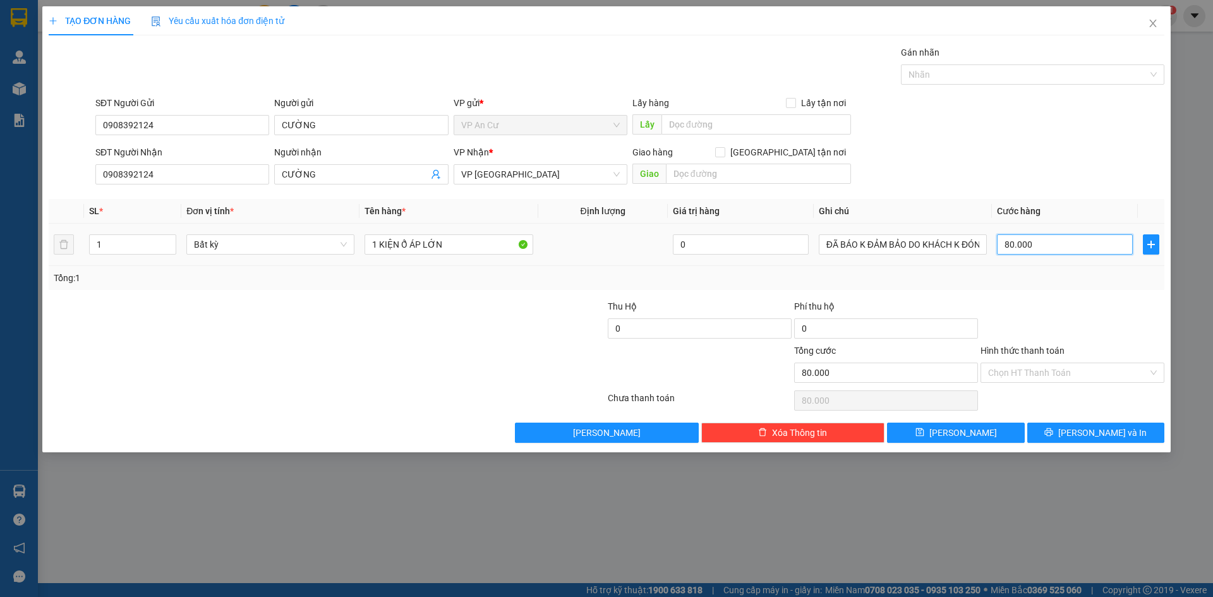
click at [1062, 252] on input "80.000" at bounding box center [1065, 244] width 136 height 20
type input "6"
type input "60"
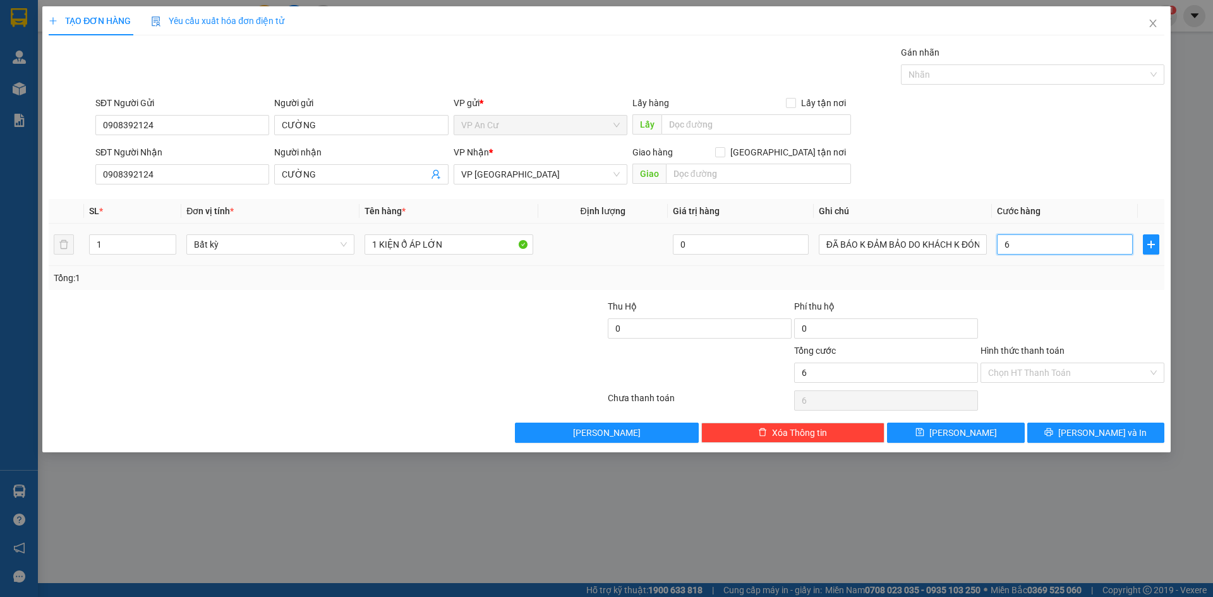
type input "60"
type input "60.000"
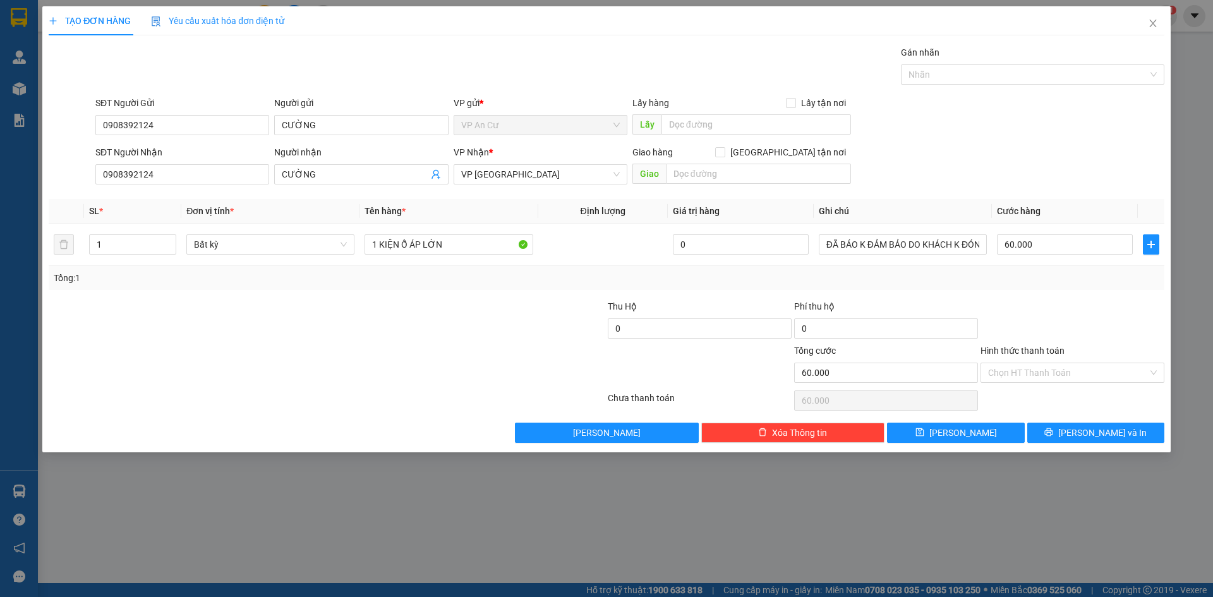
click at [1034, 293] on div "Transit Pickup Surcharge Ids Transit Deliver Surcharge Ids Transit Deliver Surc…" at bounding box center [607, 243] width 1116 height 397
click at [1087, 432] on span "Lưu và In" at bounding box center [1102, 433] width 88 height 14
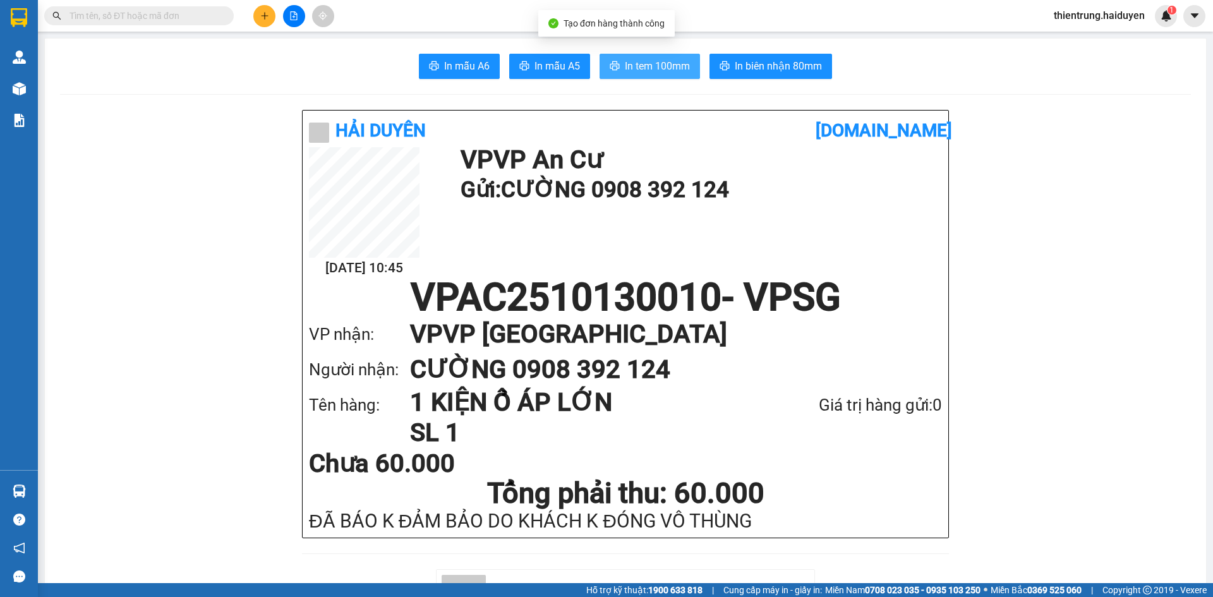
click at [654, 73] on span "In tem 100mm" at bounding box center [657, 66] width 65 height 16
click at [564, 373] on h1 "CƯỜNG 0908 392 124" at bounding box center [663, 369] width 507 height 35
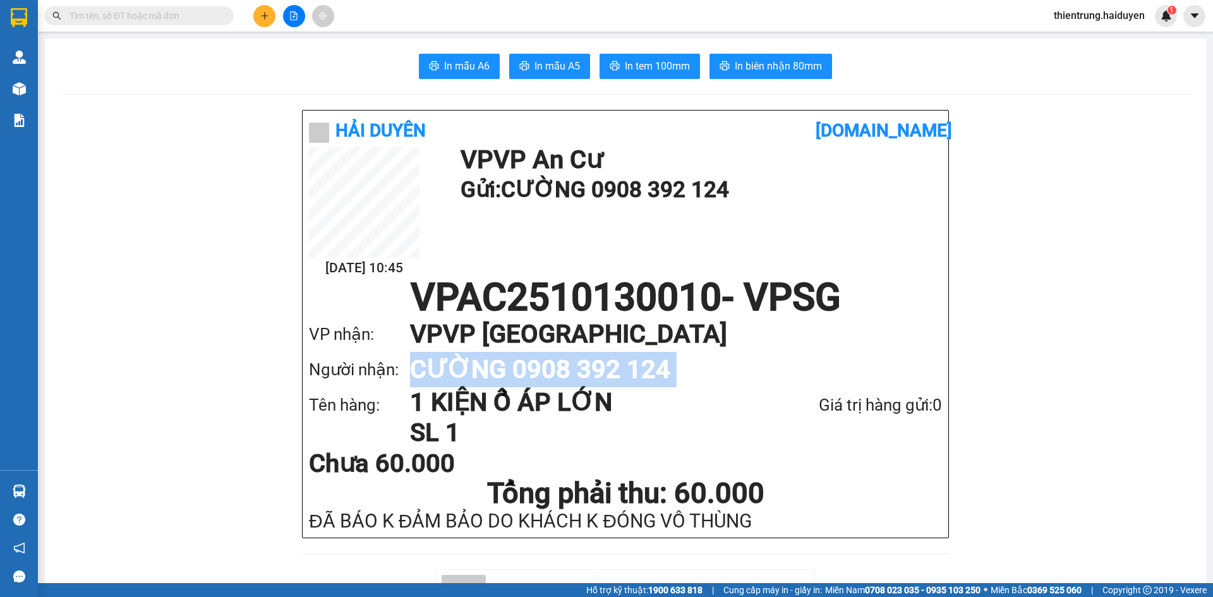
click at [564, 373] on h1 "CƯỜNG 0908 392 124" at bounding box center [663, 369] width 507 height 35
copy h1 "CƯỜNG 0908 392 124"
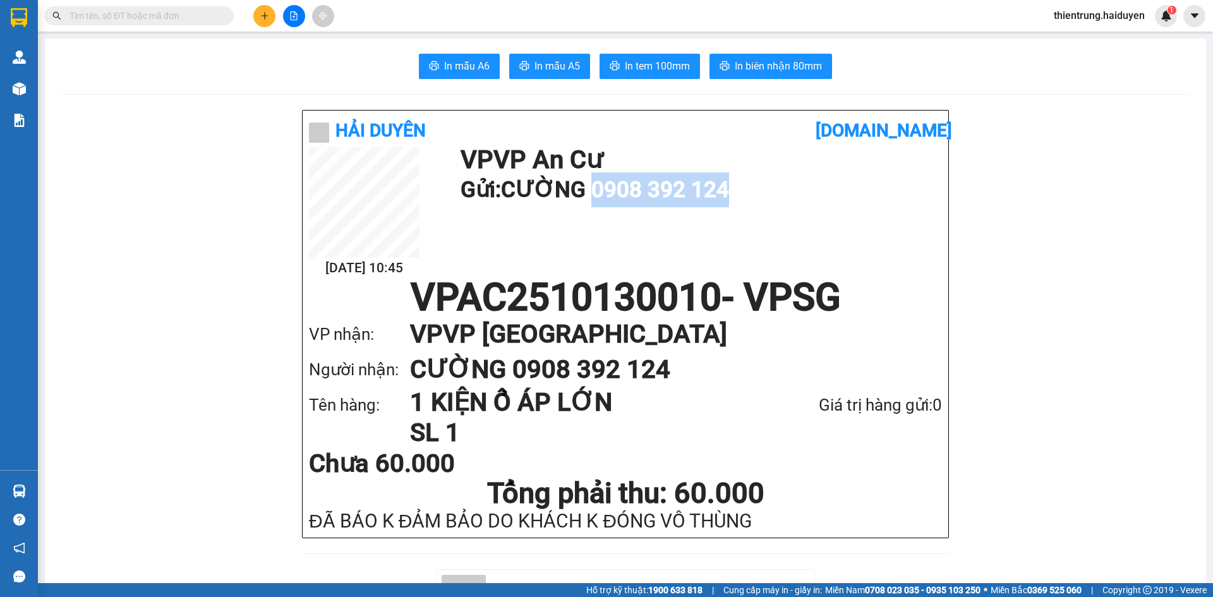
drag, startPoint x: 595, startPoint y: 192, endPoint x: 752, endPoint y: 197, distance: 157.4
click at [752, 197] on h1 "Gửi: CƯỜNG 0908 392 124" at bounding box center [698, 189] width 475 height 35
copy h1 "0908 392 124"
click at [190, 13] on input "text" at bounding box center [143, 16] width 149 height 14
paste input "0908 392 124"
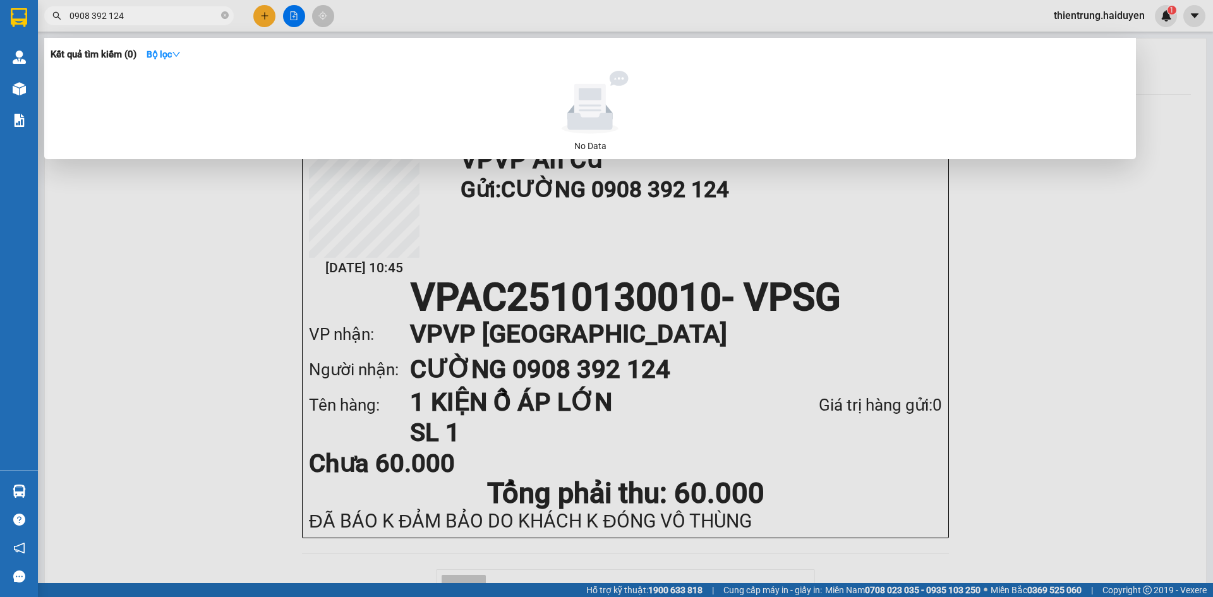
click at [111, 20] on input "0908 392 124" at bounding box center [143, 16] width 149 height 14
click at [106, 19] on input "0908 392 124" at bounding box center [143, 16] width 149 height 14
click at [109, 19] on input "0908 392 124" at bounding box center [143, 16] width 149 height 14
click at [90, 19] on input "0908 392124" at bounding box center [143, 16] width 149 height 14
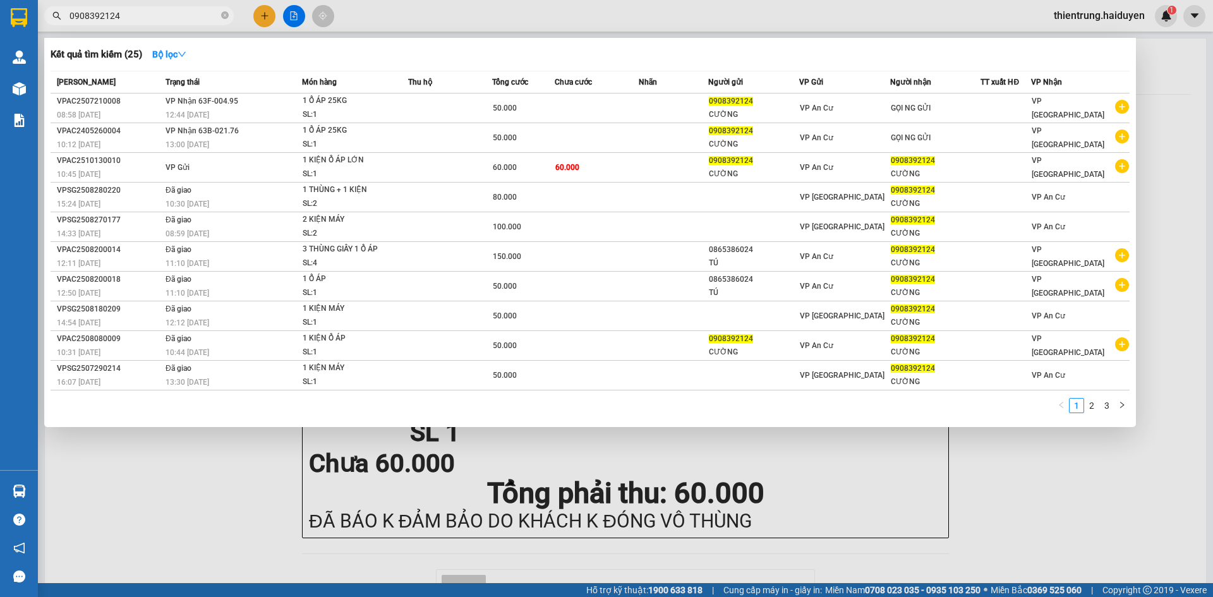
type input "0908392124"
click at [646, 477] on div at bounding box center [606, 298] width 1213 height 597
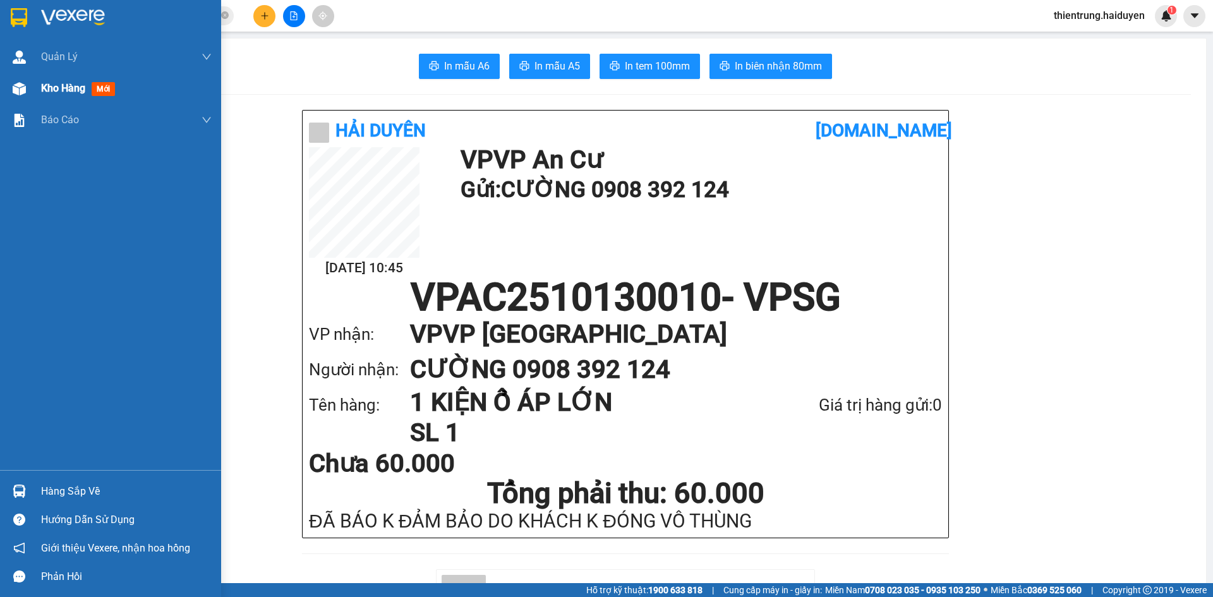
click at [63, 87] on span "Kho hàng" at bounding box center [63, 88] width 44 height 12
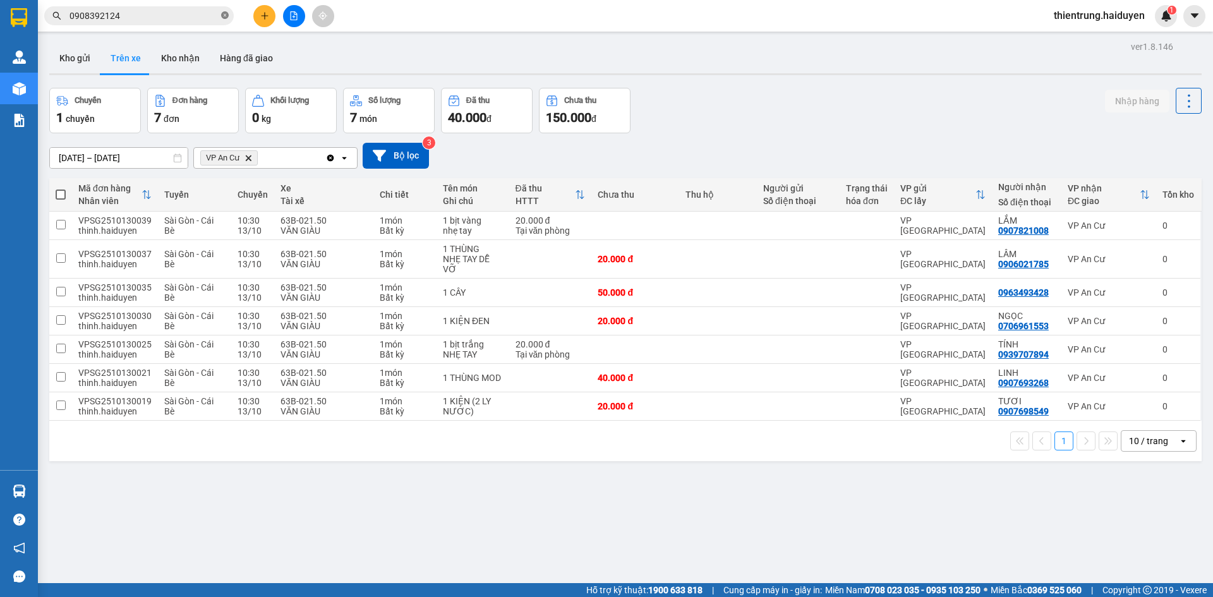
click at [226, 15] on icon "close-circle" at bounding box center [225, 15] width 8 height 8
click at [79, 54] on button "Kho gửi" at bounding box center [74, 58] width 51 height 30
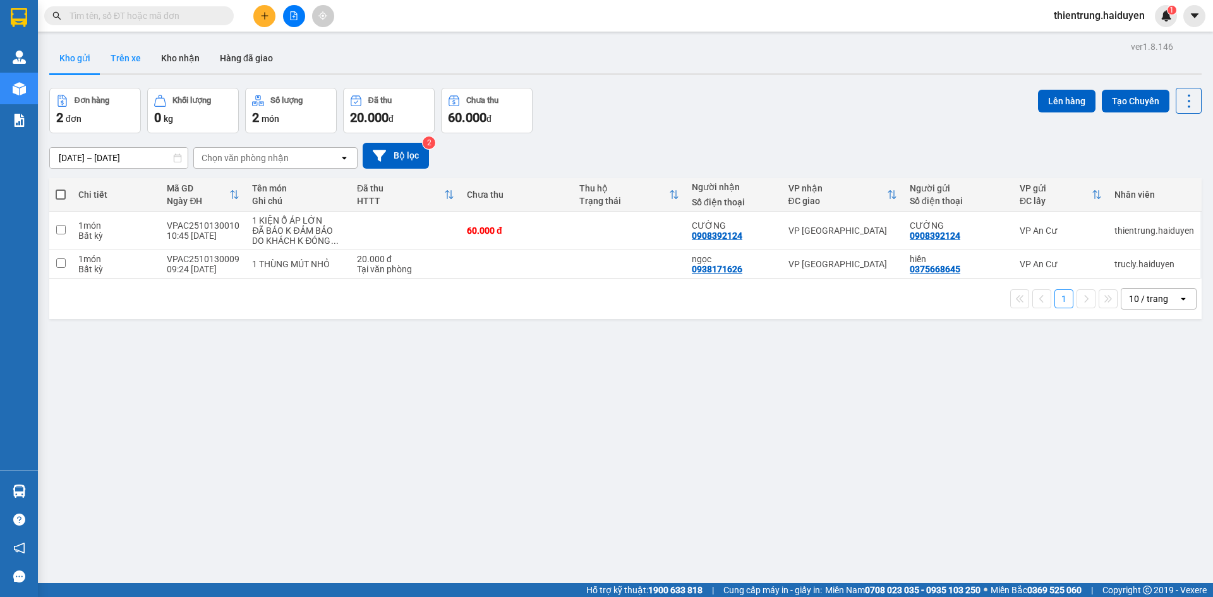
click at [135, 57] on button "Trên xe" at bounding box center [125, 58] width 51 height 30
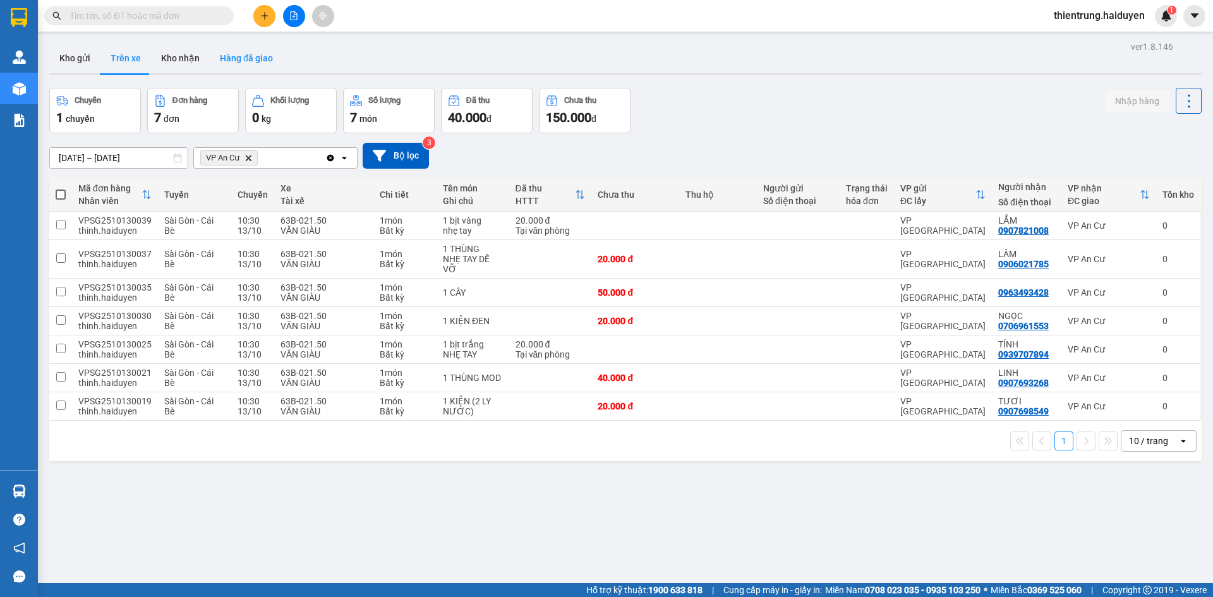
click at [212, 49] on button "Hàng đã giao" at bounding box center [246, 58] width 73 height 30
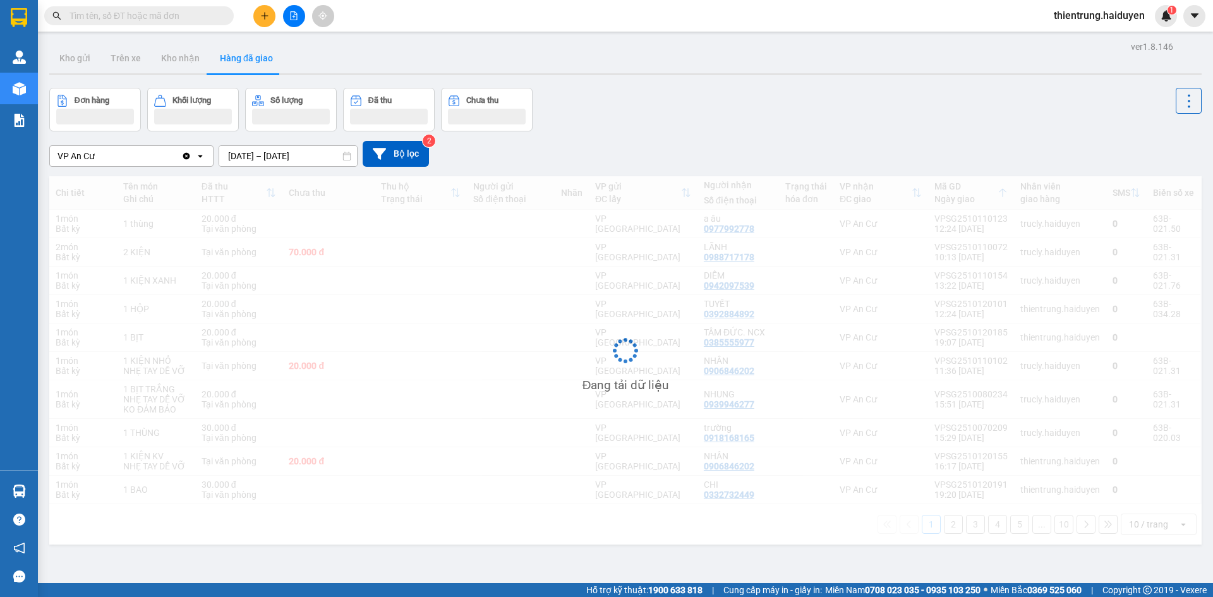
click at [171, 19] on input "text" at bounding box center [143, 16] width 149 height 14
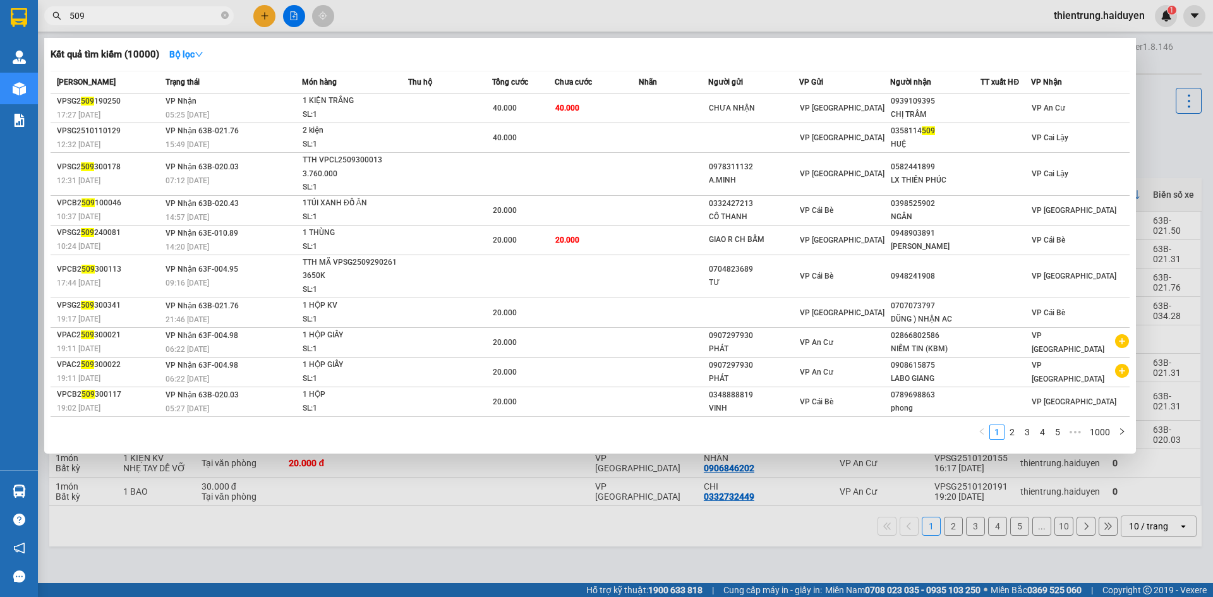
type input "509"
click at [1174, 58] on div at bounding box center [606, 298] width 1213 height 597
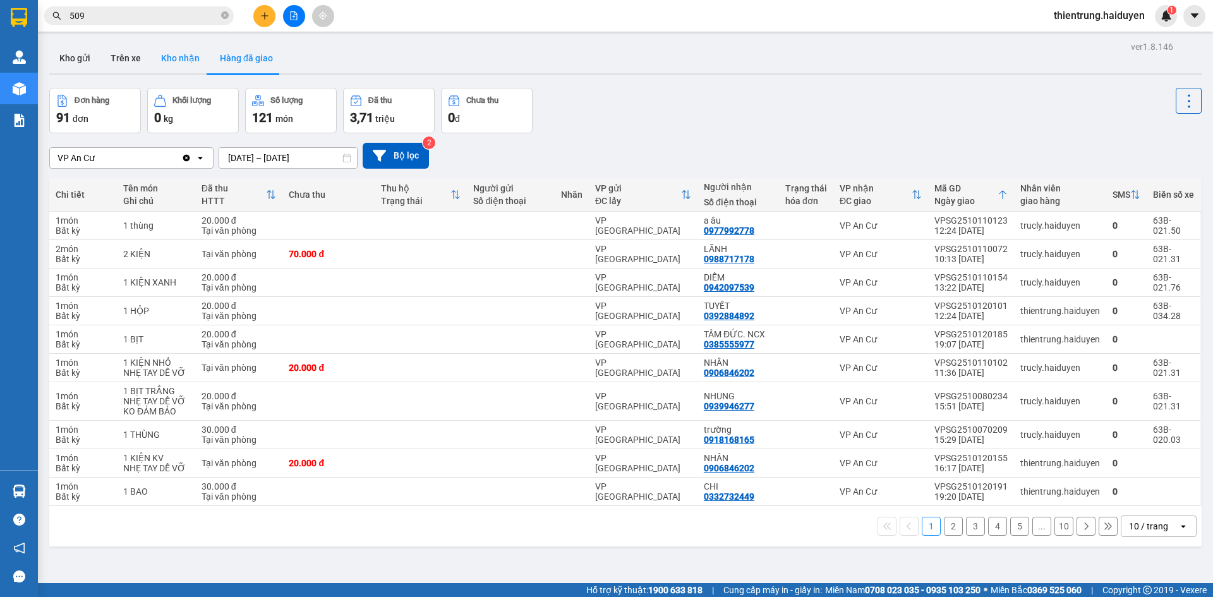
click at [174, 55] on button "Kho nhận" at bounding box center [180, 58] width 59 height 30
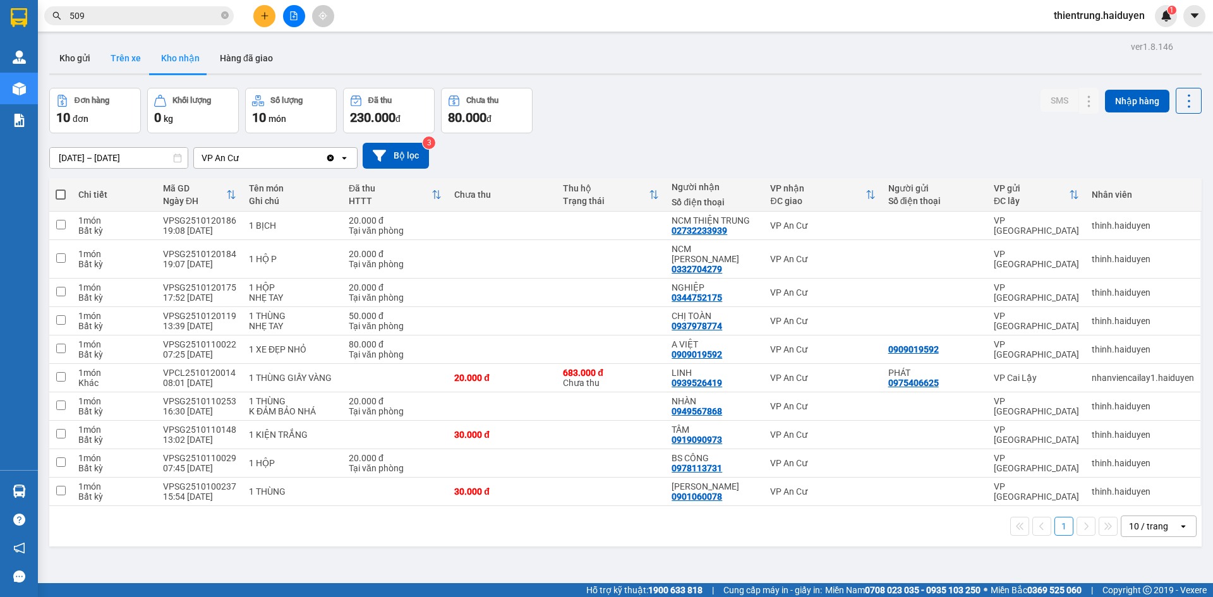
click at [136, 61] on button "Trên xe" at bounding box center [125, 58] width 51 height 30
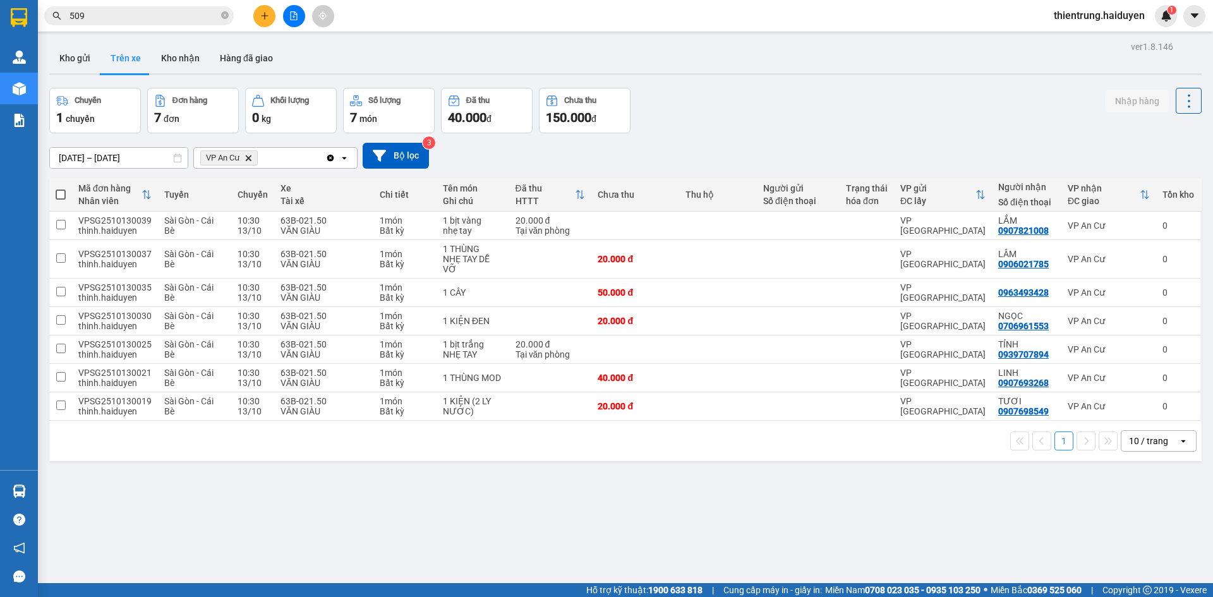
click at [1051, 102] on div "Chuyến 1 chuyến Đơn hàng 7 đơn Khối lượng 0 kg Số lượng 7 món Đã thu 40.000 đ C…" at bounding box center [625, 110] width 1152 height 45
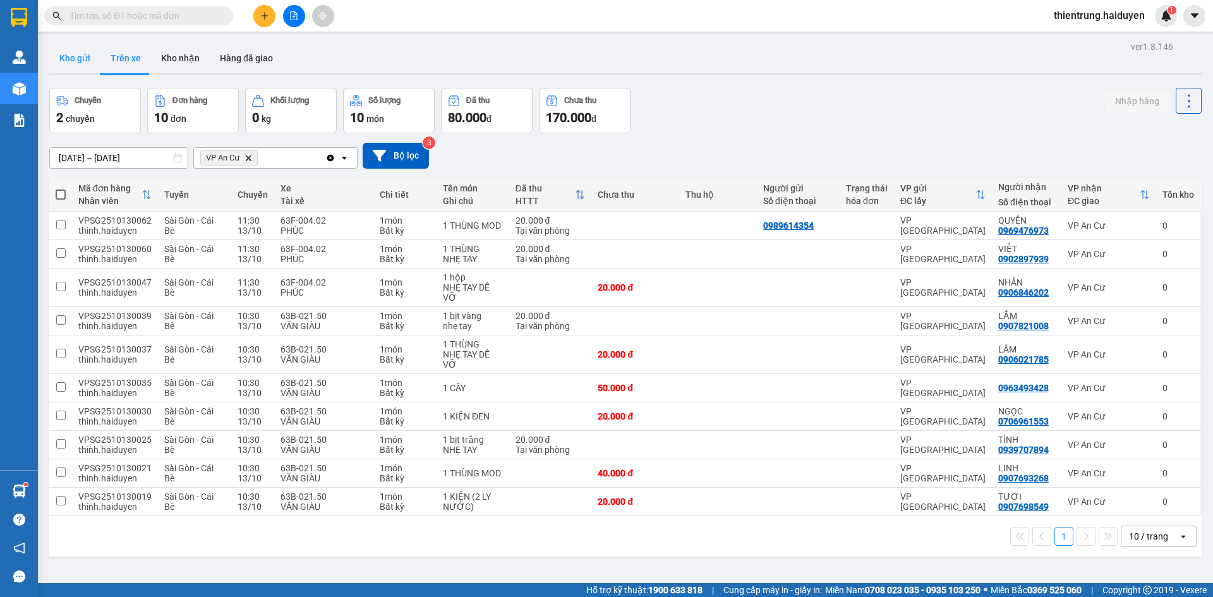
click at [87, 69] on button "Kho gửi" at bounding box center [74, 58] width 51 height 30
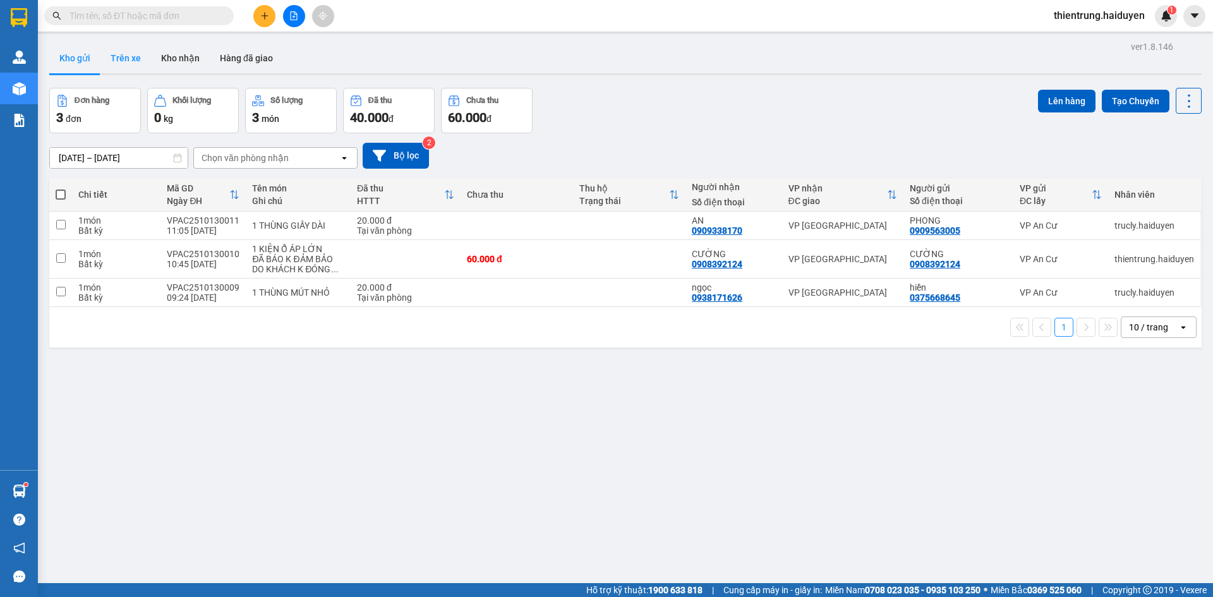
click at [120, 60] on button "Trên xe" at bounding box center [125, 58] width 51 height 30
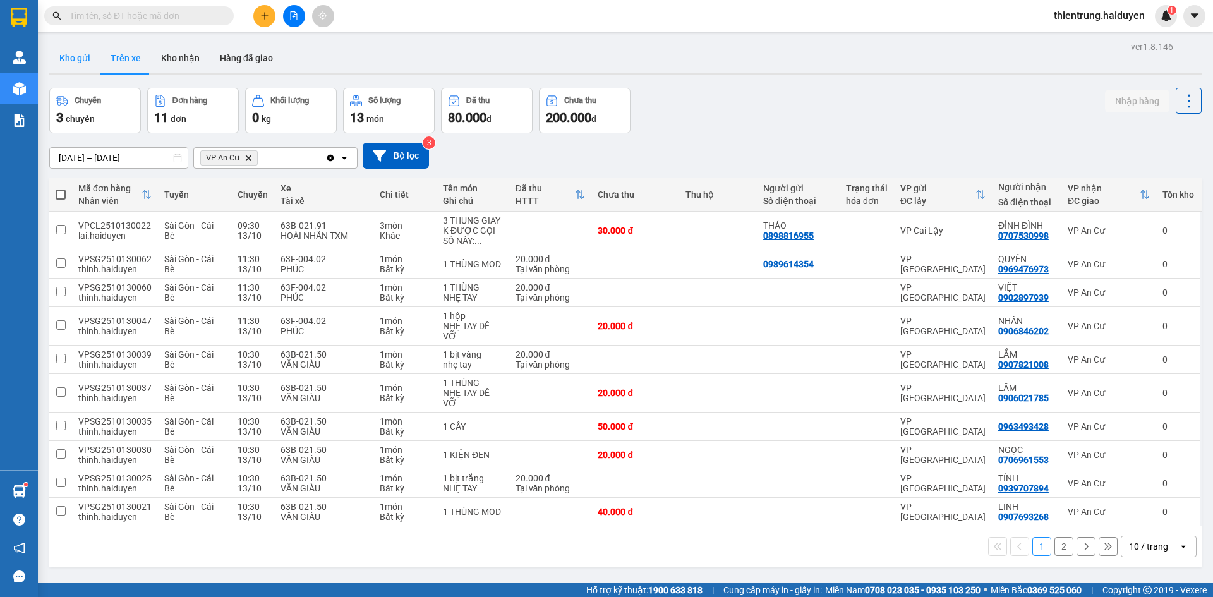
click at [69, 58] on button "Kho gửi" at bounding box center [74, 58] width 51 height 30
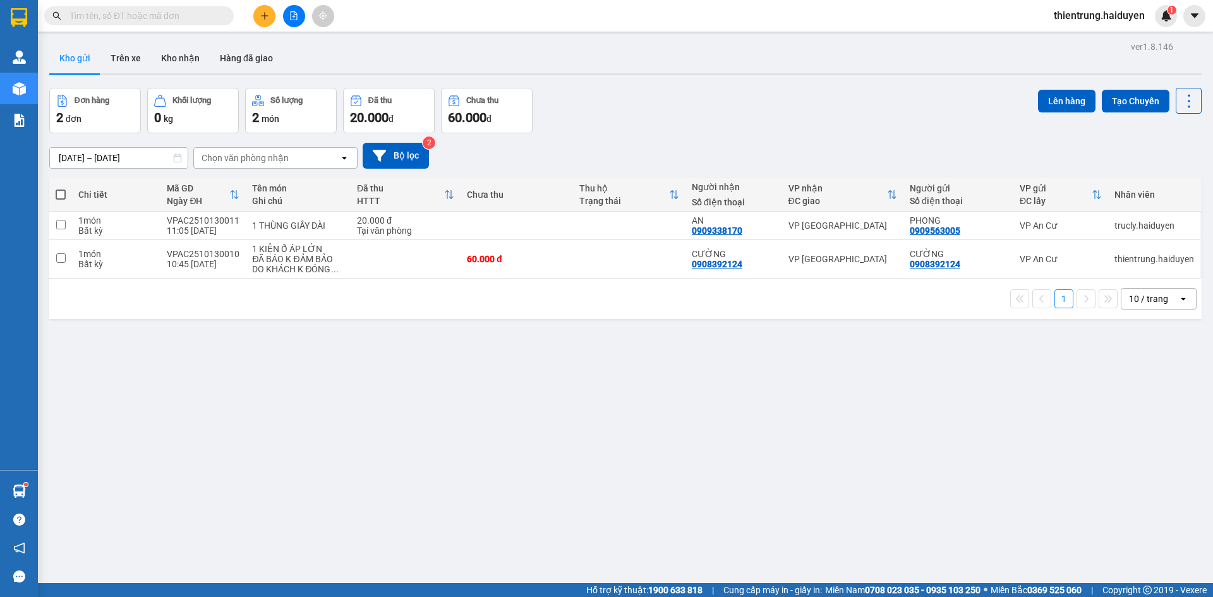
click at [270, 362] on div "ver 1.8.146 Kho gửi Trên xe Kho nhận Hàng đã giao Đơn hàng 2 đơn Khối lượng 0 k…" at bounding box center [625, 336] width 1163 height 597
click at [179, 20] on input "text" at bounding box center [143, 16] width 149 height 14
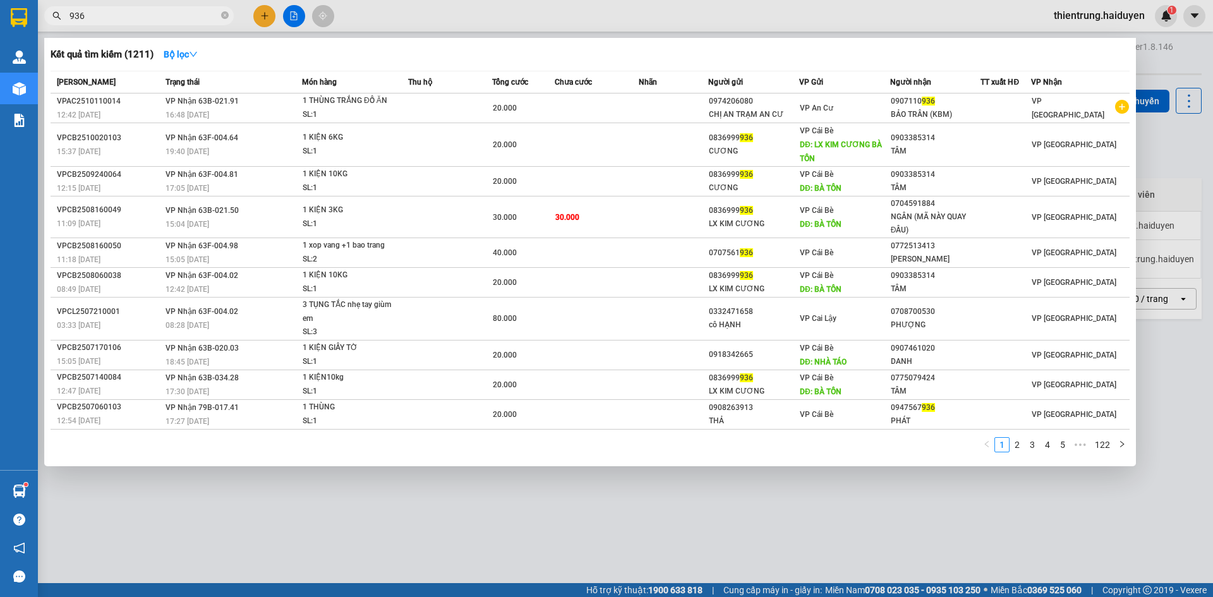
type input "936"
click at [560, 540] on div at bounding box center [606, 298] width 1213 height 597
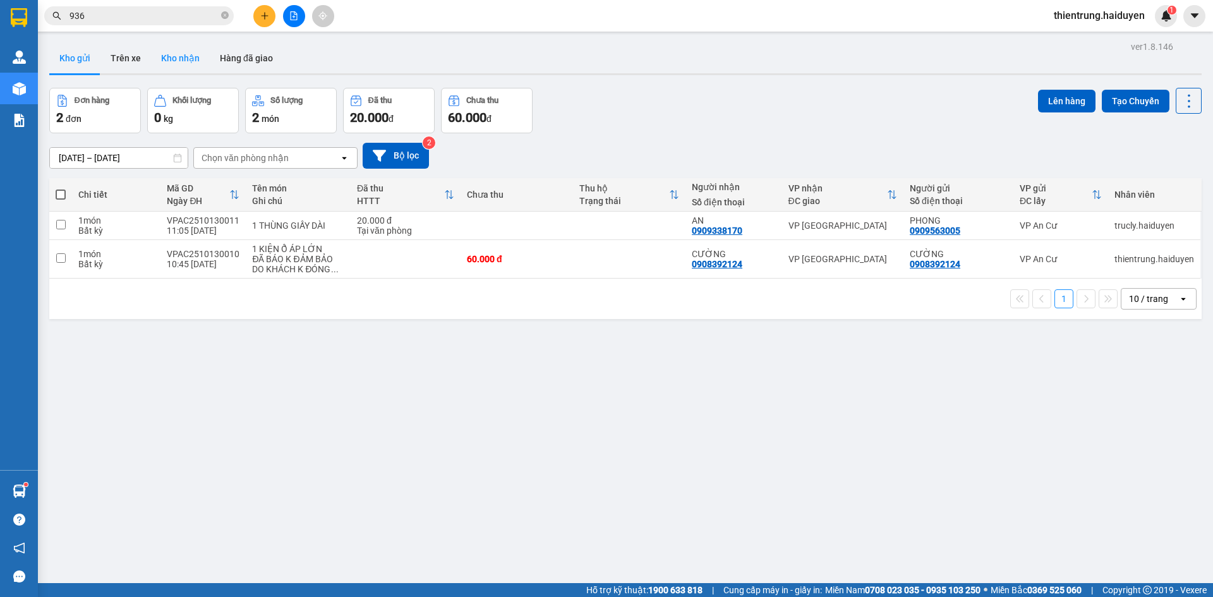
click at [181, 56] on button "Kho nhận" at bounding box center [180, 58] width 59 height 30
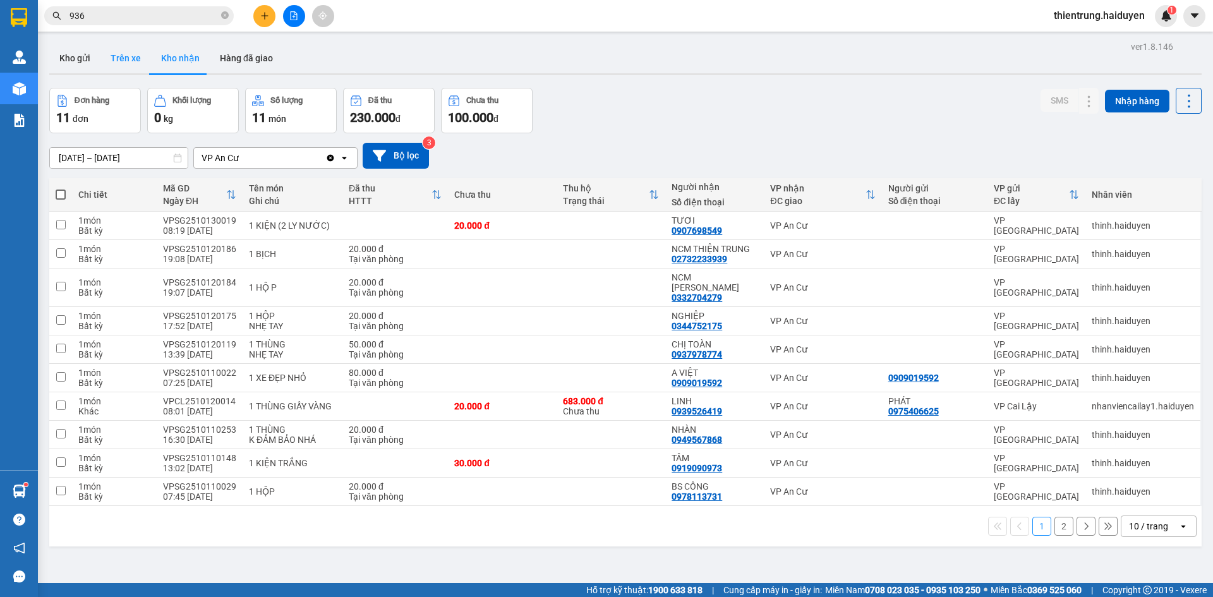
click at [123, 64] on button "Trên xe" at bounding box center [125, 58] width 51 height 30
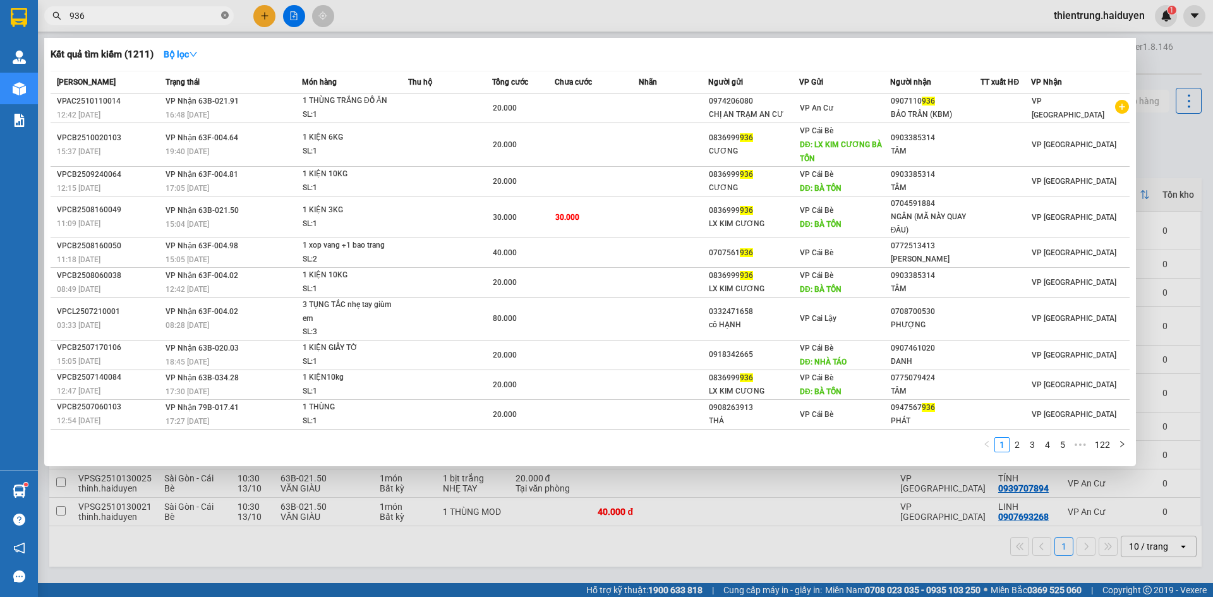
click at [223, 15] on icon "close-circle" at bounding box center [225, 15] width 8 height 8
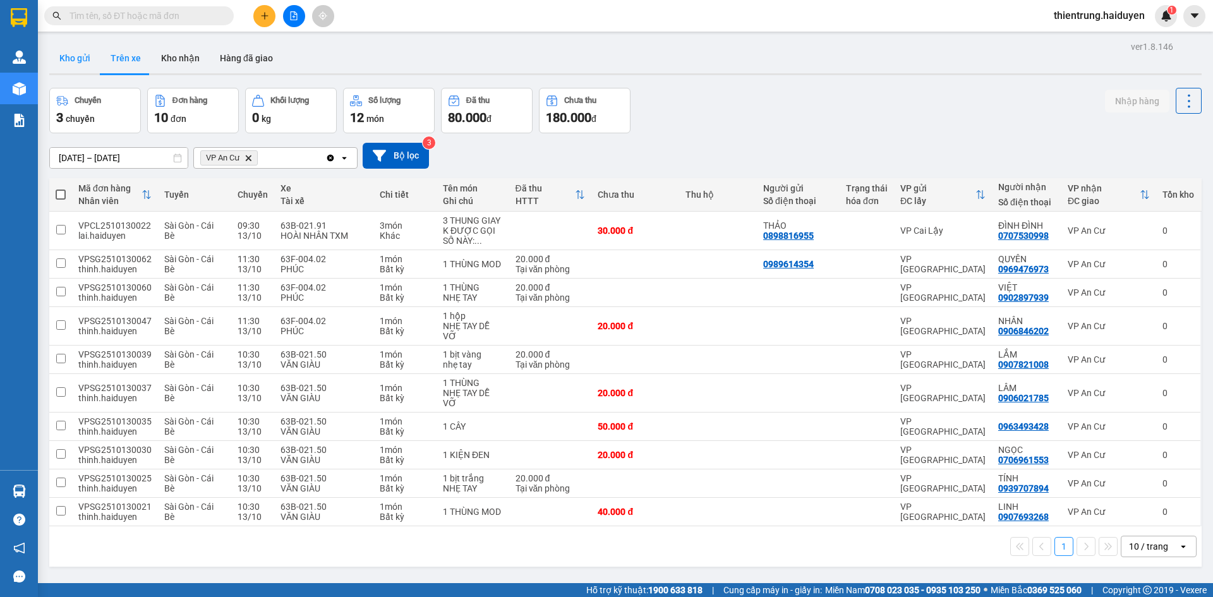
click at [84, 57] on button "Kho gửi" at bounding box center [74, 58] width 51 height 30
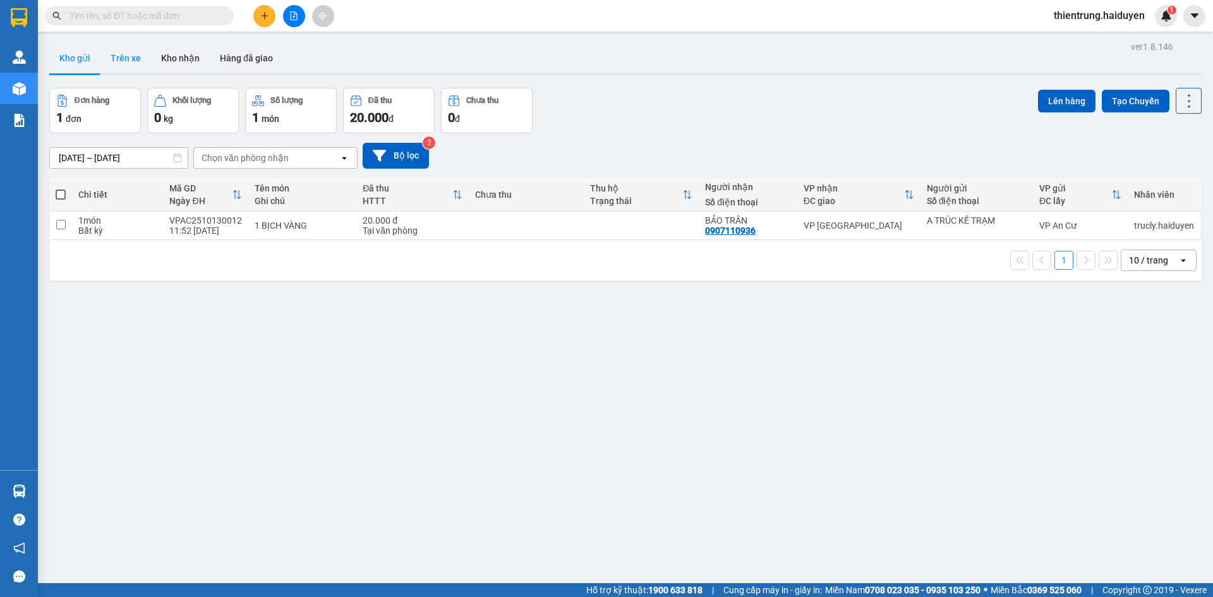
click at [122, 60] on button "Trên xe" at bounding box center [125, 58] width 51 height 30
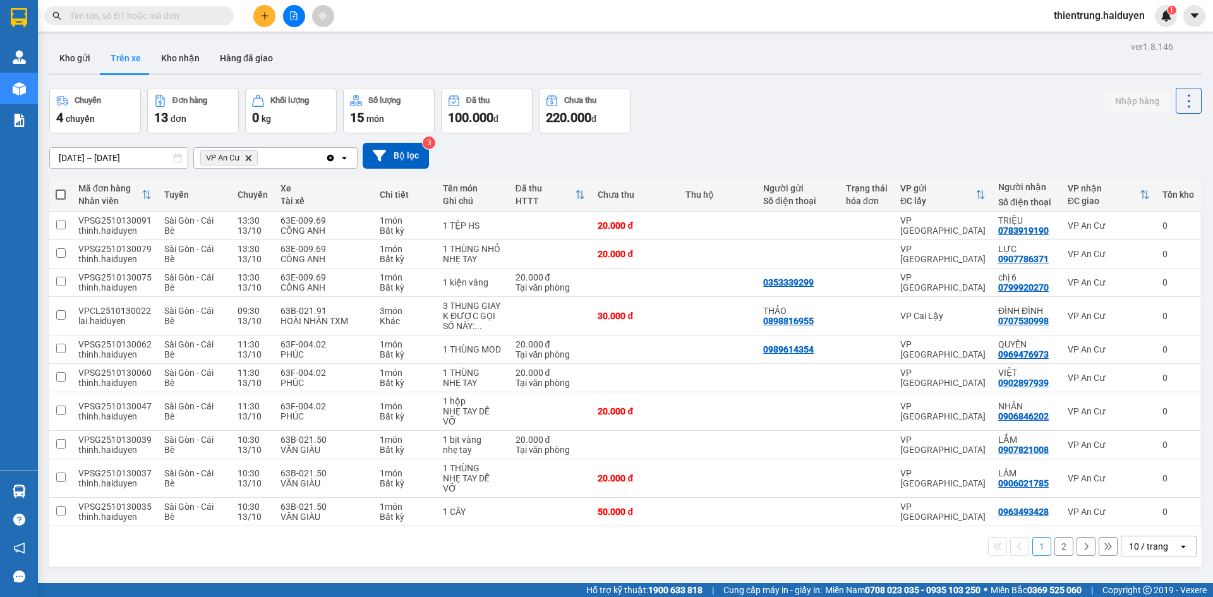
click at [1054, 546] on button "2" at bounding box center [1063, 546] width 19 height 19
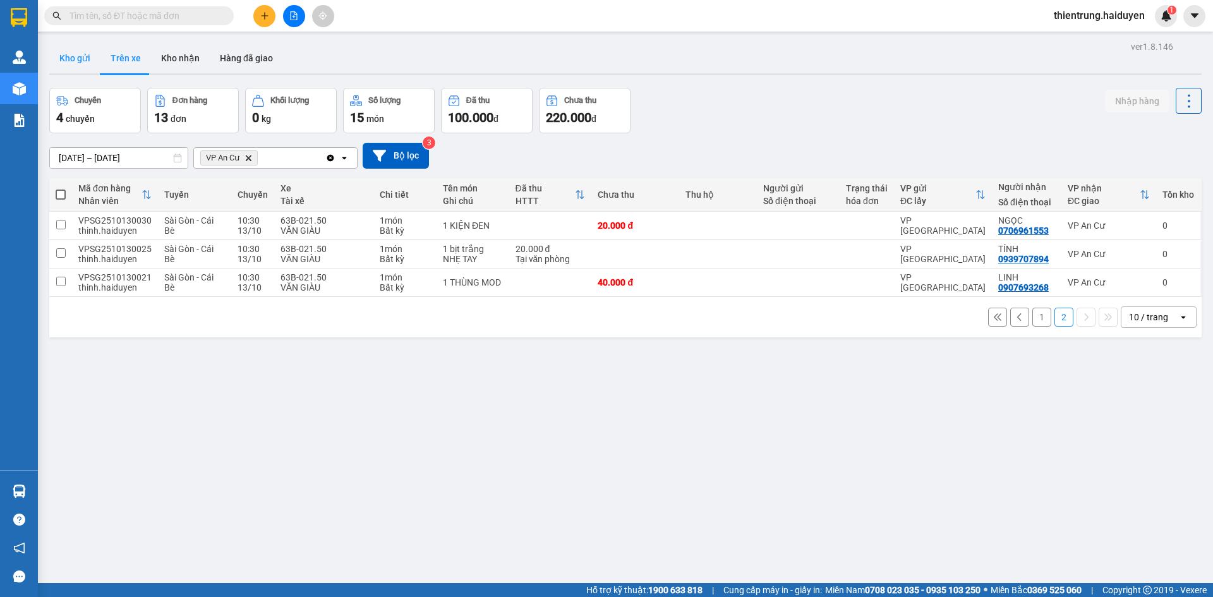
click at [62, 56] on button "Kho gửi" at bounding box center [74, 58] width 51 height 30
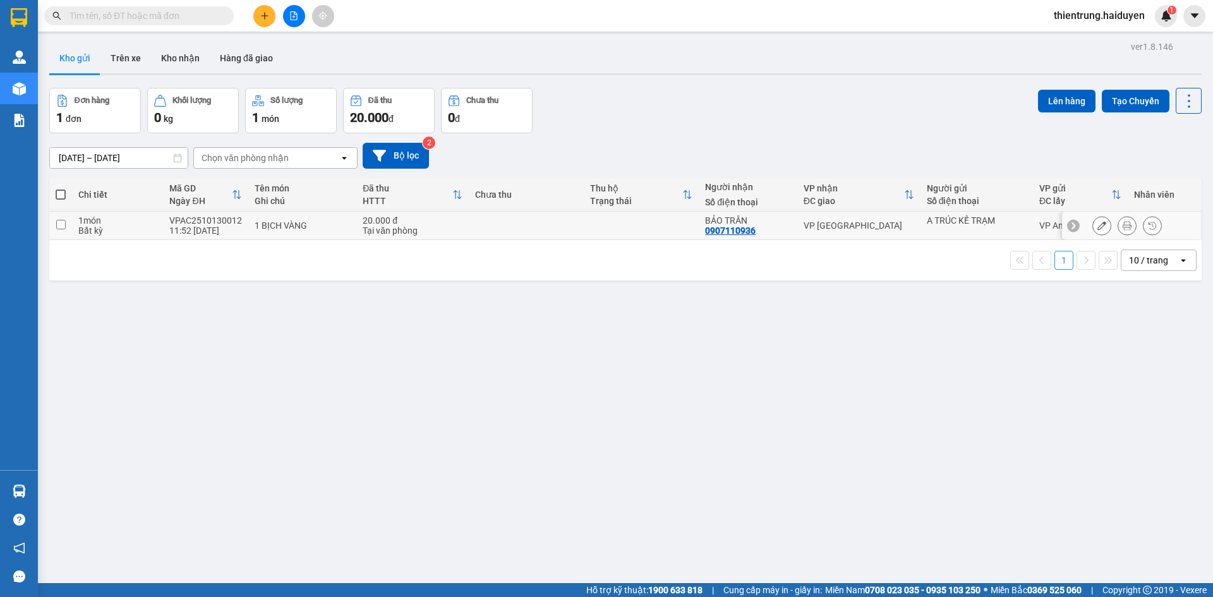
click at [56, 224] on input "checkbox" at bounding box center [60, 224] width 9 height 9
checkbox input "true"
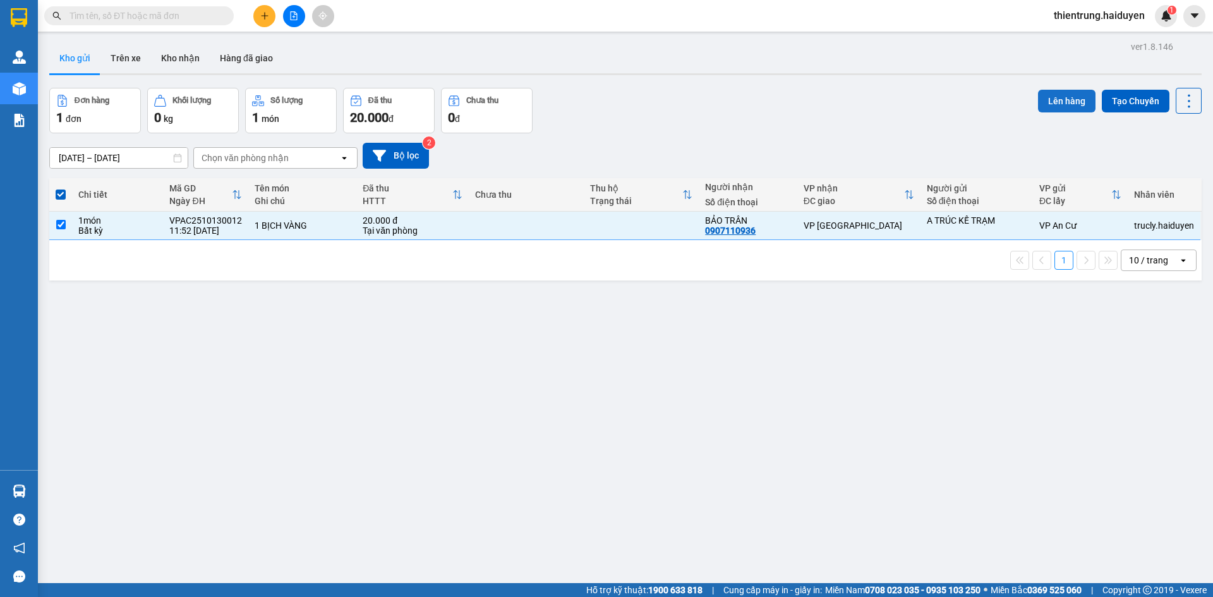
click at [1052, 100] on button "Lên hàng" at bounding box center [1066, 101] width 57 height 23
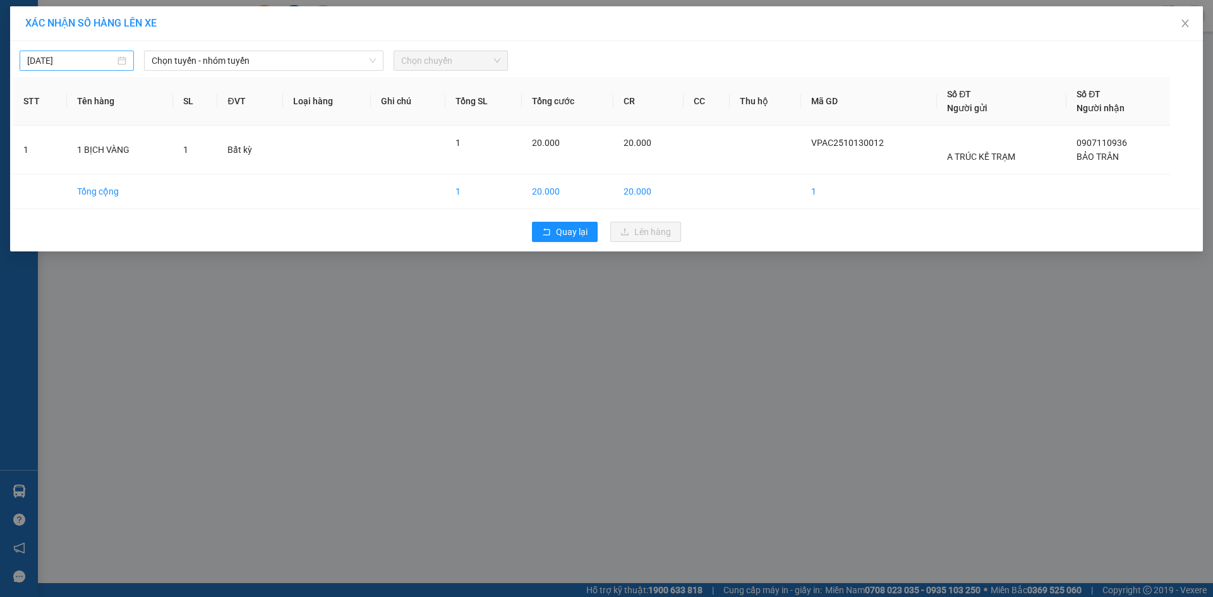
click at [94, 62] on input "[DATE]" at bounding box center [71, 61] width 88 height 14
type input "[DATE]"
click at [62, 172] on div "13" at bounding box center [61, 171] width 15 height 15
click at [215, 59] on span "Chọn tuyến - nhóm tuyến" at bounding box center [264, 60] width 224 height 19
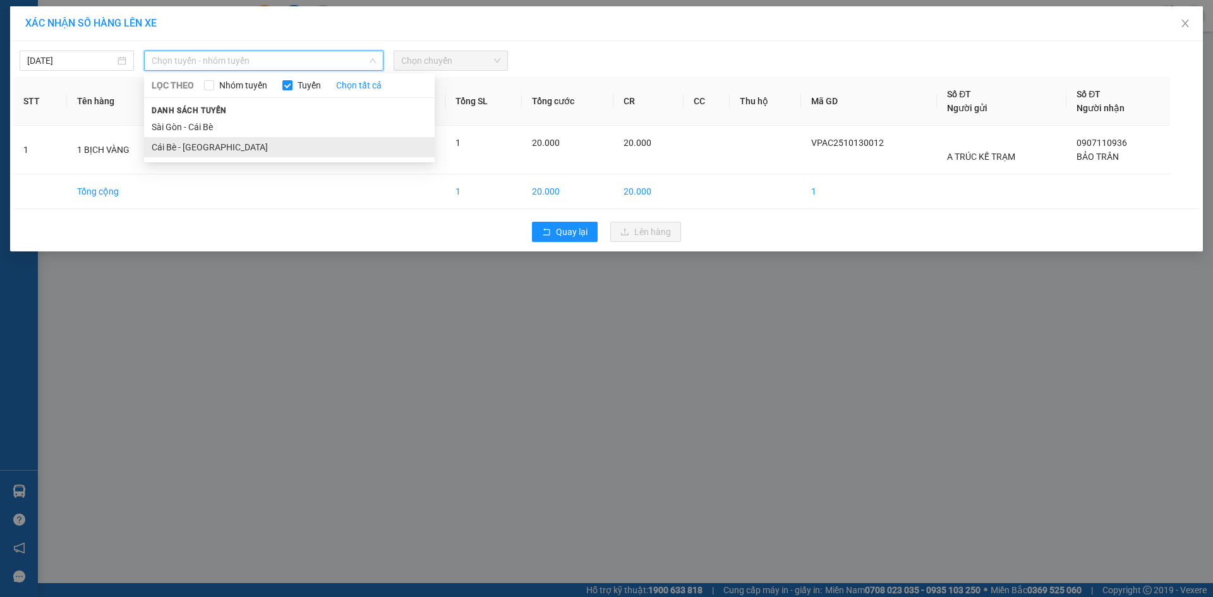
click at [201, 148] on li "Cái Bè - [GEOGRAPHIC_DATA]" at bounding box center [289, 147] width 291 height 20
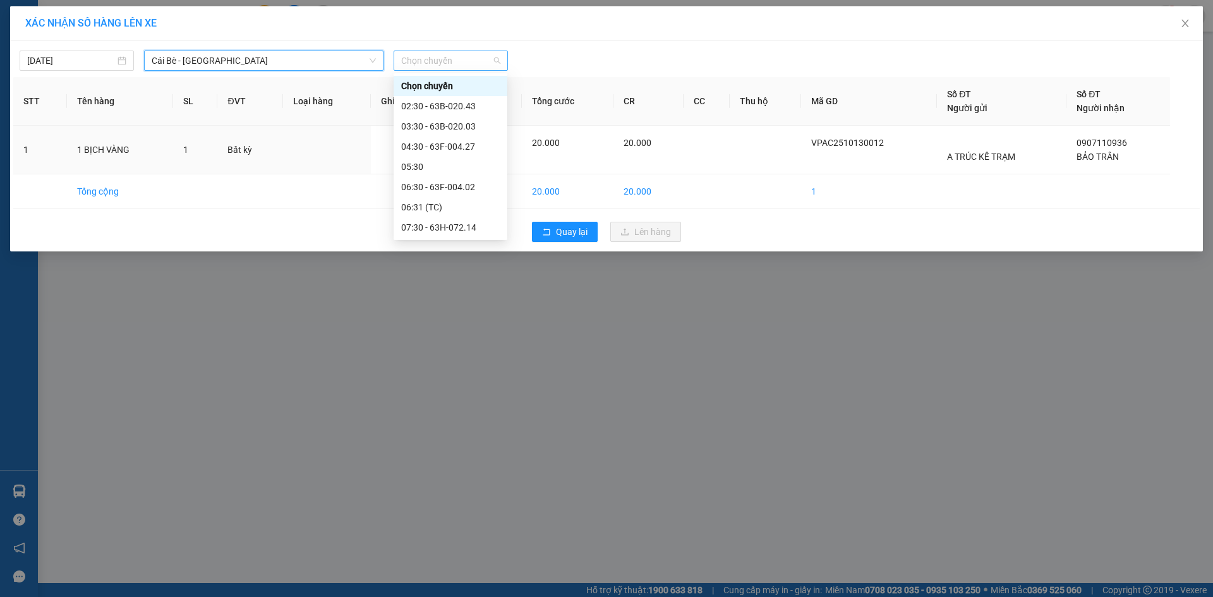
click at [453, 60] on span "Chọn chuyến" at bounding box center [450, 60] width 99 height 19
click at [446, 147] on div "12:30 - 63F-004.98" at bounding box center [450, 147] width 99 height 14
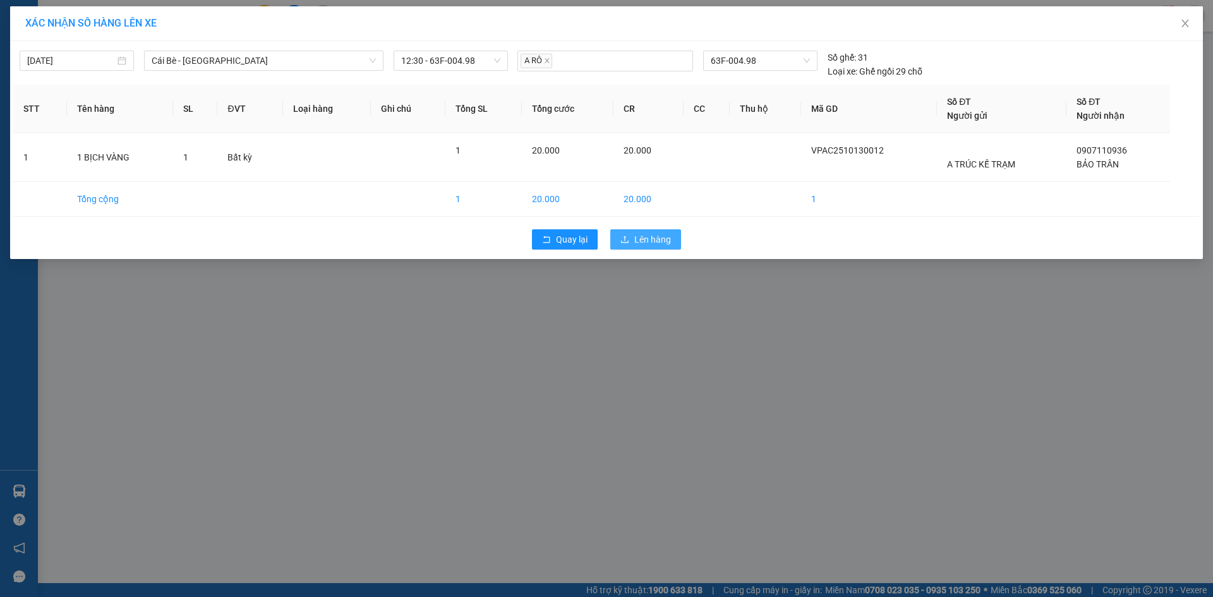
click at [664, 239] on span "Lên hàng" at bounding box center [652, 240] width 37 height 14
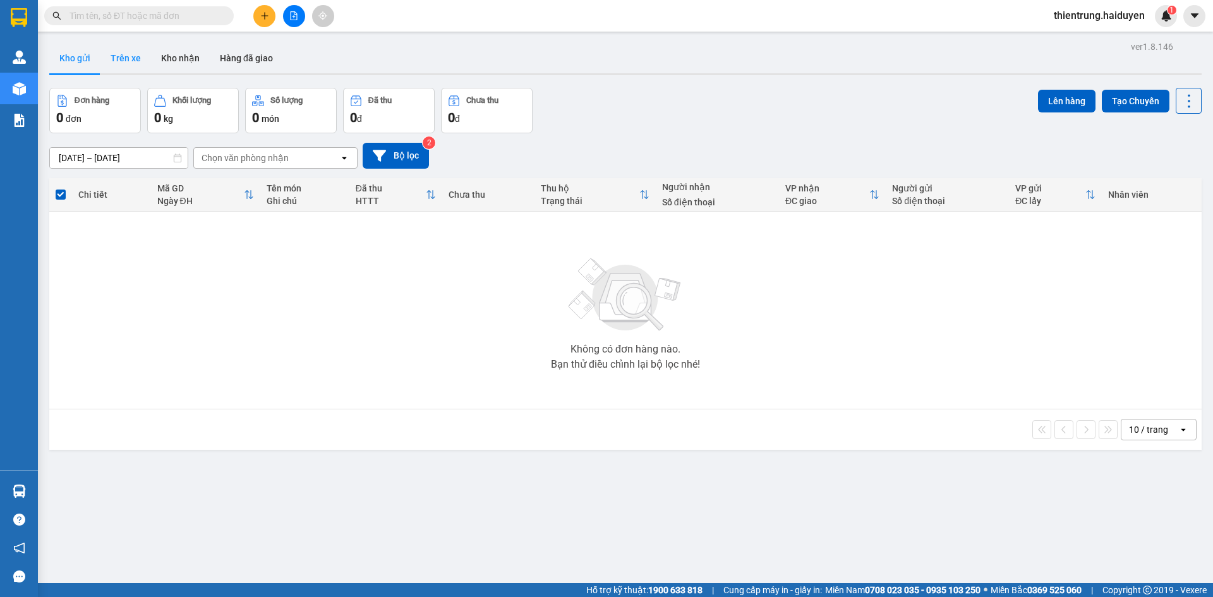
click at [128, 57] on button "Trên xe" at bounding box center [125, 58] width 51 height 30
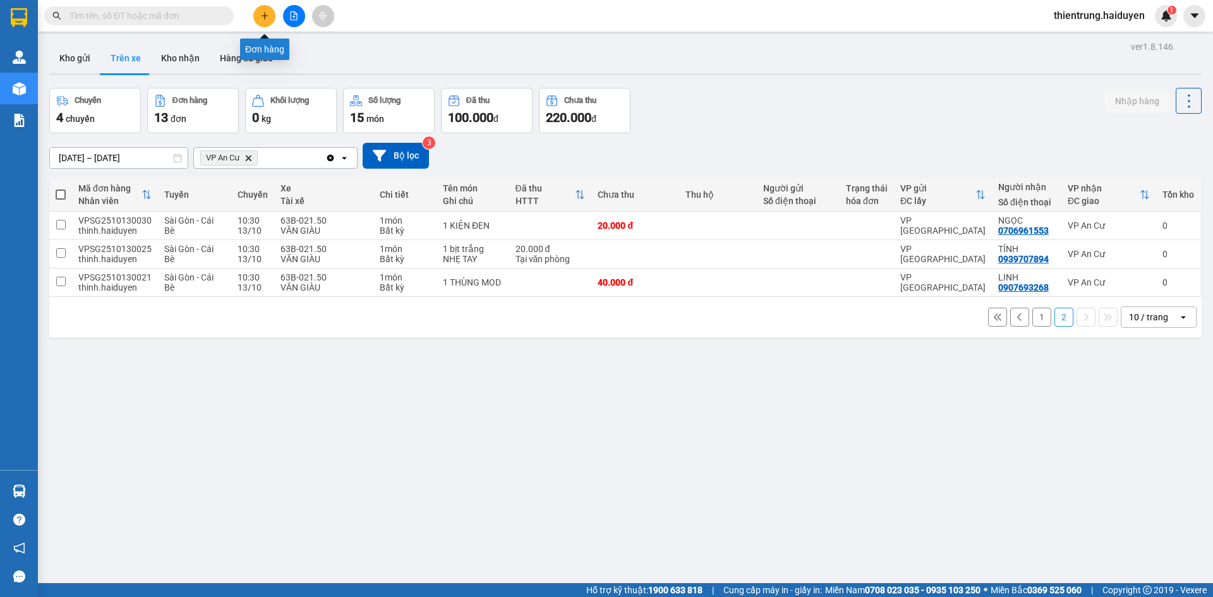
click at [257, 20] on button at bounding box center [264, 16] width 22 height 22
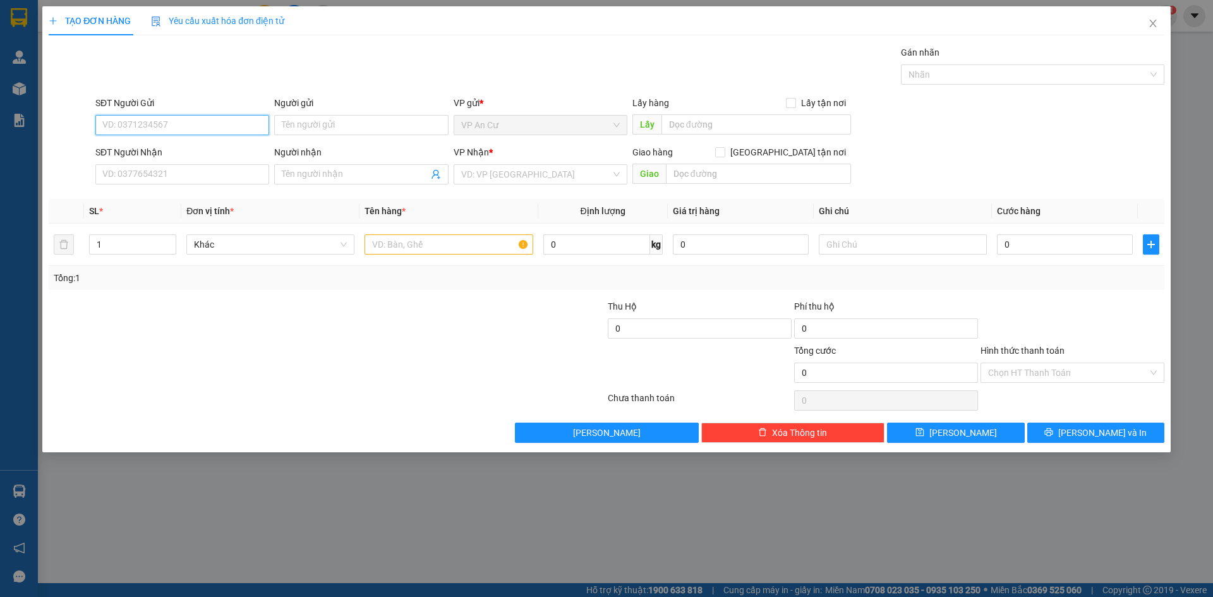
click at [180, 121] on input "SĐT Người Gửi" at bounding box center [182, 125] width 174 height 20
type input "0916931738"
click at [188, 143] on div "0916931738 - CHÚ HÊN" at bounding box center [182, 150] width 159 height 14
type input "CHÚ HÊN"
type input "0917891313"
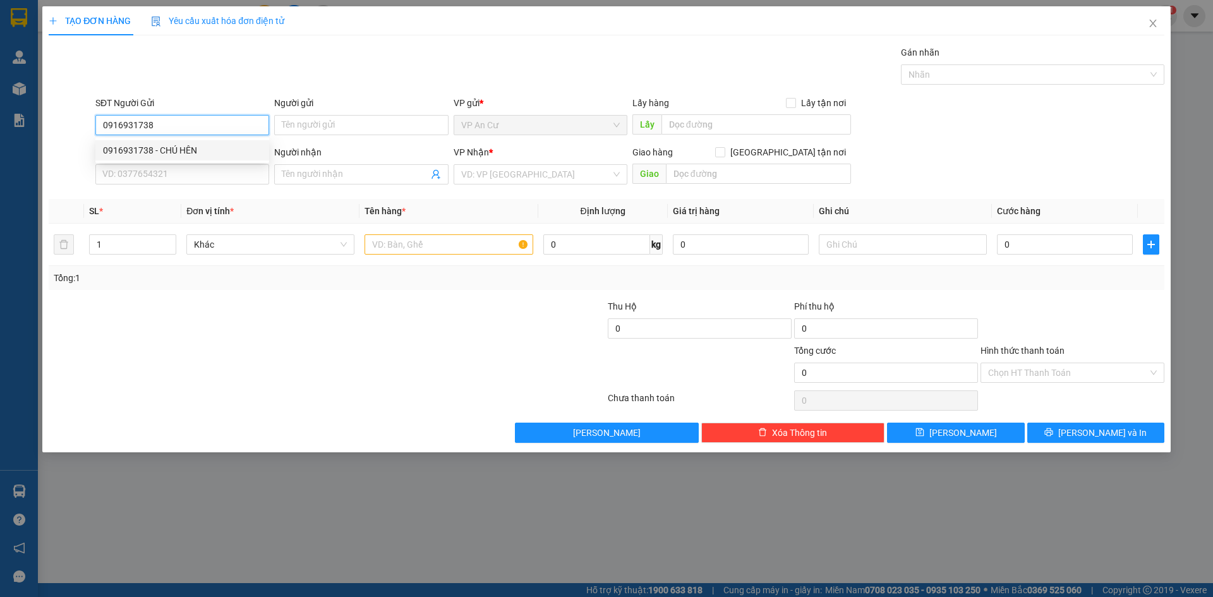
type input "HIỂN"
type input "20.000"
type input "0916931738"
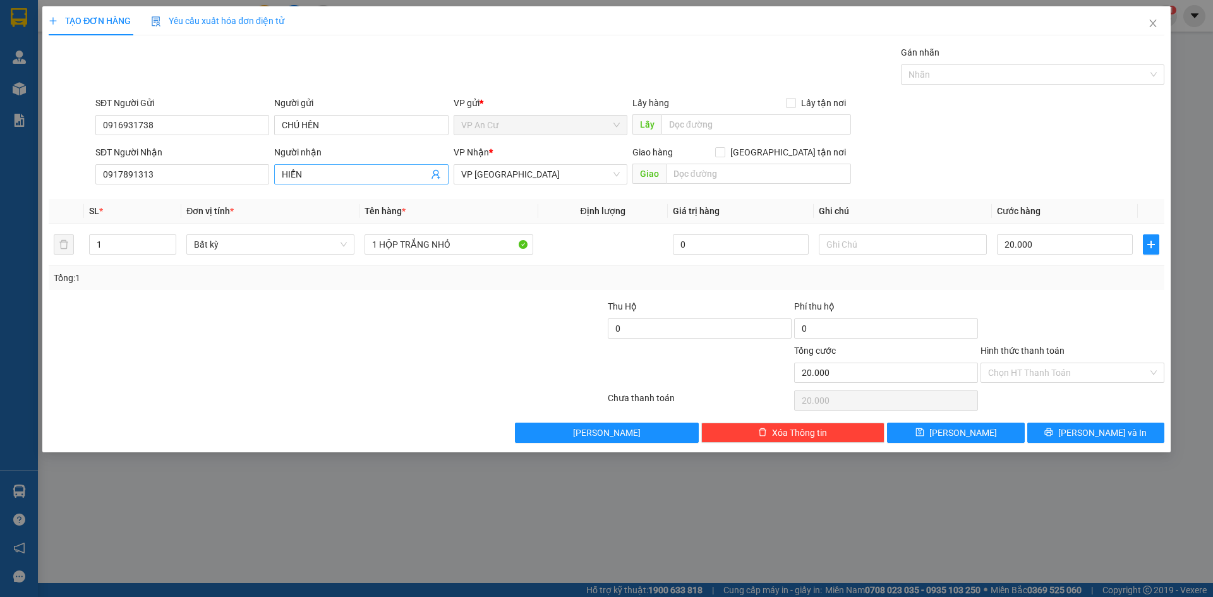
click at [437, 178] on icon "user-add" at bounding box center [436, 174] width 10 height 10
click at [289, 345] on div at bounding box center [233, 366] width 373 height 44
type input "2"
click at [167, 240] on icon "up" at bounding box center [169, 241] width 4 height 4
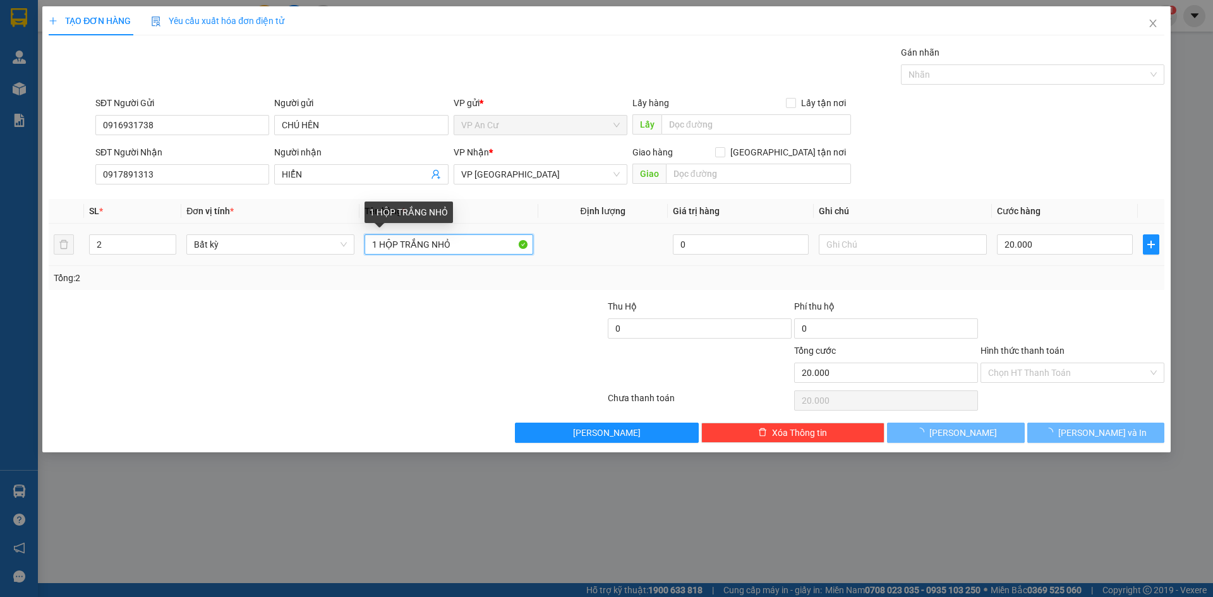
type input "0"
drag, startPoint x: 380, startPoint y: 245, endPoint x: 512, endPoint y: 272, distance: 134.8
click at [512, 272] on div "SL * Đơn vị tính * Tên hàng * Định lượng Giá trị hàng Ghi chú Cước hàng 2 Bất k…" at bounding box center [607, 244] width 1116 height 91
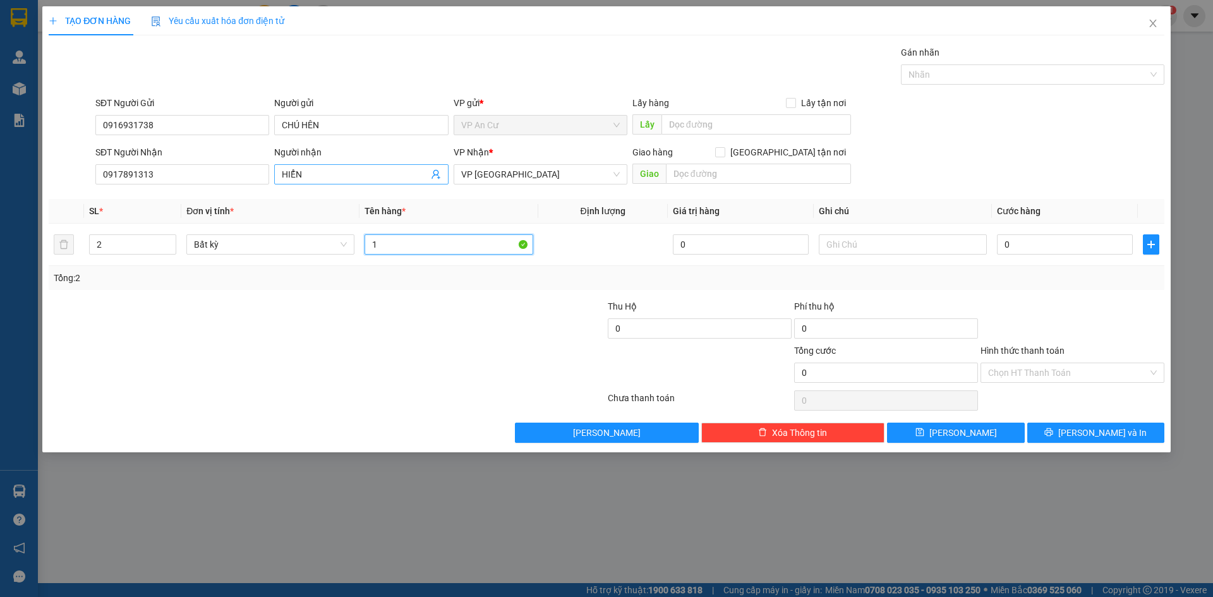
type input "1"
drag, startPoint x: 337, startPoint y: 176, endPoint x: 233, endPoint y: 176, distance: 104.2
click at [233, 176] on div "SĐT Người Nhận 0917891313 Người nhận HIỂN HIỂN VP Nhận * VP Sài Gòn Giao hàng G…" at bounding box center [630, 167] width 1074 height 44
click at [120, 179] on input "0917891313" at bounding box center [182, 174] width 174 height 20
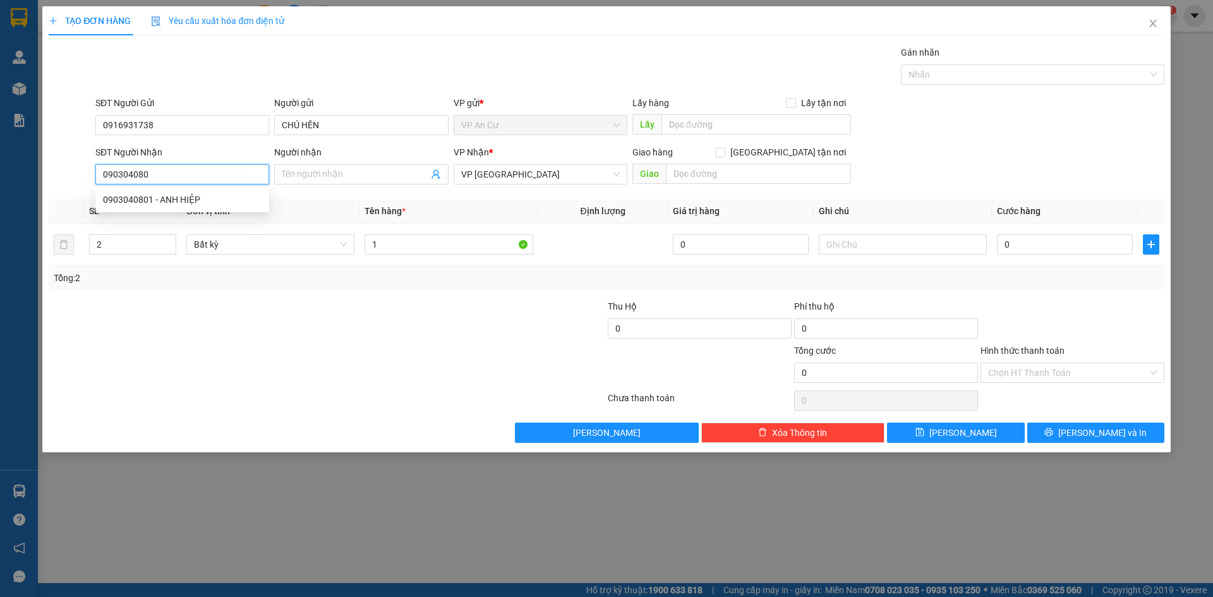
type input "0903040801"
click at [183, 196] on div "0903040801 - ANH HIỆP" at bounding box center [182, 200] width 159 height 14
type input "ANH HIỆP"
type input "100.000"
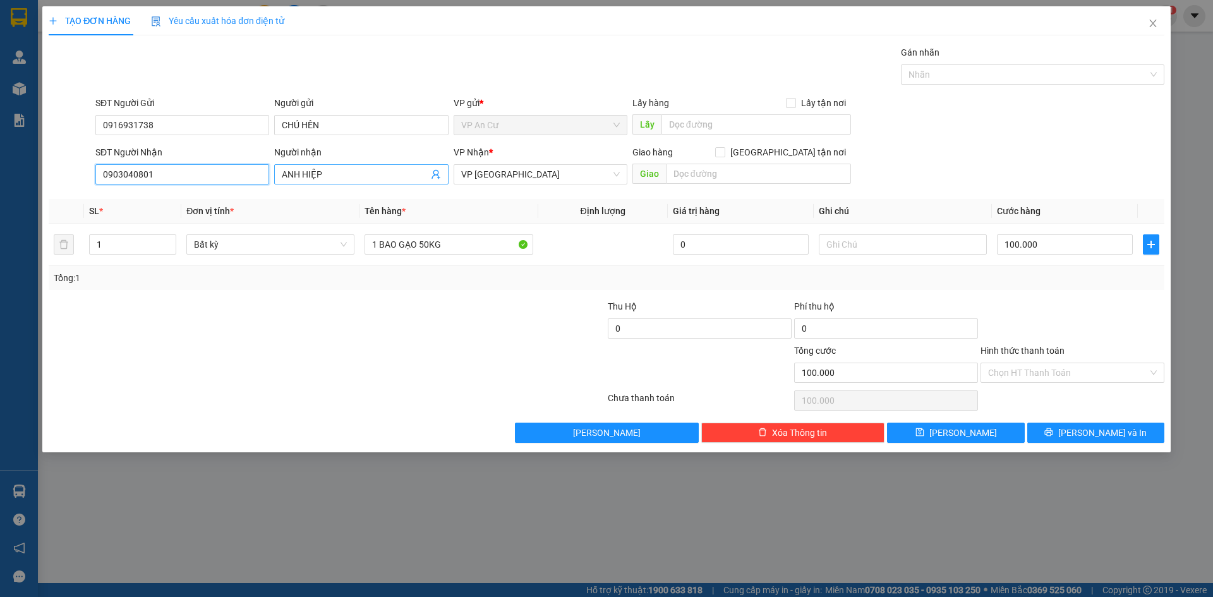
type input "0903040801"
drag, startPoint x: 303, startPoint y: 173, endPoint x: 321, endPoint y: 172, distance: 17.7
click at [320, 172] on input "ANH HIỆP" at bounding box center [355, 174] width 146 height 14
click at [351, 179] on input "ANH HIỆP" at bounding box center [355, 174] width 146 height 14
type input "2"
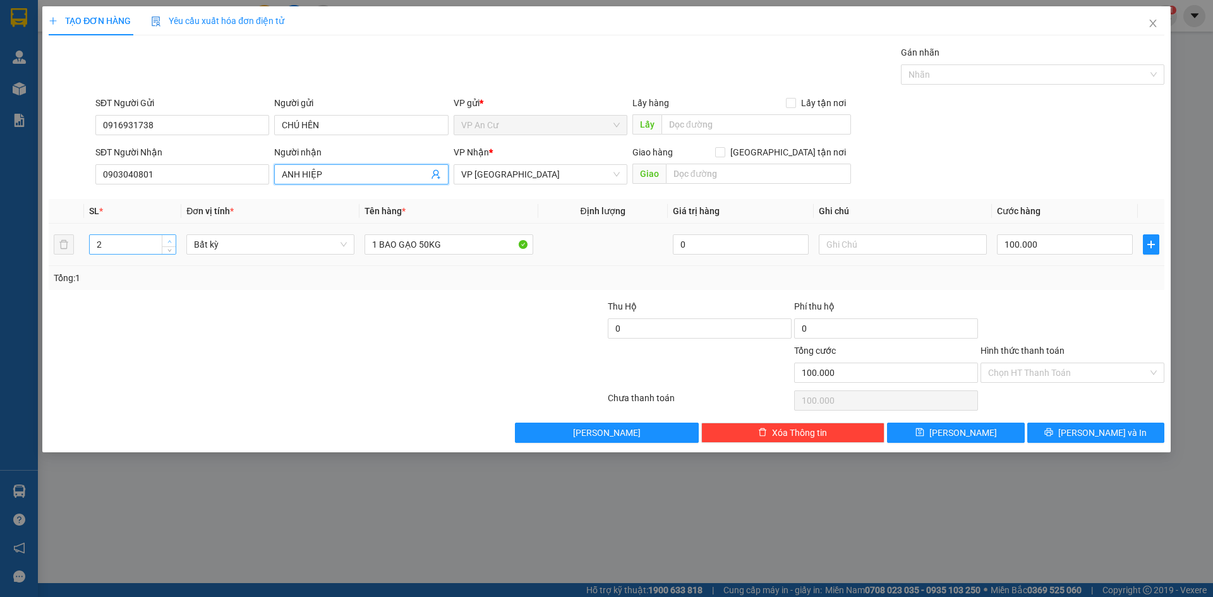
click at [169, 241] on icon "up" at bounding box center [169, 241] width 4 height 4
type input "0"
drag, startPoint x: 378, startPoint y: 245, endPoint x: 365, endPoint y: 245, distance: 13.3
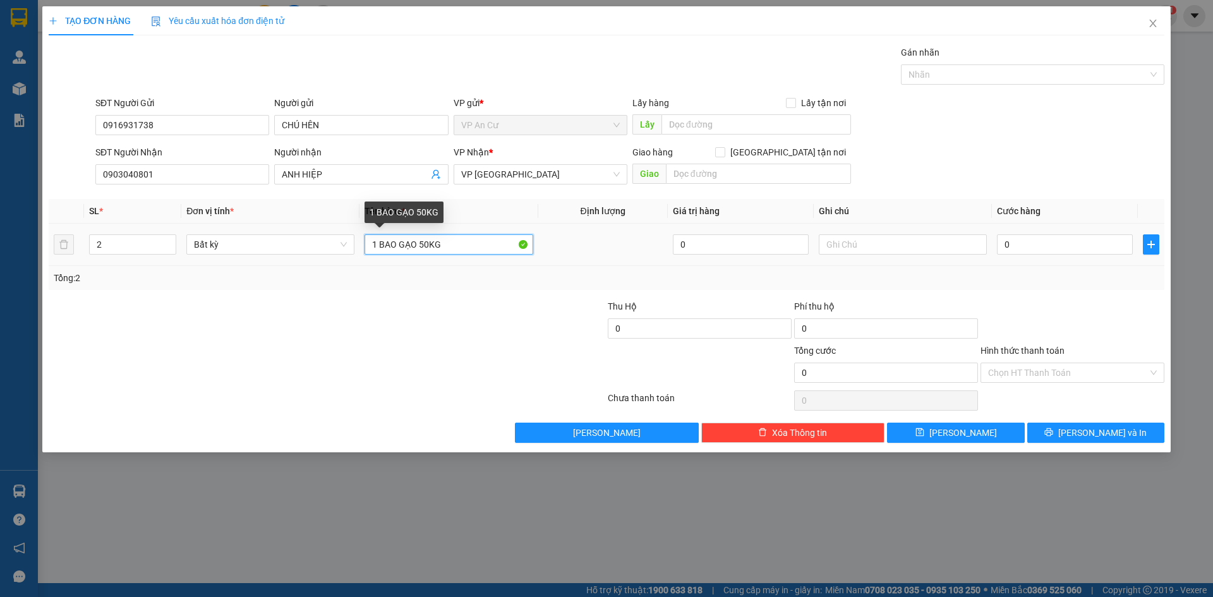
click at [365, 245] on input "1 BAO GẠO 50KG" at bounding box center [449, 244] width 168 height 20
click at [384, 246] on input "1 BAO GẠO 50KG" at bounding box center [449, 244] width 168 height 20
drag, startPoint x: 381, startPoint y: 245, endPoint x: 463, endPoint y: 241, distance: 82.2
click at [463, 241] on input "1 BAO GẠO 50KG" at bounding box center [449, 244] width 168 height 20
click at [409, 245] on input "1 THÙNG MOD LỚN 18KG" at bounding box center [449, 244] width 168 height 20
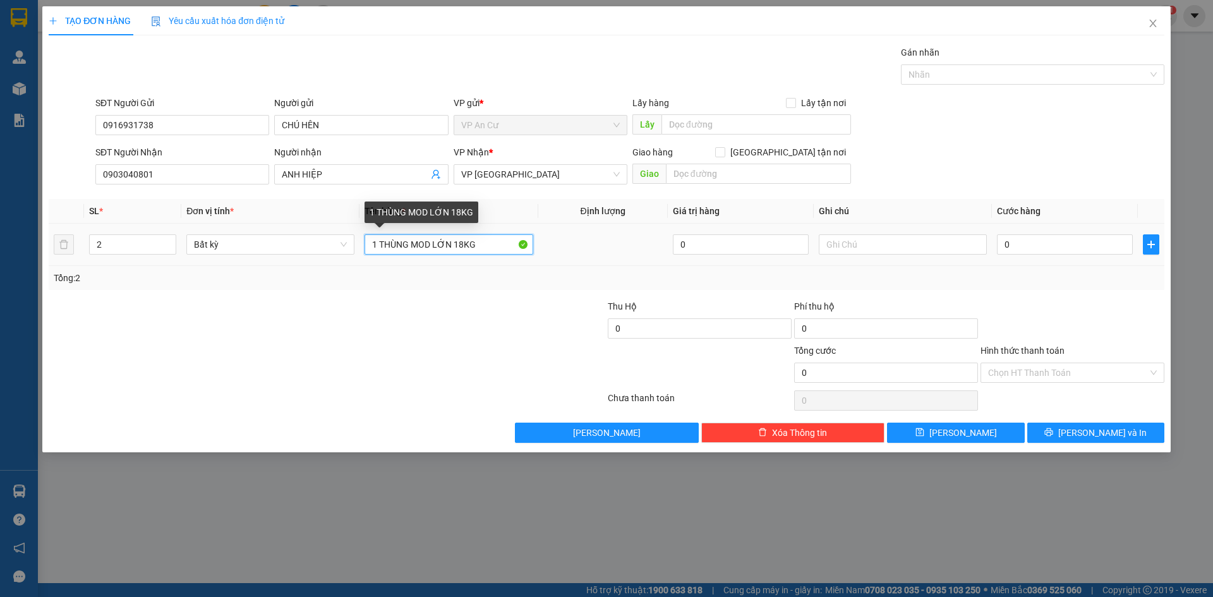
click at [430, 245] on input "1 THÙNG MOD LỚN 18KG" at bounding box center [449, 244] width 168 height 20
click at [504, 244] on input "1 THÙNG MOD VÀNG LỚN 18KG" at bounding box center [449, 244] width 168 height 20
click at [428, 246] on input "1 THÙNG MOD VÀNG LỚN 18KG + 1 BAO GẠO 25KG" at bounding box center [449, 244] width 168 height 20
type input "1 THÙNG MOD VÀNG LỚN 28KG + 1 BAO GẠO 25KG"
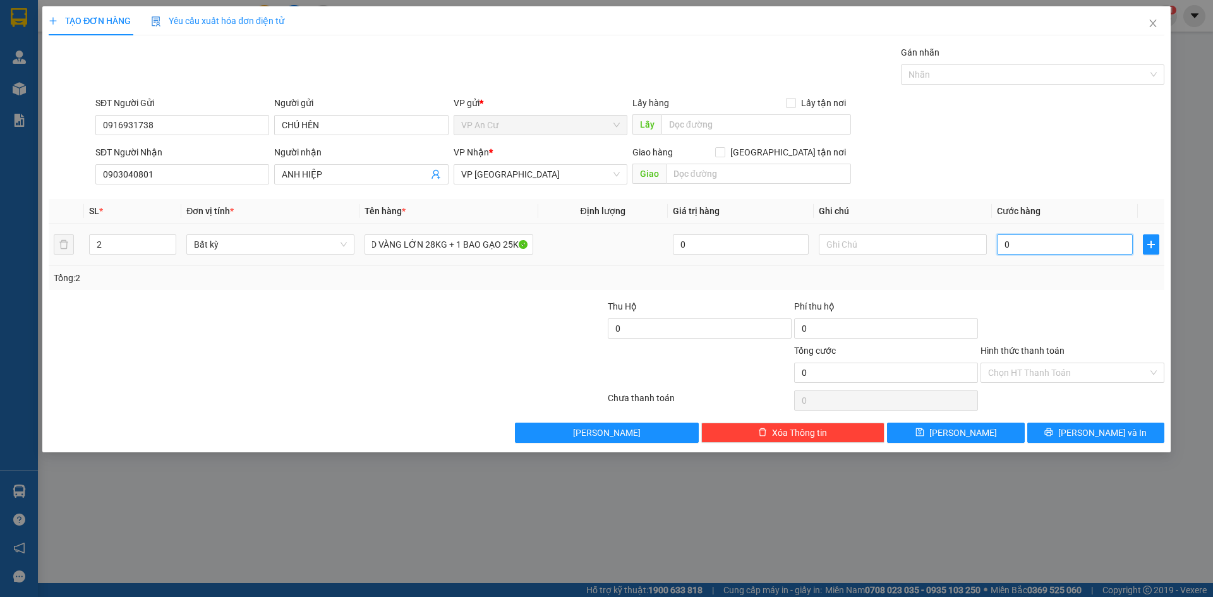
scroll to position [0, 0]
click at [1102, 246] on input "0" at bounding box center [1065, 244] width 136 height 20
type input "1"
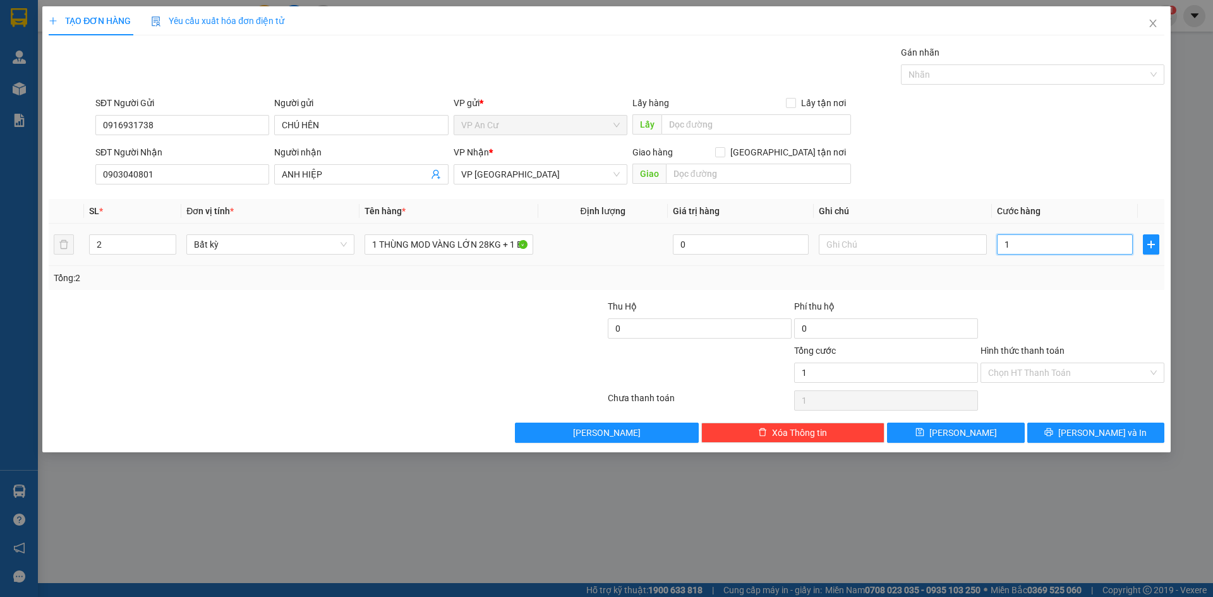
type input "11"
type input "110"
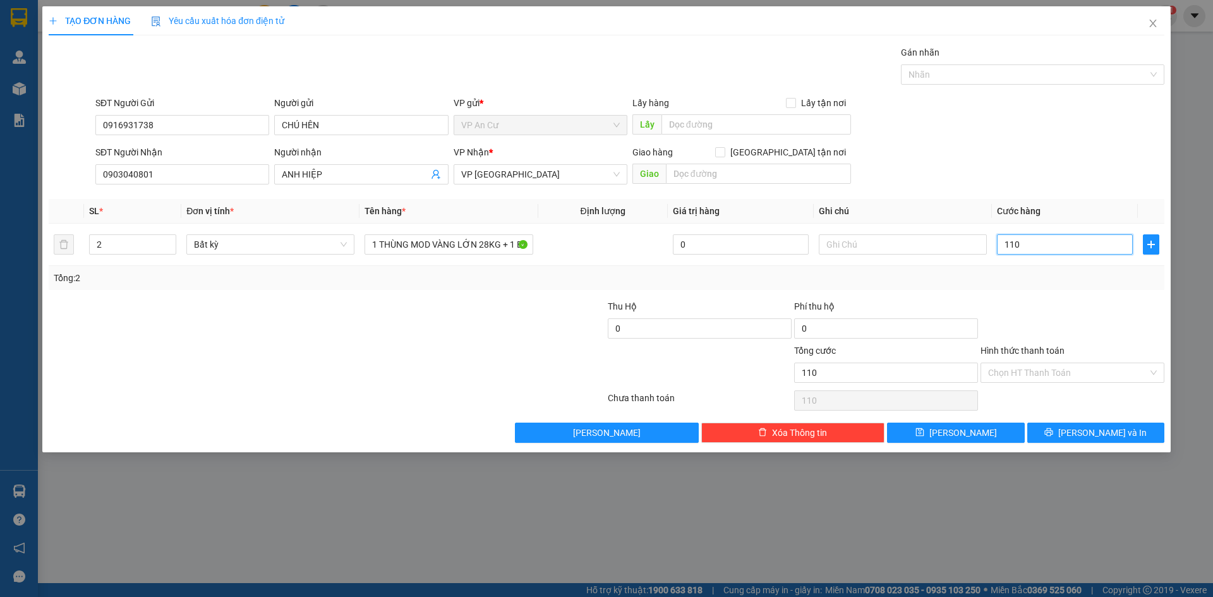
type input "110"
type input "110.000"
click at [1114, 310] on div at bounding box center [1072, 321] width 186 height 44
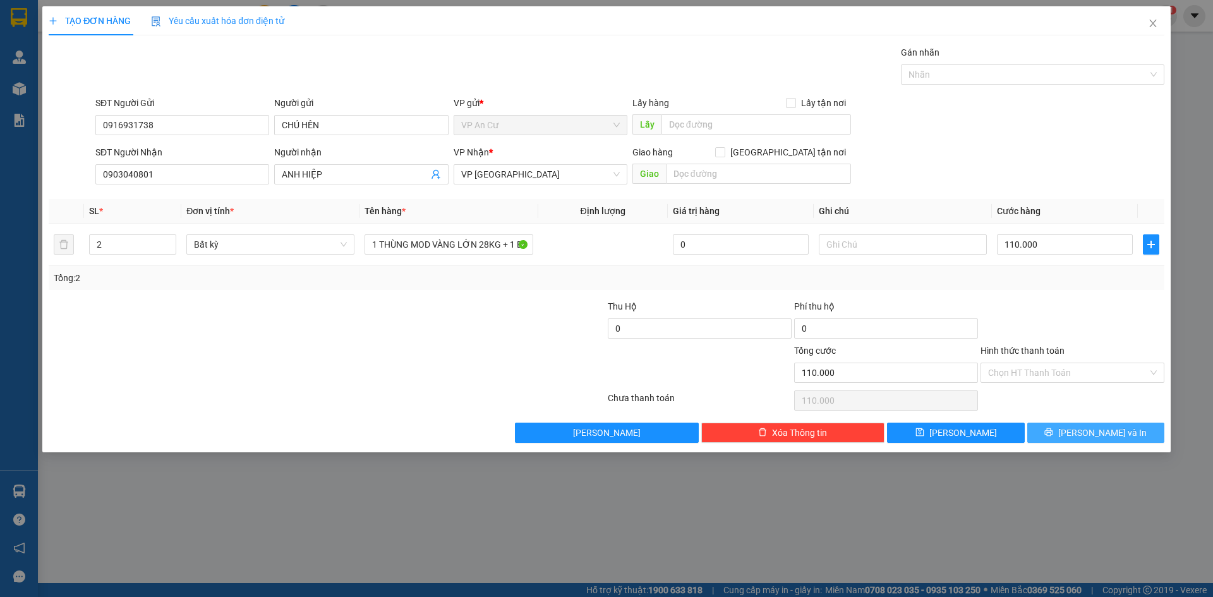
click at [1095, 440] on button "[PERSON_NAME] và In" at bounding box center [1095, 433] width 137 height 20
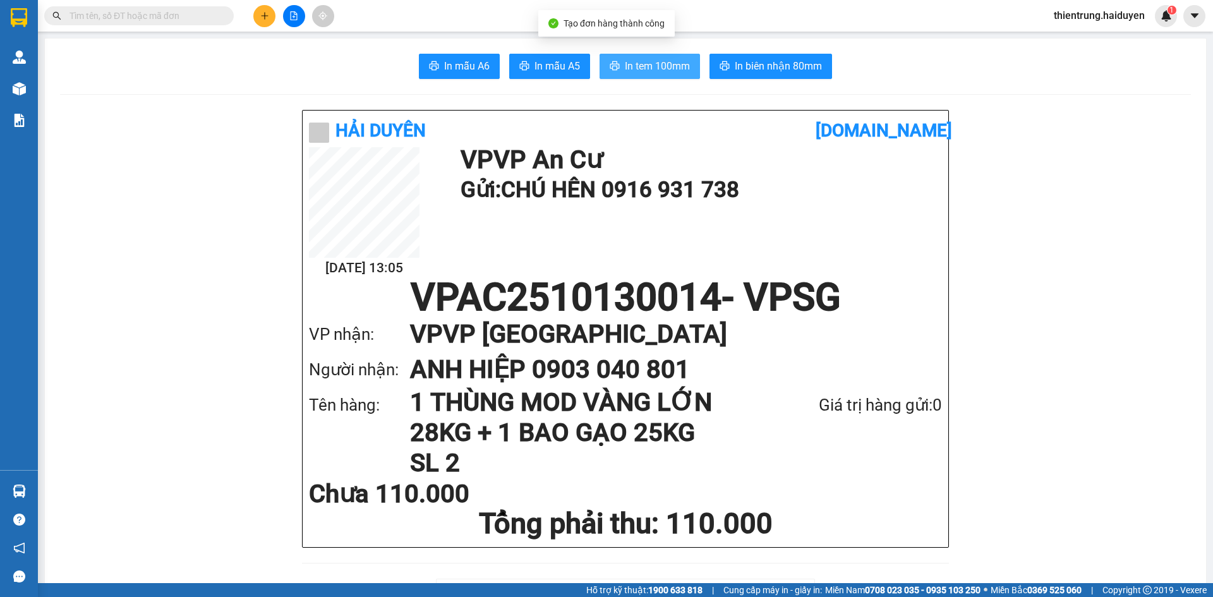
click at [657, 56] on button "In tem 100mm" at bounding box center [650, 66] width 100 height 25
click at [859, 329] on h1 "VP VP Sài Gòn" at bounding box center [663, 334] width 507 height 35
click at [637, 68] on span "In tem 100mm" at bounding box center [657, 66] width 65 height 16
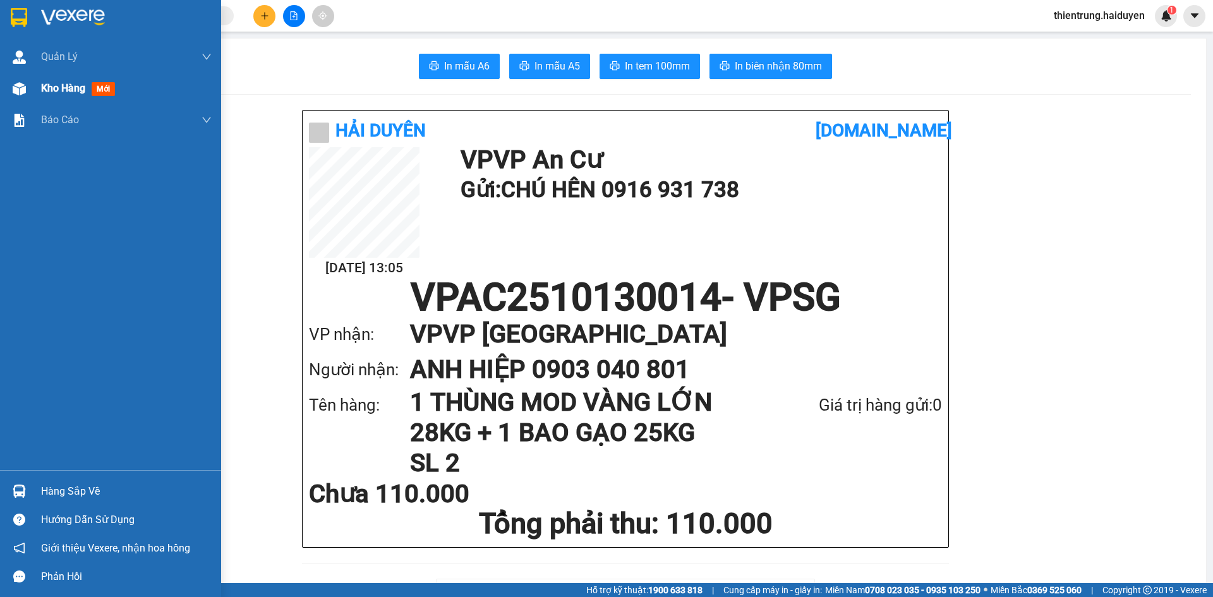
click at [59, 95] on div "Kho hàng mới" at bounding box center [80, 88] width 79 height 16
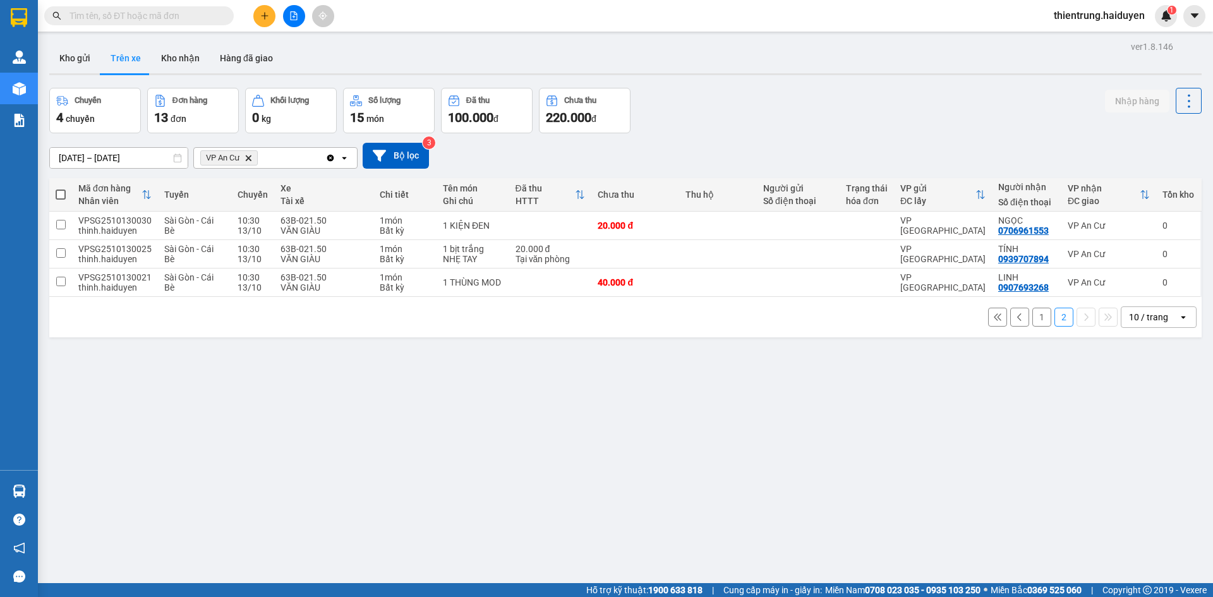
click at [1034, 321] on button "1" at bounding box center [1041, 317] width 19 height 19
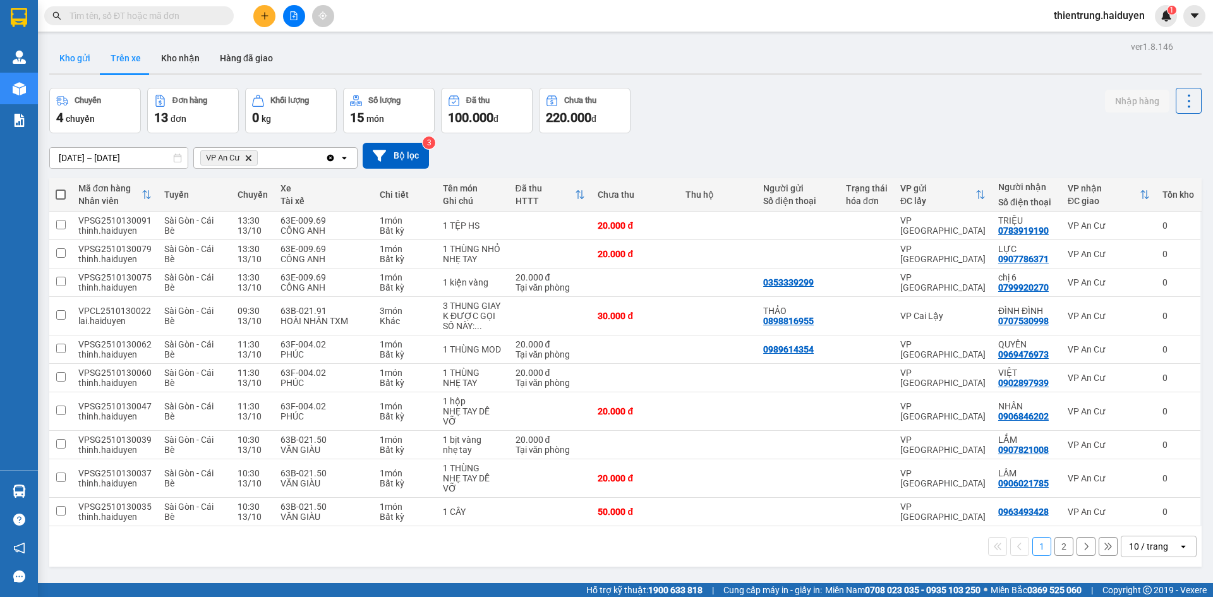
click at [78, 52] on button "Kho gửi" at bounding box center [74, 58] width 51 height 30
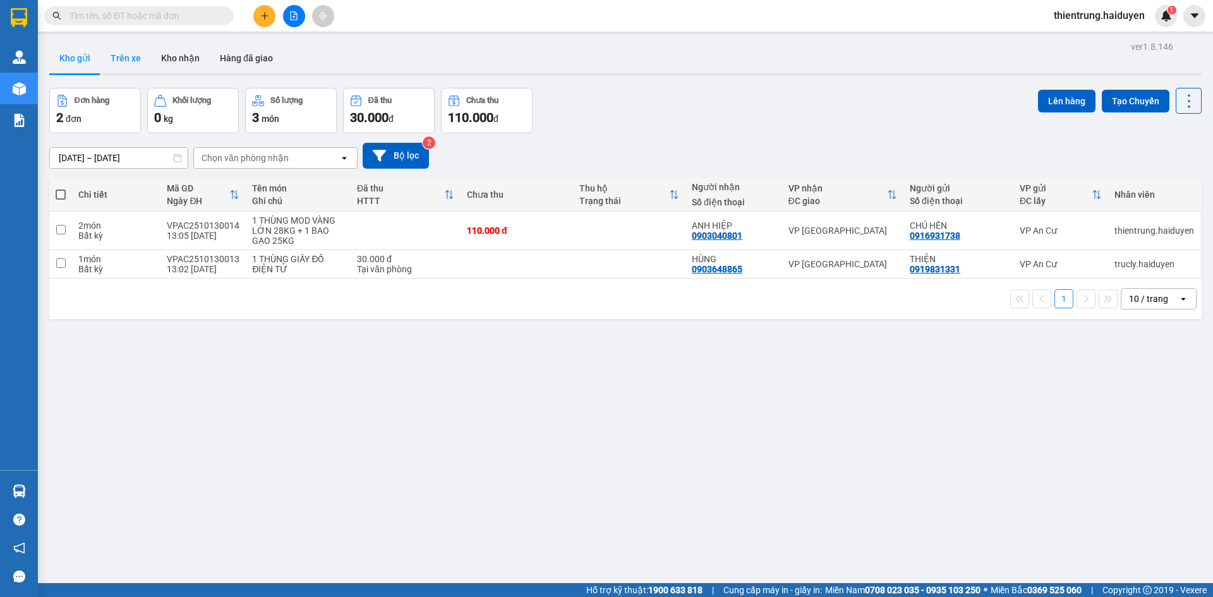
click at [136, 56] on button "Trên xe" at bounding box center [125, 58] width 51 height 30
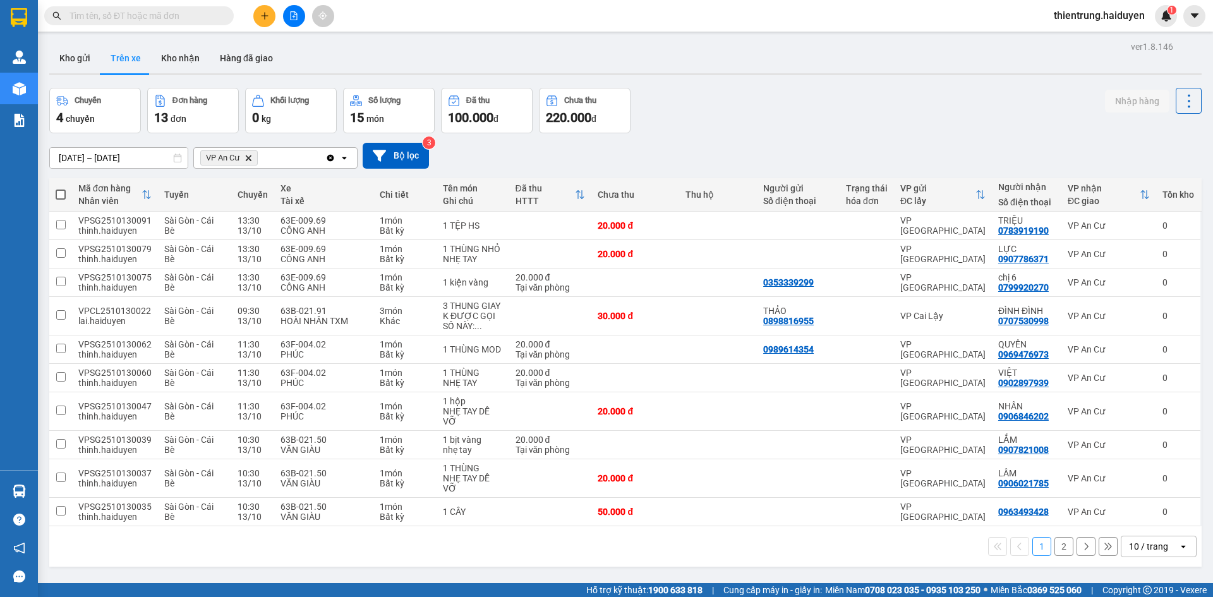
click at [1032, 128] on div "Chuyến 4 chuyến Đơn hàng 13 đơn Khối lượng 0 kg Số lượng 15 món Đã thu 100.000 …" at bounding box center [625, 110] width 1152 height 45
click at [803, 106] on div "Chuyến 4 chuyến Đơn hàng 13 đơn Khối lượng 0 kg Số lượng 15 món Đã thu 100.000 …" at bounding box center [625, 110] width 1152 height 45
click at [1056, 550] on button "2" at bounding box center [1063, 546] width 19 height 19
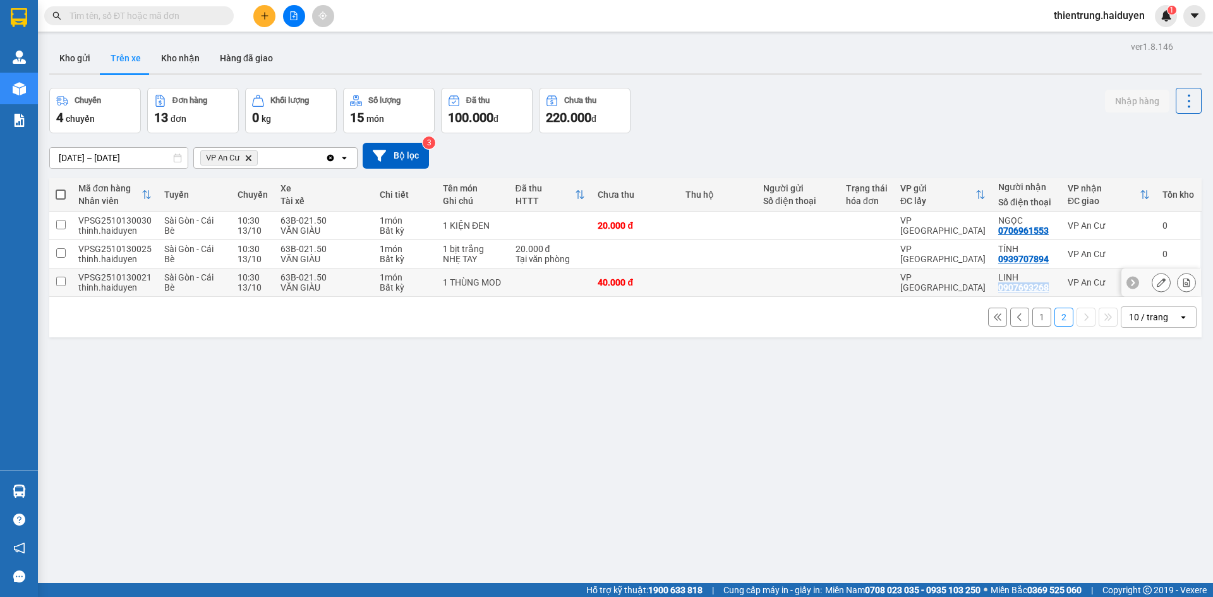
drag, startPoint x: 1040, startPoint y: 293, endPoint x: 986, endPoint y: 288, distance: 54.6
click at [992, 288] on td "LINH 0907693268" at bounding box center [1026, 283] width 69 height 28
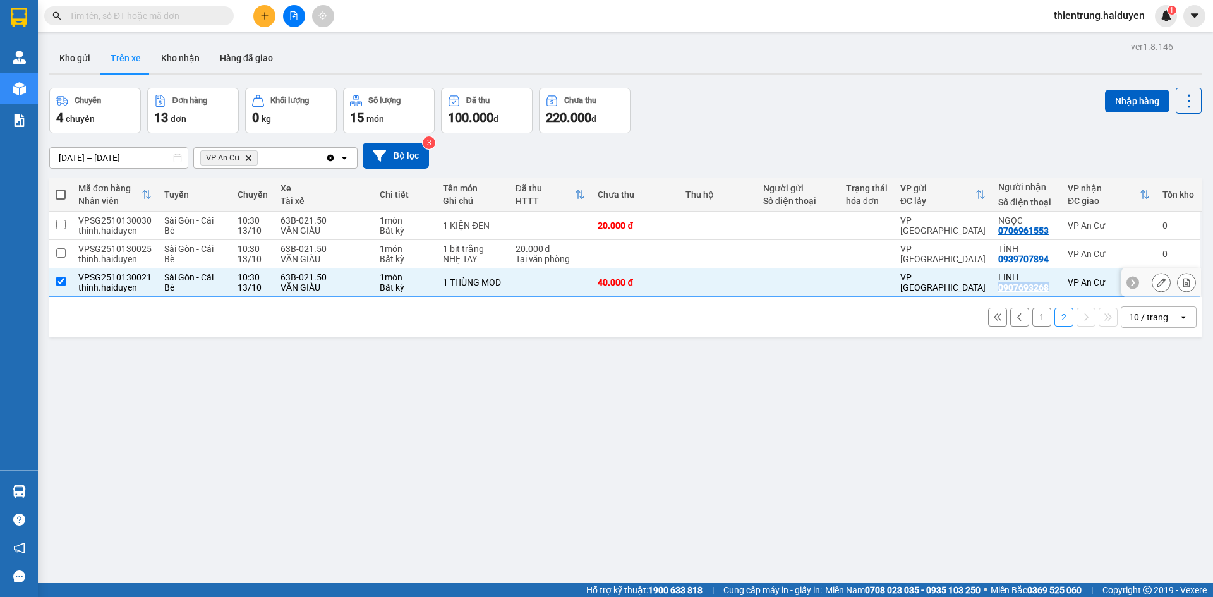
copy div "0907693268"
click at [1113, 411] on div "ver 1.8.146 Kho gửi Trên xe Kho nhận Hàng đã giao Chuyến 4 chuyến Đơn hàng 13 đ…" at bounding box center [625, 336] width 1163 height 597
click at [61, 283] on input "checkbox" at bounding box center [60, 281] width 9 height 9
checkbox input "false"
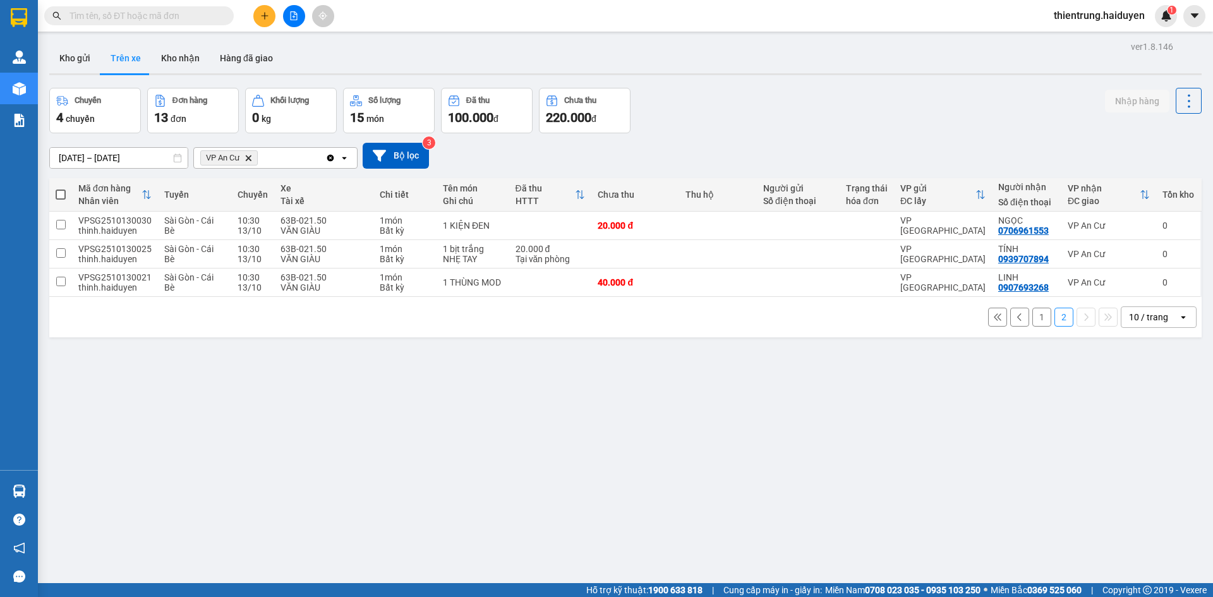
click at [1105, 440] on div "ver 1.8.146 Kho gửi Trên xe Kho nhận Hàng đã giao Chuyến 4 chuyến Đơn hàng 13 đ…" at bounding box center [625, 336] width 1163 height 597
click at [1183, 262] on div at bounding box center [1186, 254] width 19 height 19
click at [1032, 320] on button "1" at bounding box center [1041, 317] width 19 height 19
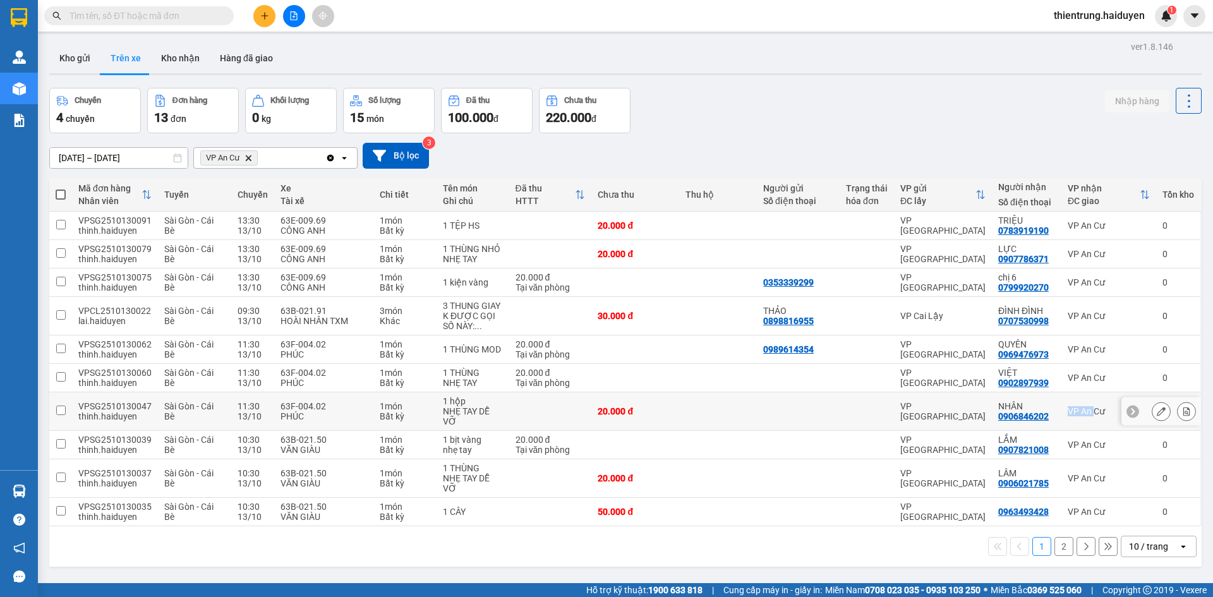
drag, startPoint x: 1042, startPoint y: 417, endPoint x: 1098, endPoint y: 420, distance: 55.7
click at [1086, 414] on tr "VPSG2510130047 thinh.haiduyen Sài Gòn - Cái Bè 11:30 [DATE] 63F-004.02 PHÚC 1 m…" at bounding box center [625, 411] width 1152 height 39
checkbox input "true"
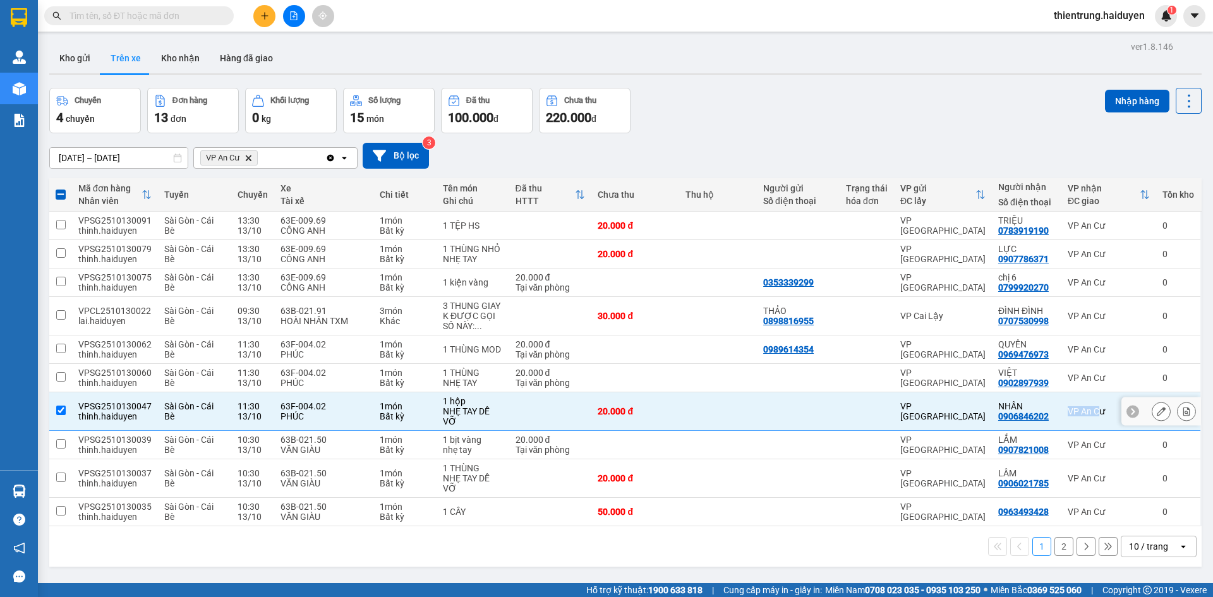
click at [1157, 412] on icon at bounding box center [1161, 411] width 9 height 9
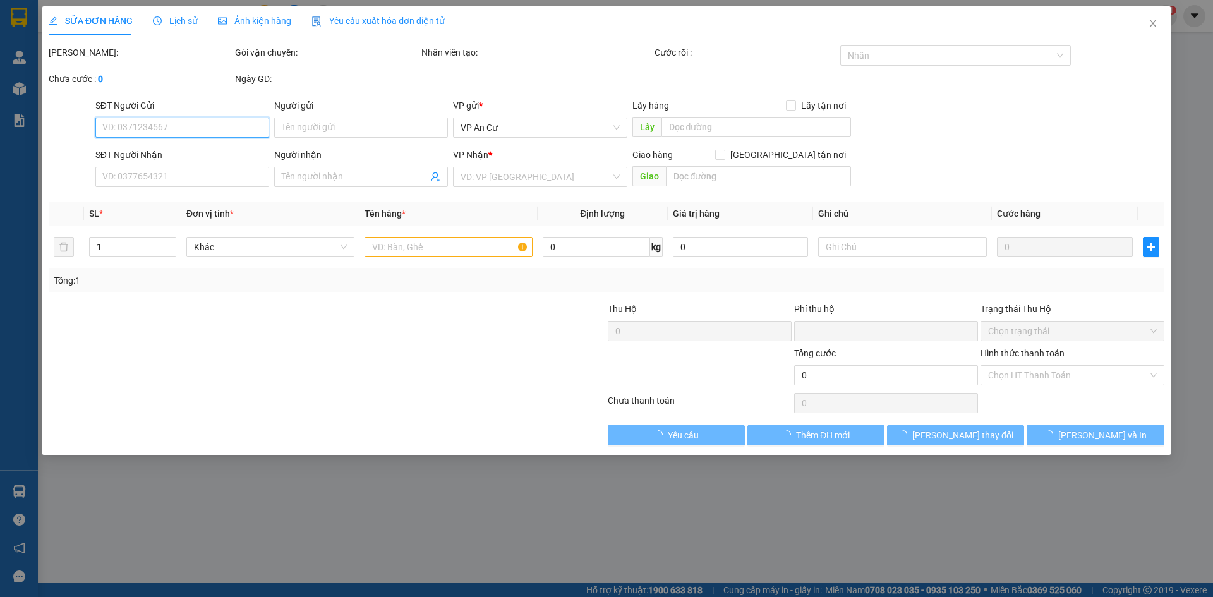
type input "0906846202"
type input "NHÂN"
type input "0"
type input "20.000"
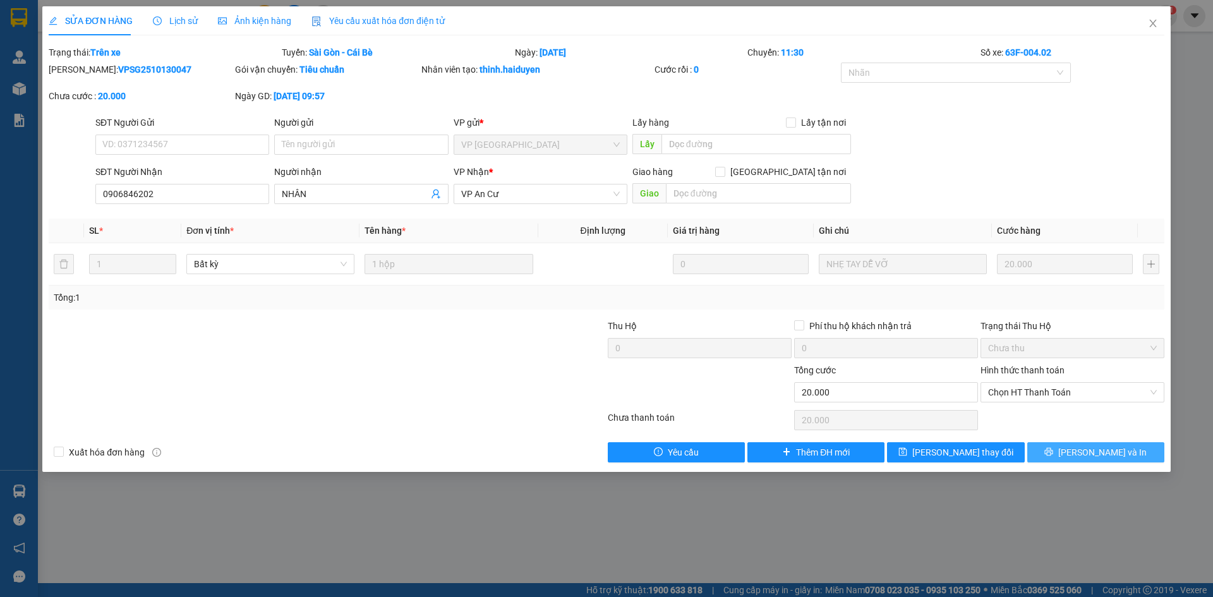
click at [1116, 454] on span "[PERSON_NAME] và In" at bounding box center [1102, 452] width 88 height 14
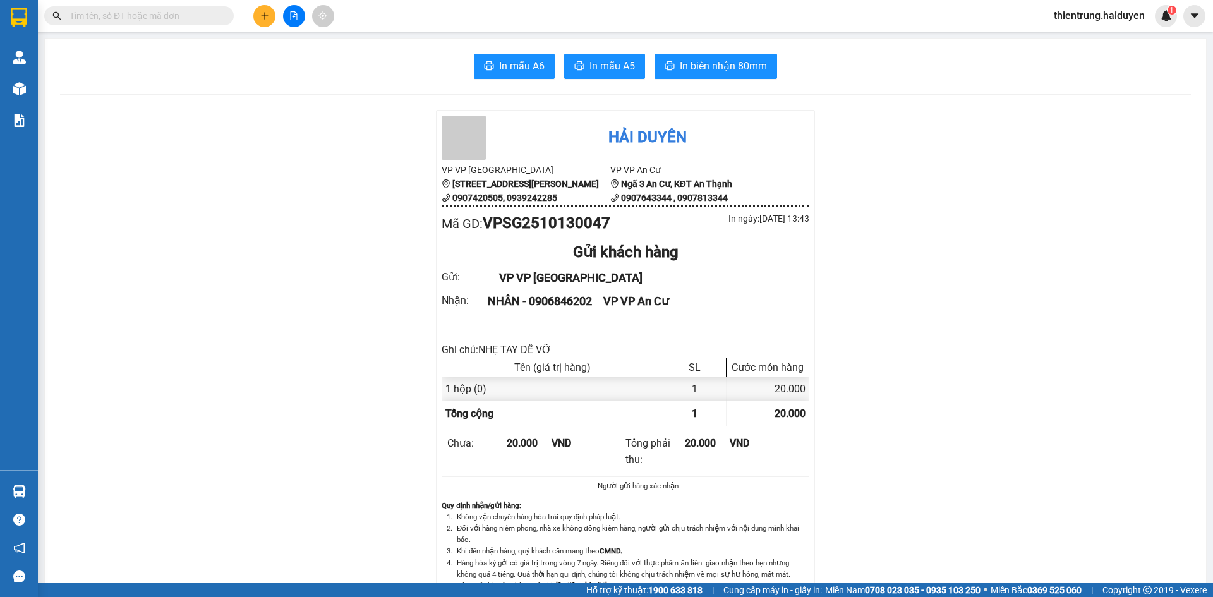
drag, startPoint x: 162, startPoint y: 228, endPoint x: 32, endPoint y: 94, distance: 186.8
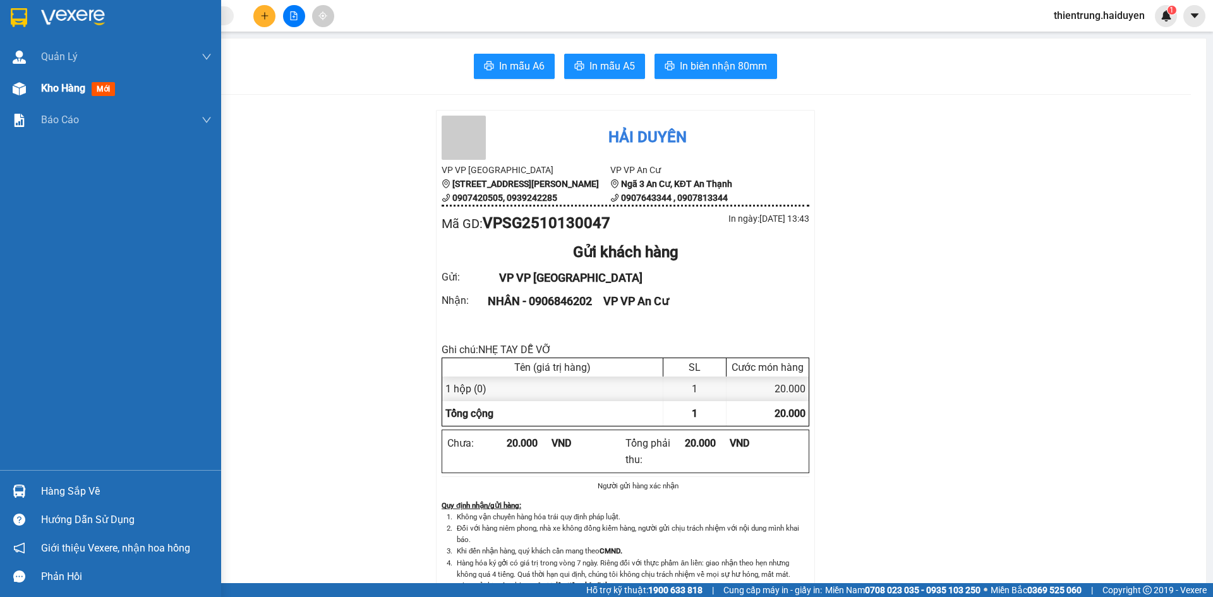
click at [56, 87] on span "Kho hàng" at bounding box center [63, 88] width 44 height 12
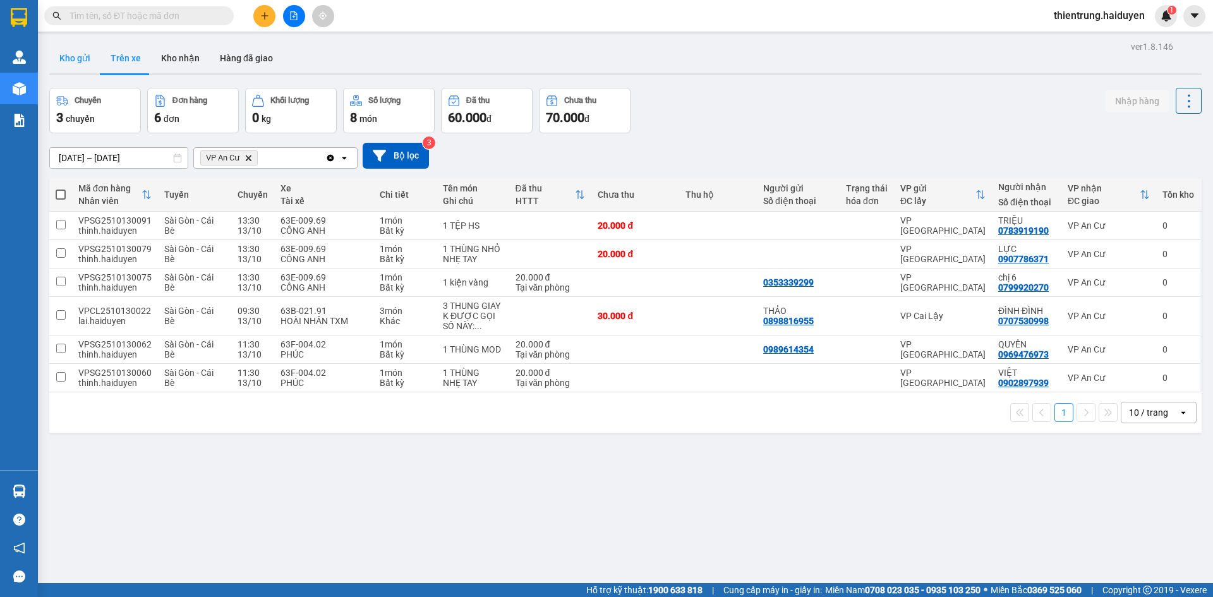
click at [80, 57] on button "Kho gửi" at bounding box center [74, 58] width 51 height 30
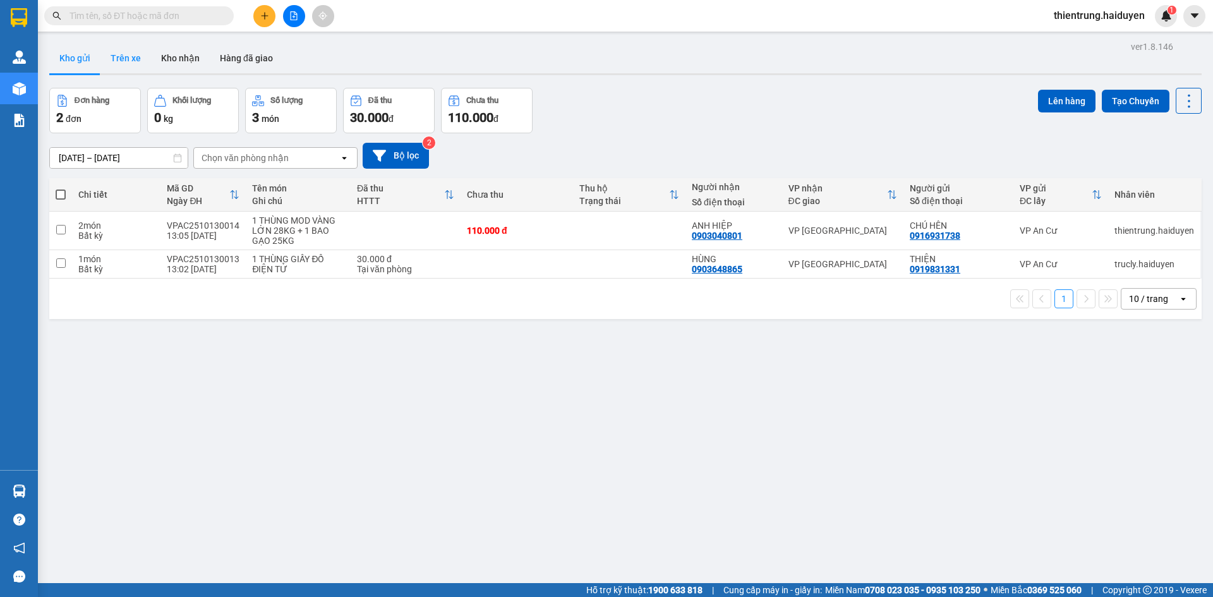
click at [116, 54] on button "Trên xe" at bounding box center [125, 58] width 51 height 30
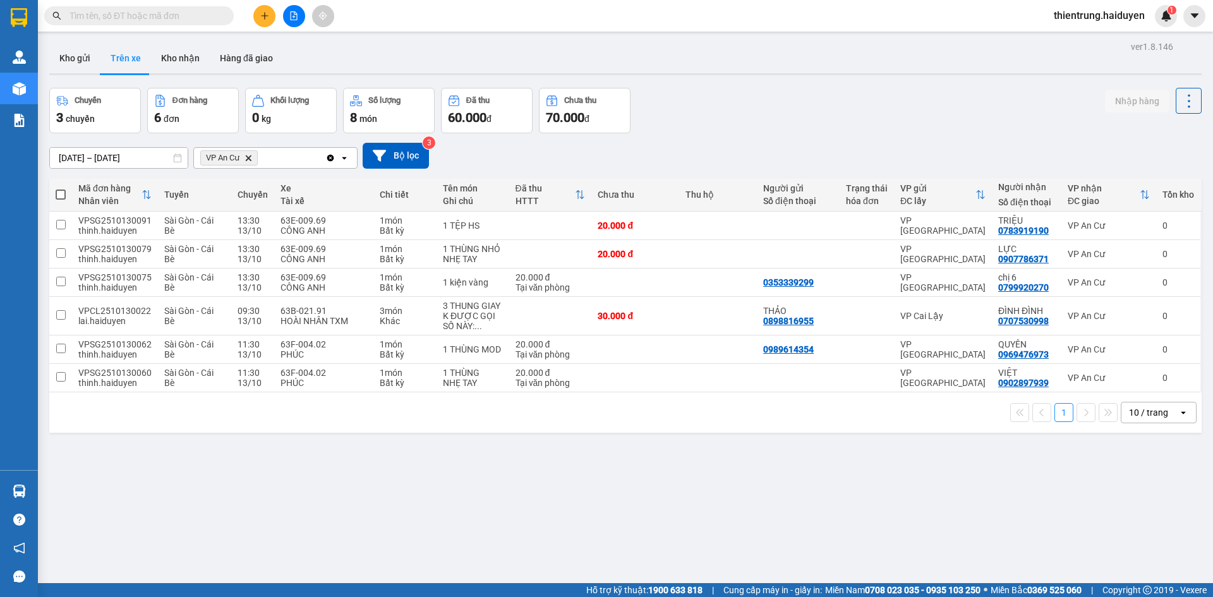
click at [974, 541] on div "ver 1.8.146 Kho gửi Trên xe Kho nhận Hàng đã giao Chuyến 3 chuyến Đơn hàng 6 đơ…" at bounding box center [625, 336] width 1163 height 597
click at [90, 60] on button "Kho gửi" at bounding box center [74, 58] width 51 height 30
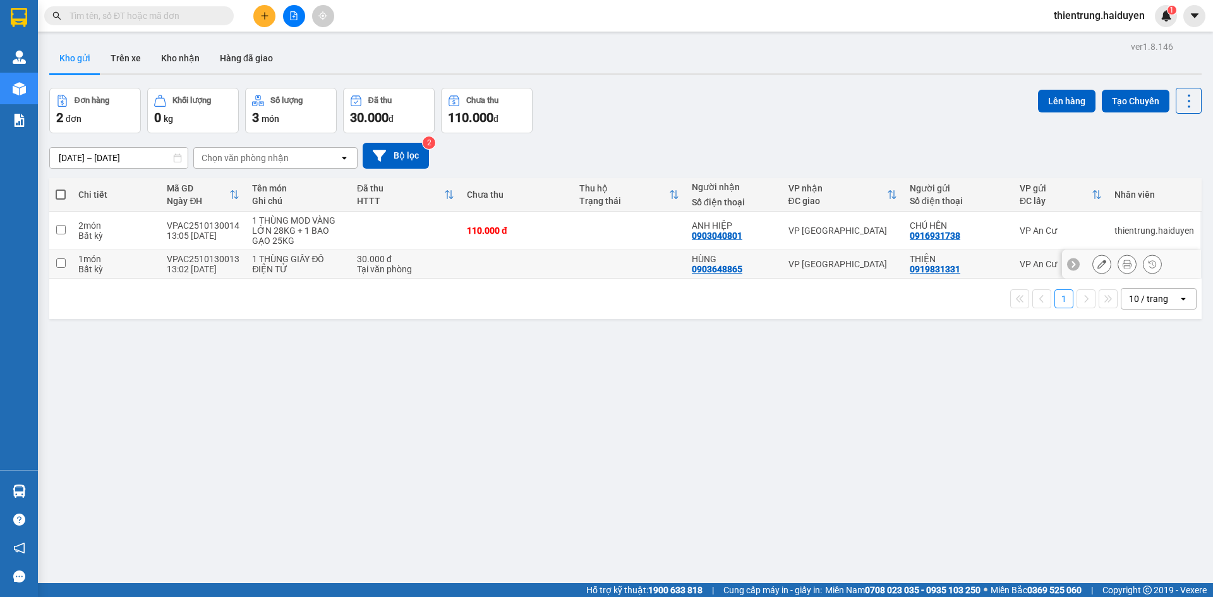
click at [60, 266] on input "checkbox" at bounding box center [60, 262] width 9 height 9
checkbox input "true"
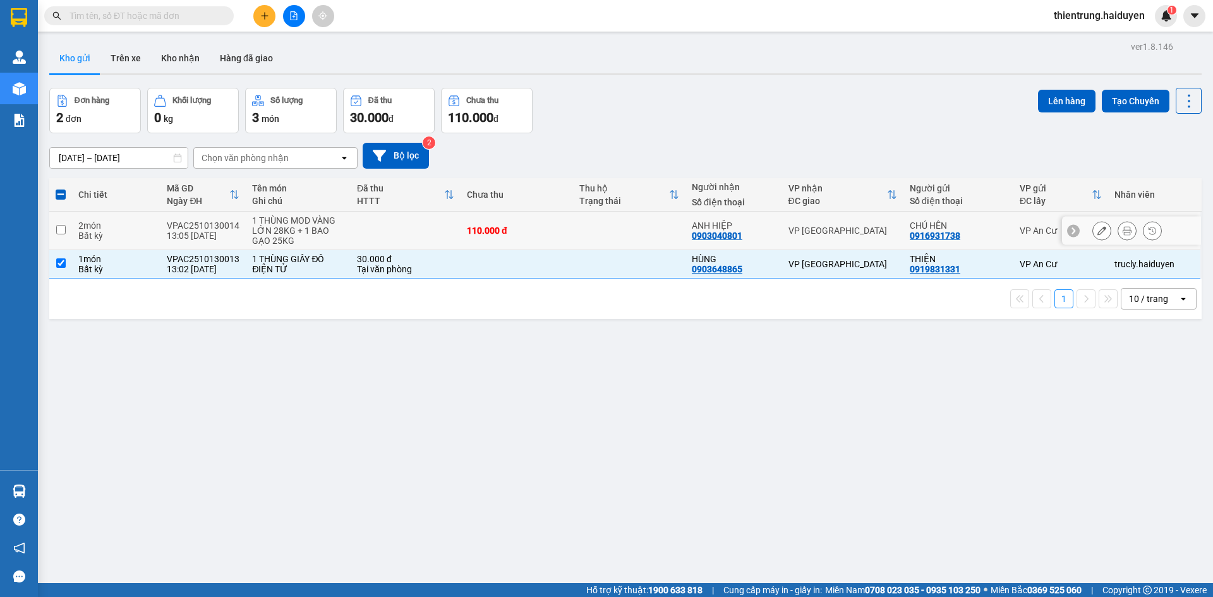
drag, startPoint x: 61, startPoint y: 233, endPoint x: 229, endPoint y: 217, distance: 168.7
click at [60, 232] on input "checkbox" at bounding box center [60, 229] width 9 height 9
checkbox input "true"
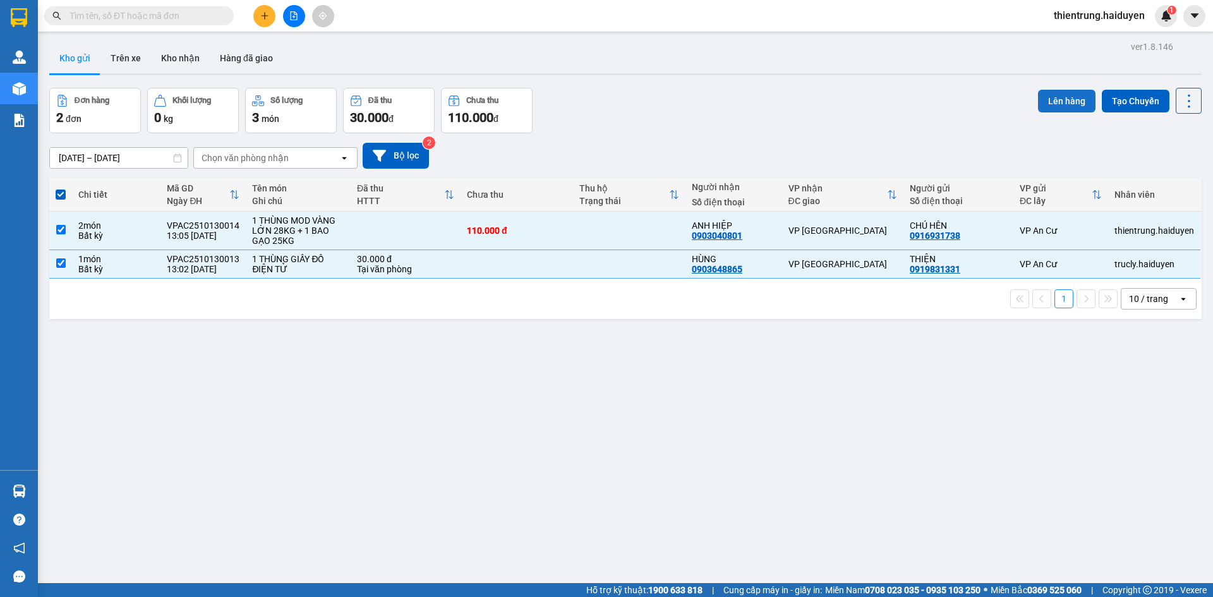
click at [1059, 105] on button "Lên hàng" at bounding box center [1066, 101] width 57 height 23
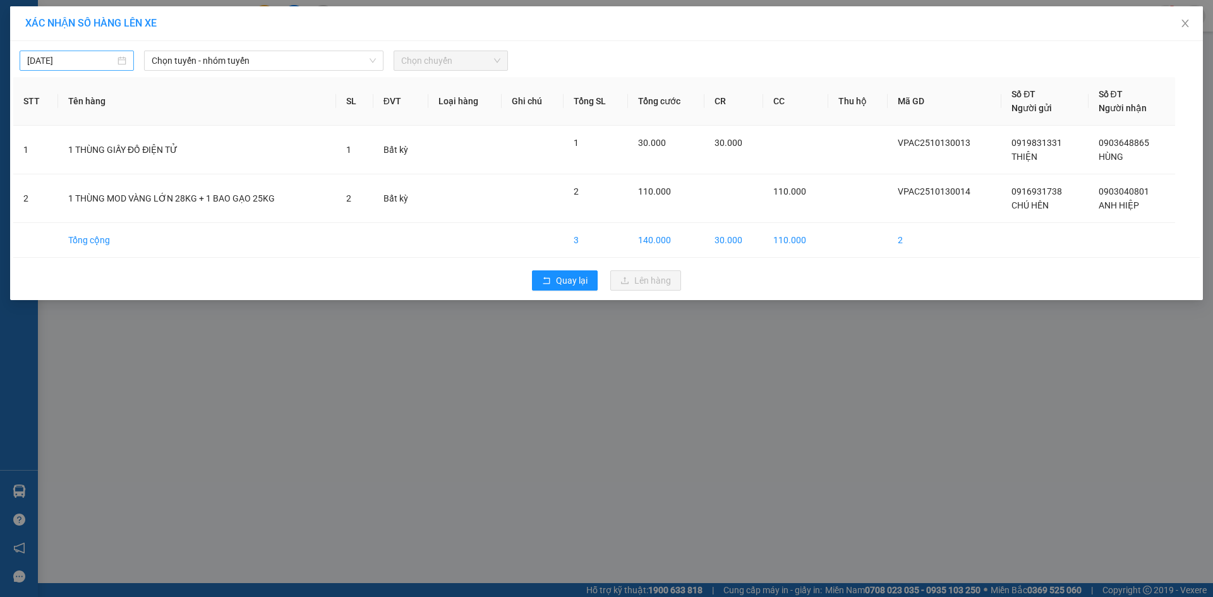
click at [121, 63] on div "[DATE]" at bounding box center [76, 61] width 99 height 14
type input "[DATE]"
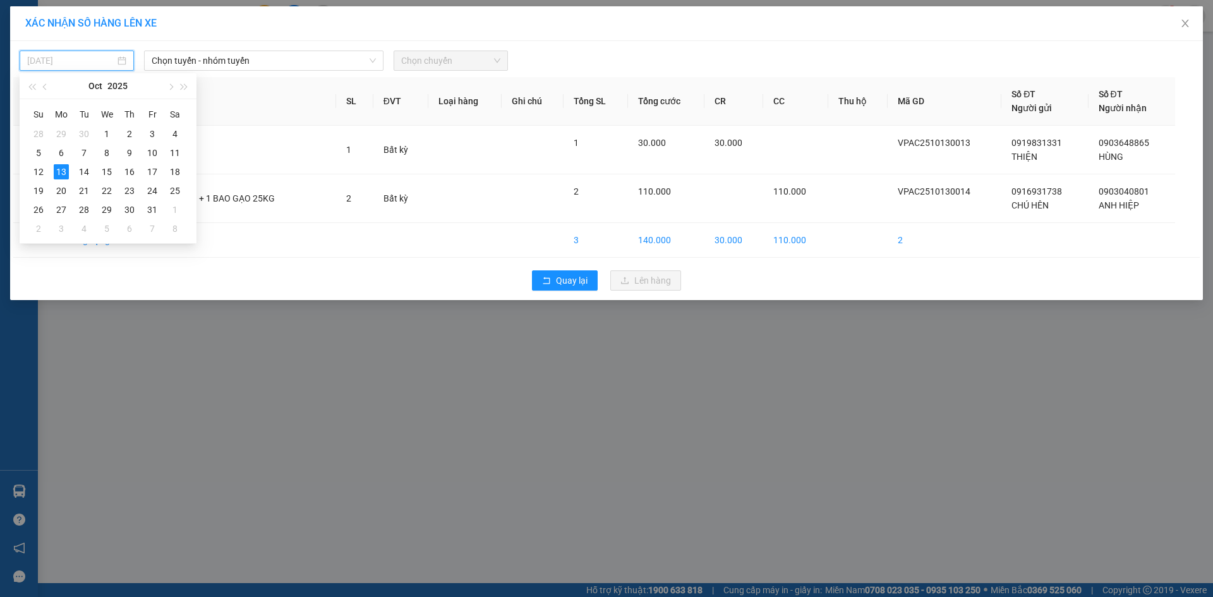
click at [63, 170] on div "13" at bounding box center [61, 171] width 15 height 15
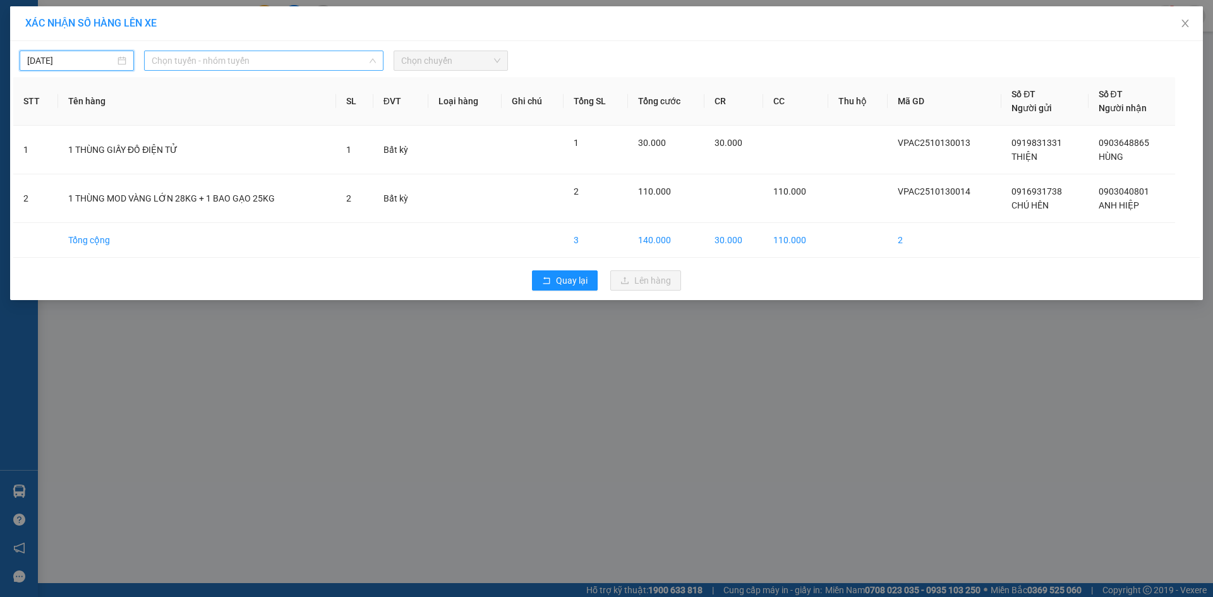
click at [226, 66] on span "Chọn tuyến - nhóm tuyến" at bounding box center [264, 60] width 224 height 19
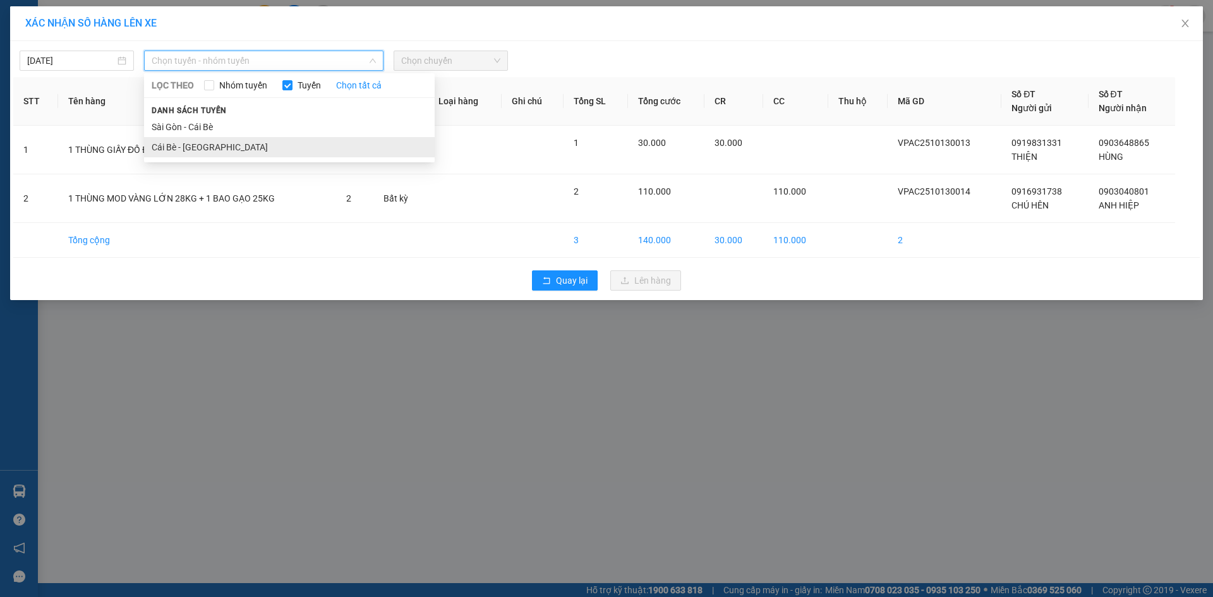
click at [188, 152] on li "Cái Bè - [GEOGRAPHIC_DATA]" at bounding box center [289, 147] width 291 height 20
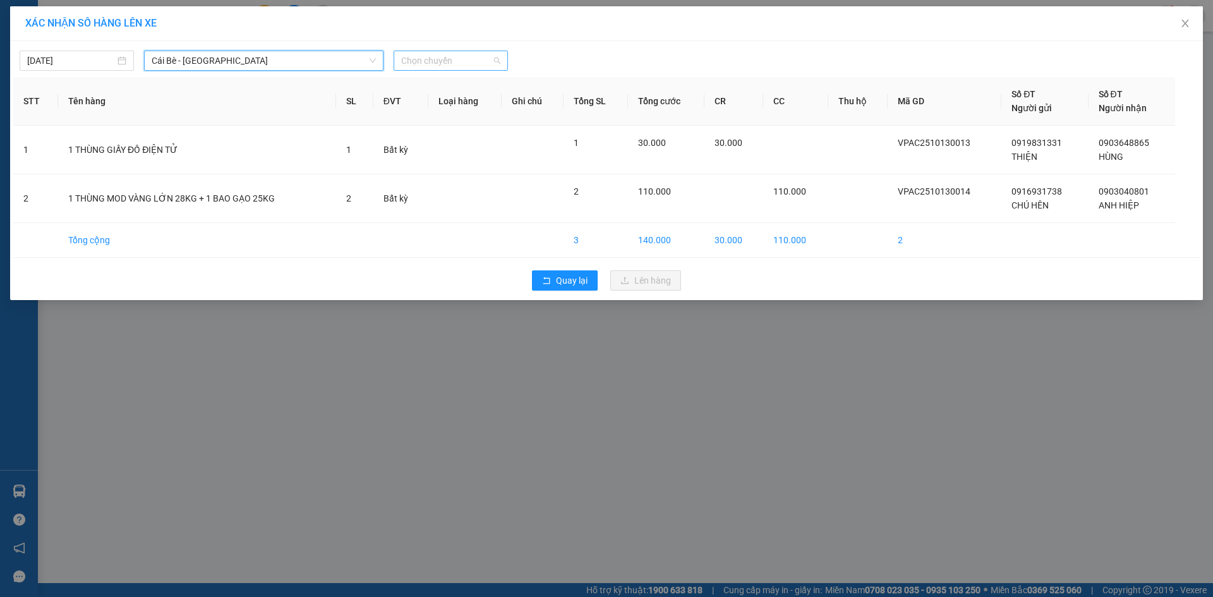
click at [426, 65] on span "Chọn chuyến" at bounding box center [450, 60] width 99 height 19
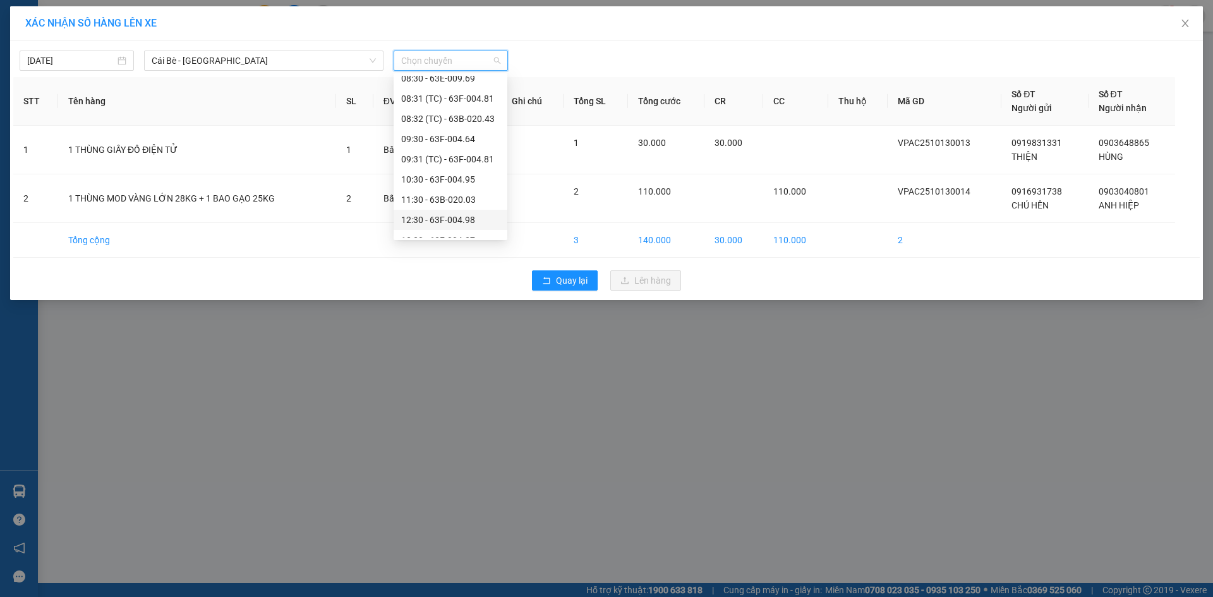
scroll to position [253, 0]
click at [435, 176] on div "13:30 - 63F-004.27" at bounding box center [450, 177] width 99 height 14
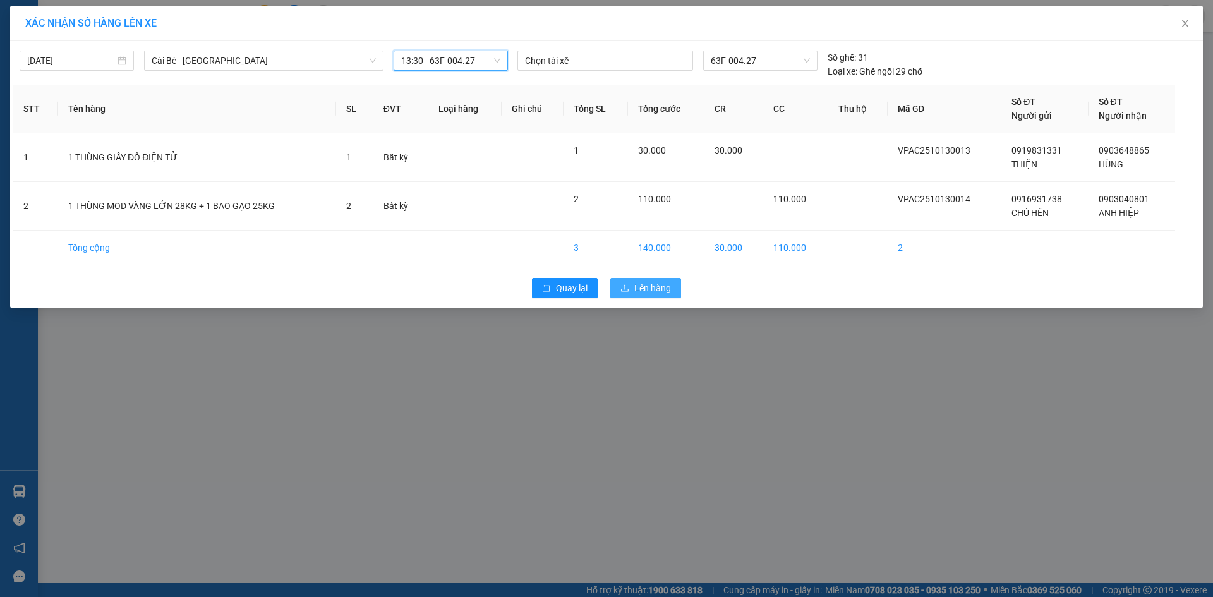
click at [639, 287] on span "Lên hàng" at bounding box center [652, 288] width 37 height 14
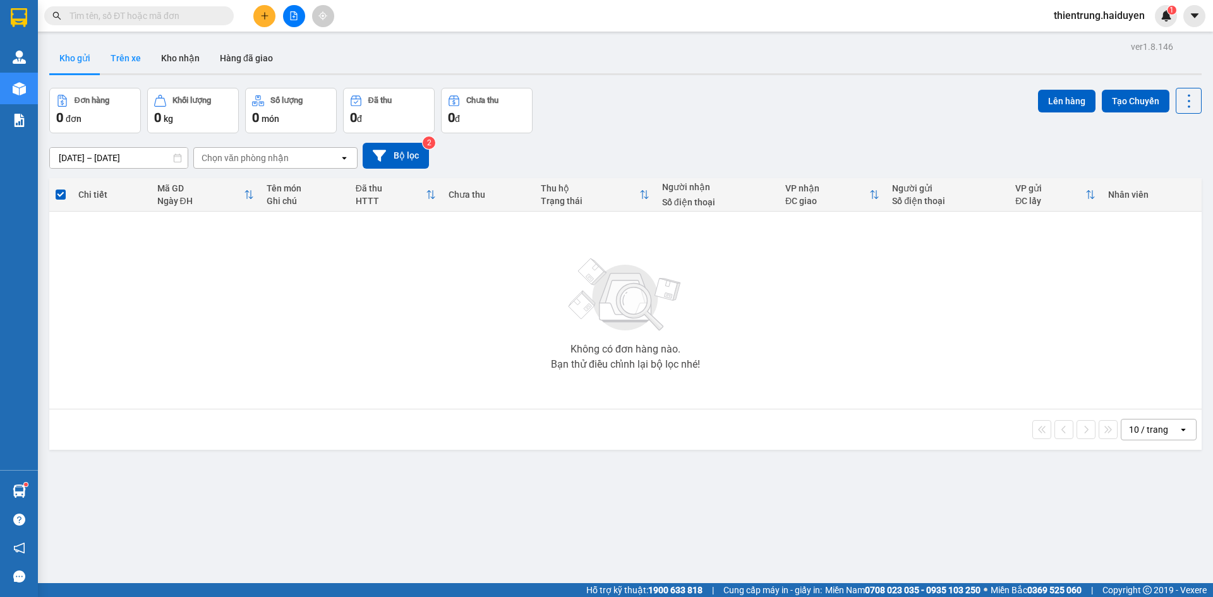
click at [121, 63] on button "Trên xe" at bounding box center [125, 58] width 51 height 30
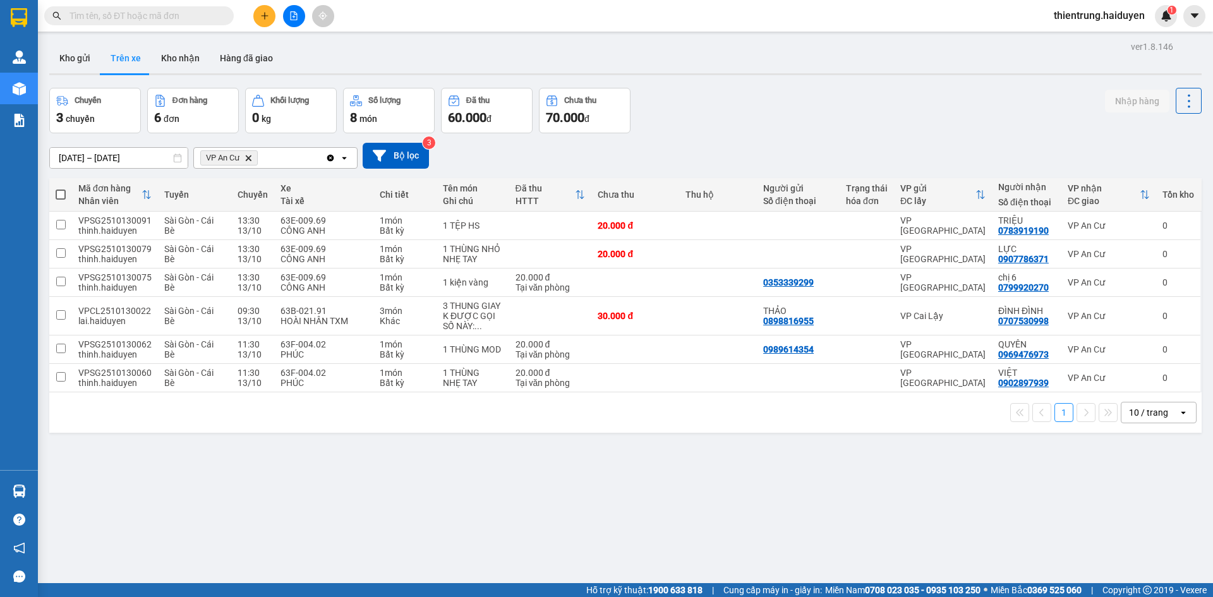
click at [1102, 16] on span "thientrung.haiduyen" at bounding box center [1099, 16] width 111 height 16
click at [1093, 36] on span "Đăng xuất" at bounding box center [1104, 39] width 86 height 14
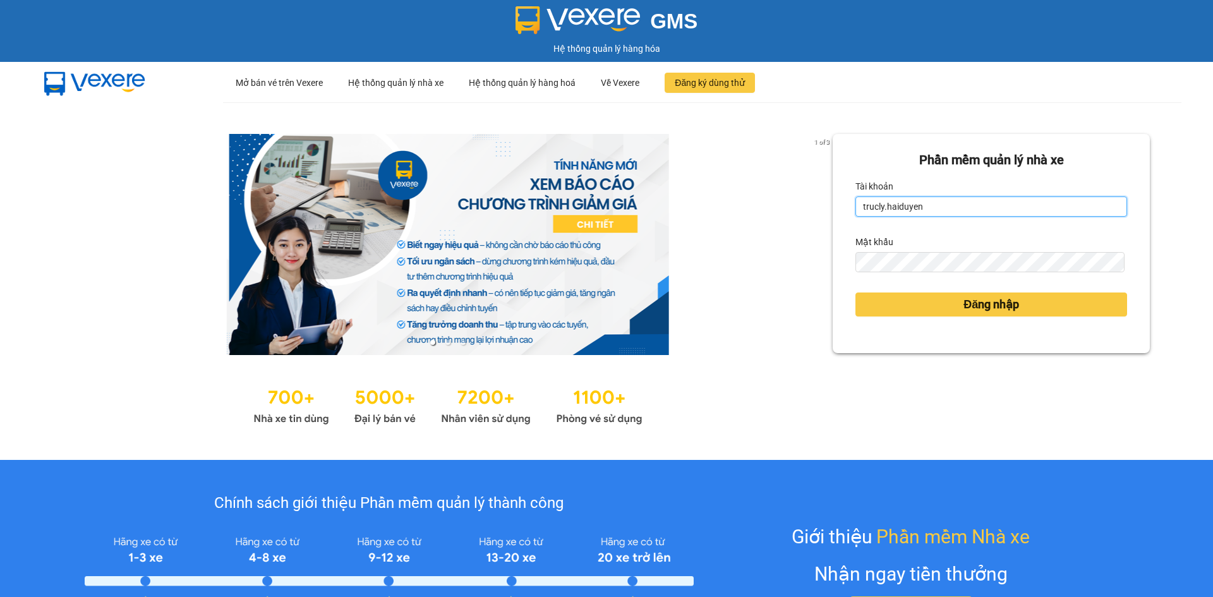
click at [952, 208] on input "trucly.haiduyen" at bounding box center [991, 206] width 272 height 20
type input "nganac.haiduyen"
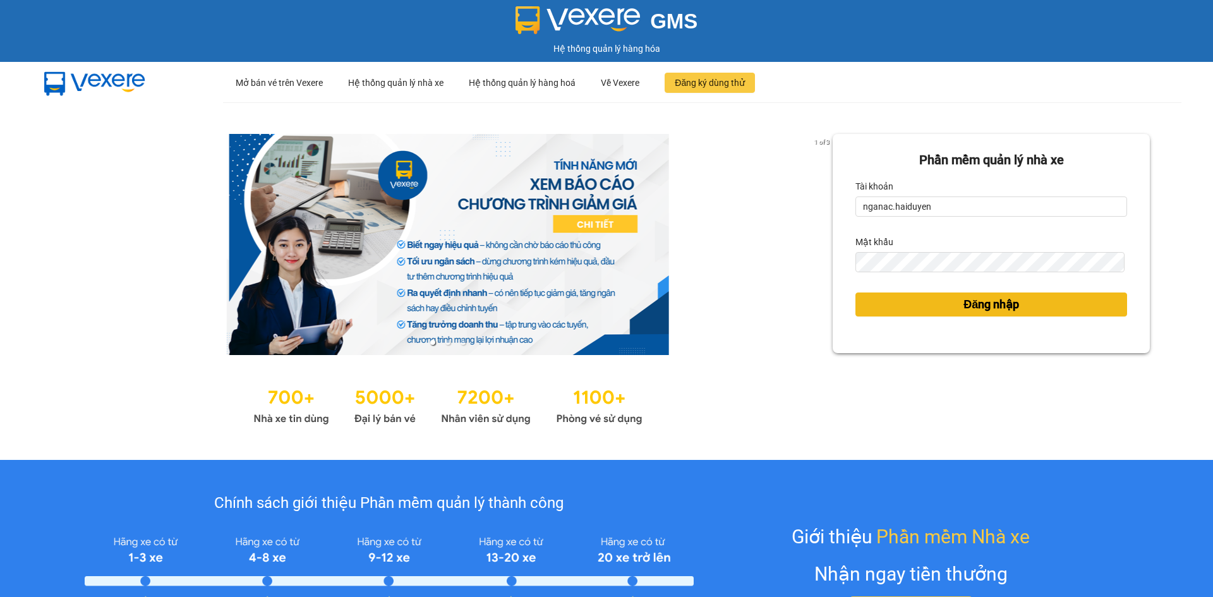
click at [930, 301] on button "Đăng nhập" at bounding box center [991, 305] width 272 height 24
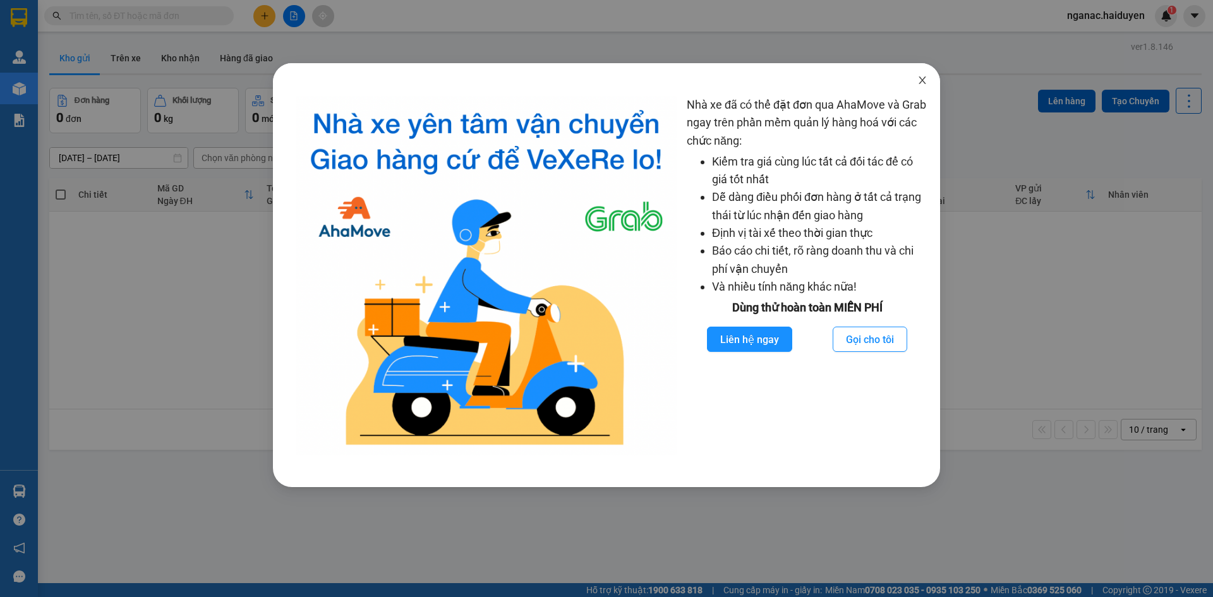
click at [924, 79] on icon "close" at bounding box center [922, 80] width 7 height 8
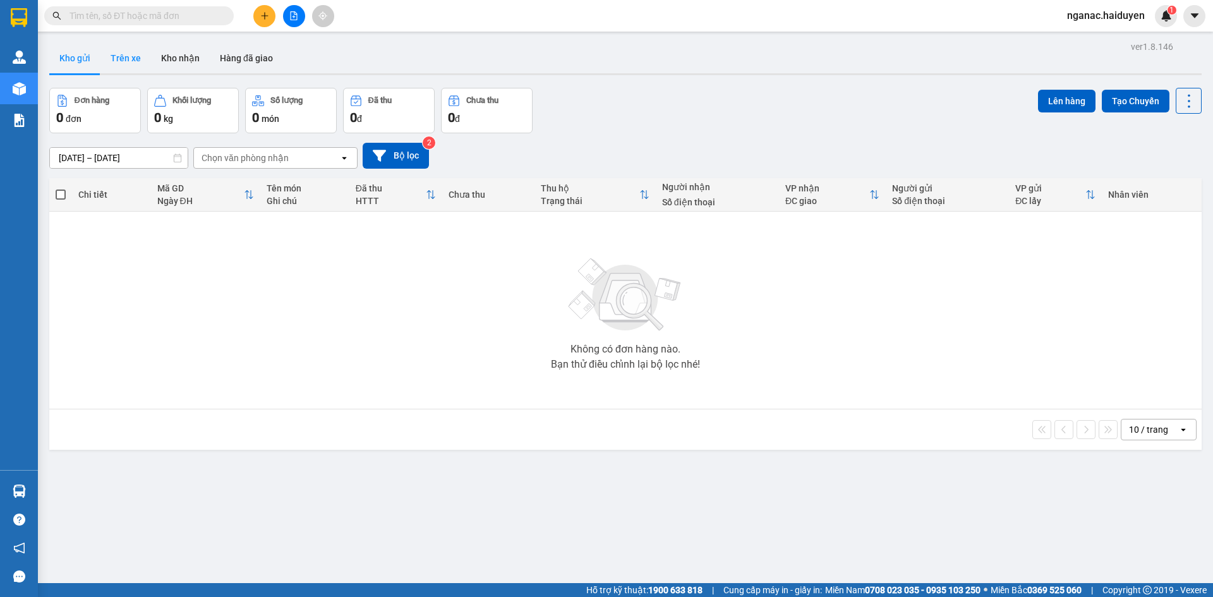
click at [106, 53] on button "Trên xe" at bounding box center [125, 58] width 51 height 30
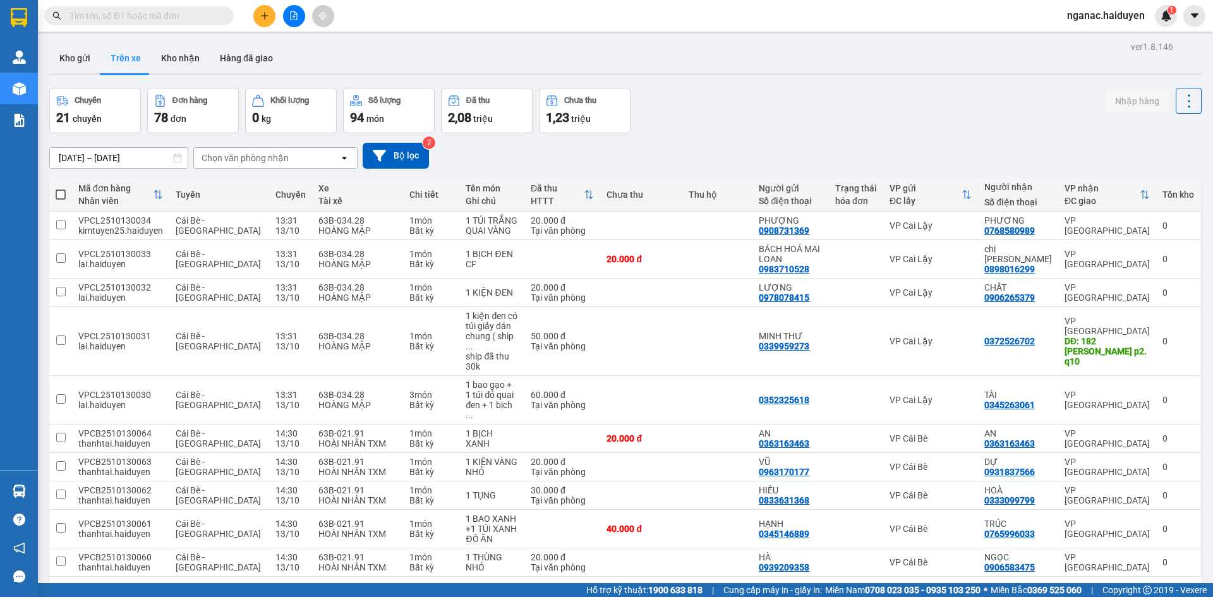
click at [265, 160] on div "Chọn văn phòng nhận" at bounding box center [245, 158] width 87 height 13
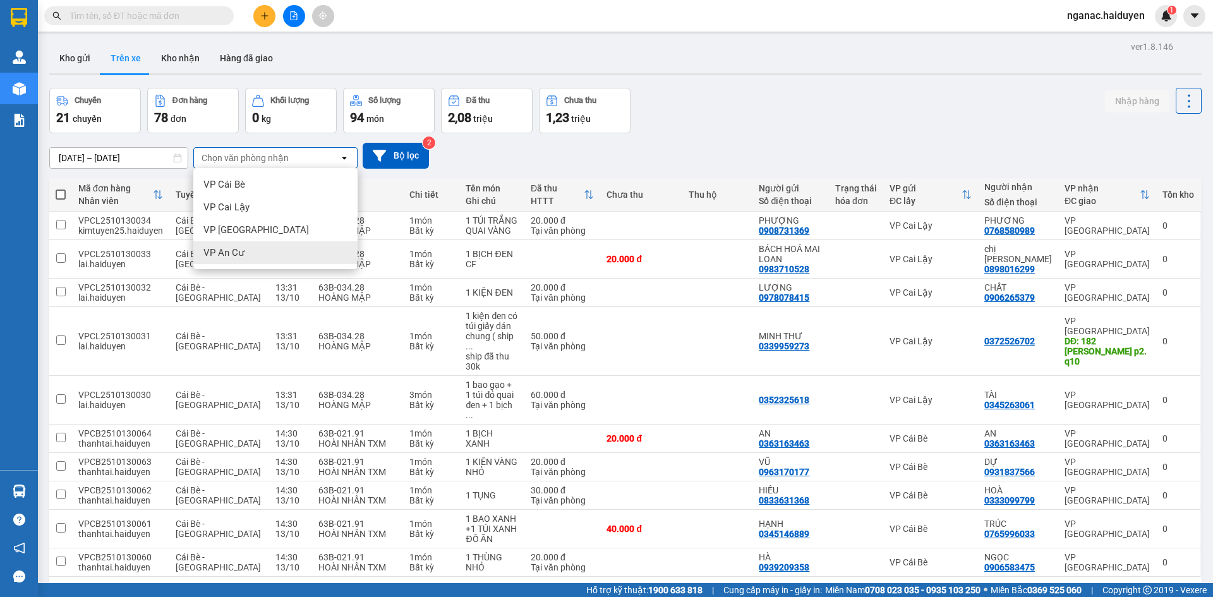
click at [258, 250] on div "VP An Cư" at bounding box center [275, 252] width 164 height 23
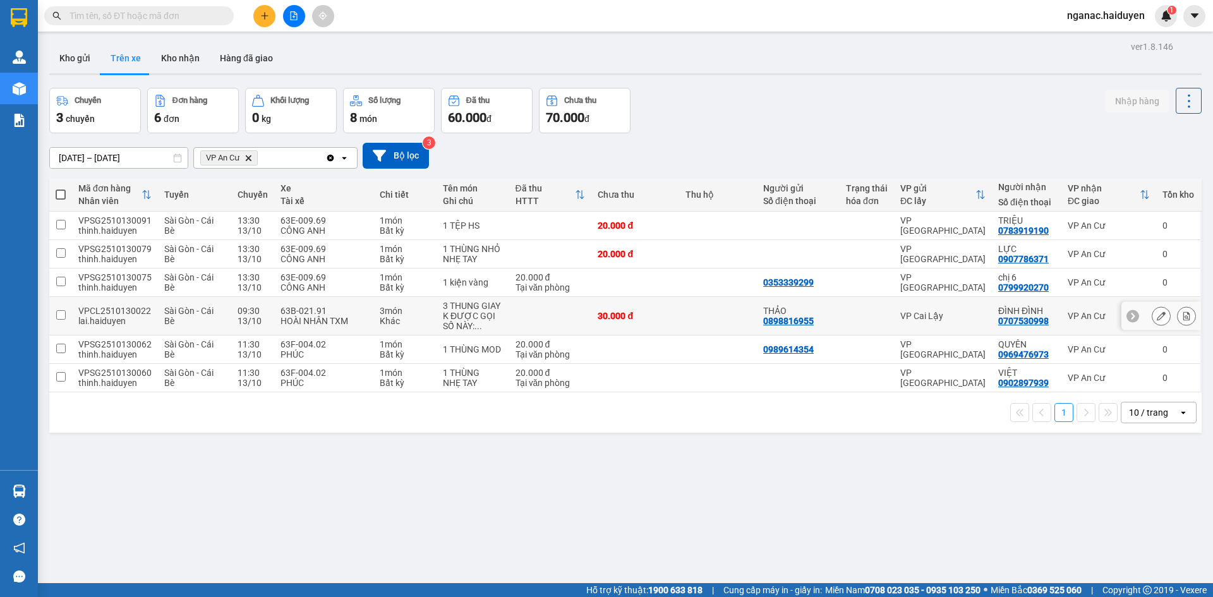
click at [291, 314] on div "63B-021.91" at bounding box center [324, 311] width 87 height 10
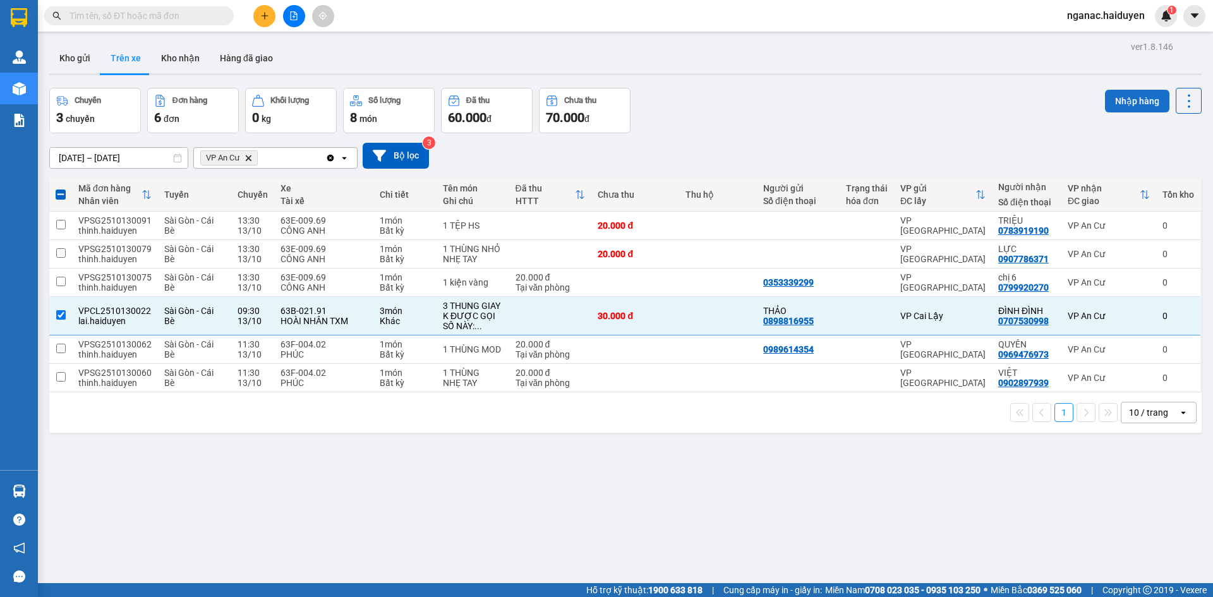
click at [1130, 96] on button "Nhập hàng" at bounding box center [1137, 101] width 64 height 23
checkbox input "false"
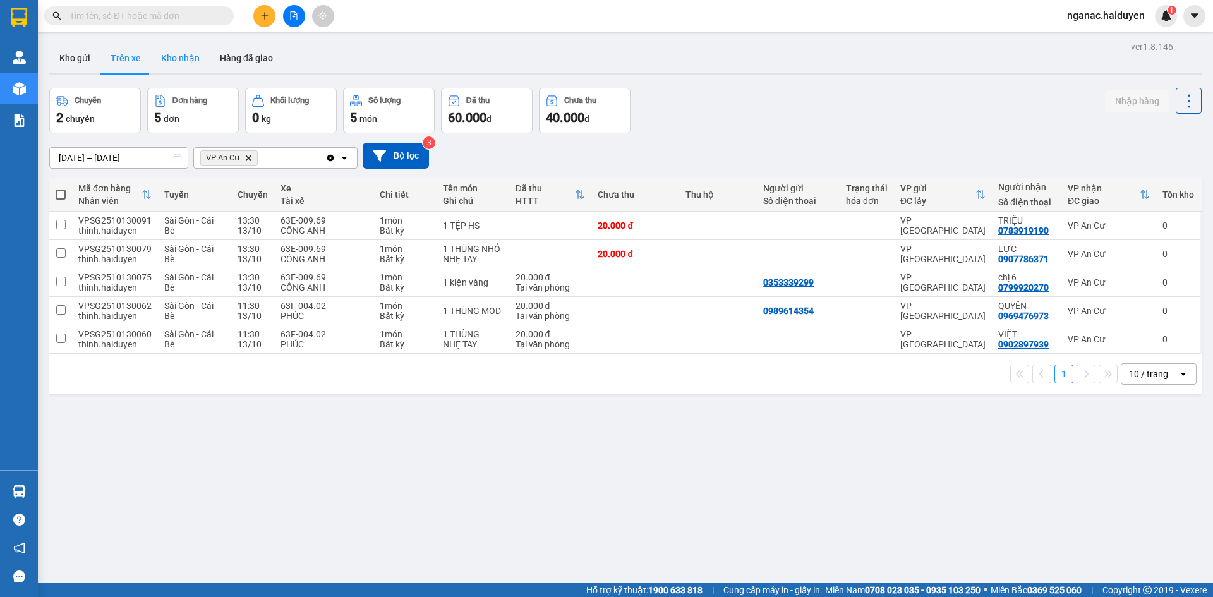
drag, startPoint x: 182, startPoint y: 59, endPoint x: 162, endPoint y: 51, distance: 21.2
click at [178, 59] on button "Kho nhận" at bounding box center [180, 58] width 59 height 30
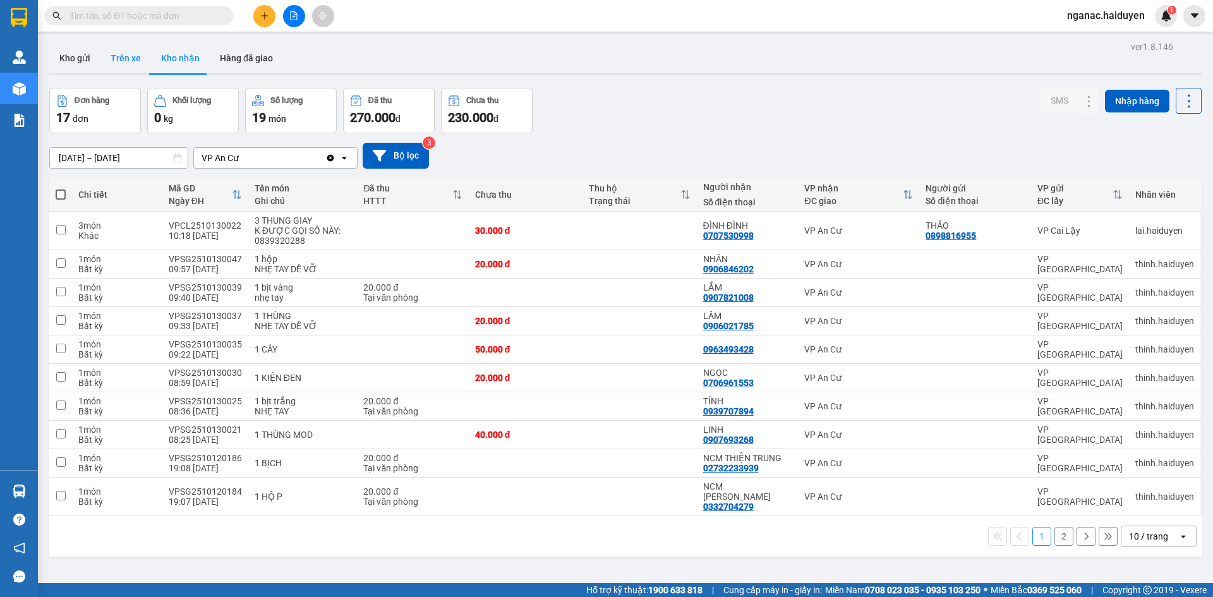
click at [114, 66] on button "Trên xe" at bounding box center [125, 58] width 51 height 30
